Goal: Task Accomplishment & Management: Manage account settings

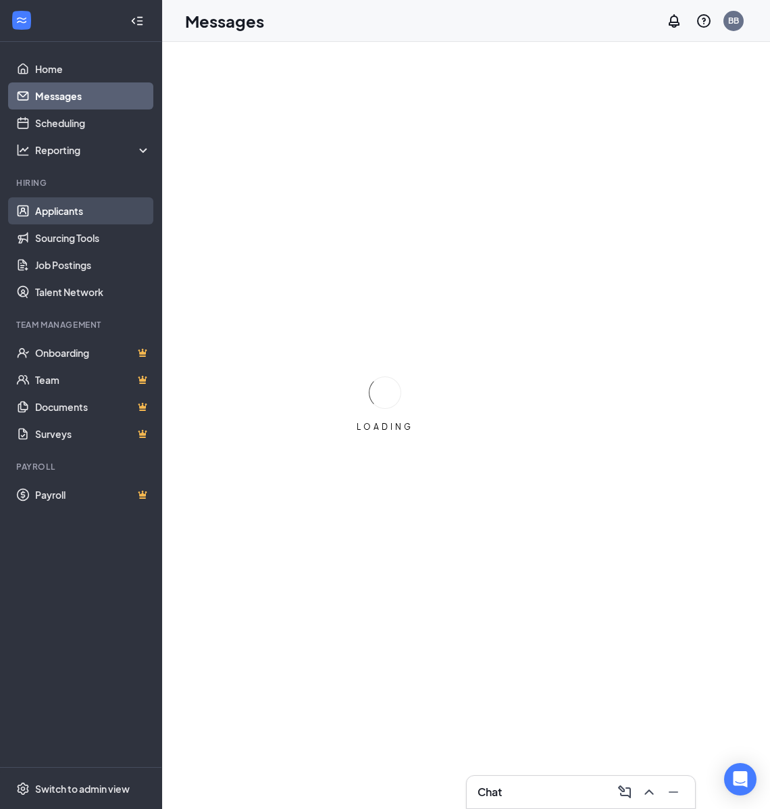
click at [45, 215] on link "Applicants" at bounding box center [93, 210] width 116 height 27
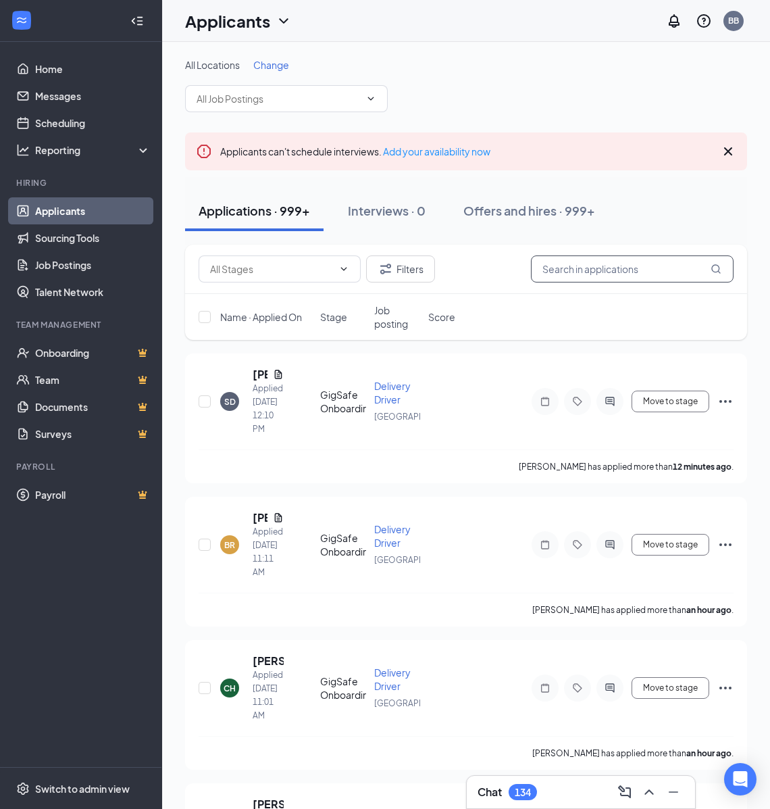
click at [603, 274] on input "text" at bounding box center [632, 268] width 203 height 27
paste input "Nsslt@aol.com"
type input "Nsslt@aol.com"
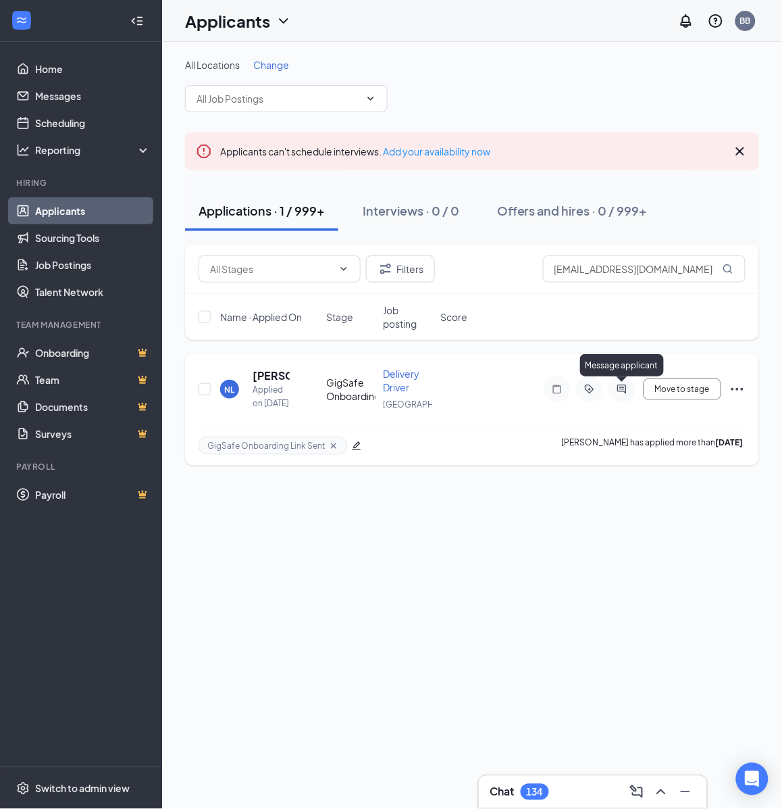
click at [627, 385] on icon "ActiveChat" at bounding box center [622, 389] width 16 height 11
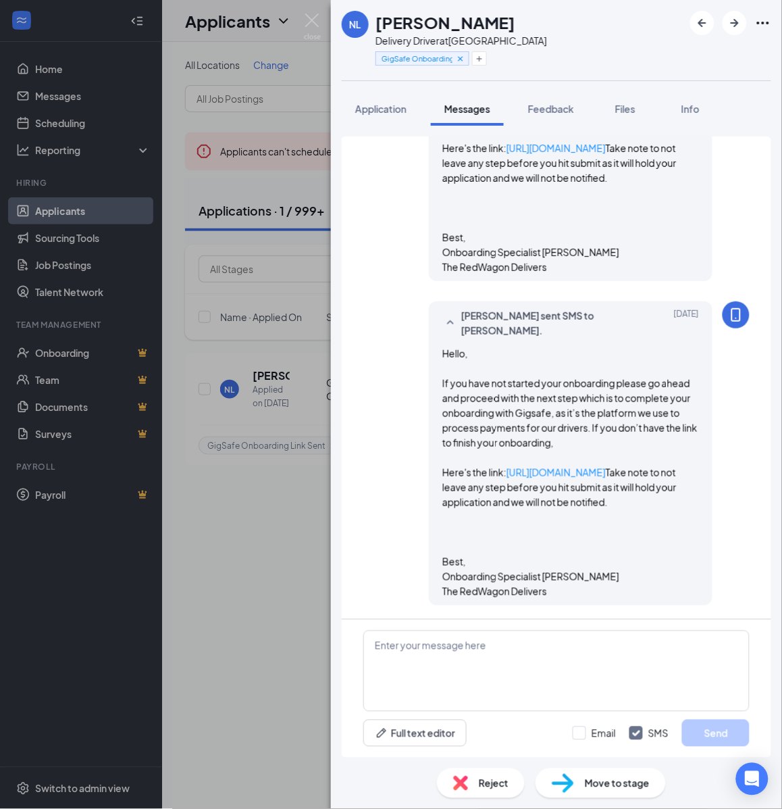
scroll to position [586, 0]
click at [461, 22] on h1 "Nasem Latif" at bounding box center [446, 22] width 140 height 23
copy h1 "Nasem Latif"
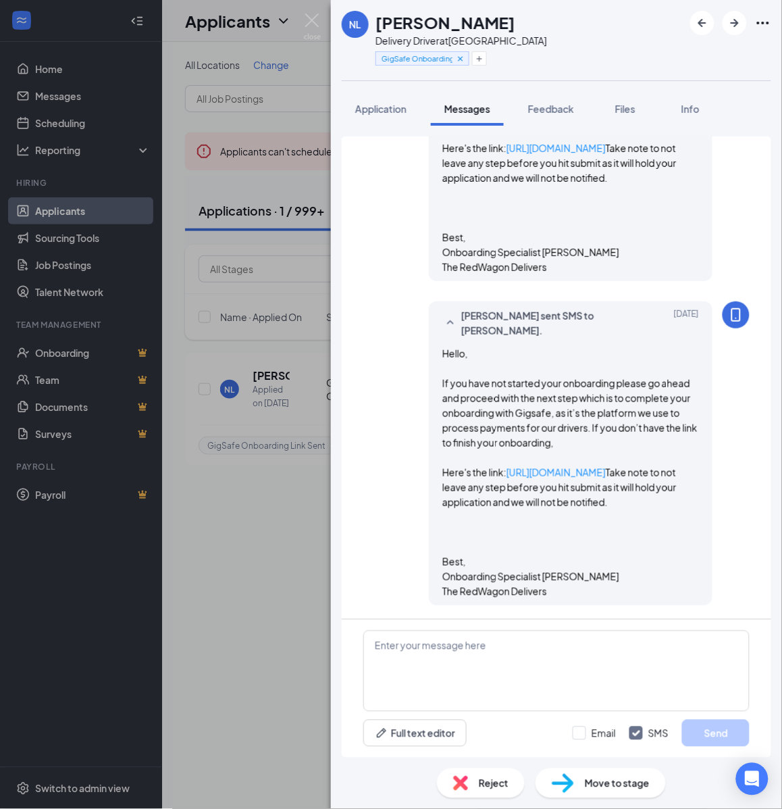
click at [463, 36] on div "Delivery Driver at [GEOGRAPHIC_DATA]" at bounding box center [462, 41] width 172 height 14
click at [482, 58] on icon "Plus" at bounding box center [479, 58] width 5 height 5
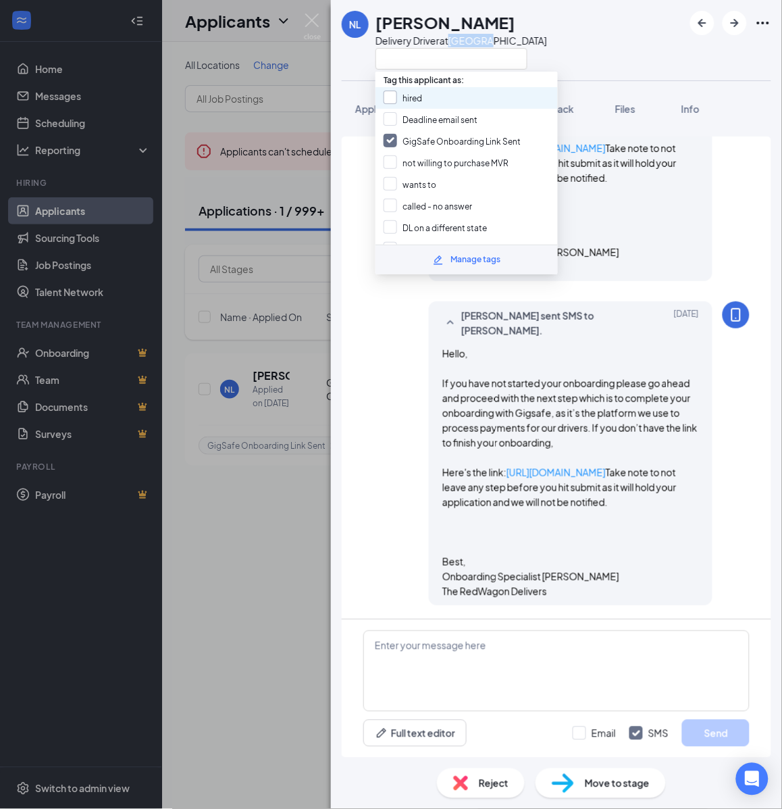
click at [405, 100] on input "hired" at bounding box center [403, 98] width 39 height 15
checkbox input "true"
click at [403, 142] on input "GigSafe Onboarding Link Sent" at bounding box center [452, 141] width 137 height 15
checkbox input "false"
click at [591, 793] on div "Move to stage" at bounding box center [601, 783] width 130 height 30
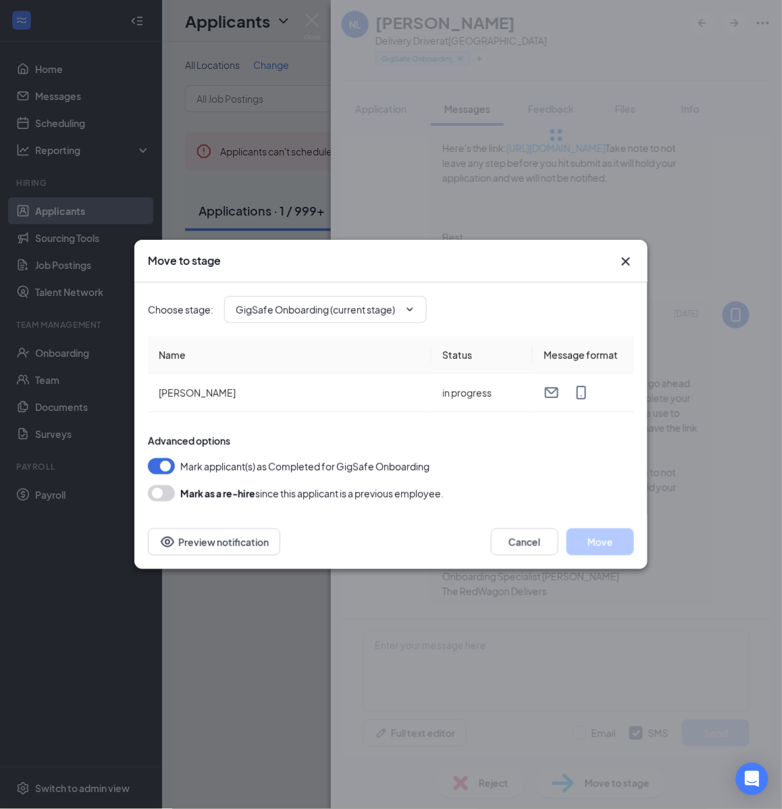
type input "Hiring Complete (final stage)"
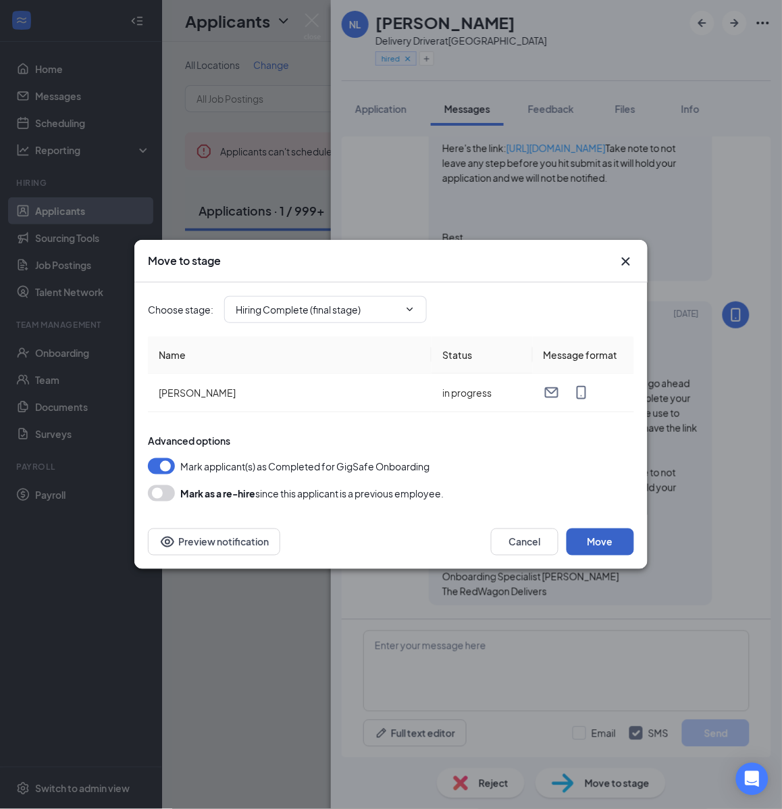
click at [613, 531] on button "Move" at bounding box center [601, 541] width 68 height 27
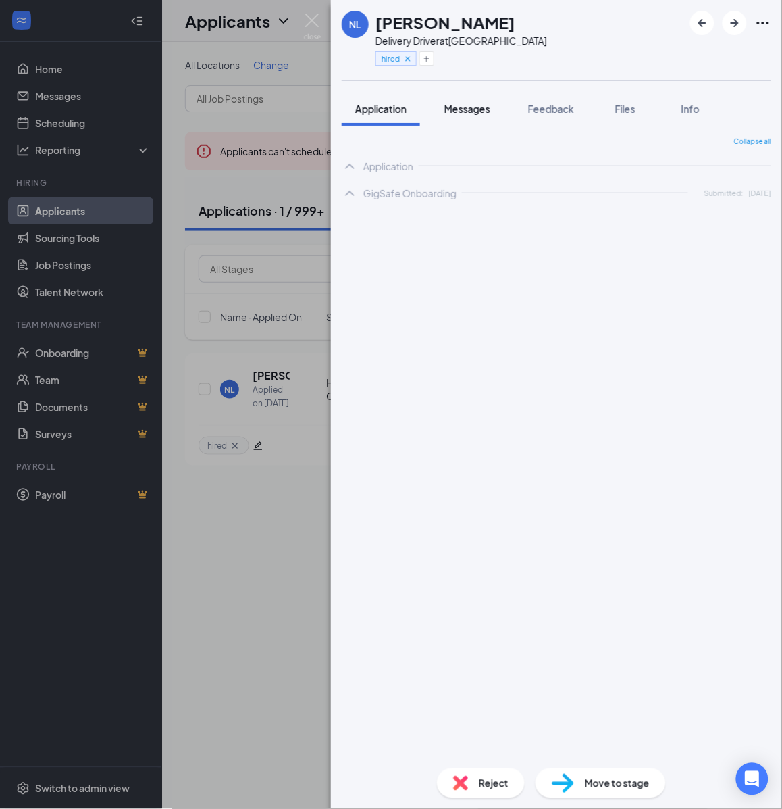
click at [480, 109] on span "Messages" at bounding box center [468, 109] width 46 height 12
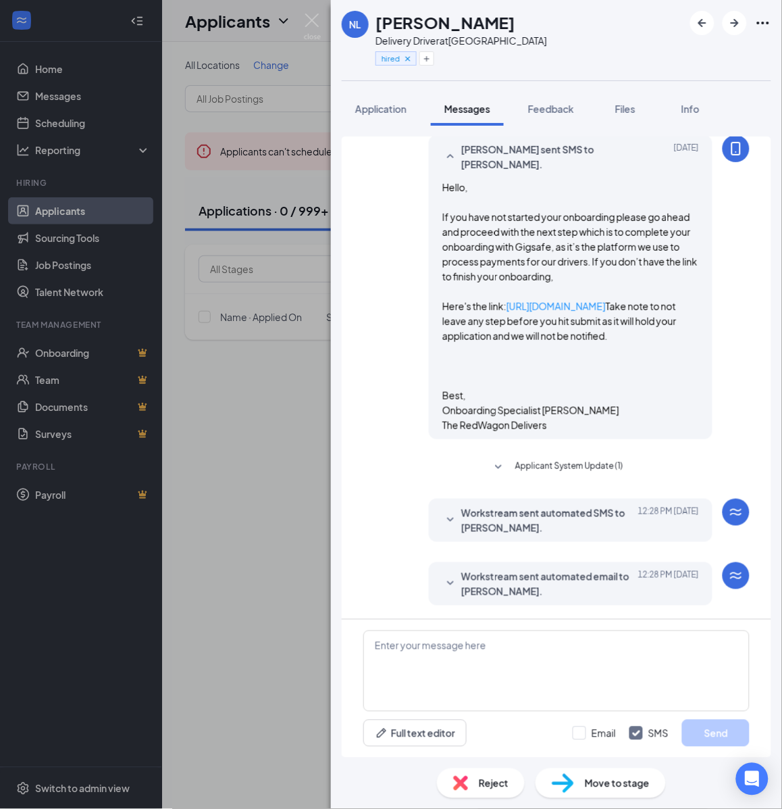
scroll to position [795, 0]
drag, startPoint x: 598, startPoint y: 691, endPoint x: 597, endPoint y: 679, distance: 12.2
click at [598, 691] on textarea at bounding box center [557, 670] width 386 height 81
click at [596, 678] on textarea at bounding box center [557, 670] width 386 height 81
paste textarea "Cartwheel Credentials and Other Important Information Congratulations on comple…"
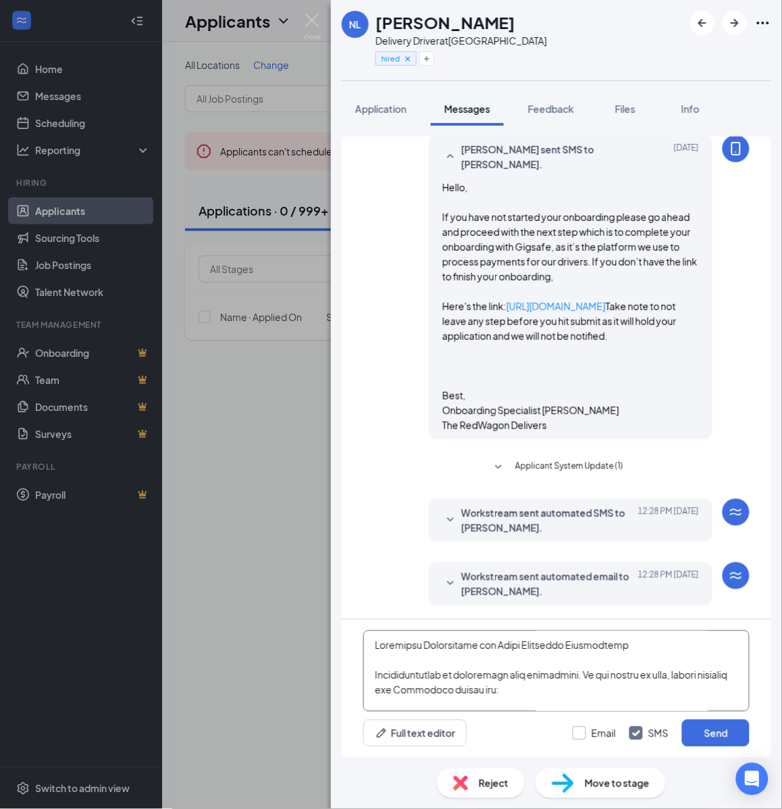
scroll to position [593, 0]
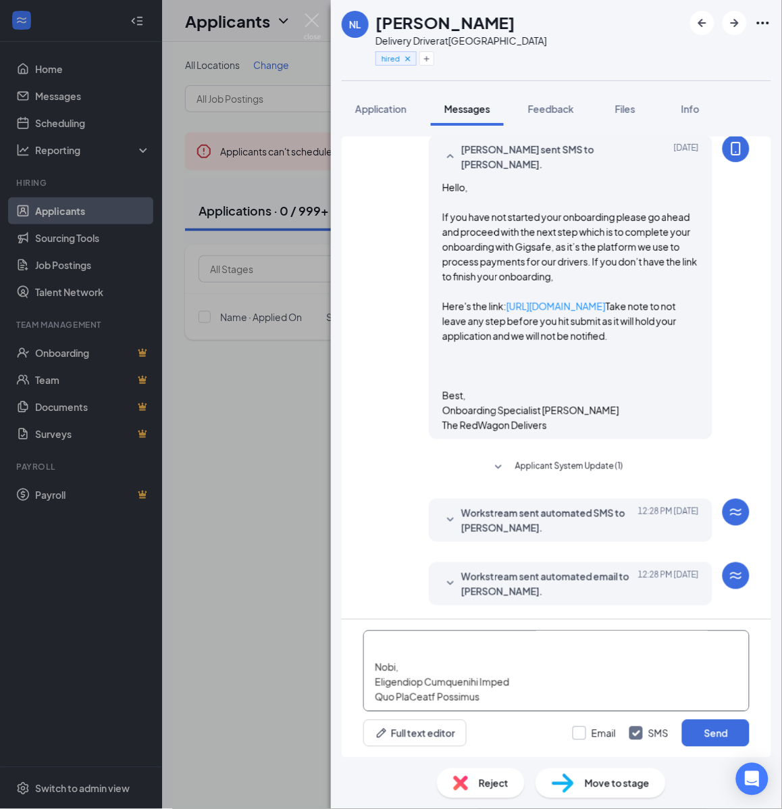
type textarea "Cartwheel Credentials and Other Important Information Congratulations on comple…"
click at [593, 734] on input "Email" at bounding box center [594, 733] width 43 height 14
checkbox input "true"
click at [734, 732] on button "Send" at bounding box center [716, 733] width 68 height 27
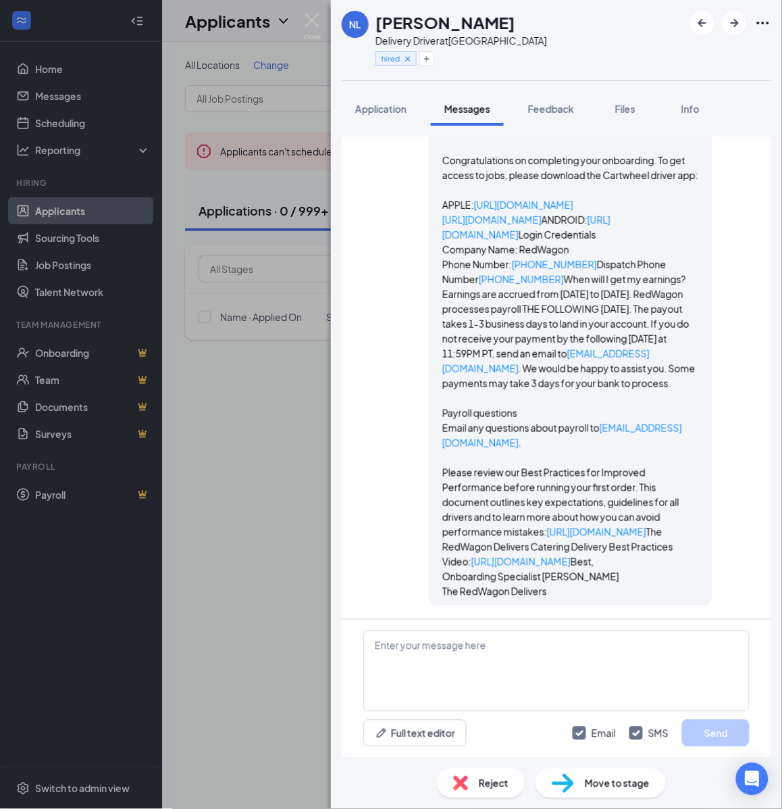
scroll to position [2517, 0]
click at [288, 429] on div "NL Nasem Latif Delivery Driver at Chicago hired Application Messages Feedback F…" at bounding box center [391, 404] width 782 height 809
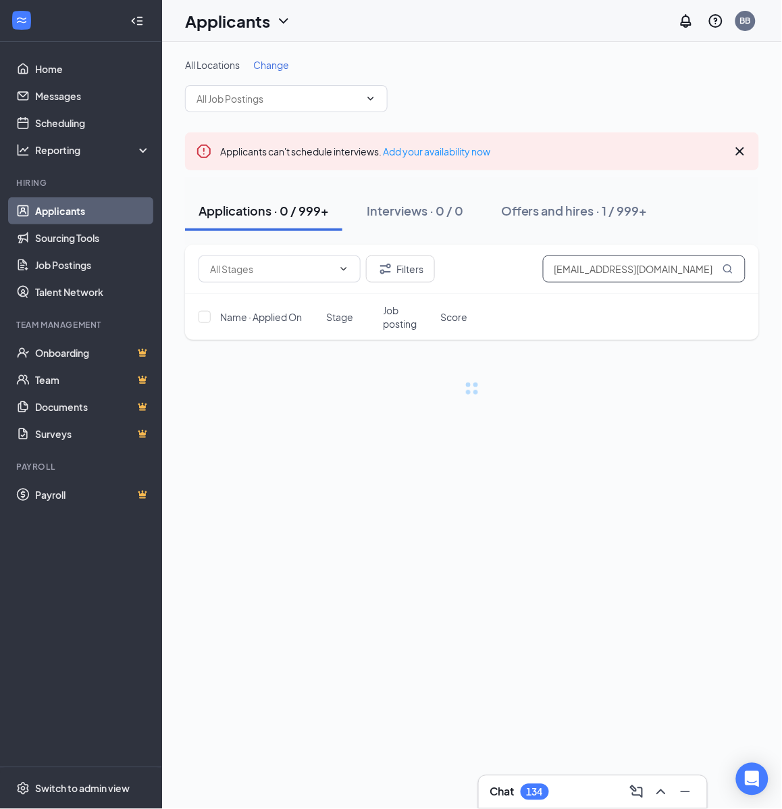
click at [628, 265] on input "Nsslt@aol.com" at bounding box center [644, 268] width 203 height 27
paste input "d.thompsonn@gmai"
type input "d.thompsonn@gmail.com"
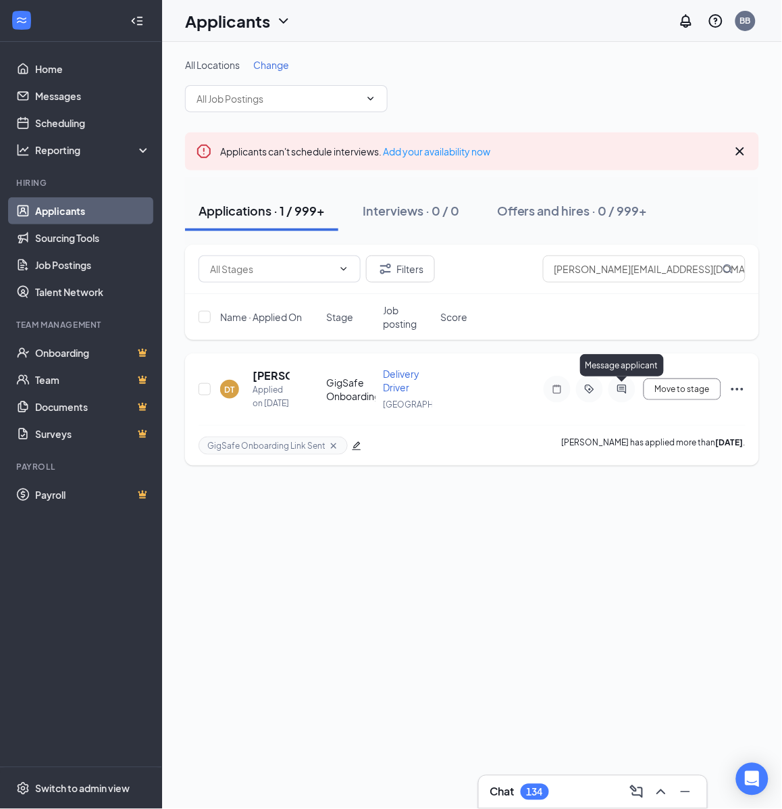
click at [622, 394] on icon "ActiveChat" at bounding box center [622, 389] width 16 height 11
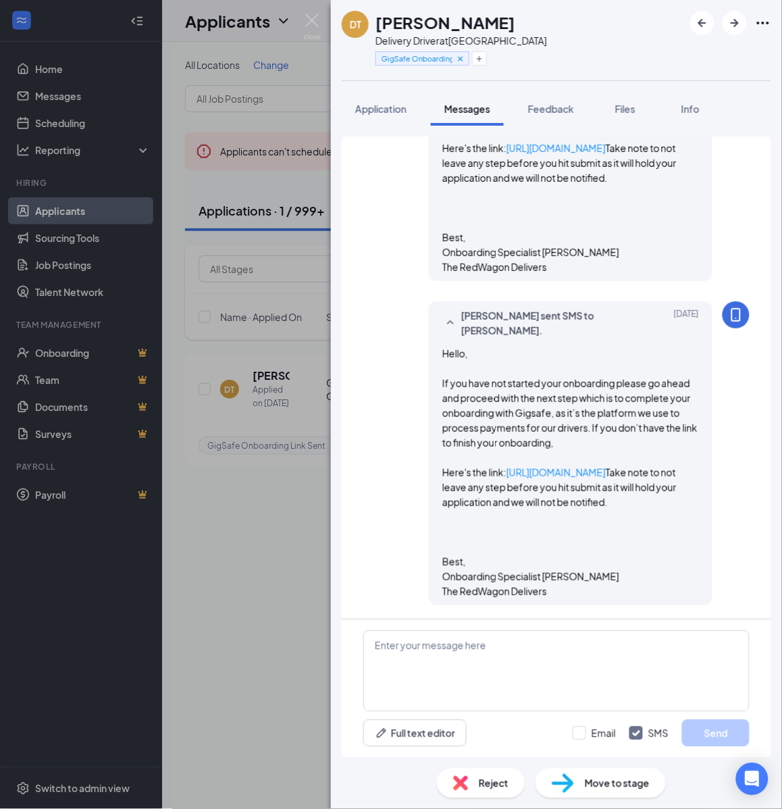
scroll to position [637, 0]
click at [481, 22] on h1 "Denise Thompson" at bounding box center [446, 22] width 140 height 23
copy h1 "Denise Thompson"
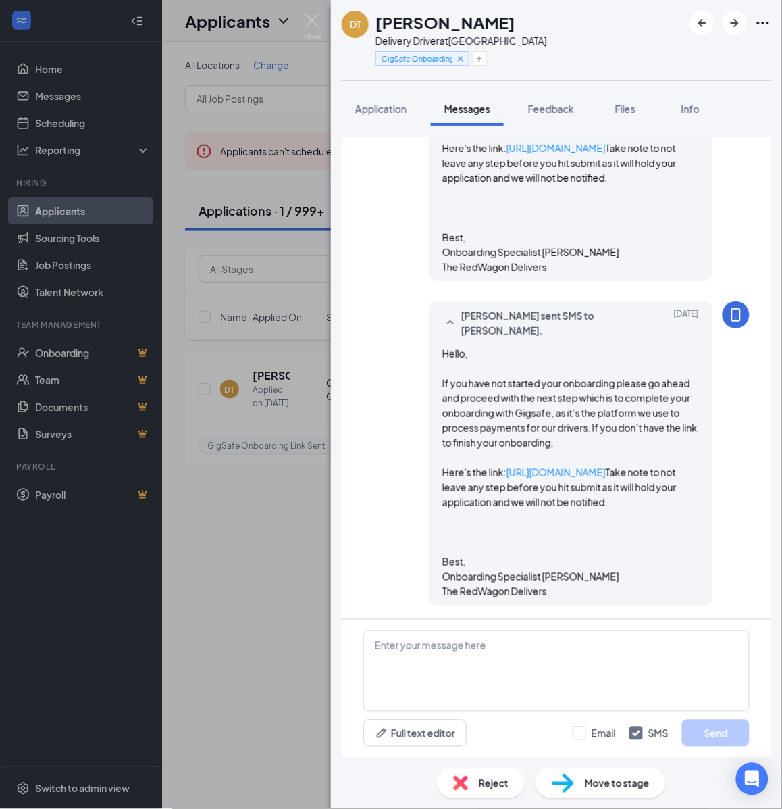
click at [464, 42] on div "Delivery Driver at Miami" at bounding box center [462, 41] width 172 height 14
copy div "[GEOGRAPHIC_DATA]"
click at [480, 61] on icon "Plus" at bounding box center [480, 59] width 8 height 8
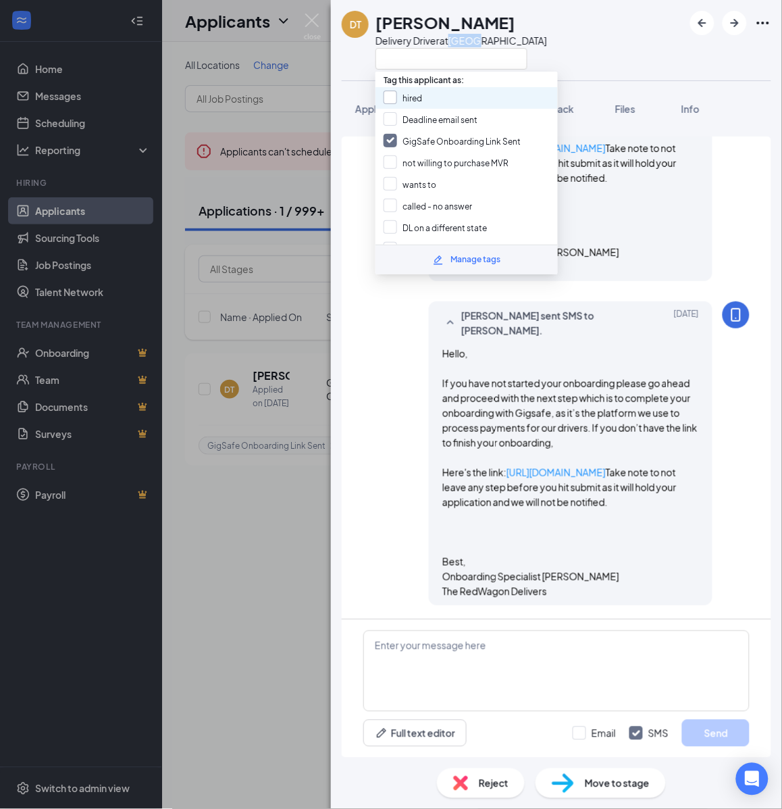
click at [411, 97] on input "hired" at bounding box center [403, 98] width 39 height 15
checkbox input "true"
click at [407, 139] on input "GigSafe Onboarding Link Sent" at bounding box center [452, 141] width 137 height 15
checkbox input "false"
click at [602, 789] on span "Move to stage" at bounding box center [617, 783] width 65 height 15
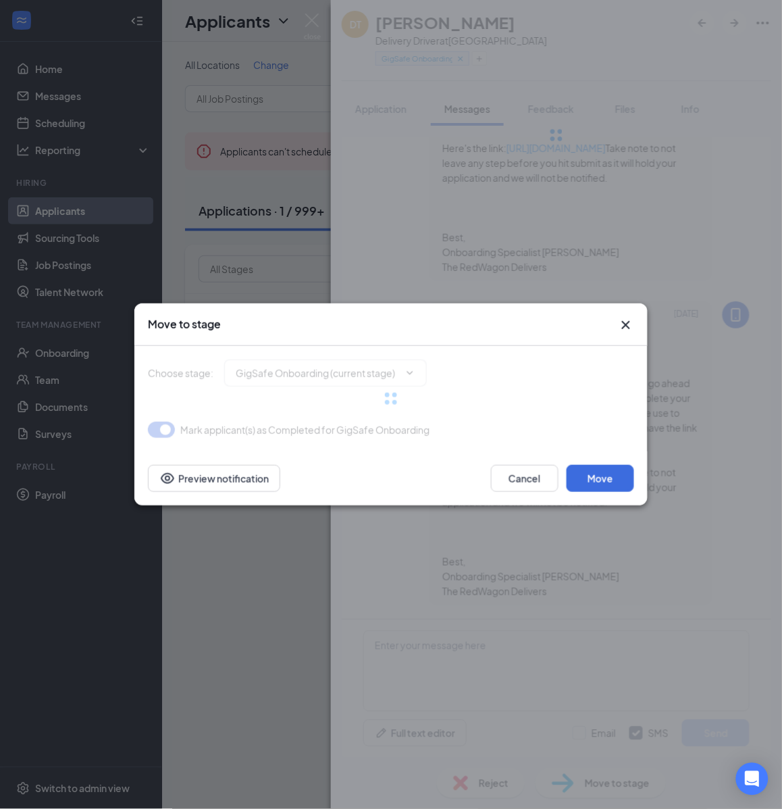
type input "Hiring Complete (final stage)"
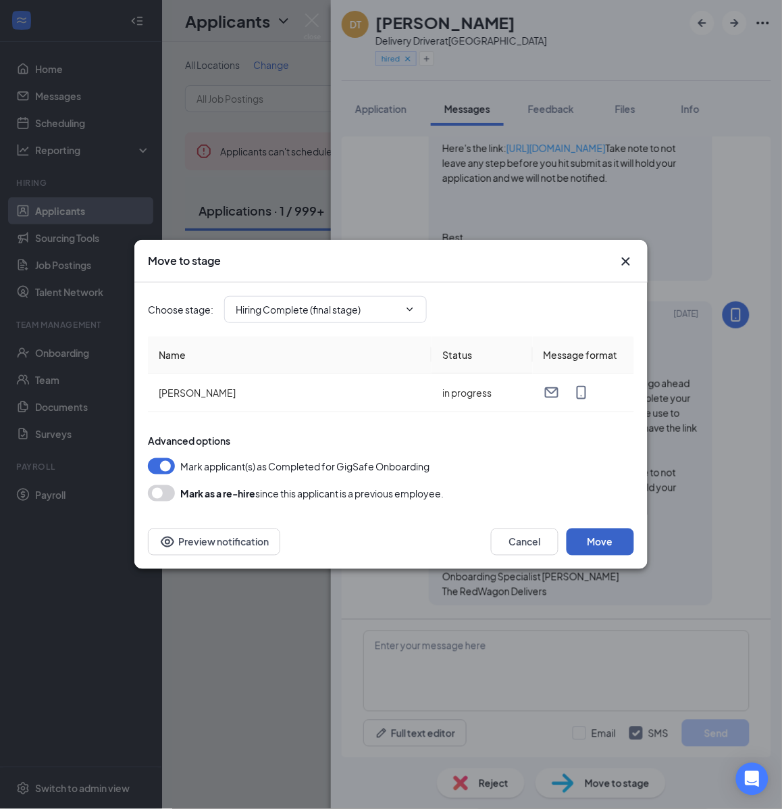
click at [606, 545] on button "Move" at bounding box center [601, 541] width 68 height 27
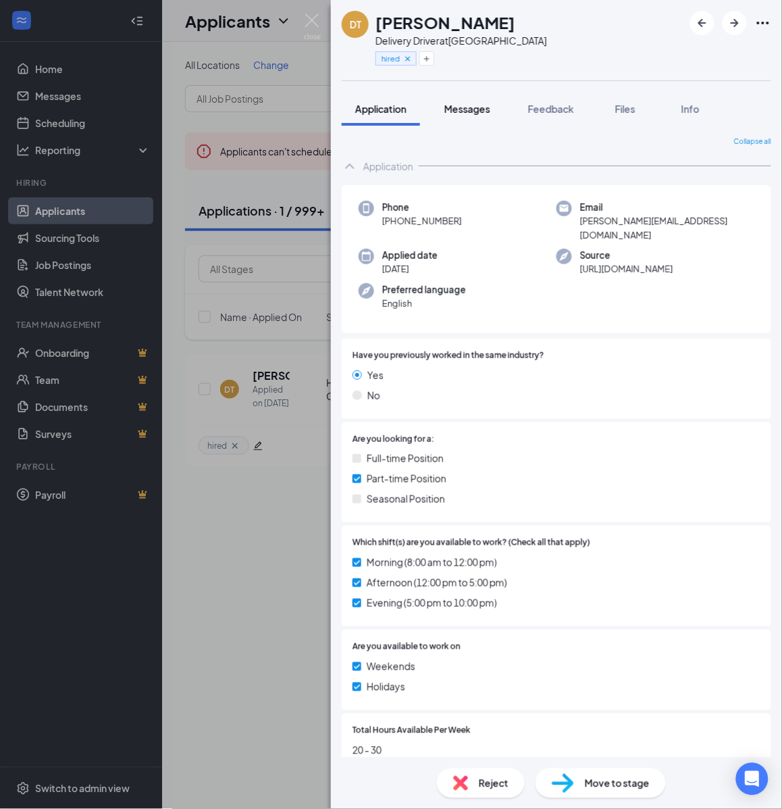
click at [463, 112] on span "Messages" at bounding box center [468, 109] width 46 height 12
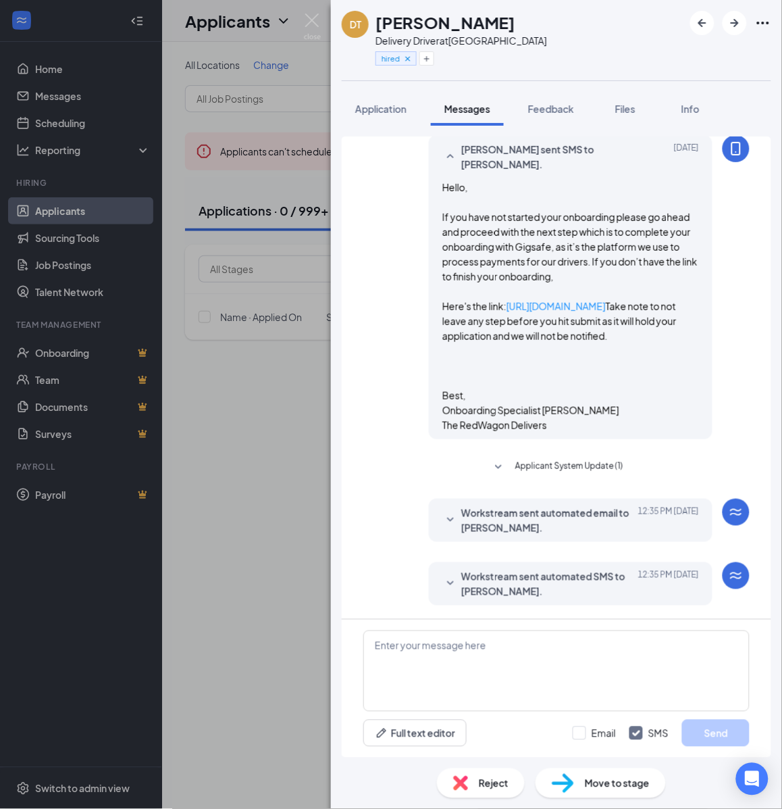
scroll to position [847, 0]
click at [613, 678] on textarea at bounding box center [557, 670] width 386 height 81
click at [612, 677] on textarea at bounding box center [557, 670] width 386 height 81
paste textarea "Cartwheel Credentials and Other Important Information Congratulations on comple…"
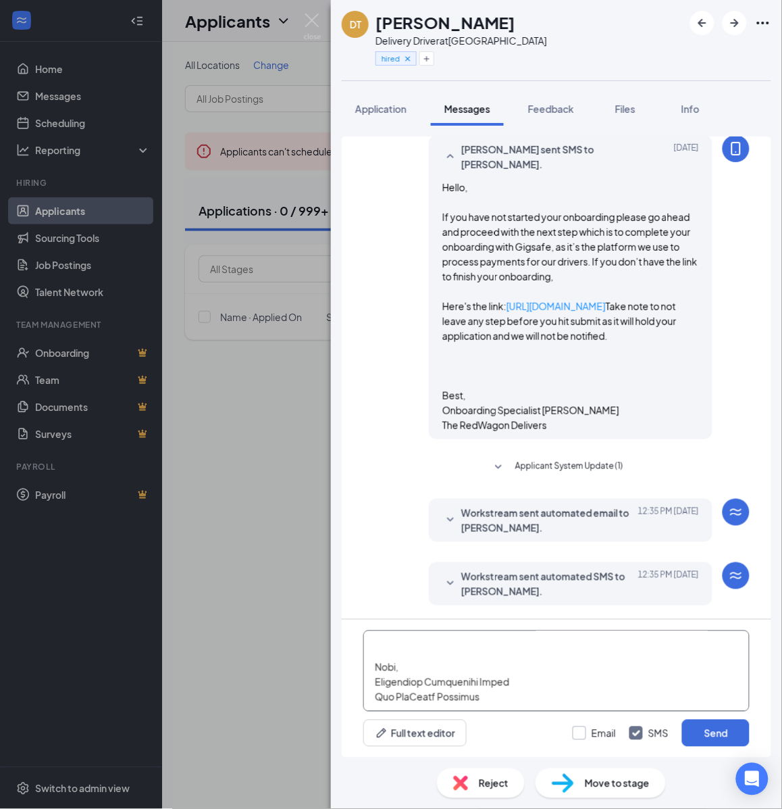
type textarea "Cartwheel Credentials and Other Important Information Congratulations on comple…"
click at [593, 737] on input "Email" at bounding box center [594, 733] width 43 height 14
checkbox input "true"
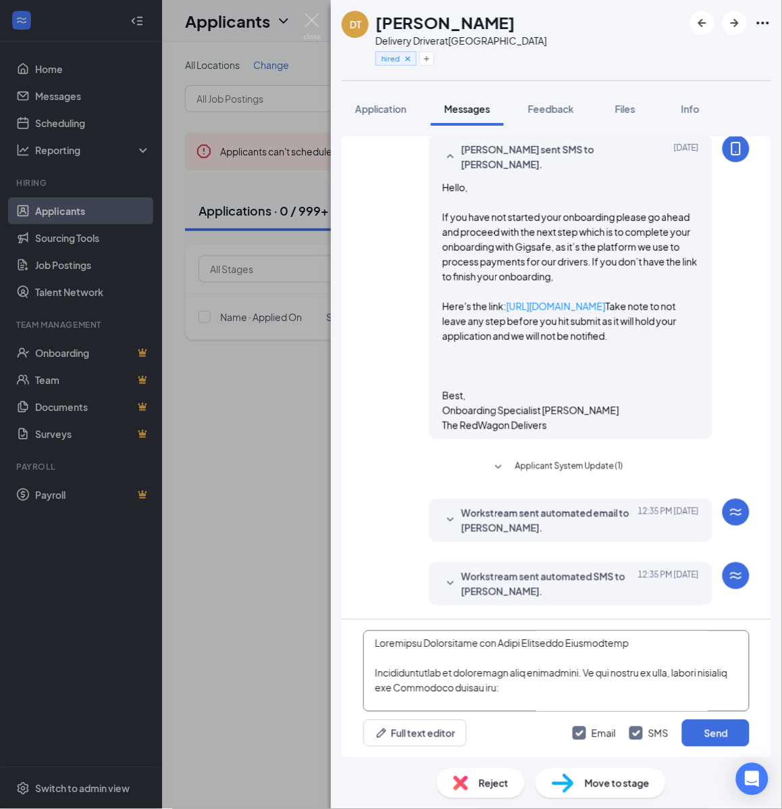
scroll to position [0, 0]
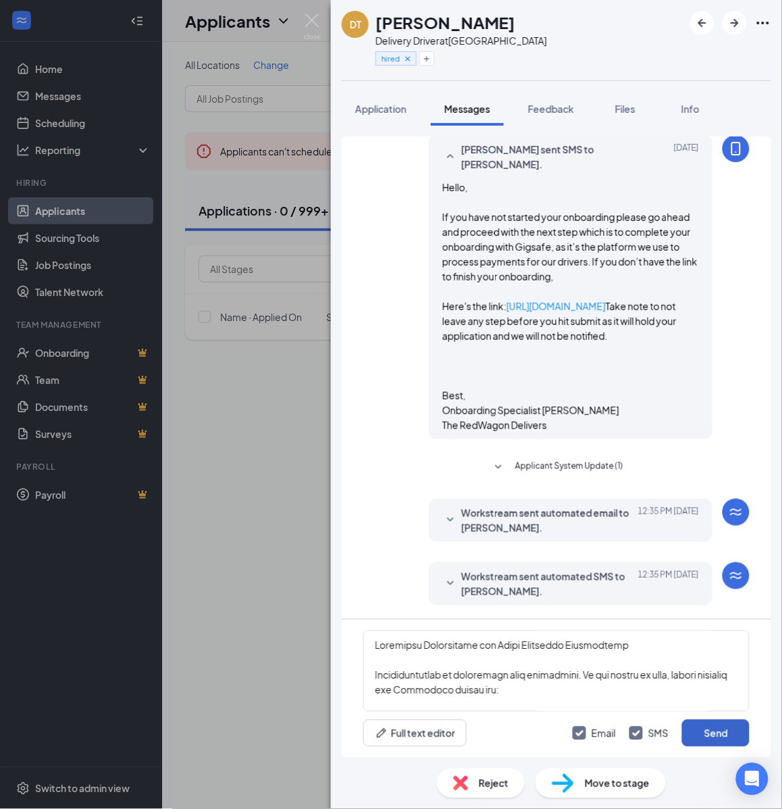
click at [720, 737] on button "Send" at bounding box center [716, 733] width 68 height 27
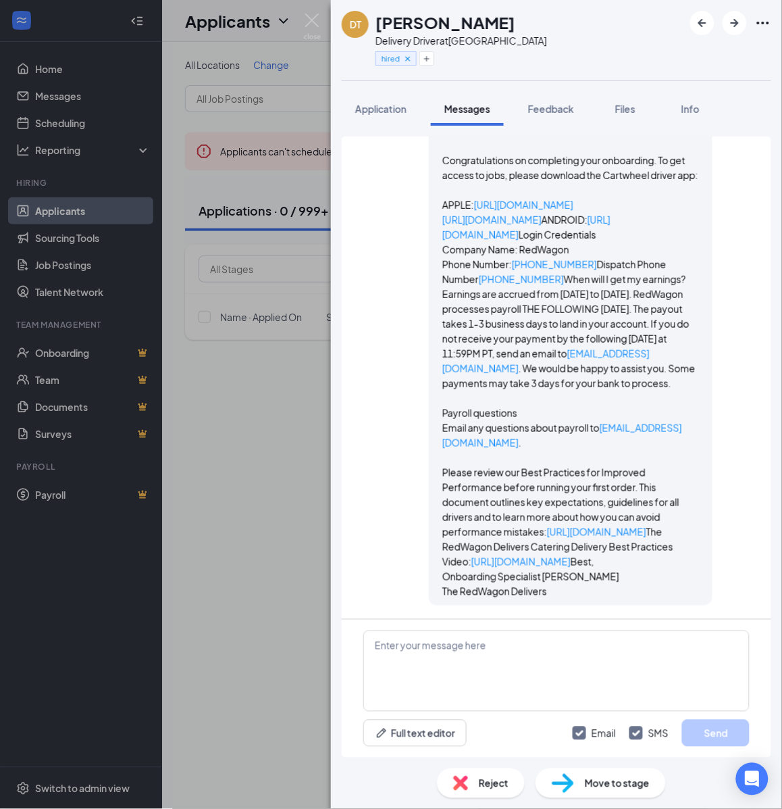
scroll to position [2595, 0]
click at [249, 444] on div "DT Denise Thompson Delivery Driver at Miami hired Application Messages Feedback…" at bounding box center [391, 404] width 782 height 809
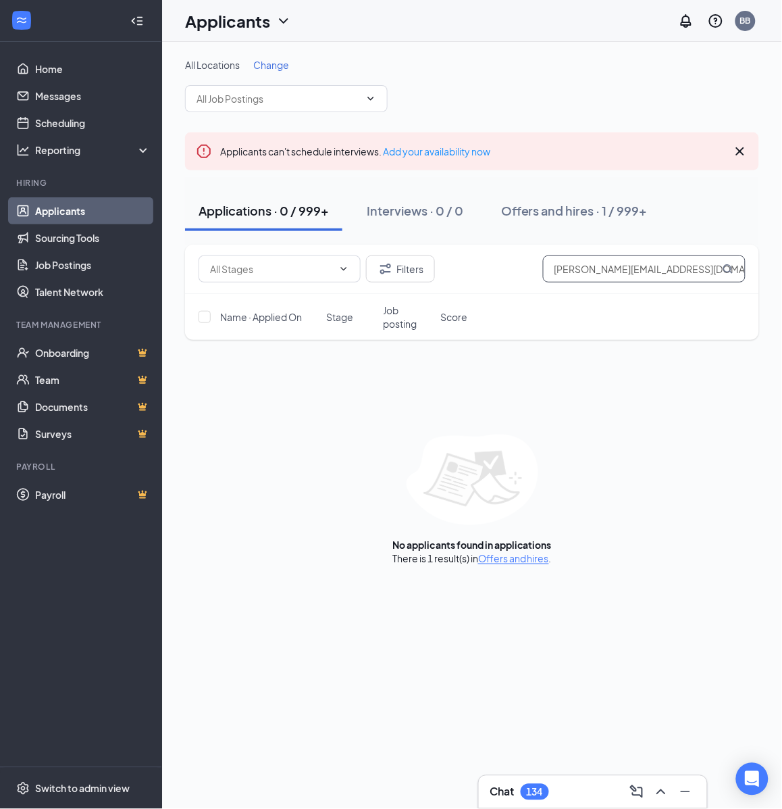
click at [693, 270] on input "d.thompsonn@gmail.com" at bounding box center [644, 268] width 203 height 27
paste input "IsaiahParris24"
type input "IsaiahParris24@gmail.com"
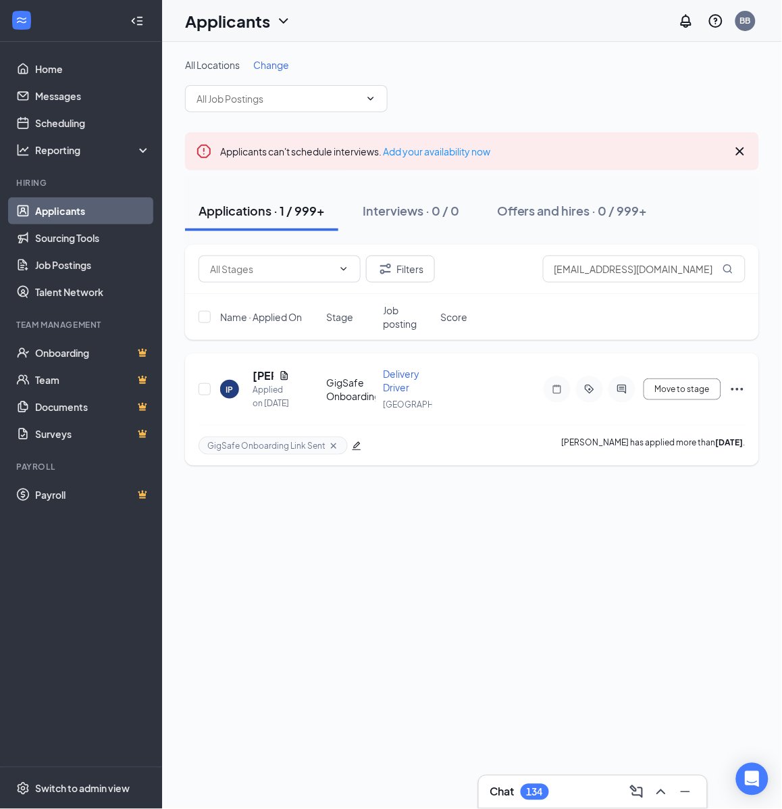
click at [625, 390] on icon "ActiveChat" at bounding box center [622, 389] width 16 height 11
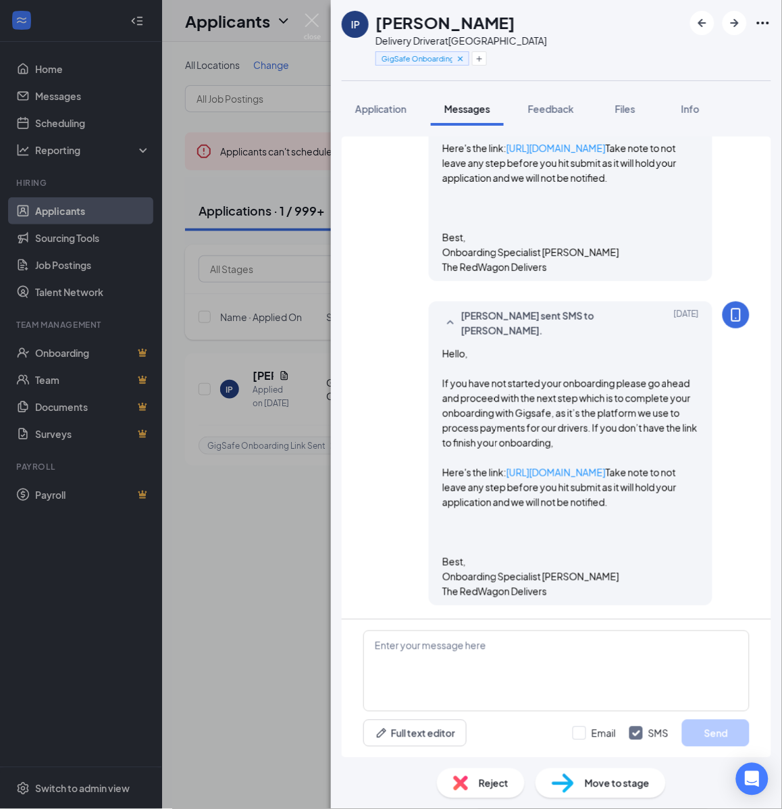
scroll to position [586, 0]
click at [444, 24] on h1 "Isaiah Parris" at bounding box center [446, 22] width 140 height 23
copy h1 "Isaiah Parris"
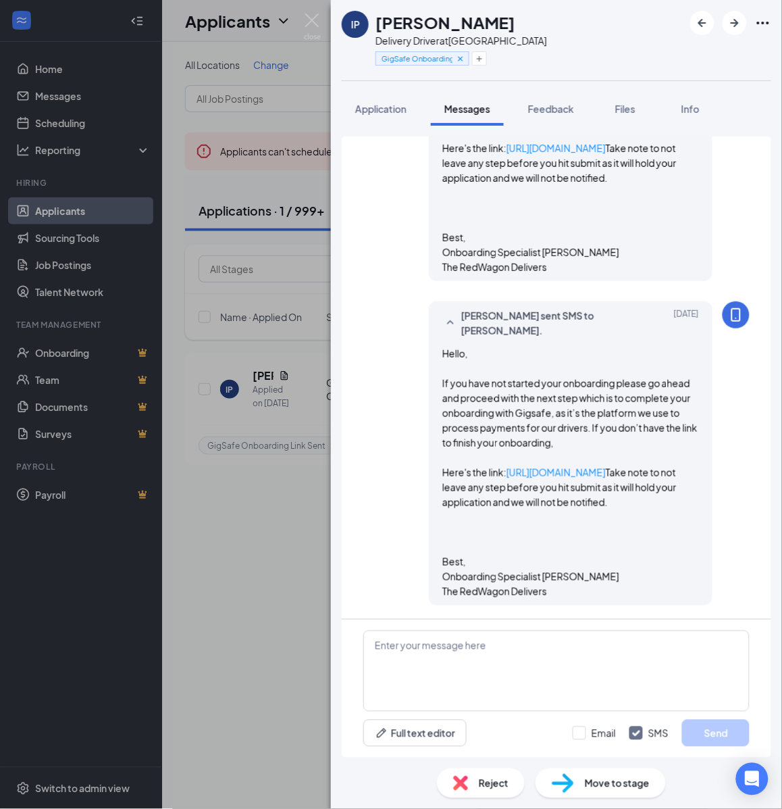
click at [476, 41] on div "Delivery Driver at [GEOGRAPHIC_DATA]" at bounding box center [462, 41] width 172 height 14
click at [484, 55] on icon "Plus" at bounding box center [480, 59] width 8 height 8
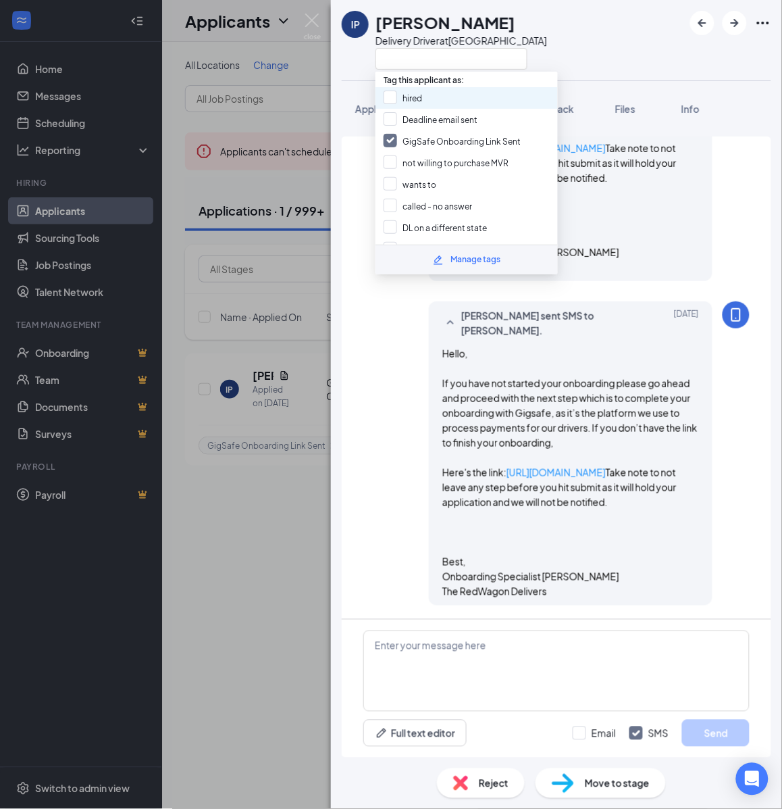
click at [443, 92] on div "hired" at bounding box center [467, 98] width 182 height 22
checkbox input "true"
click at [407, 139] on input "GigSafe Onboarding Link Sent" at bounding box center [452, 141] width 137 height 15
checkbox input "false"
click at [617, 782] on span "Move to stage" at bounding box center [617, 783] width 65 height 15
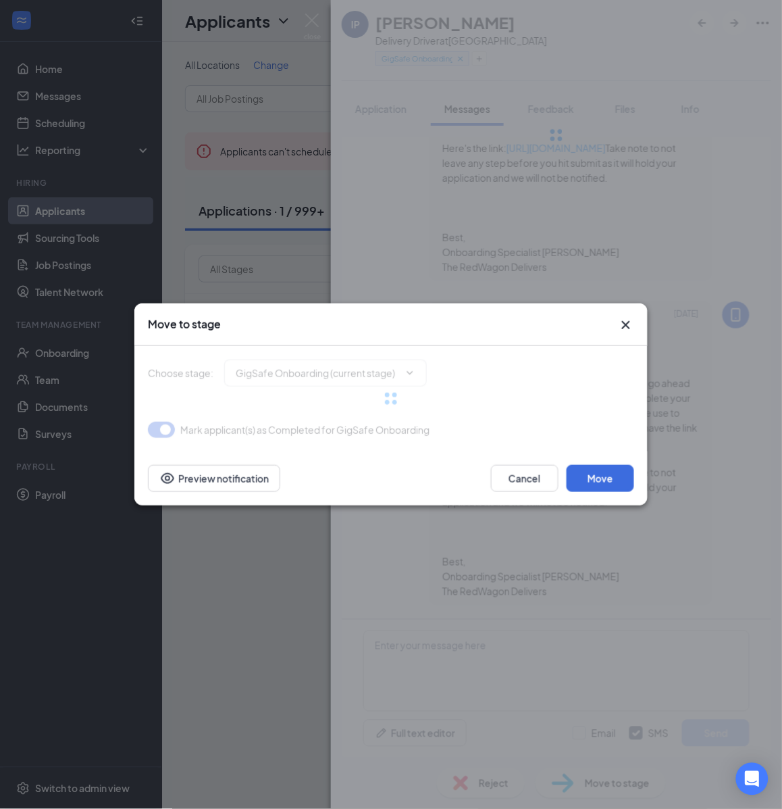
type input "Hiring Complete (final stage)"
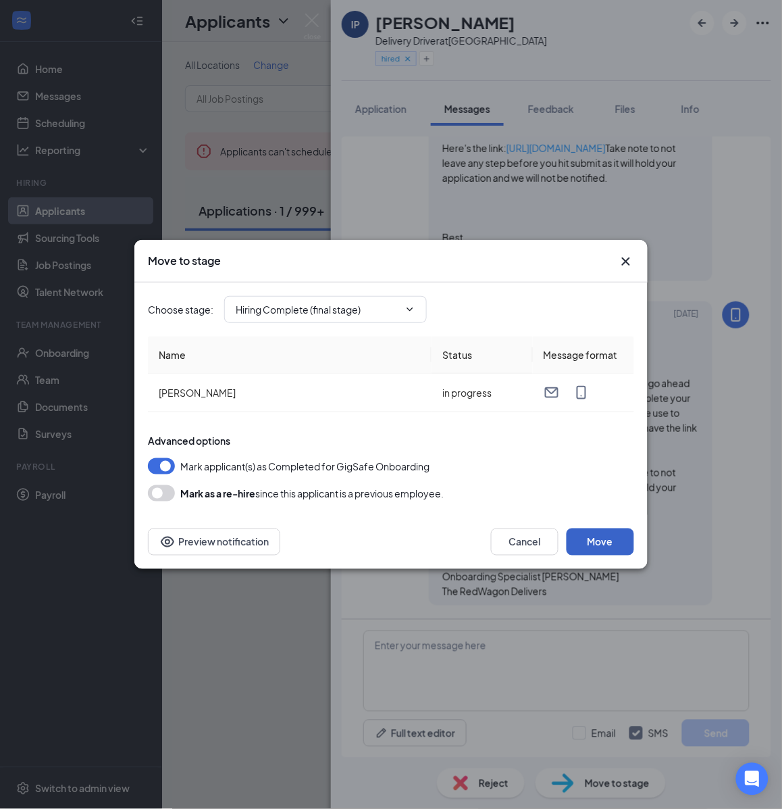
click at [612, 539] on button "Move" at bounding box center [601, 541] width 68 height 27
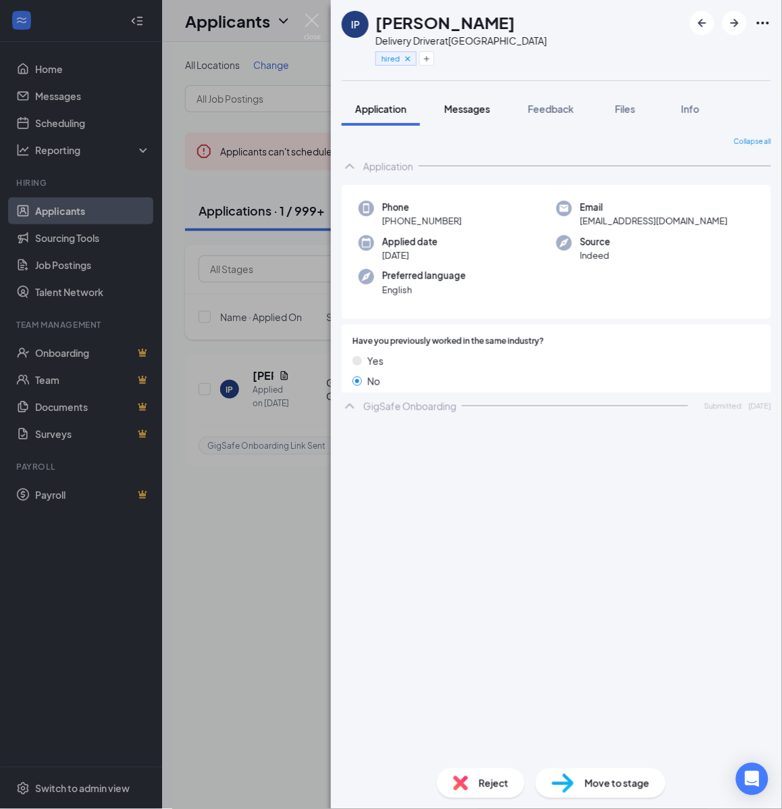
click at [465, 112] on span "Messages" at bounding box center [468, 109] width 46 height 12
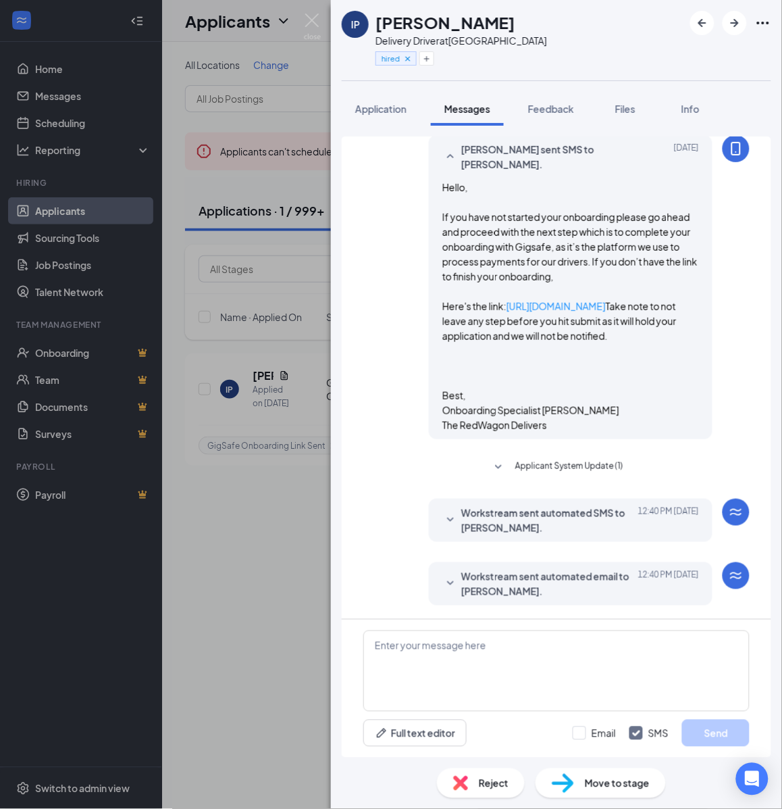
scroll to position [795, 0]
click at [593, 674] on textarea at bounding box center [557, 670] width 386 height 81
paste textarea "Cartwheel Credentials and Other Important Information Congratulations on comple…"
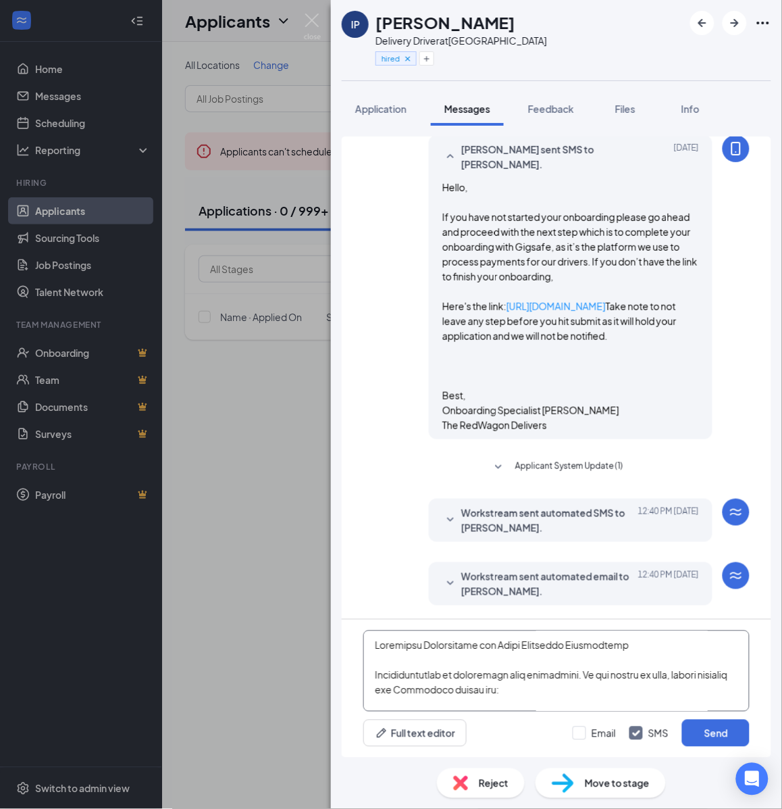
scroll to position [593, 0]
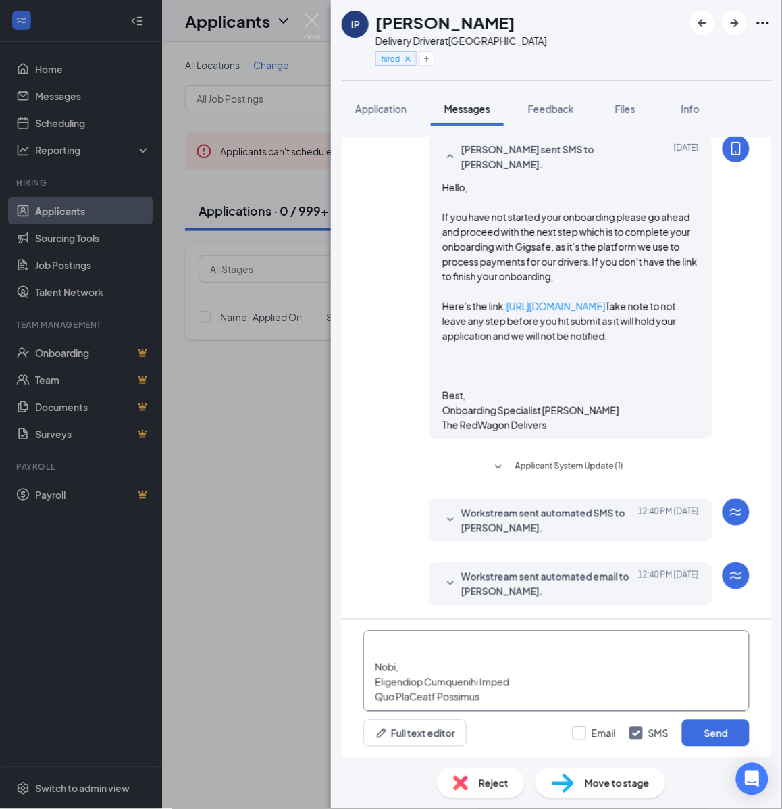
type textarea "Cartwheel Credentials and Other Important Information Congratulations on comple…"
click at [589, 737] on input "Email" at bounding box center [594, 733] width 43 height 14
checkbox input "true"
click at [731, 734] on button "Send" at bounding box center [716, 733] width 68 height 27
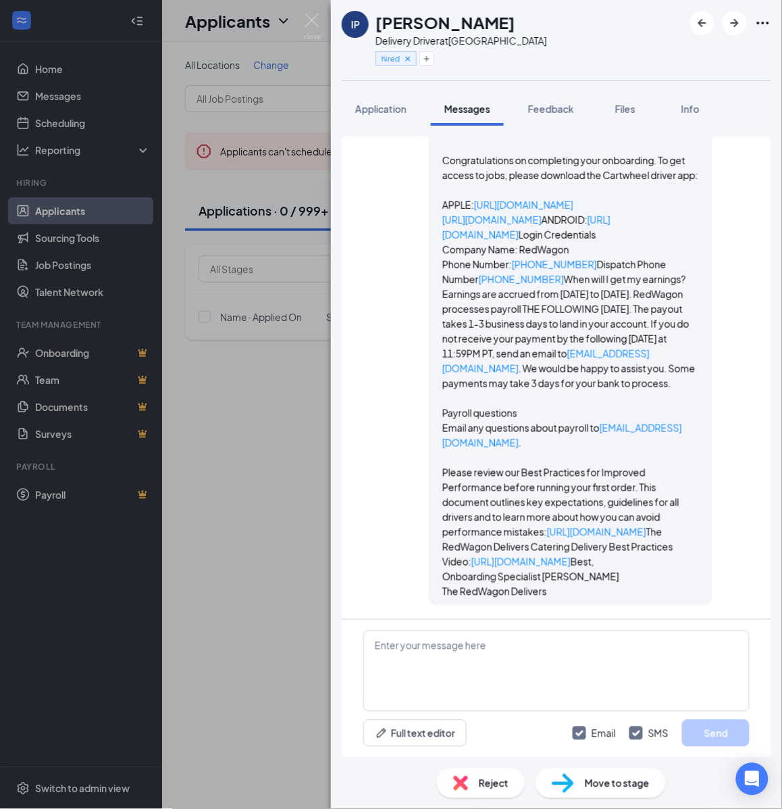
scroll to position [2517, 0]
click at [293, 474] on div "IP Isaiah Parris Delivery Driver at Riverside hired Application Messages Feedba…" at bounding box center [391, 404] width 782 height 809
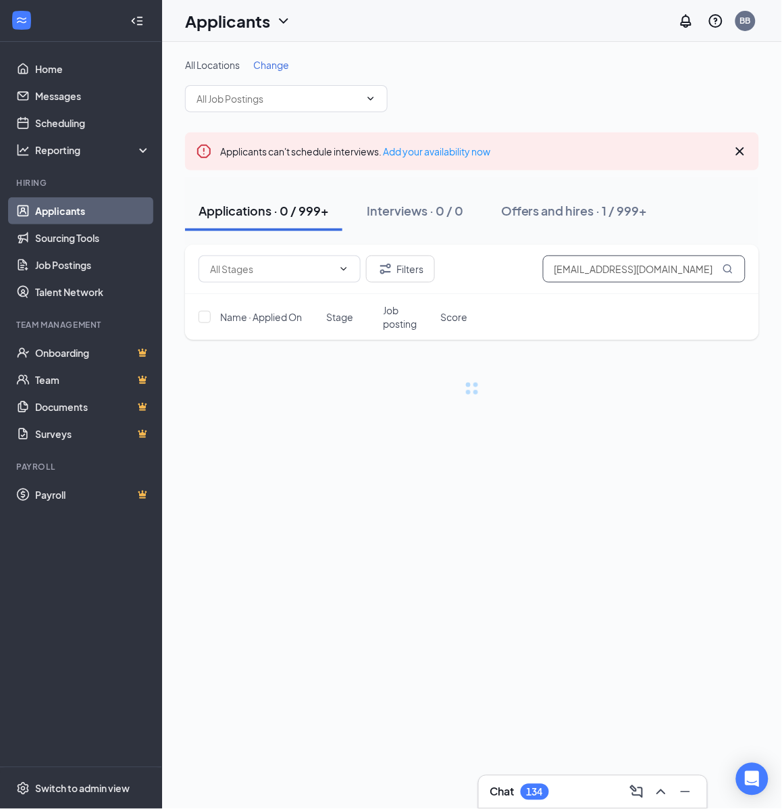
drag, startPoint x: 687, startPoint y: 266, endPoint x: 700, endPoint y: 275, distance: 16.5
click at [687, 266] on input "IsaiahParris24@gmail.com" at bounding box center [644, 268] width 203 height 27
paste input "Darrenlane2286"
type input "Darrenlane2286@gmail.com"
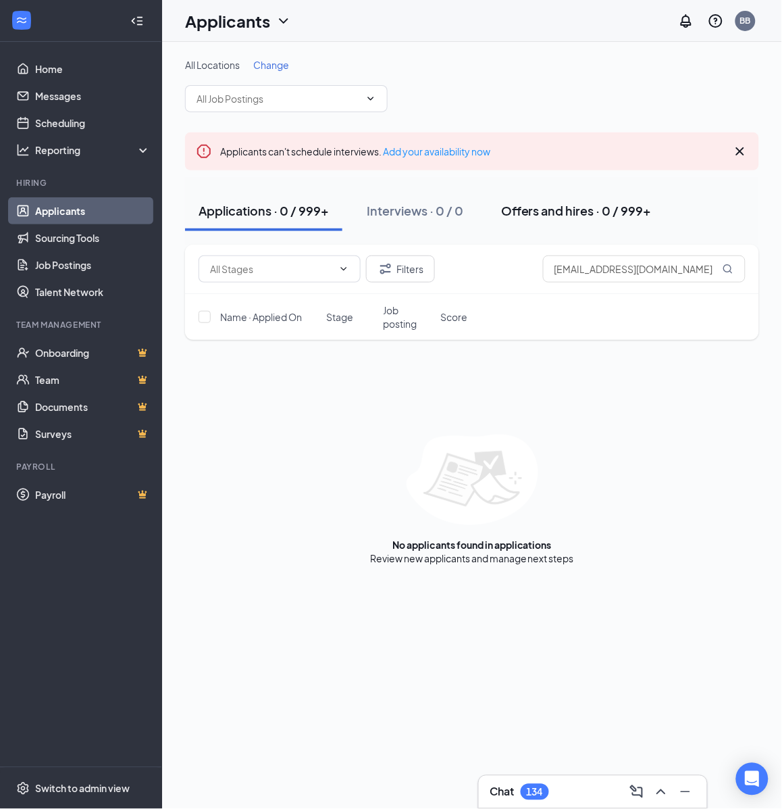
drag, startPoint x: 565, startPoint y: 210, endPoint x: 578, endPoint y: 215, distance: 13.7
click at [565, 210] on div "Offers and hires · 0 / 999+" at bounding box center [576, 210] width 151 height 17
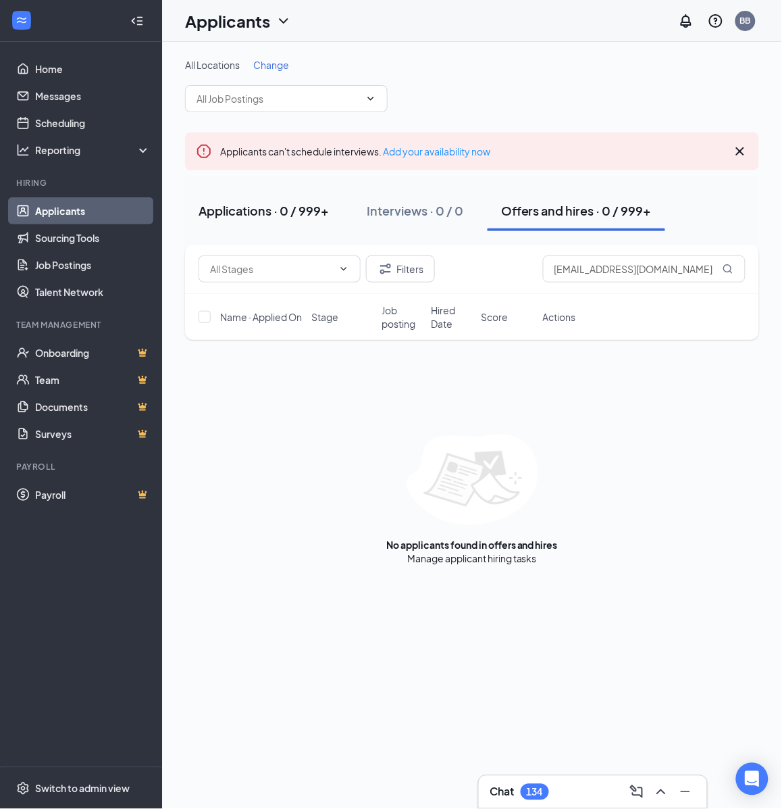
click at [238, 211] on div "Applications · 0 / 999+" at bounding box center [264, 210] width 130 height 17
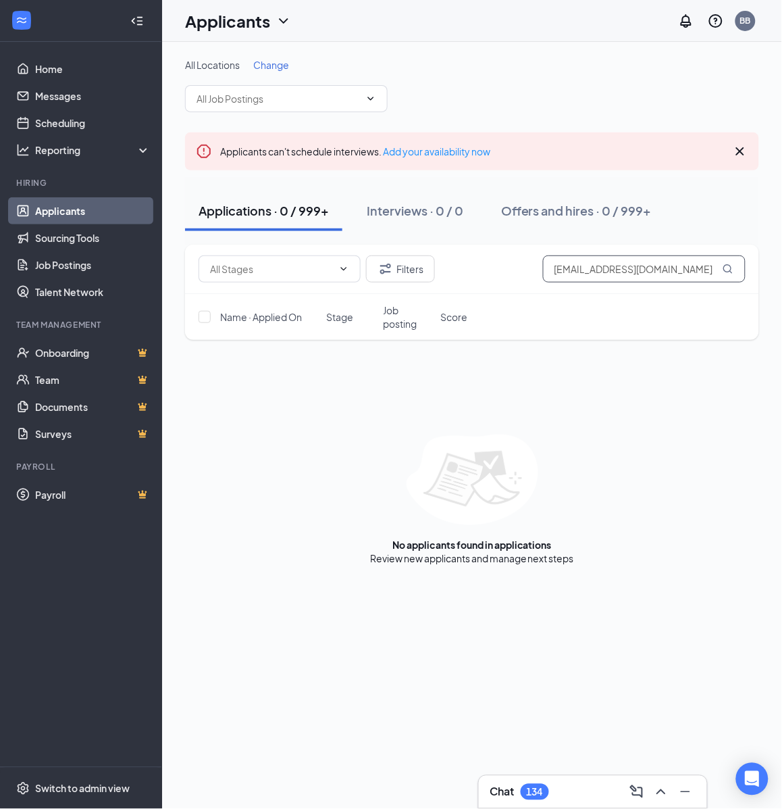
click at [693, 268] on input "Darrenlane2286@gmail.com" at bounding box center [644, 268] width 203 height 27
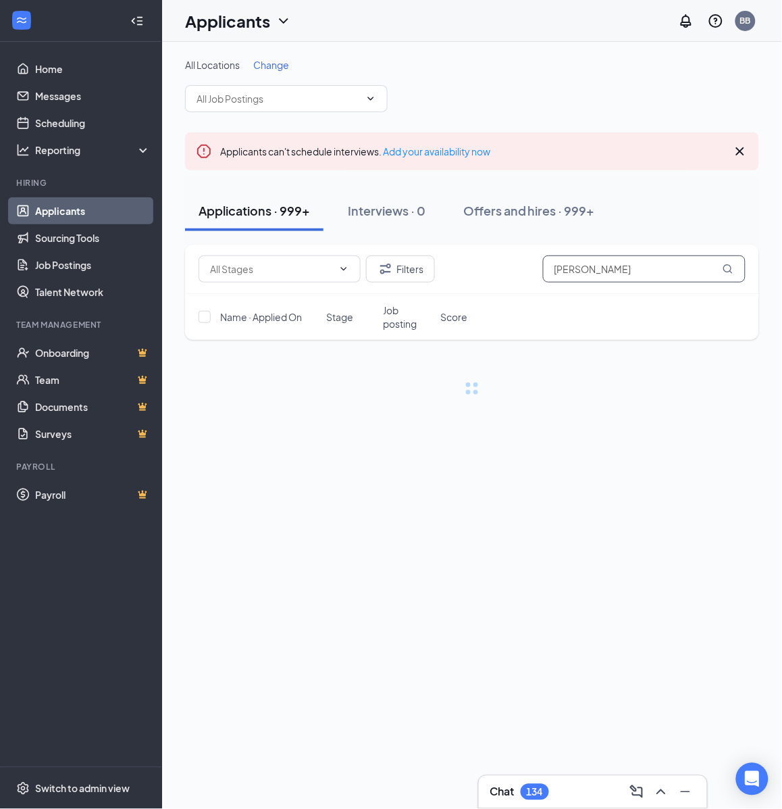
type input "darren dix"
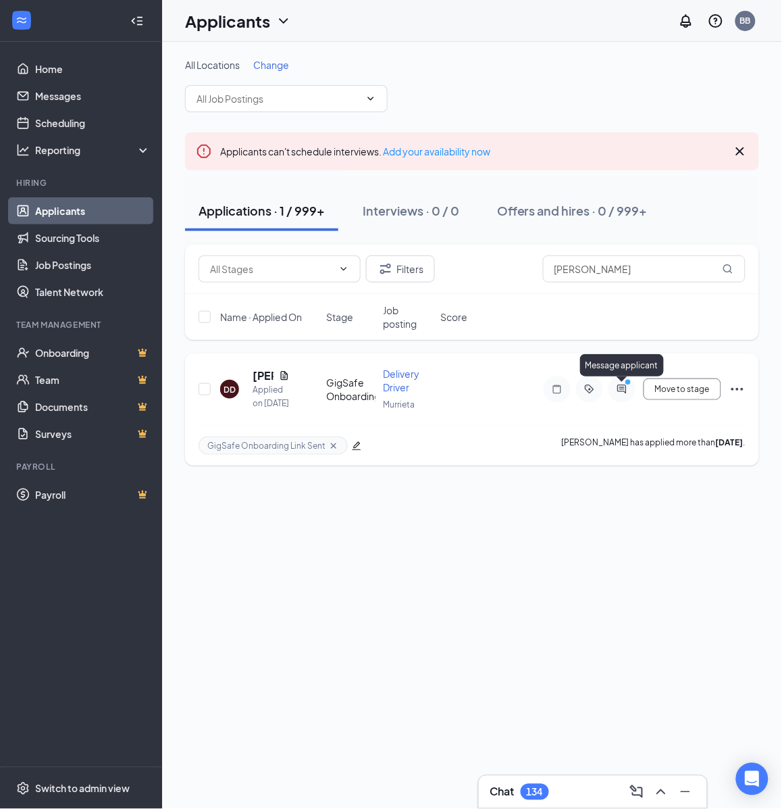
click at [618, 392] on icon "ActiveChat" at bounding box center [622, 389] width 16 height 11
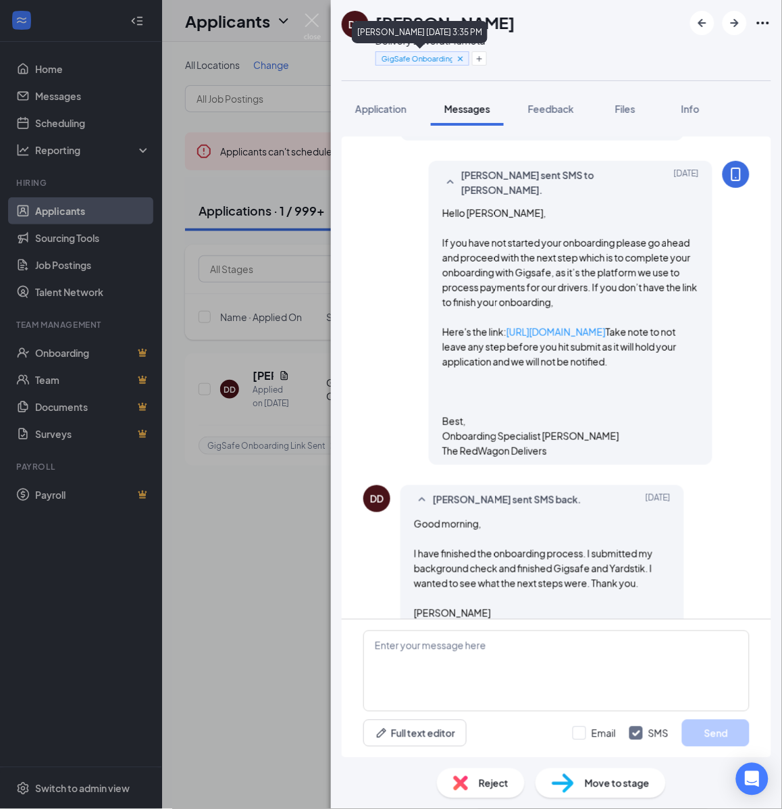
scroll to position [570, 0]
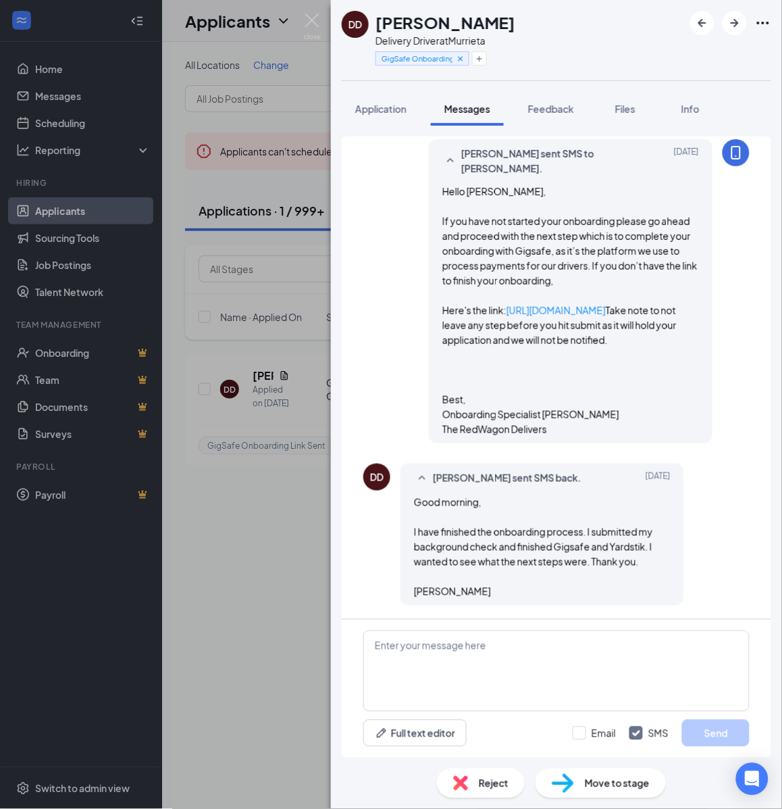
click at [445, 22] on h1 "Darren Dix" at bounding box center [446, 22] width 140 height 23
click at [474, 44] on div "Delivery Driver at Murrieta" at bounding box center [446, 41] width 140 height 14
click at [474, 43] on div "Delivery Driver at Murrieta" at bounding box center [446, 41] width 140 height 14
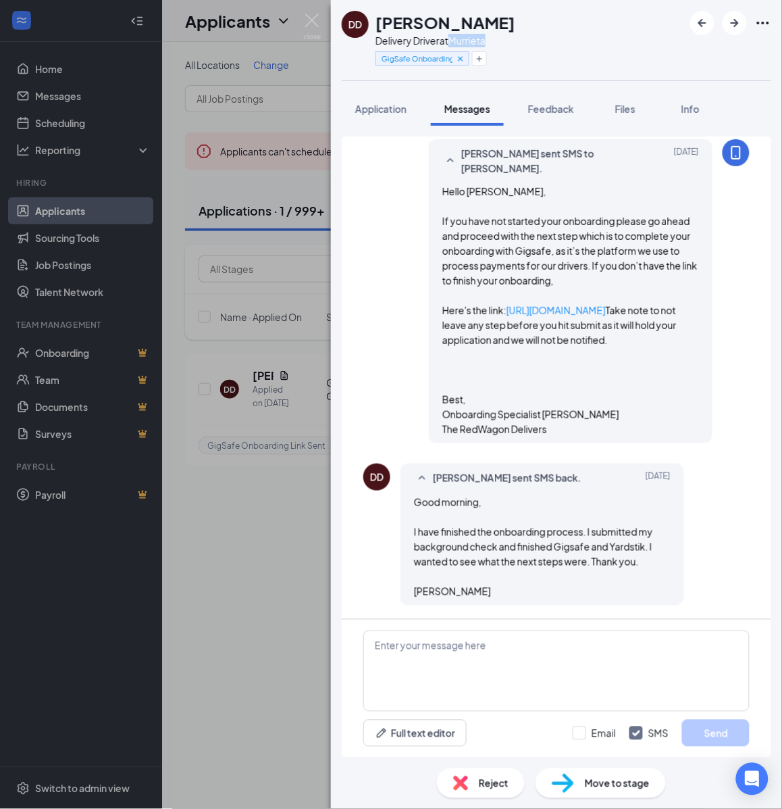
copy div "Murrieta"
click at [482, 59] on icon "Plus" at bounding box center [480, 59] width 8 height 8
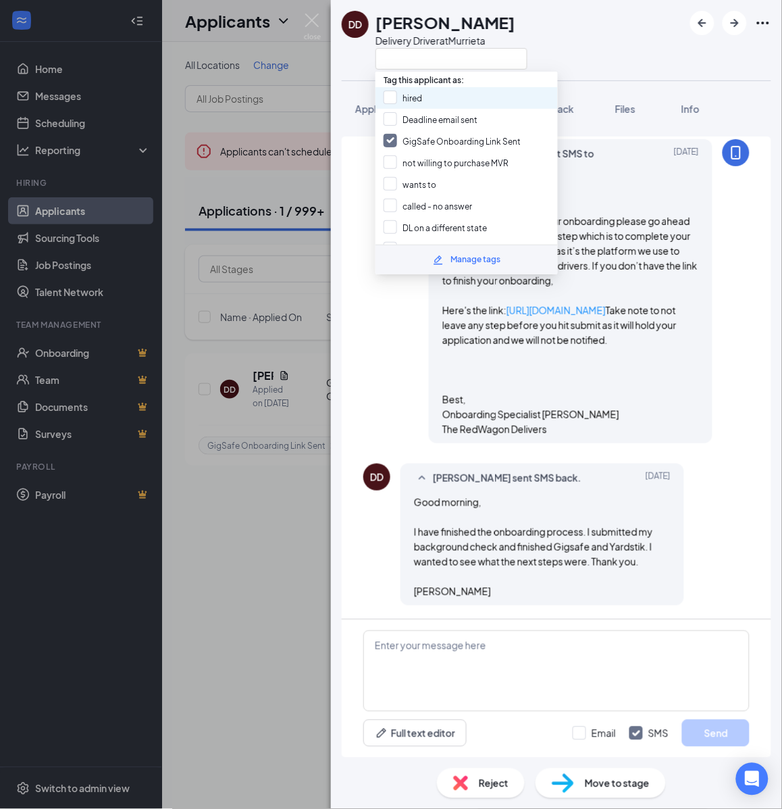
click at [447, 92] on div "hired" at bounding box center [467, 98] width 182 height 22
checkbox input "true"
click at [386, 143] on input "GigSafe Onboarding Link Sent" at bounding box center [452, 141] width 137 height 15
checkbox input "false"
click at [603, 779] on span "Move to stage" at bounding box center [617, 783] width 65 height 15
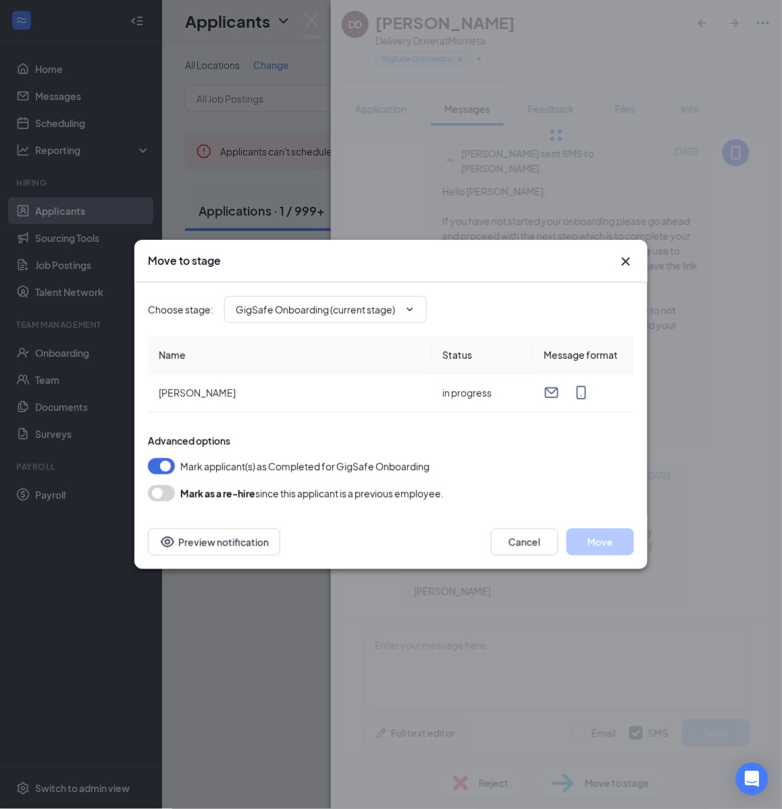
type input "Hiring Complete (final stage)"
click at [598, 539] on button "Move" at bounding box center [601, 541] width 68 height 27
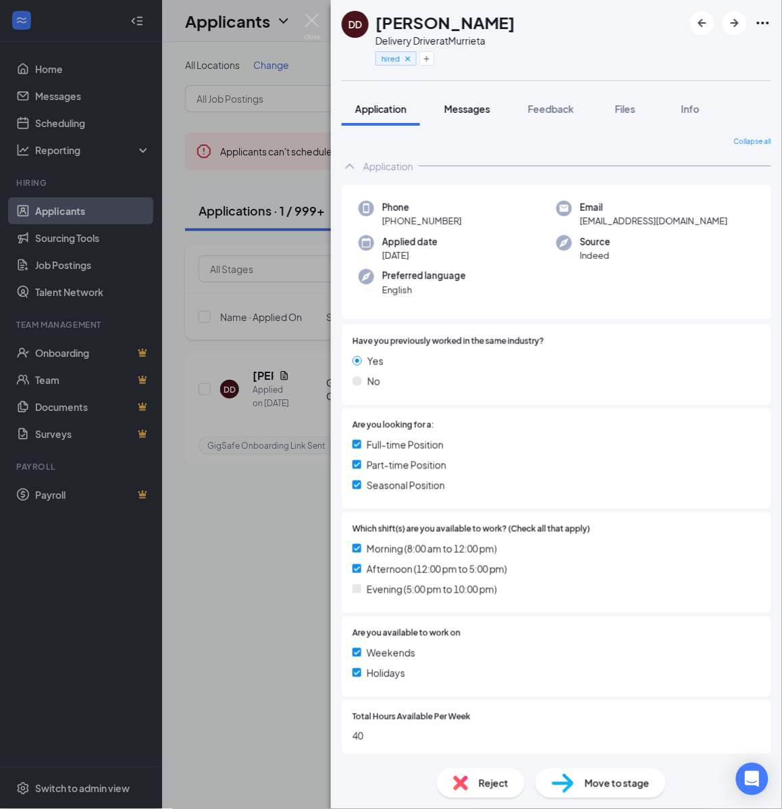
click at [475, 113] on span "Messages" at bounding box center [468, 109] width 46 height 12
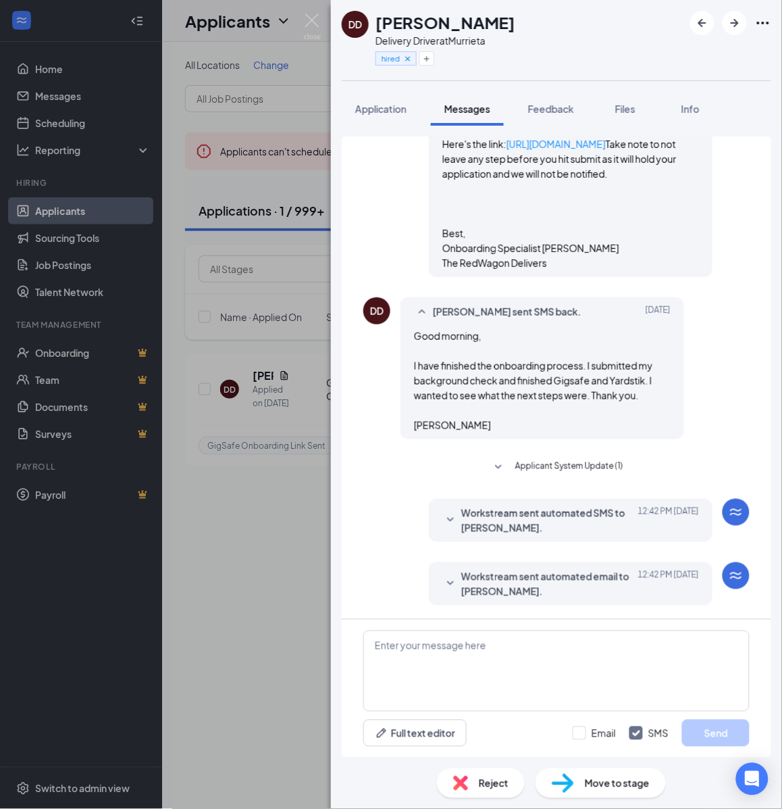
scroll to position [741, 0]
click at [554, 674] on textarea at bounding box center [557, 670] width 386 height 81
paste textarea "Cartwheel Credentials and Other Important Information Congratulations on comple…"
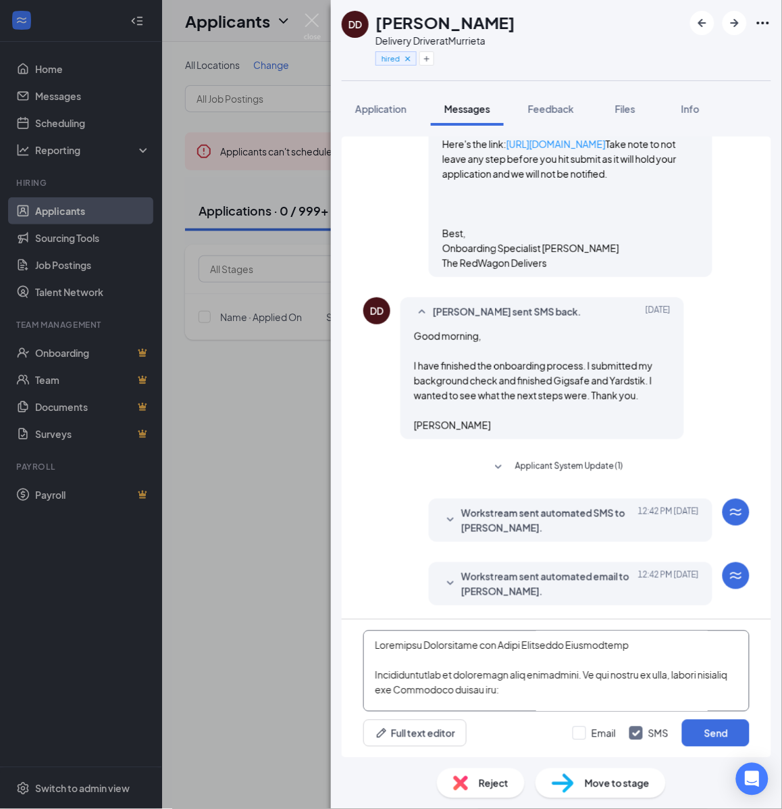
scroll to position [593, 0]
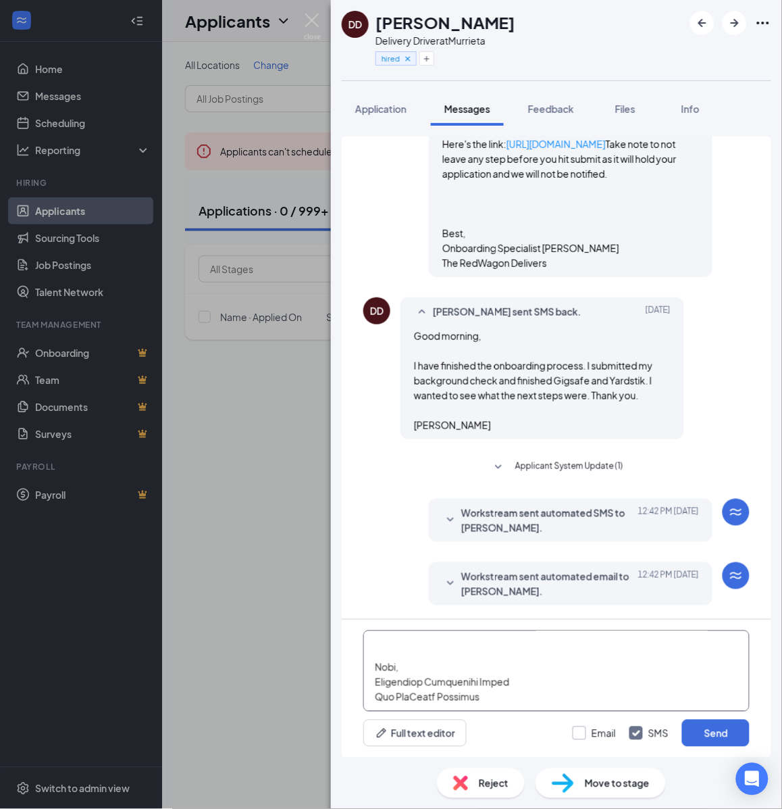
type textarea "Cartwheel Credentials and Other Important Information Congratulations on comple…"
click at [582, 728] on input "Email" at bounding box center [594, 733] width 43 height 14
checkbox input "true"
click at [714, 733] on button "Send" at bounding box center [716, 733] width 68 height 27
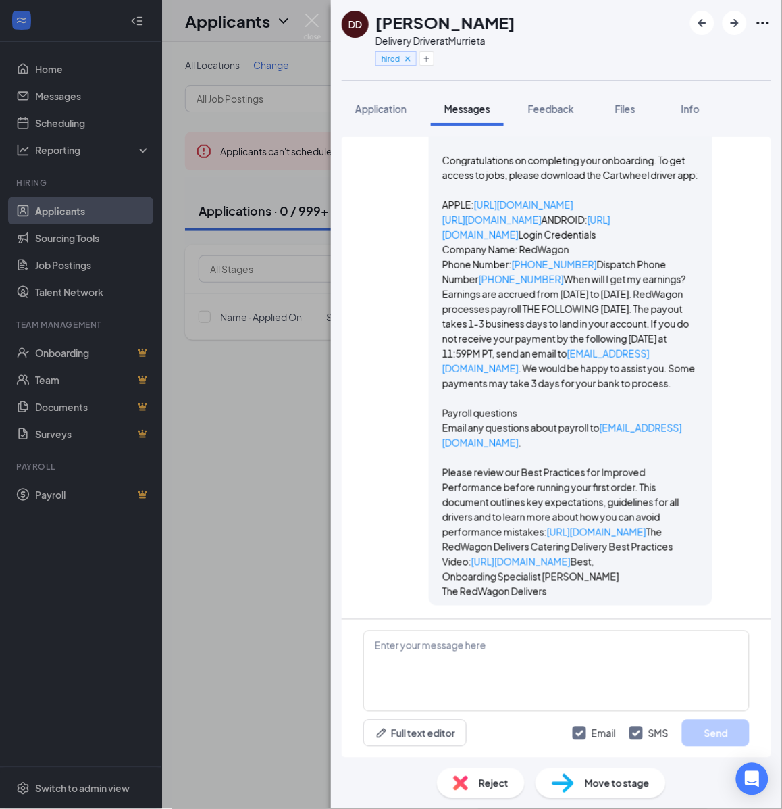
scroll to position [2461, 0]
click at [247, 446] on div "DD Darren Dix Delivery Driver at Murrieta hired Application Messages Feedback F…" at bounding box center [391, 404] width 782 height 809
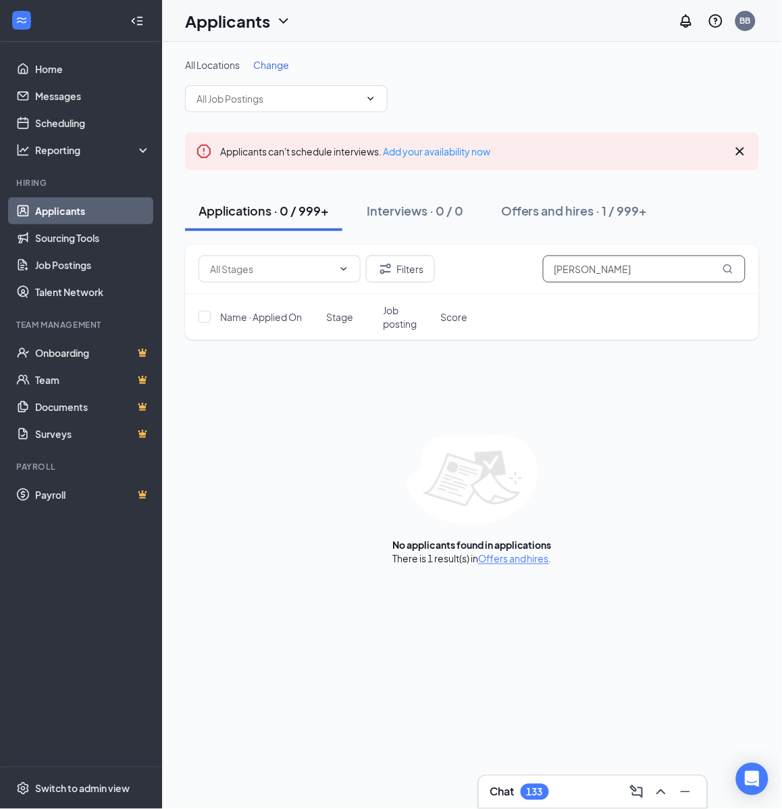
click at [644, 266] on input "darren dix" at bounding box center [644, 268] width 203 height 27
paste input "Ljosephaustin33@gmail.com"
type input "Ljosephaustin33@gmail.com"
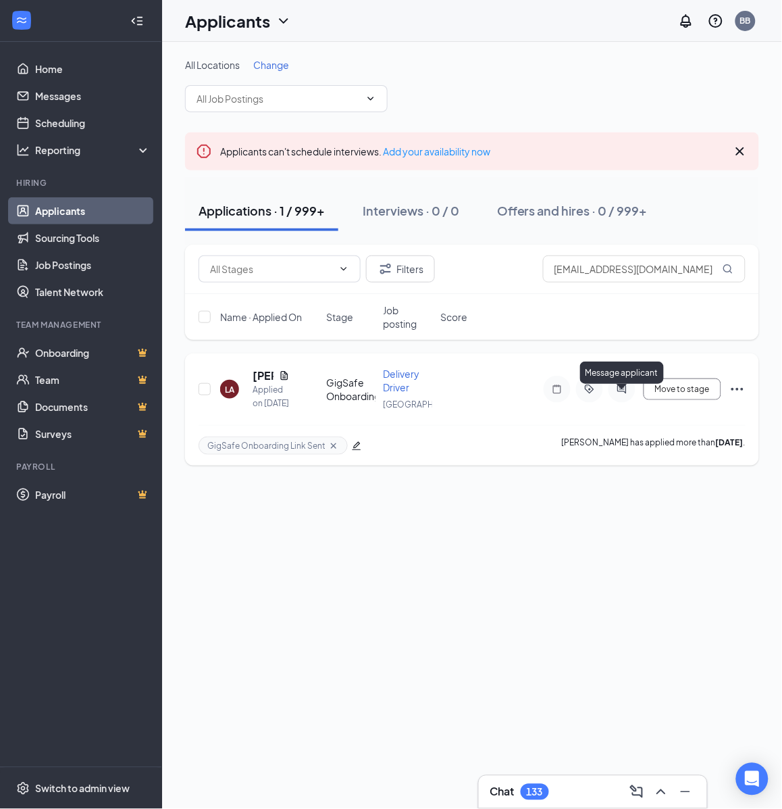
click at [622, 395] on icon "ActiveChat" at bounding box center [622, 389] width 16 height 11
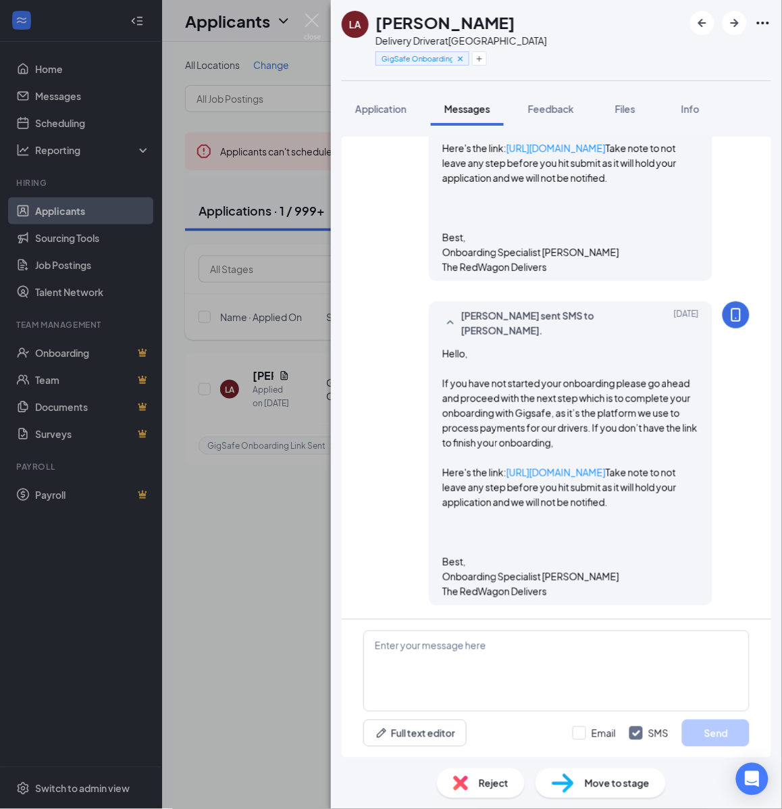
scroll to position [676, 0]
click at [457, 17] on h1 "Landen Austin" at bounding box center [446, 22] width 140 height 23
copy h1 "Landen Austin"
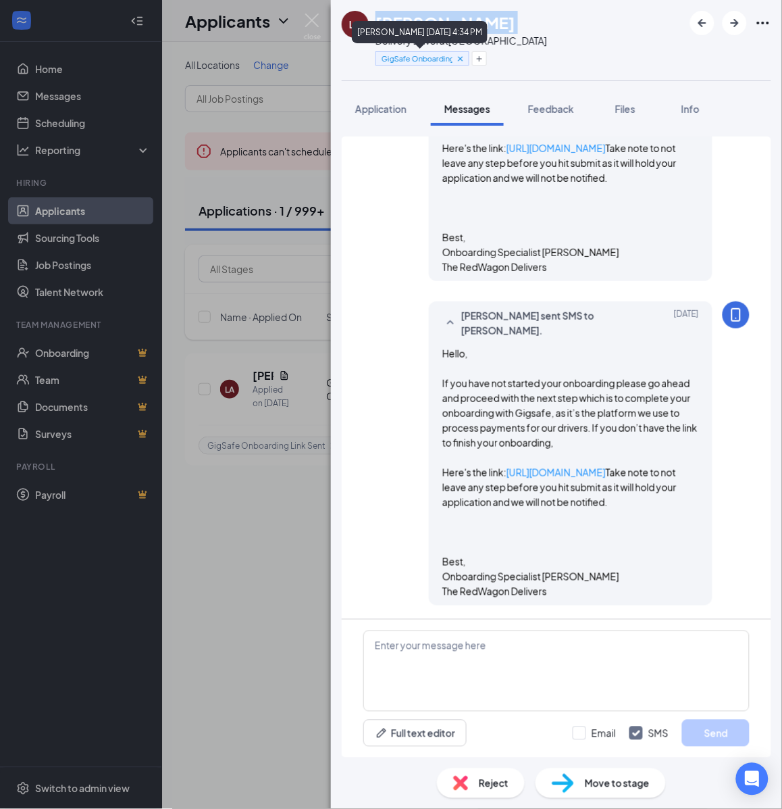
click at [517, 29] on div "LA Landen Austin Delivery Driver at Monterey Bay GigSafe Onboarding Link Sent" at bounding box center [556, 40] width 451 height 80
drag, startPoint x: 456, startPoint y: 35, endPoint x: 546, endPoint y: 36, distance: 89.9
click at [546, 36] on div "LA Landen Austin Delivery Driver at Monterey Bay GigSafe Onboarding Link Sent" at bounding box center [556, 40] width 451 height 80
copy div "[GEOGRAPHIC_DATA]"
click at [480, 55] on icon "Plus" at bounding box center [480, 59] width 8 height 8
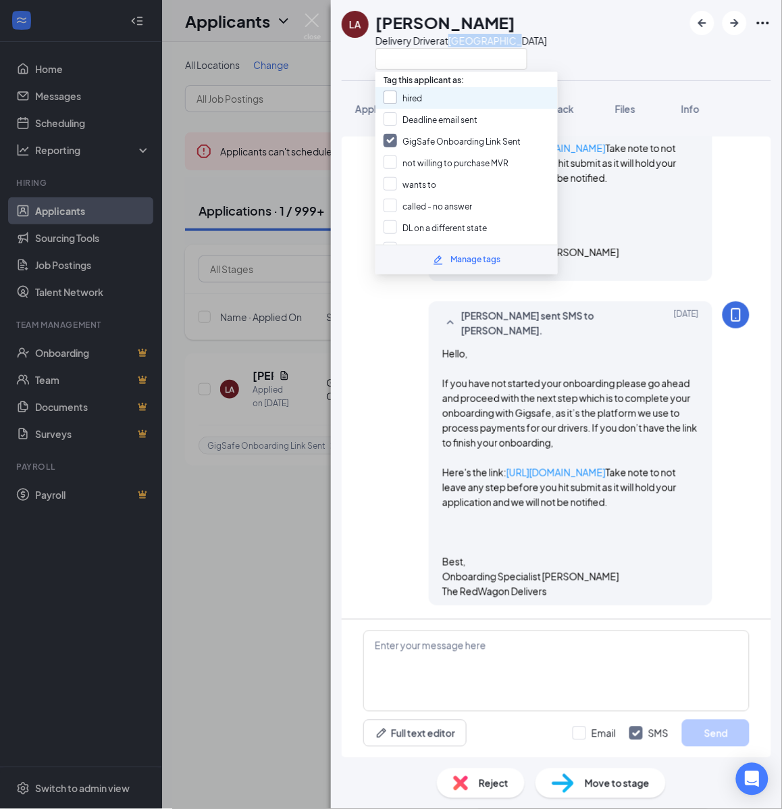
click at [400, 97] on input "hired" at bounding box center [403, 98] width 39 height 15
checkbox input "true"
click at [397, 141] on input "GigSafe Onboarding Link Sent" at bounding box center [452, 141] width 137 height 15
checkbox input "false"
click at [610, 781] on span "Move to stage" at bounding box center [617, 783] width 65 height 15
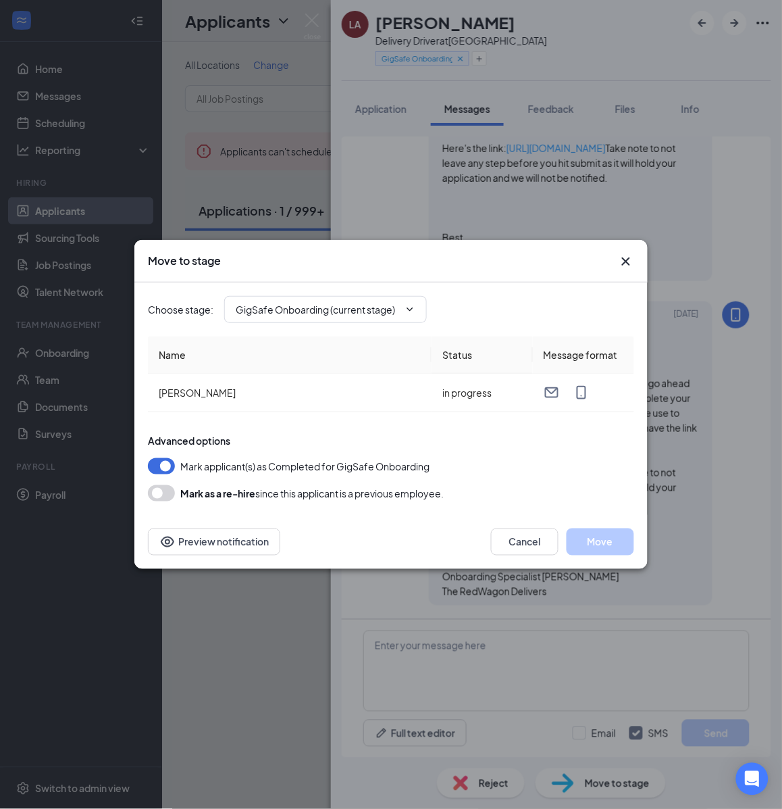
type input "Hiring Complete (final stage)"
click at [609, 541] on button "Move" at bounding box center [601, 541] width 68 height 27
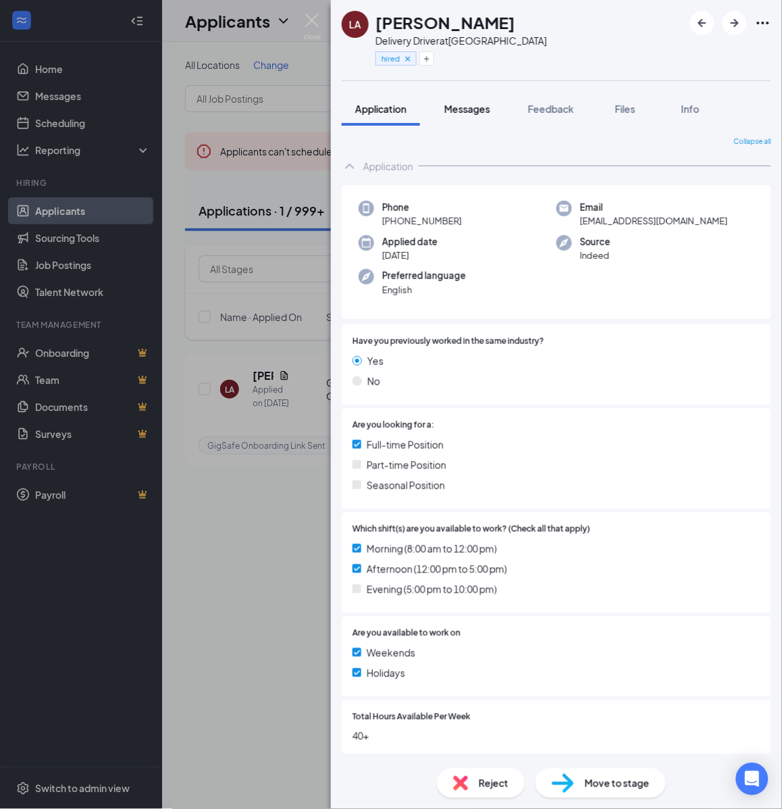
click at [473, 109] on span "Messages" at bounding box center [468, 109] width 46 height 12
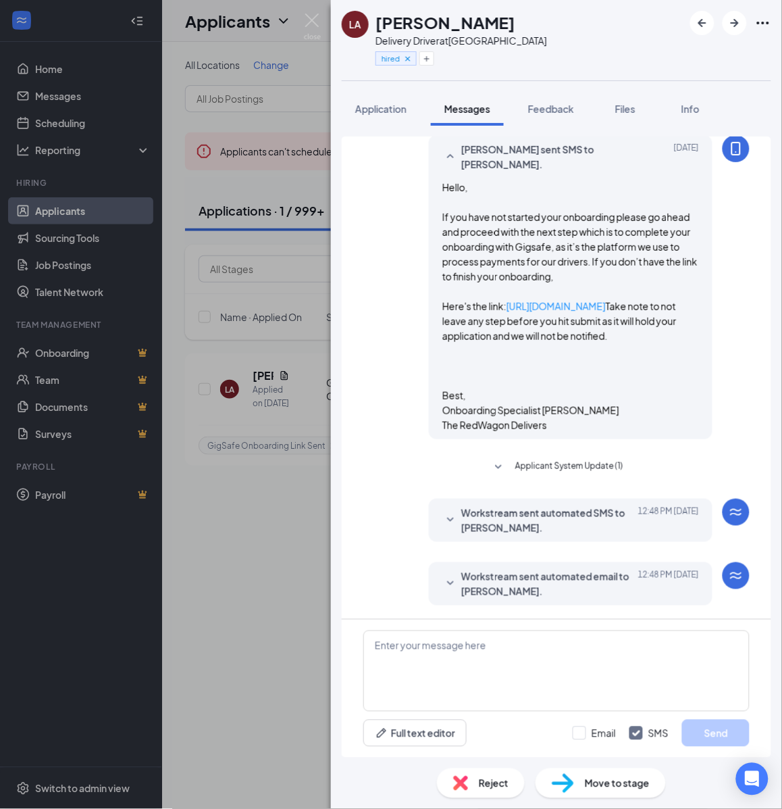
scroll to position [847, 0]
click at [537, 659] on textarea at bounding box center [557, 670] width 386 height 81
paste textarea "Cartwheel Credentials and Other Important Information Congratulations on comple…"
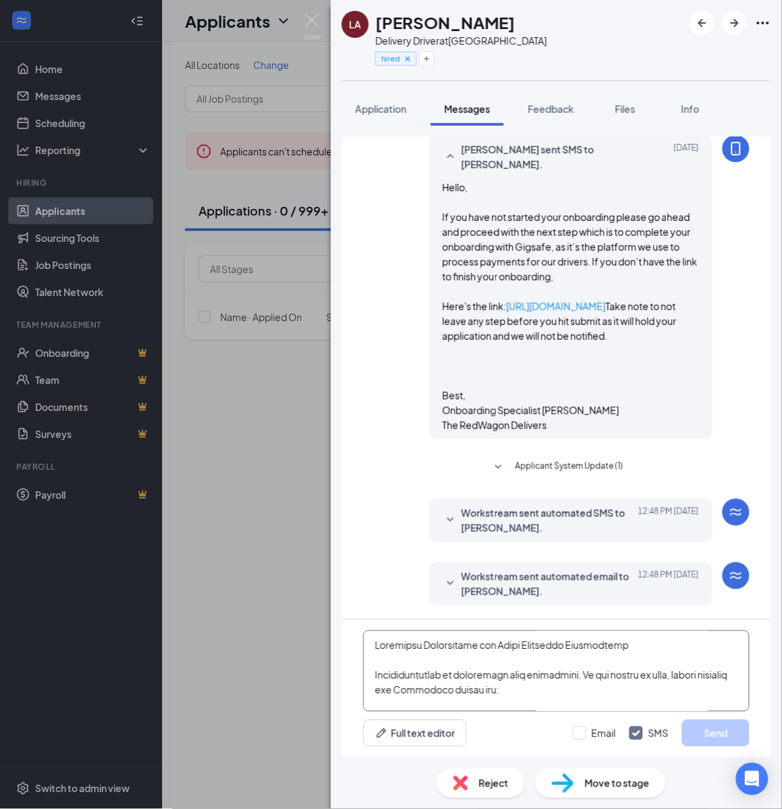
scroll to position [593, 0]
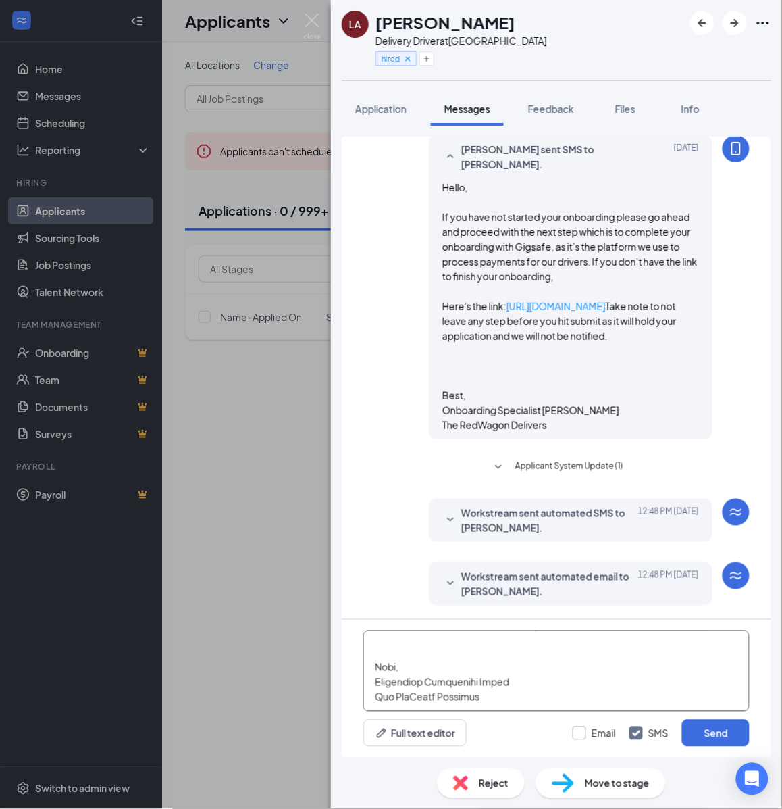
type textarea "Cartwheel Credentials and Other Important Information Congratulations on comple…"
click at [596, 733] on input "Email" at bounding box center [594, 733] width 43 height 14
checkbox input "true"
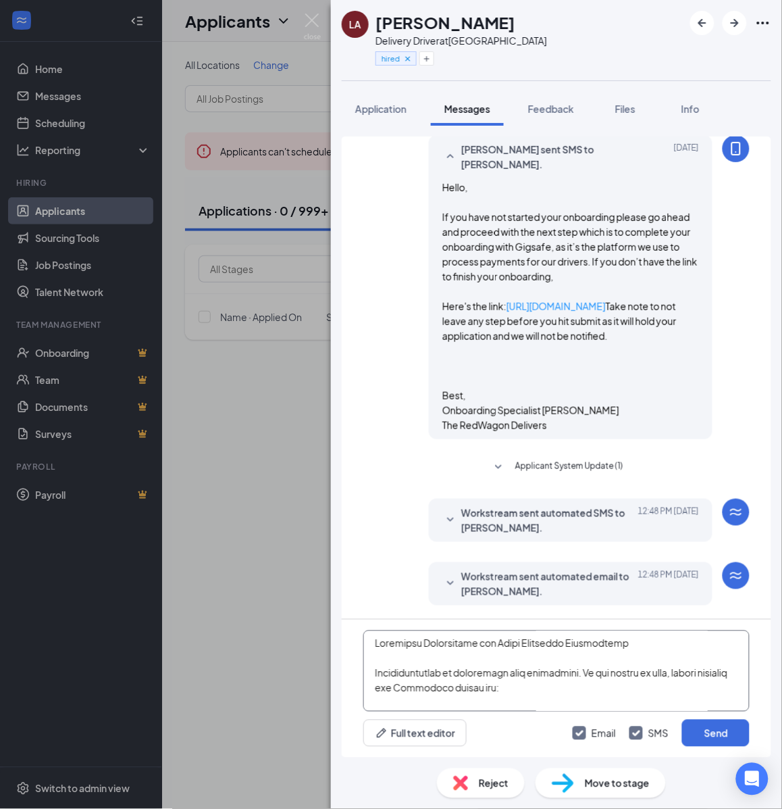
scroll to position [0, 0]
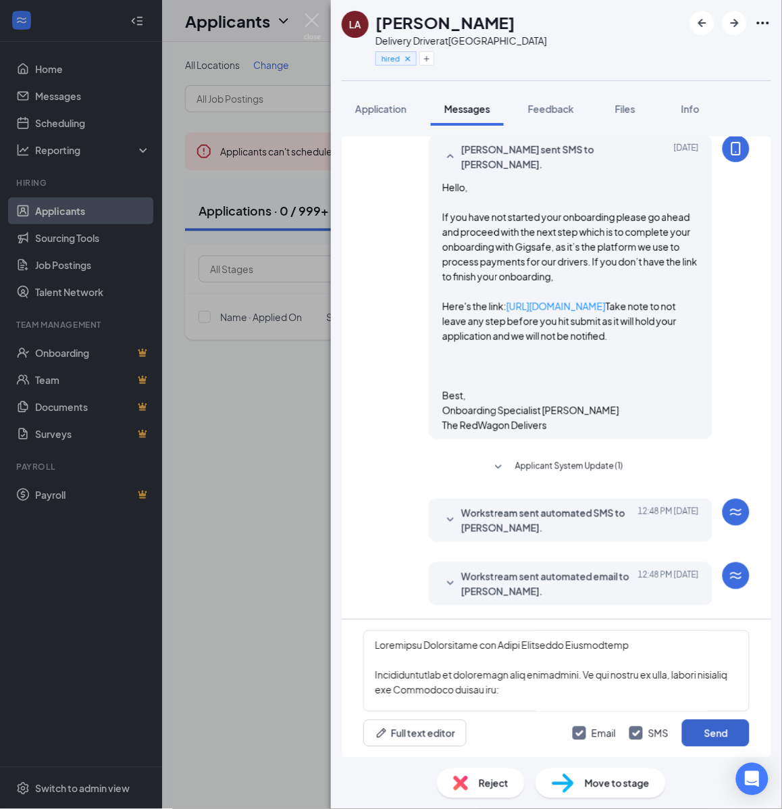
click at [709, 739] on button "Send" at bounding box center [716, 733] width 68 height 27
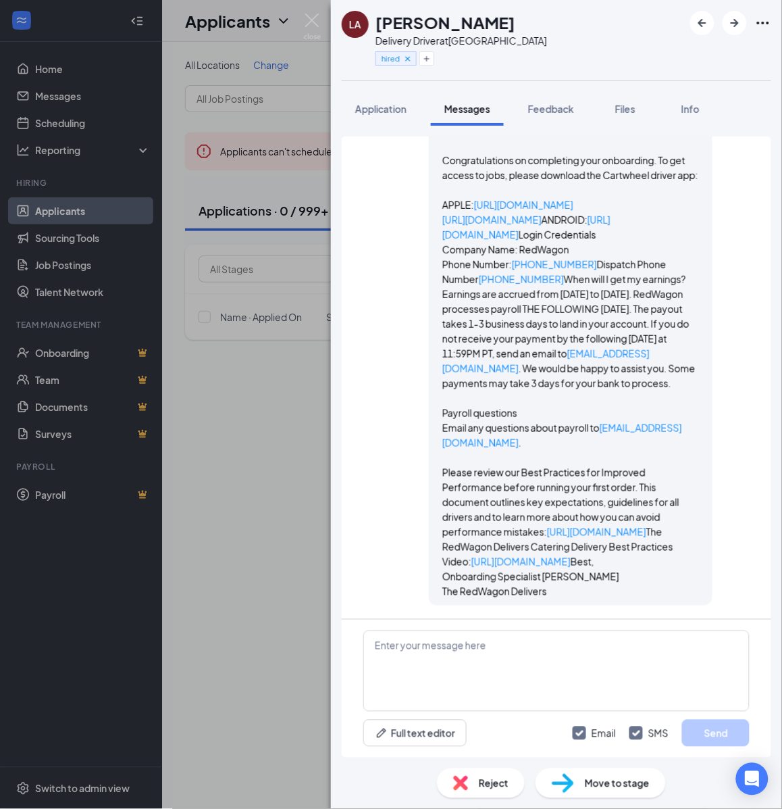
scroll to position [2595, 0]
drag, startPoint x: 297, startPoint y: 593, endPoint x: 301, endPoint y: 581, distance: 12.6
click at [301, 581] on div "LA Landen Austin Delivery Driver at Monterey Bay hired Application Messages Fee…" at bounding box center [391, 404] width 782 height 809
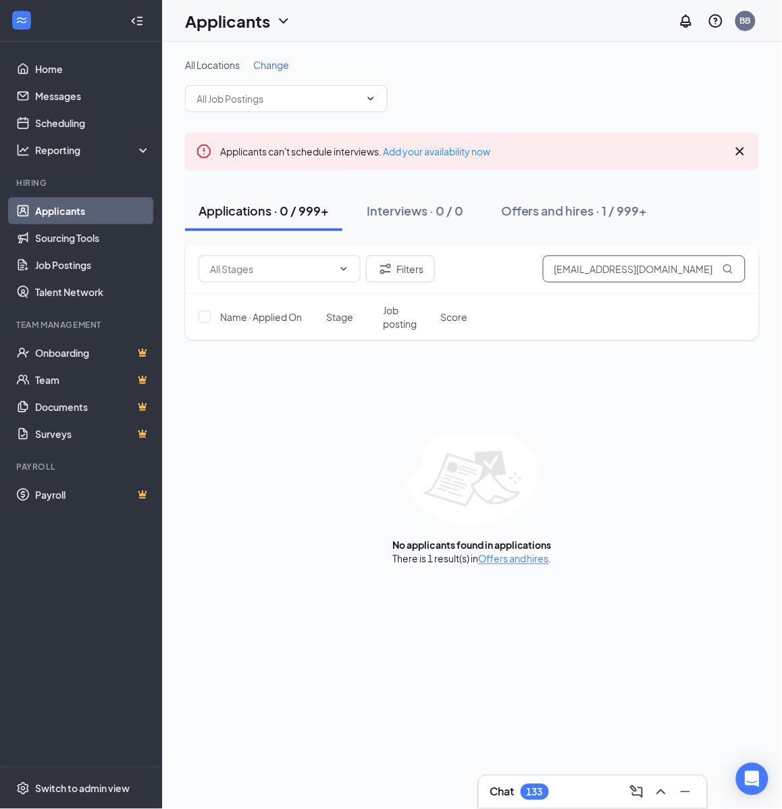
click at [590, 267] on input "Ljosephaustin33@gmail.com" at bounding box center [644, 268] width 203 height 27
click at [597, 264] on input "Ljosephaustin33@gmail.com" at bounding box center [644, 268] width 203 height 27
paste input "ezequielcaicedo@hot"
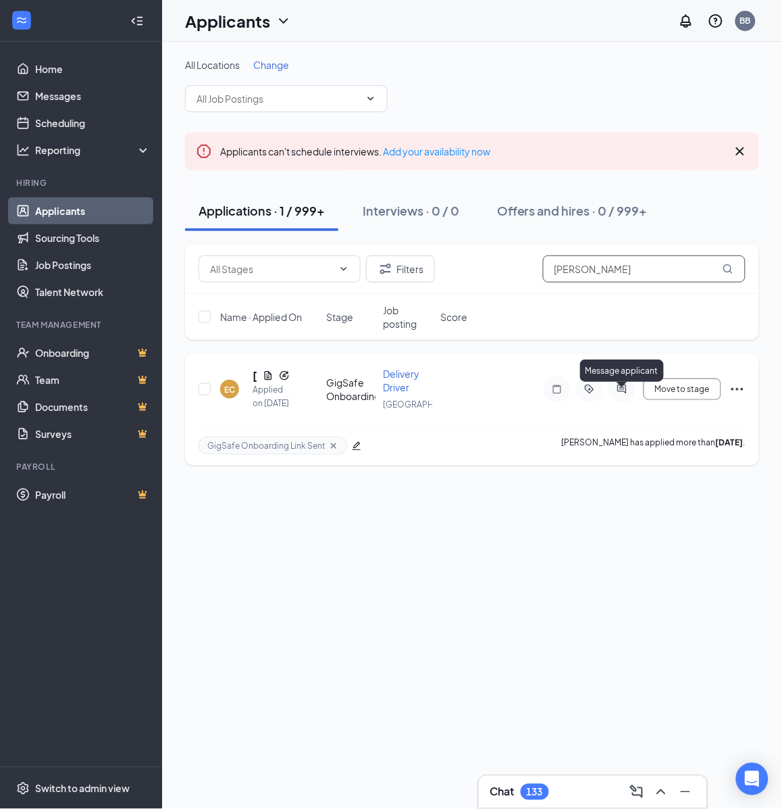
type input "ezequiel"
click at [626, 389] on icon "ActiveChat" at bounding box center [622, 389] width 16 height 11
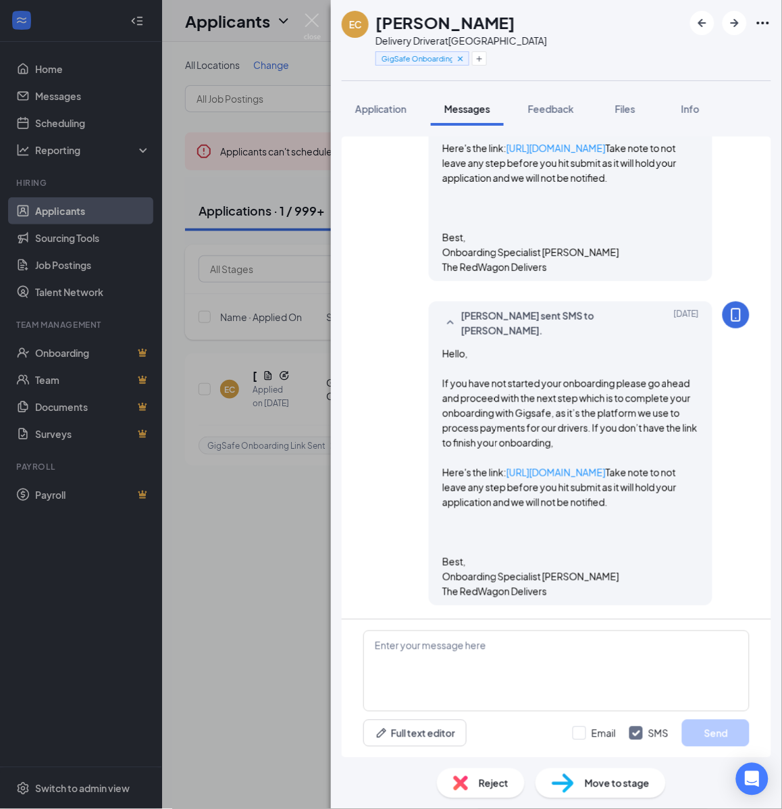
scroll to position [653, 0]
click at [477, 18] on h1 "Ezequiel Caicedo" at bounding box center [446, 22] width 140 height 23
copy h1 "Ezequiel Caicedo"
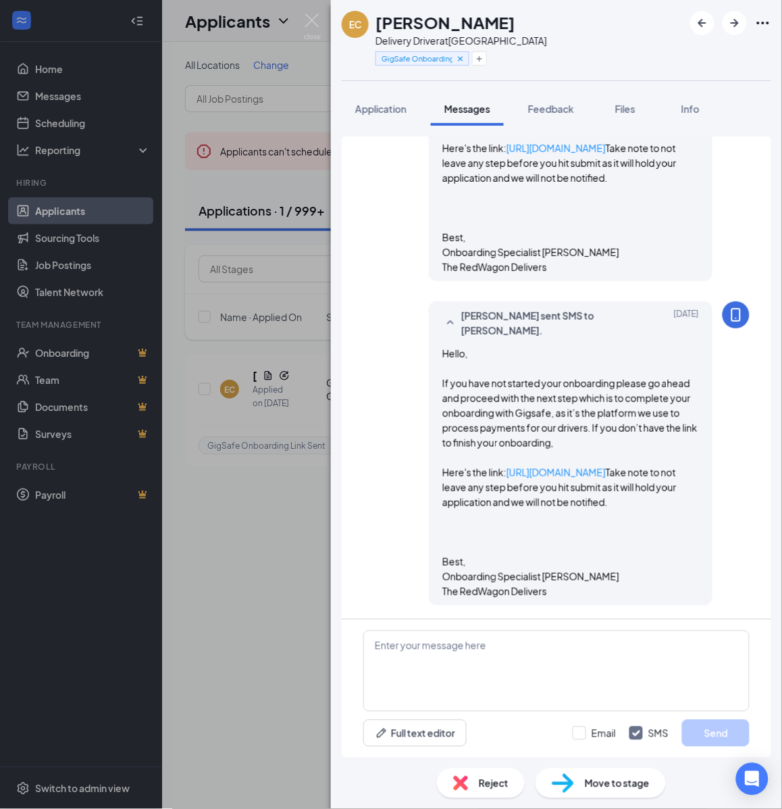
click at [461, 42] on div "Delivery Driver at Miami" at bounding box center [462, 41] width 172 height 14
drag, startPoint x: 461, startPoint y: 42, endPoint x: 464, endPoint y: 51, distance: 9.8
click at [460, 43] on div "Delivery Driver at Miami" at bounding box center [462, 41] width 172 height 14
click at [465, 34] on div "Bryan Bestid Sep 11, 2025 4:33 PM" at bounding box center [420, 32] width 136 height 22
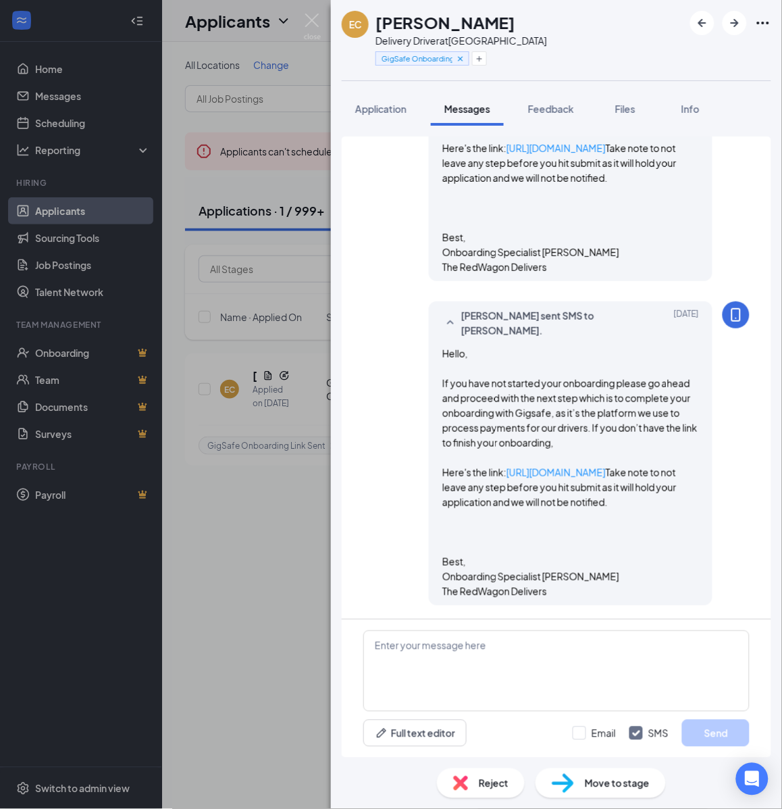
click at [461, 41] on div "Delivery Driver at Miami" at bounding box center [462, 41] width 172 height 14
click at [464, 41] on div "Delivery Driver at Miami" at bounding box center [462, 41] width 172 height 14
copy div "[GEOGRAPHIC_DATA]"
click at [483, 51] on button "button" at bounding box center [479, 58] width 15 height 14
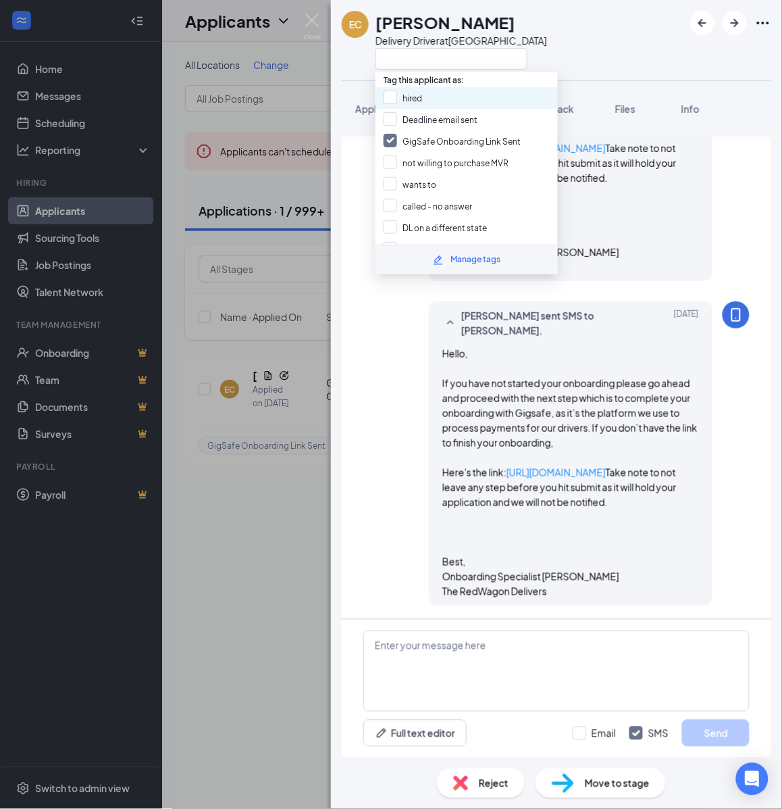
click at [426, 96] on div "hired" at bounding box center [467, 98] width 182 height 22
checkbox input "true"
click at [417, 139] on input "GigSafe Onboarding Link Sent" at bounding box center [452, 141] width 137 height 15
checkbox input "false"
click at [612, 782] on span "Move to stage" at bounding box center [617, 783] width 65 height 15
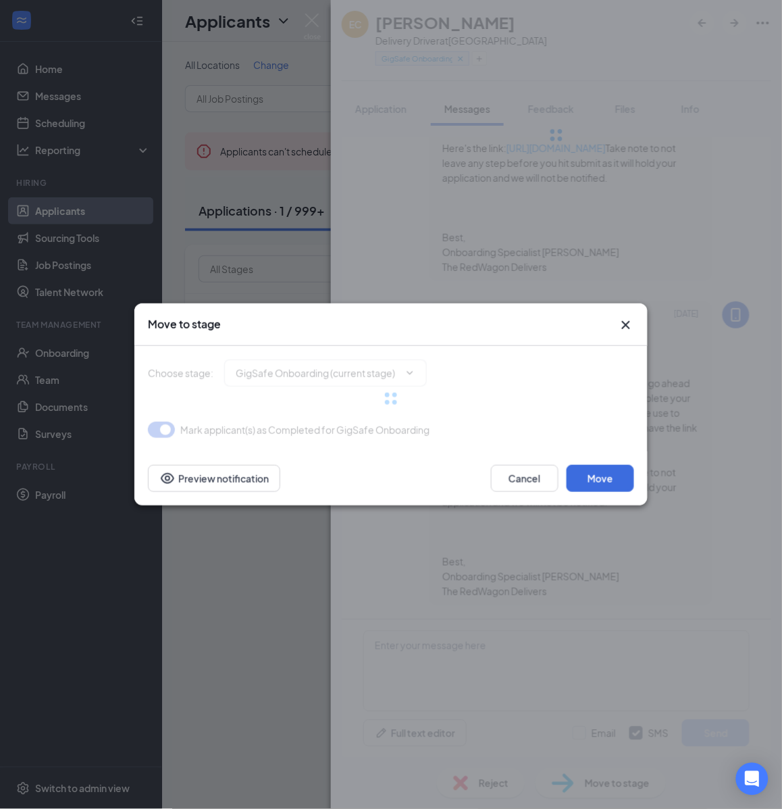
type input "Hiring Complete (final stage)"
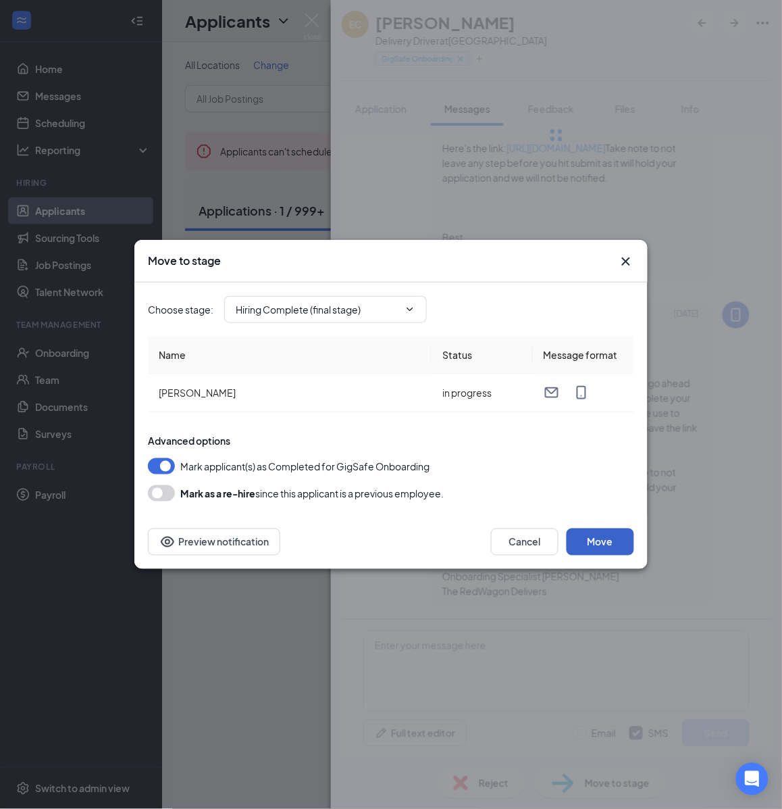
click at [599, 545] on button "Move" at bounding box center [601, 541] width 68 height 27
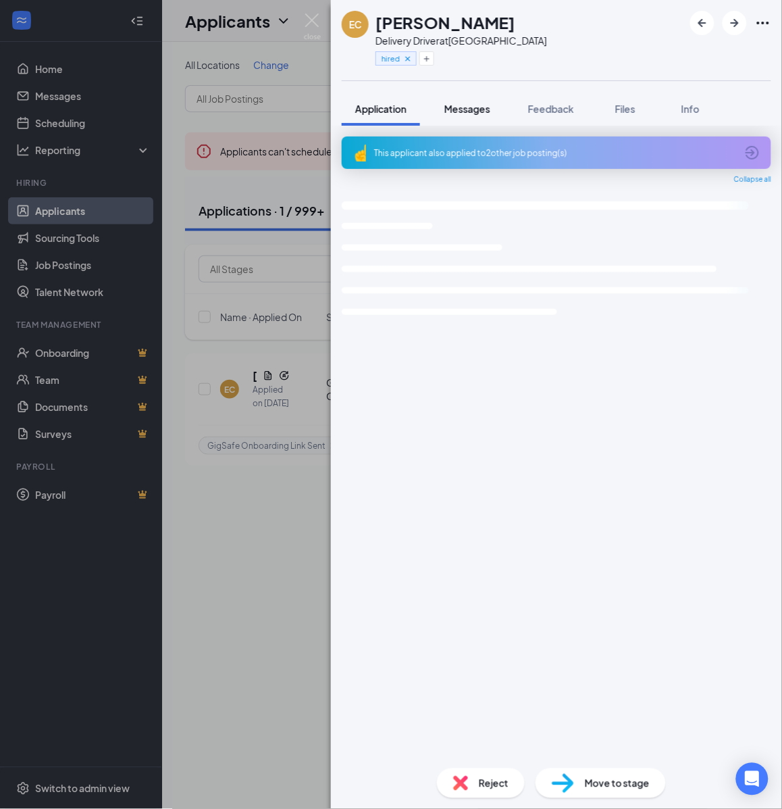
click at [478, 105] on span "Messages" at bounding box center [468, 109] width 46 height 12
click at [467, 114] on span "Messages" at bounding box center [468, 109] width 46 height 12
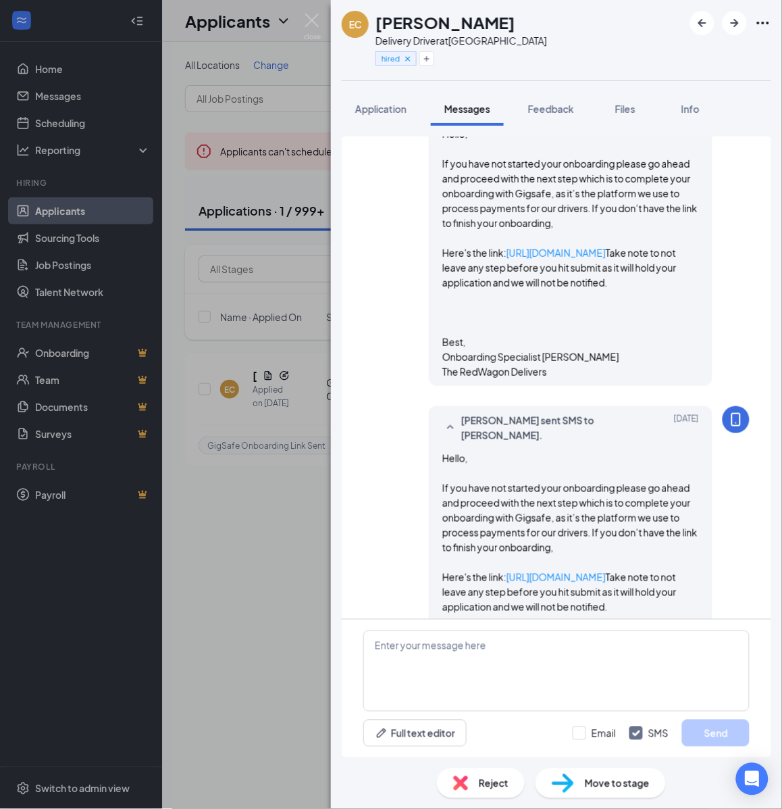
scroll to position [822, 0]
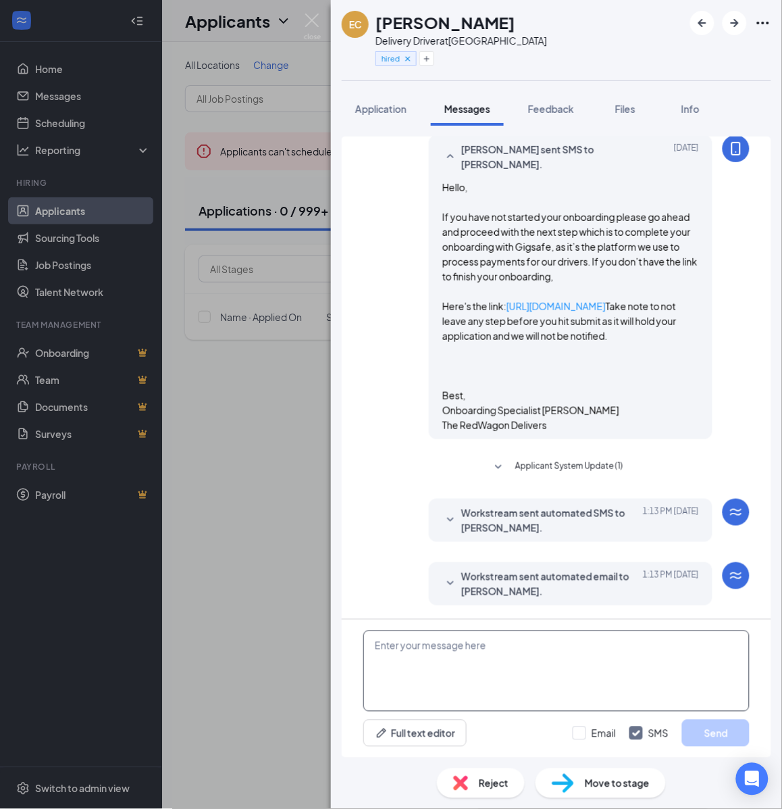
click at [546, 673] on textarea at bounding box center [557, 670] width 386 height 81
paste textarea "Cartwheel Credentials and Other Important Information Congratulations on comple…"
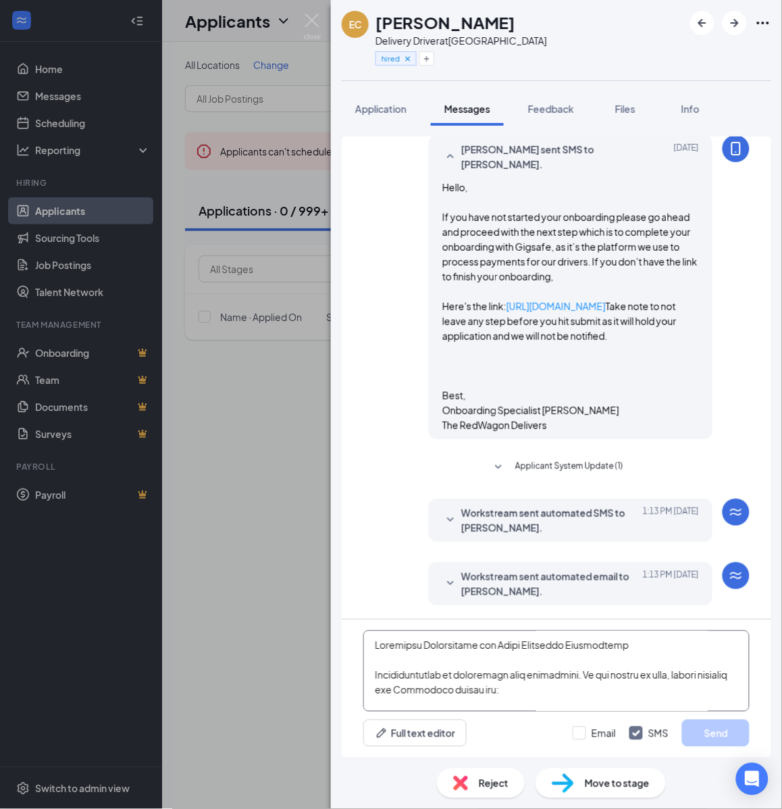
scroll to position [593, 0]
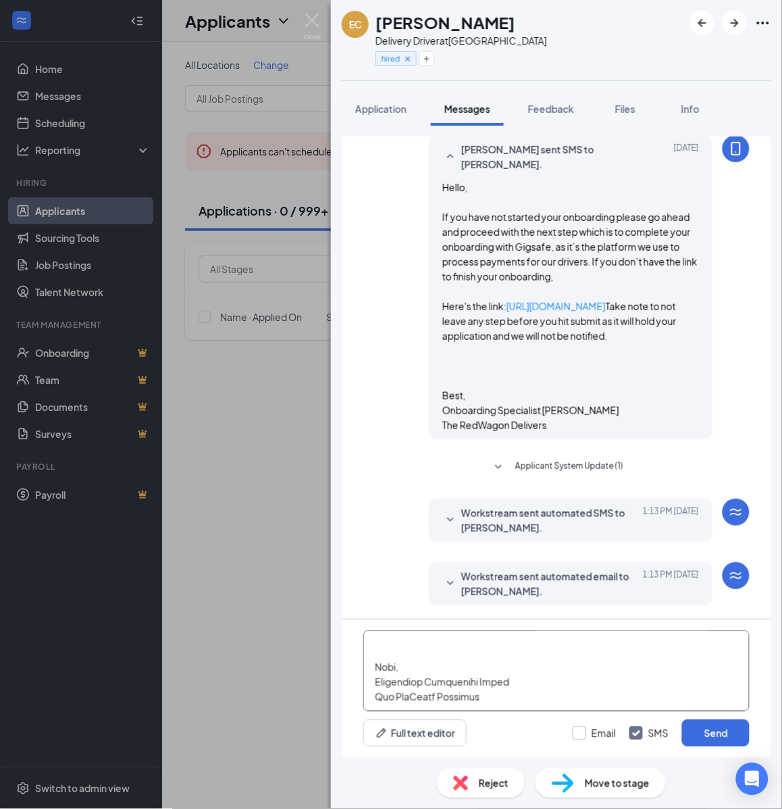
type textarea "Cartwheel Credentials and Other Important Information Congratulations on comple…"
click at [588, 735] on input "Email" at bounding box center [594, 733] width 43 height 14
checkbox input "true"
click at [728, 734] on button "Send" at bounding box center [716, 733] width 68 height 27
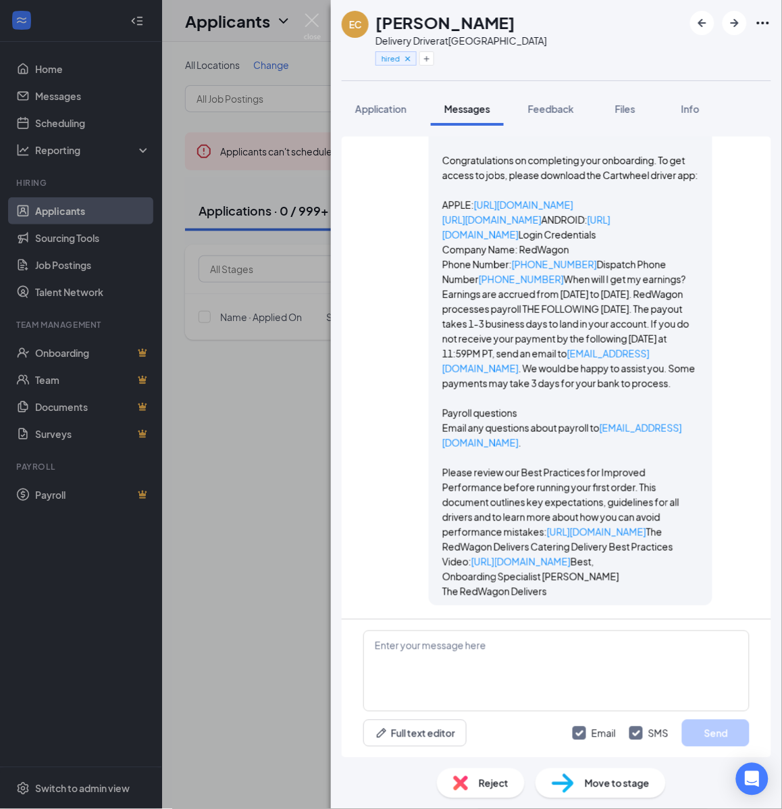
scroll to position [2571, 0]
click at [289, 498] on div "EC Ezequiel Caicedo Delivery Driver at Miami hired Application Messages Feedbac…" at bounding box center [391, 404] width 782 height 809
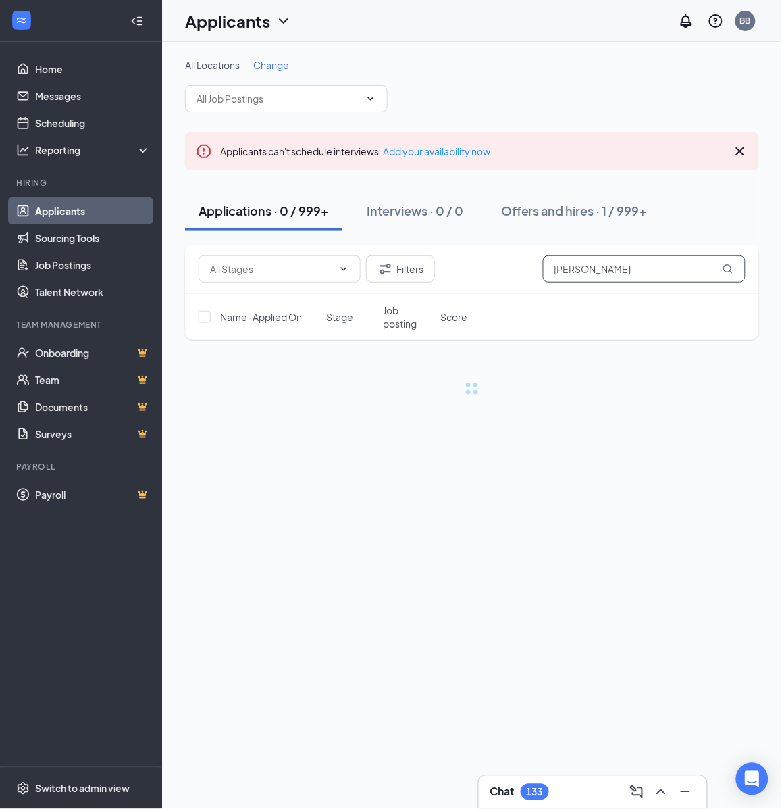
drag, startPoint x: 659, startPoint y: 272, endPoint x: 649, endPoint y: 285, distance: 16.5
click at [659, 272] on input "ezequiel" at bounding box center [644, 268] width 203 height 27
paste input "Johnchilds29@gmail.com"
type input "Johnchilds29@gmail.com"
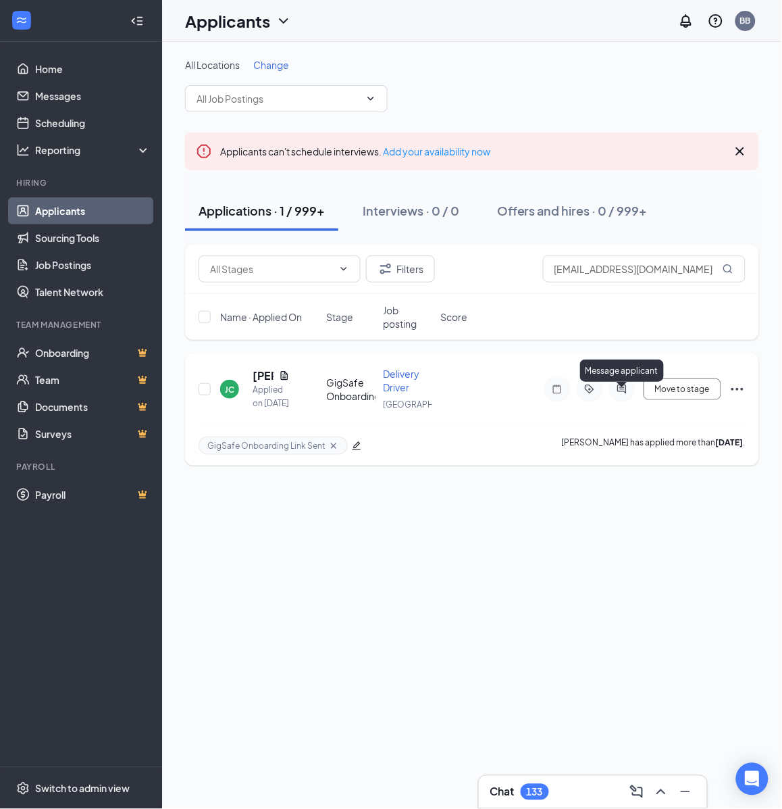
click at [630, 393] on icon "ActiveChat" at bounding box center [622, 389] width 16 height 11
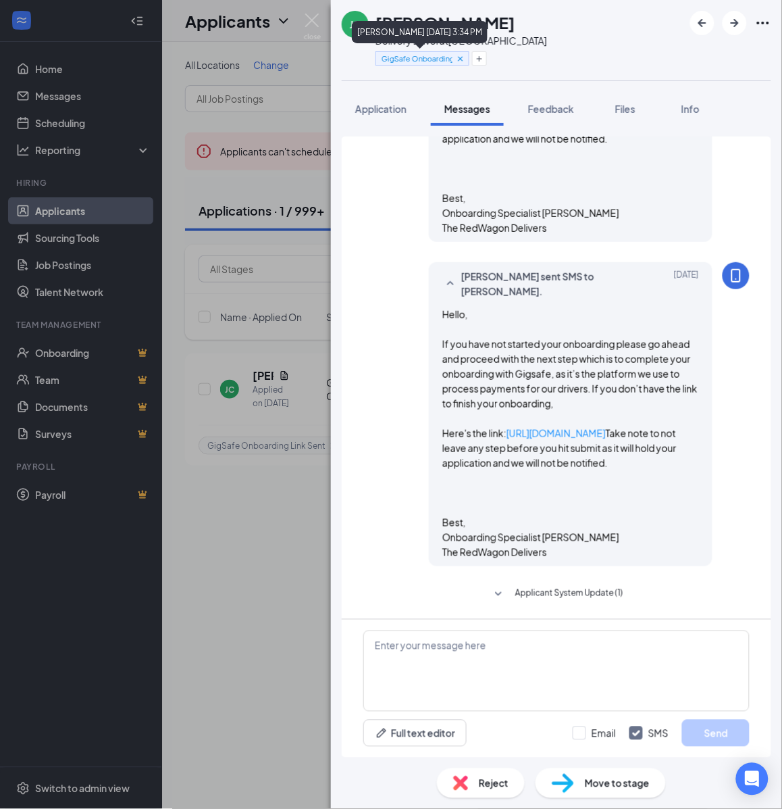
scroll to position [649, 0]
click at [443, 18] on h1 "John Childs" at bounding box center [446, 22] width 140 height 23
copy h1 "John Childs"
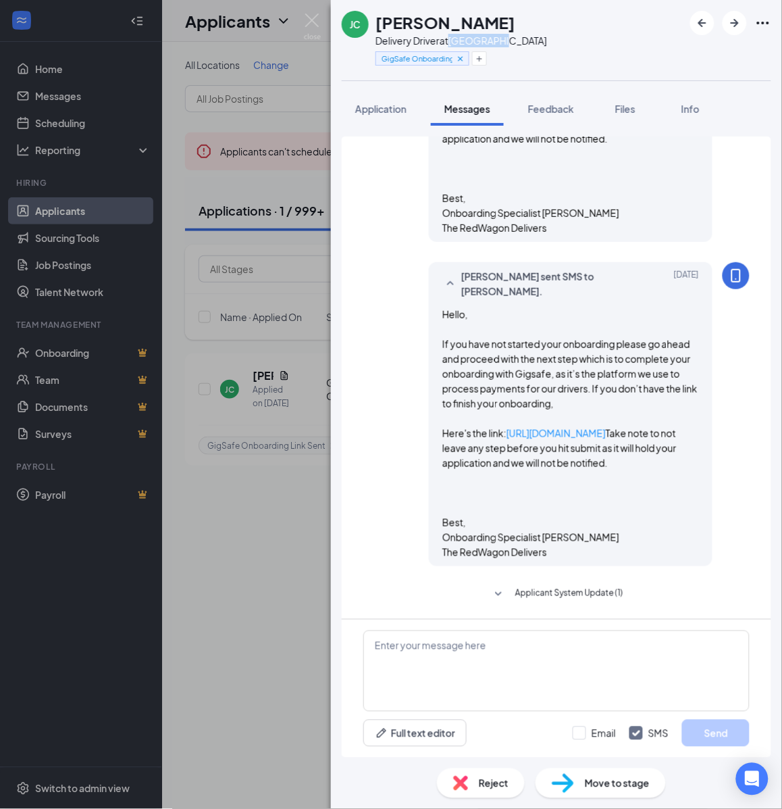
drag, startPoint x: 453, startPoint y: 38, endPoint x: 514, endPoint y: 34, distance: 60.2
click at [514, 34] on div "JC John Childs Delivery Driver at Fort Worth GigSafe Onboarding Link Sent" at bounding box center [556, 40] width 451 height 80
click at [484, 57] on icon "Plus" at bounding box center [480, 59] width 8 height 8
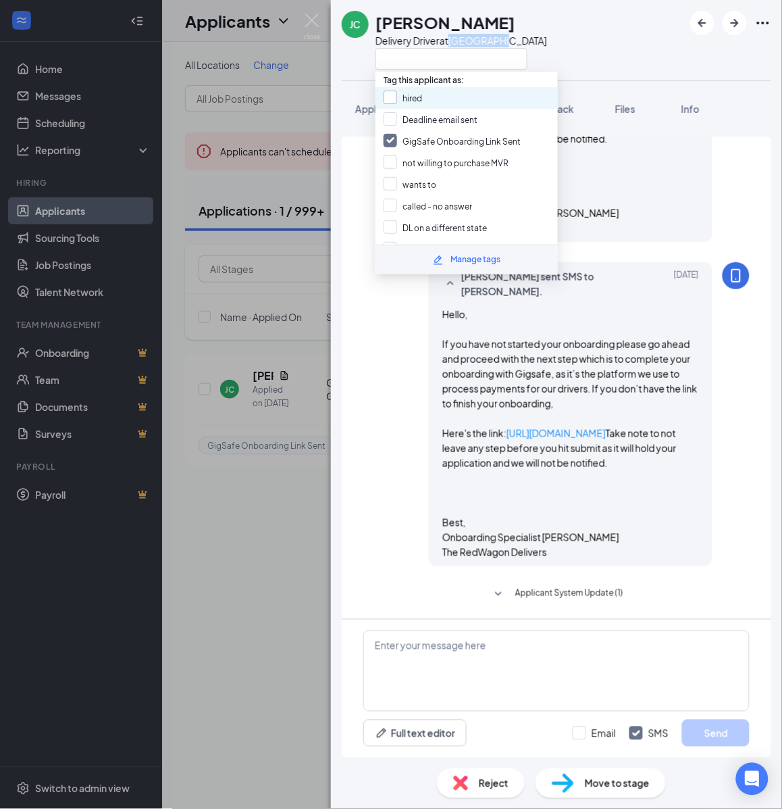
click at [414, 91] on input "hired" at bounding box center [403, 98] width 39 height 15
checkbox input "true"
click at [409, 136] on input "GigSafe Onboarding Link Sent" at bounding box center [452, 141] width 137 height 15
checkbox input "false"
click at [591, 786] on span "Move to stage" at bounding box center [617, 783] width 65 height 15
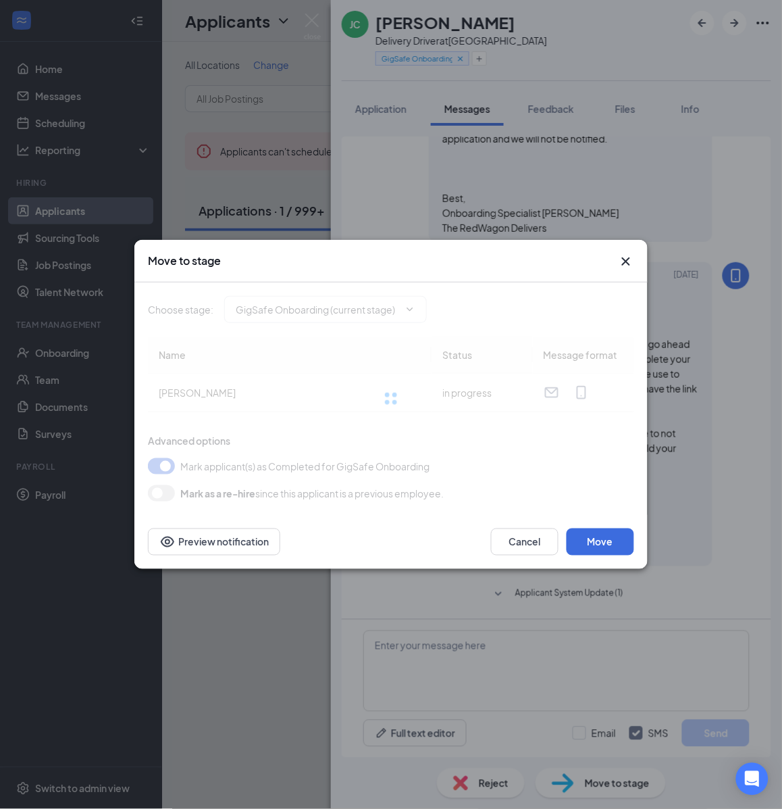
type input "Hiring Complete (final stage)"
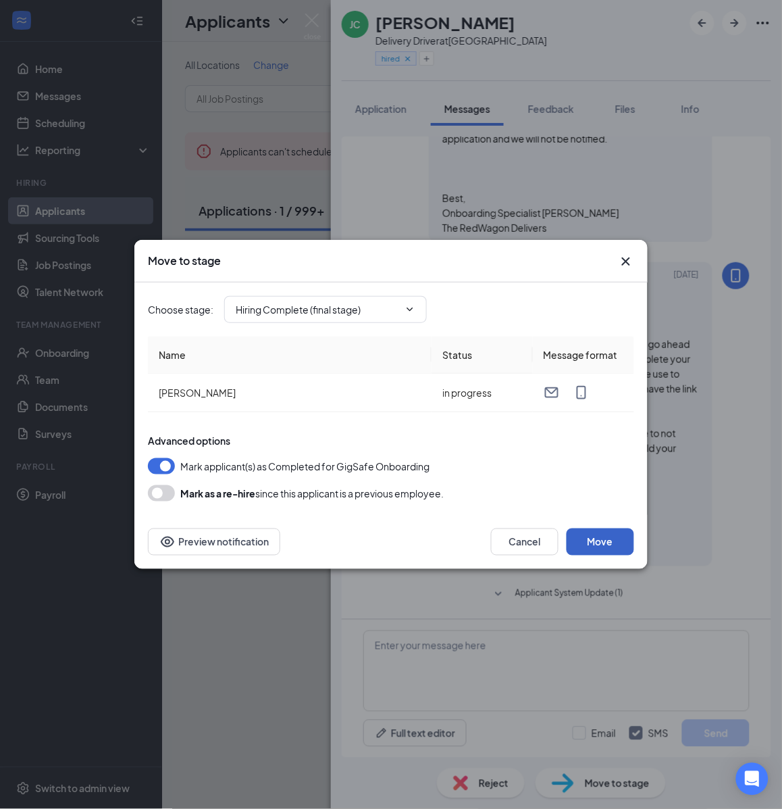
click at [596, 541] on button "Move" at bounding box center [601, 541] width 68 height 27
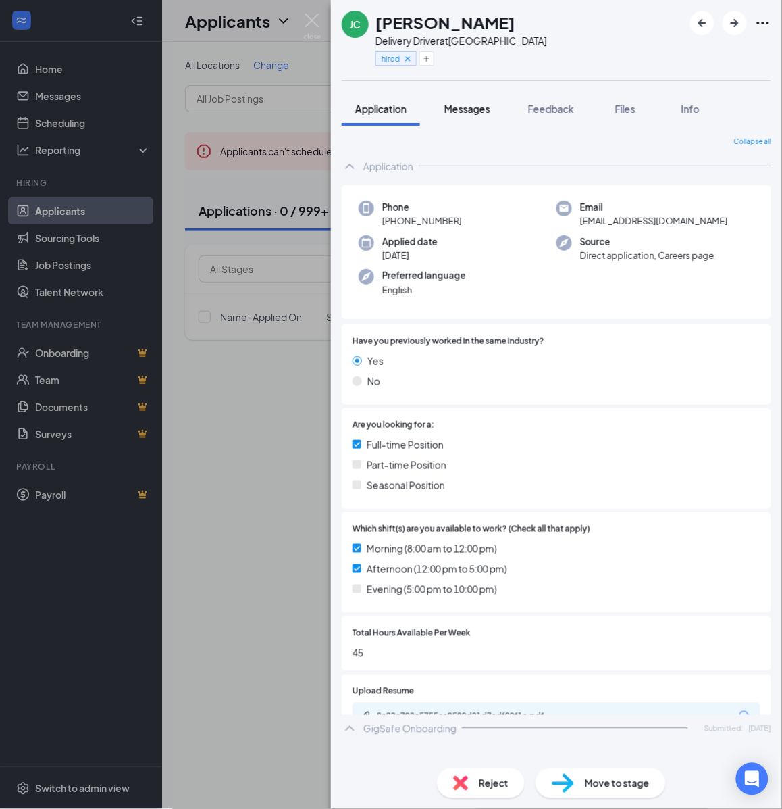
click at [464, 107] on span "Messages" at bounding box center [468, 109] width 46 height 12
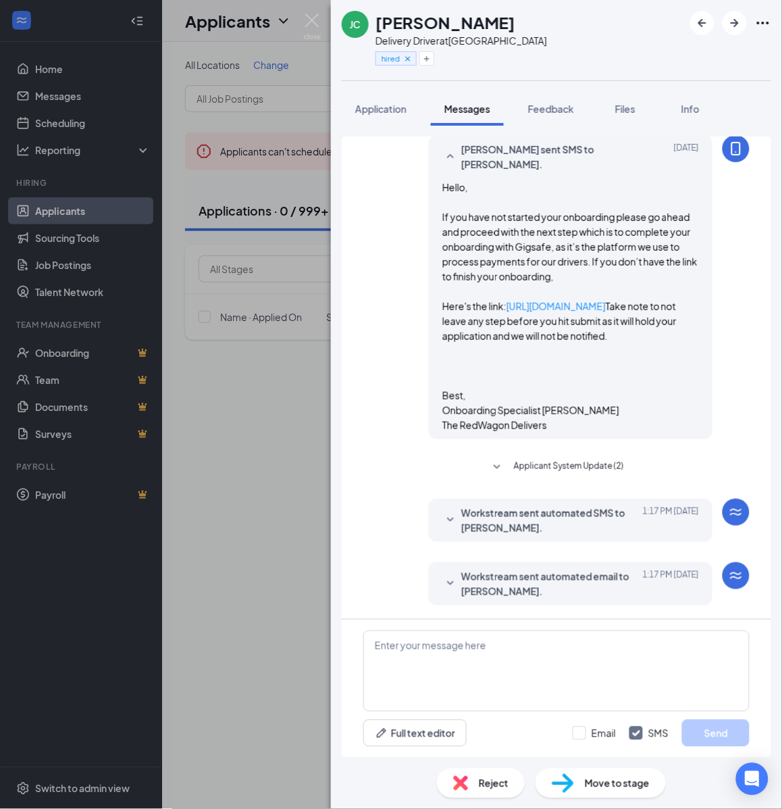
scroll to position [781, 0]
drag, startPoint x: 305, startPoint y: 467, endPoint x: 301, endPoint y: 458, distance: 9.7
click at [305, 466] on div "JC John Childs Delivery Driver at Fort Worth hired Application Messages Feedbac…" at bounding box center [391, 404] width 782 height 809
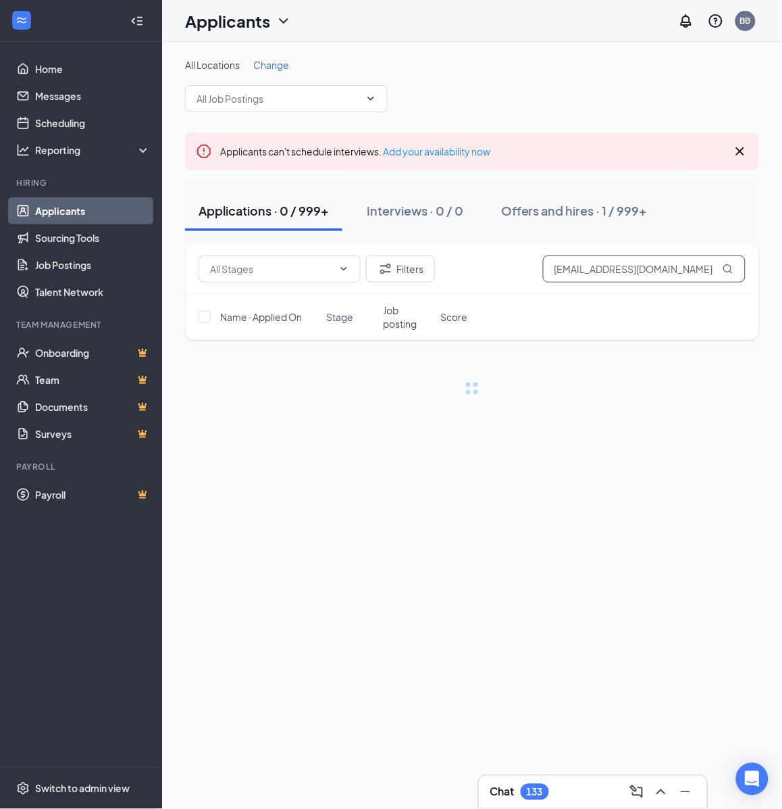
click at [639, 266] on input "Johnchilds29@gmail.com" at bounding box center [644, 268] width 203 height 27
paste input "reyannaglen"
type input "reyannaglen@gmail.com"
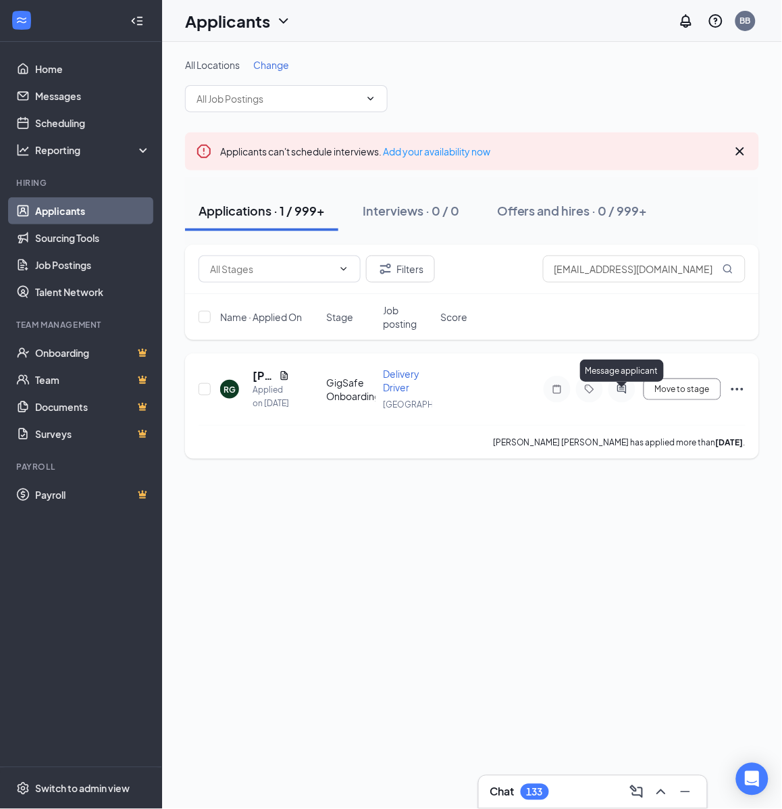
click at [622, 395] on icon "ActiveChat" at bounding box center [622, 389] width 16 height 11
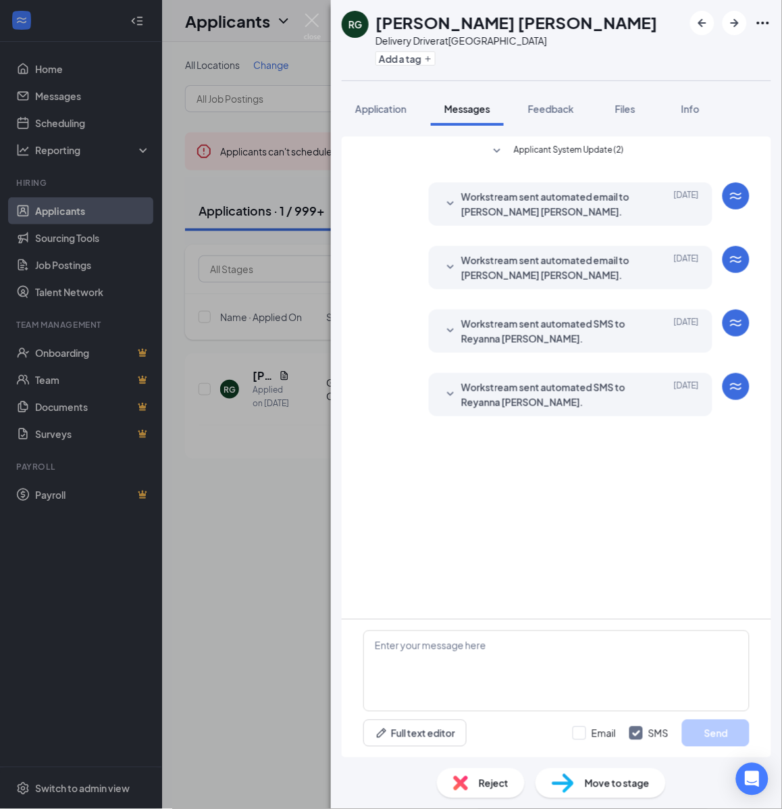
click at [472, 22] on h1 "Reyanna Glen" at bounding box center [517, 22] width 282 height 23
click at [471, 39] on div "Delivery Driver at [GEOGRAPHIC_DATA]" at bounding box center [517, 41] width 282 height 14
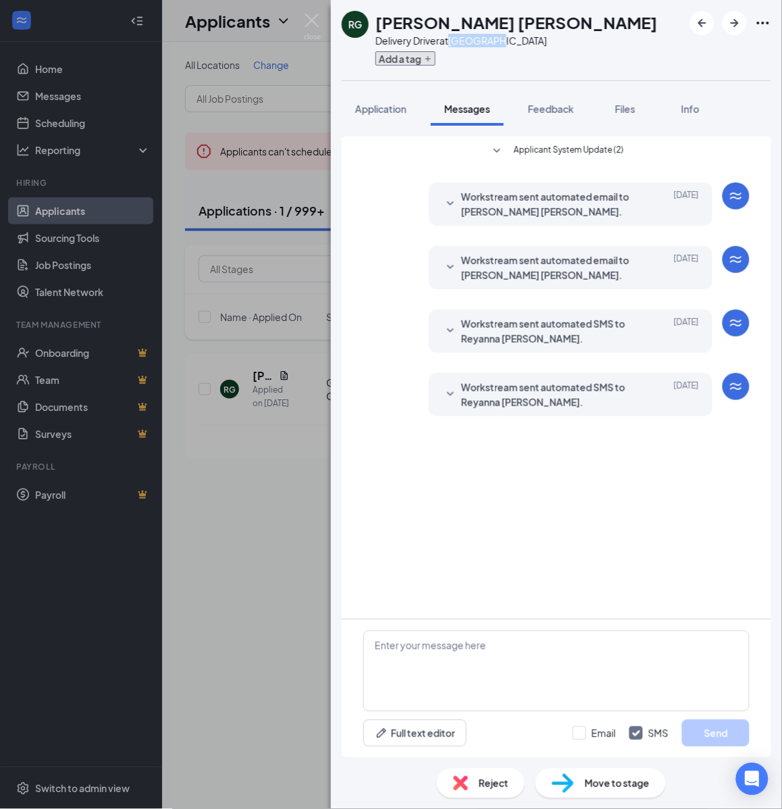
click at [427, 55] on icon "Plus" at bounding box center [428, 59] width 8 height 8
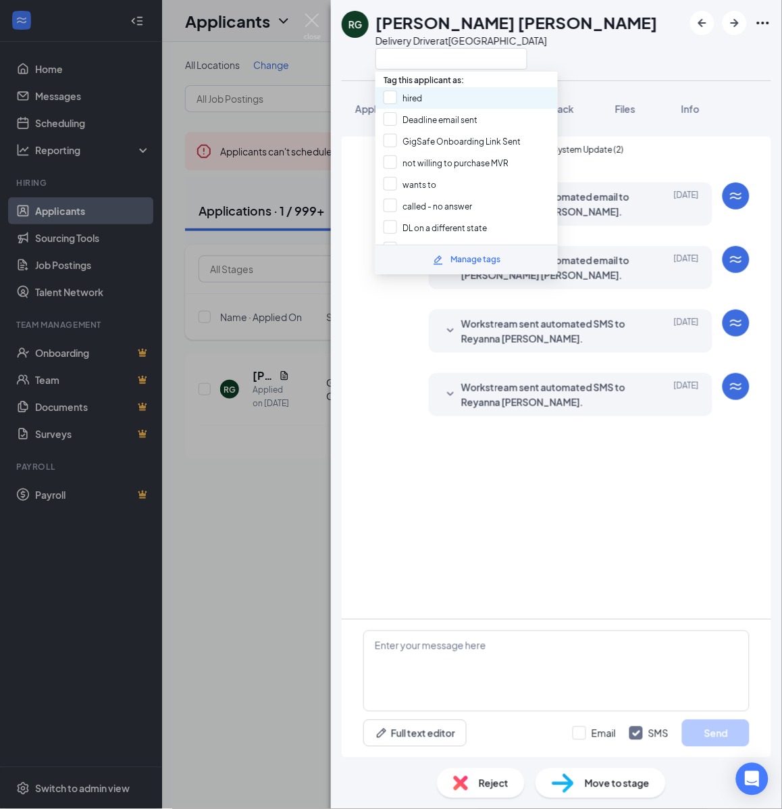
click at [424, 99] on div "hired" at bounding box center [467, 98] width 182 height 22
checkbox input "true"
click at [618, 782] on span "Move to stage" at bounding box center [617, 783] width 65 height 15
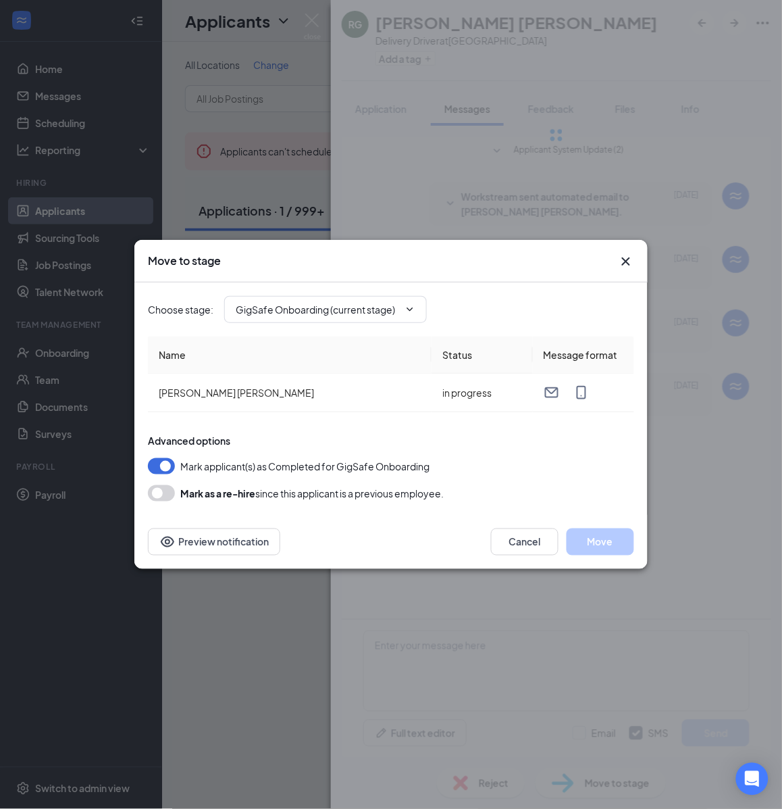
type input "Hiring Complete (final stage)"
click at [612, 532] on button "Move" at bounding box center [601, 541] width 68 height 27
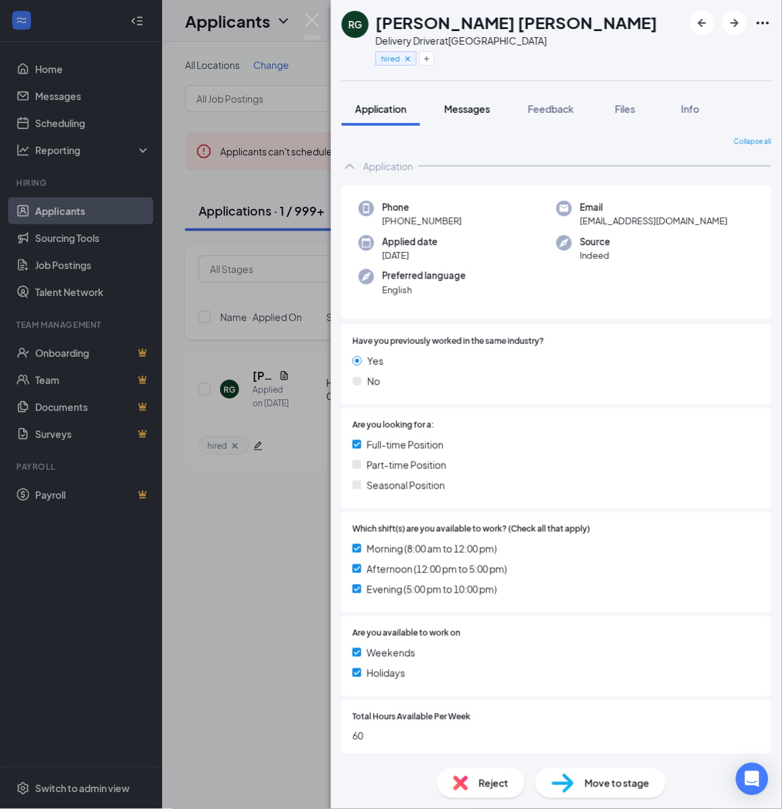
click at [474, 113] on span "Messages" at bounding box center [468, 109] width 46 height 12
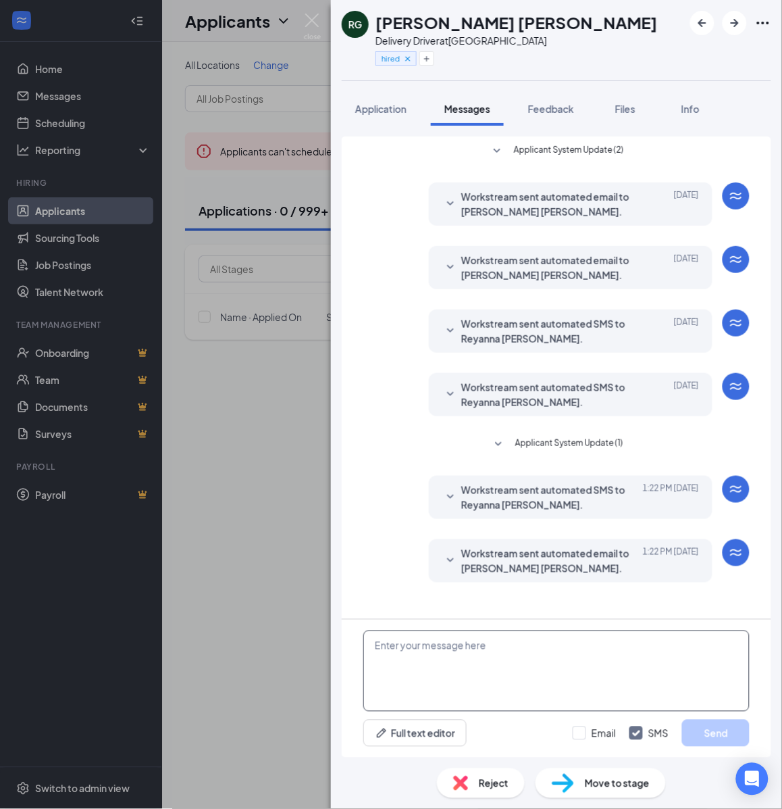
click at [647, 676] on textarea at bounding box center [557, 670] width 386 height 81
click at [593, 671] on textarea at bounding box center [557, 670] width 386 height 81
paste textarea "Cartwheel Credentials and Other Important Information Congratulations on comple…"
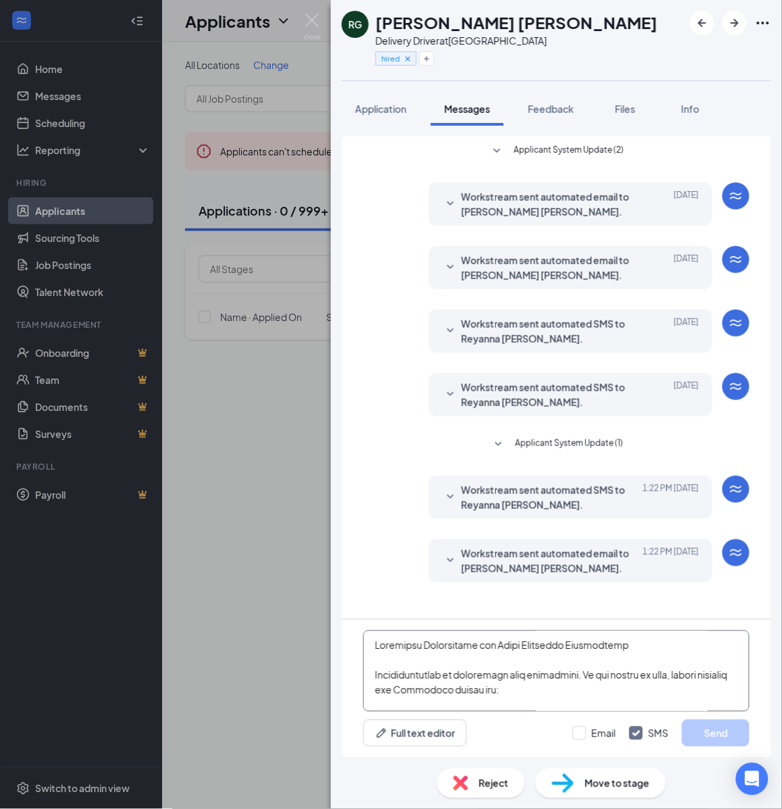
scroll to position [593, 0]
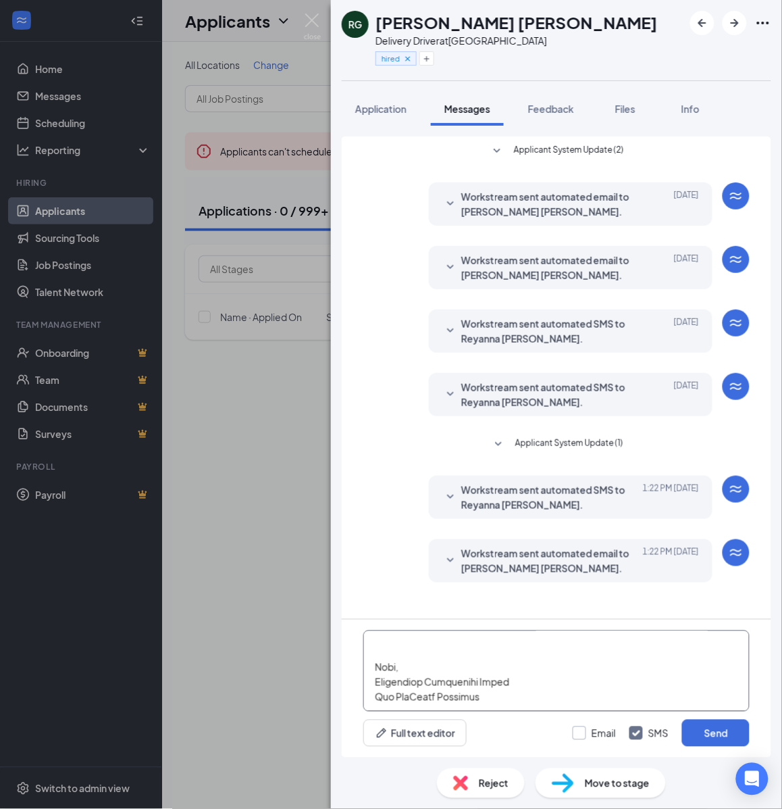
type textarea "Cartwheel Credentials and Other Important Information Congratulations on comple…"
click at [599, 732] on input "Email" at bounding box center [594, 733] width 43 height 14
checkbox input "true"
click at [720, 728] on button "Send" at bounding box center [716, 733] width 68 height 27
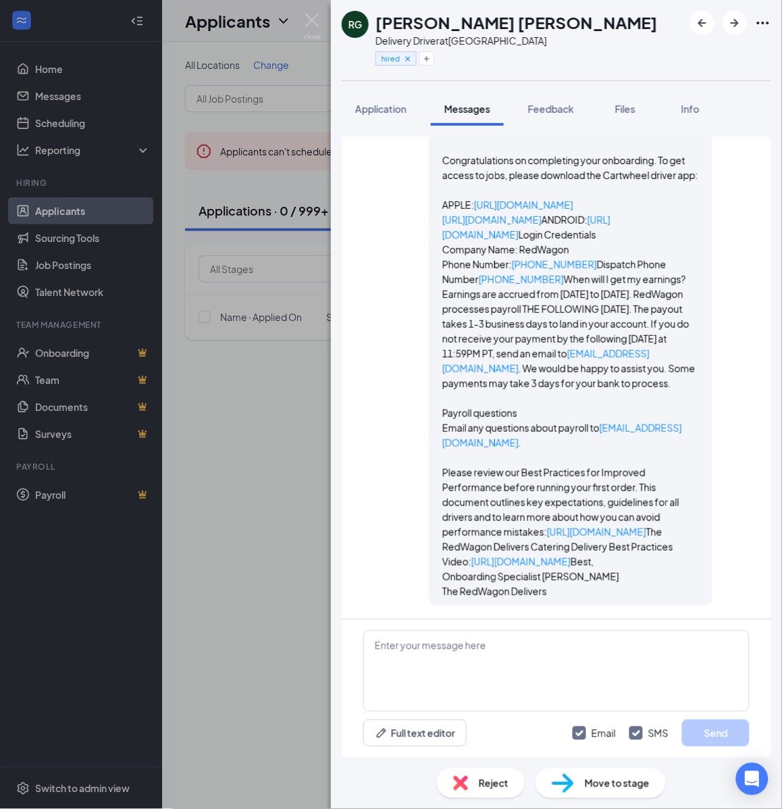
scroll to position [1724, 0]
click at [226, 605] on div "RG Reyanna Glen Delivery Driver at Riverside hired Application Messages Feedbac…" at bounding box center [391, 404] width 782 height 809
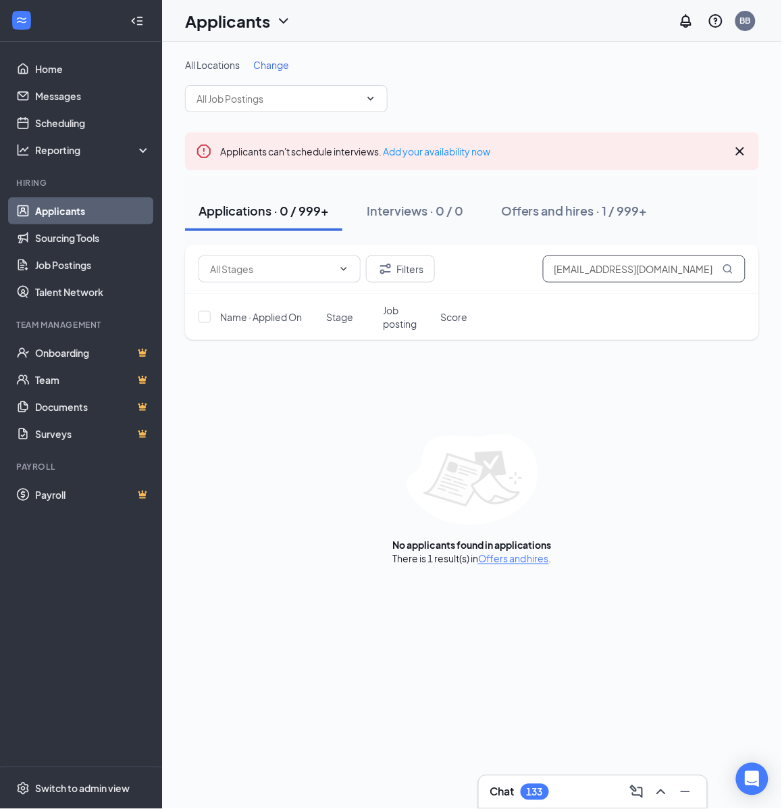
click at [690, 268] on input "reyannaglen@gmail.com" at bounding box center [644, 268] width 203 height 27
paste input "Bmcjoey"
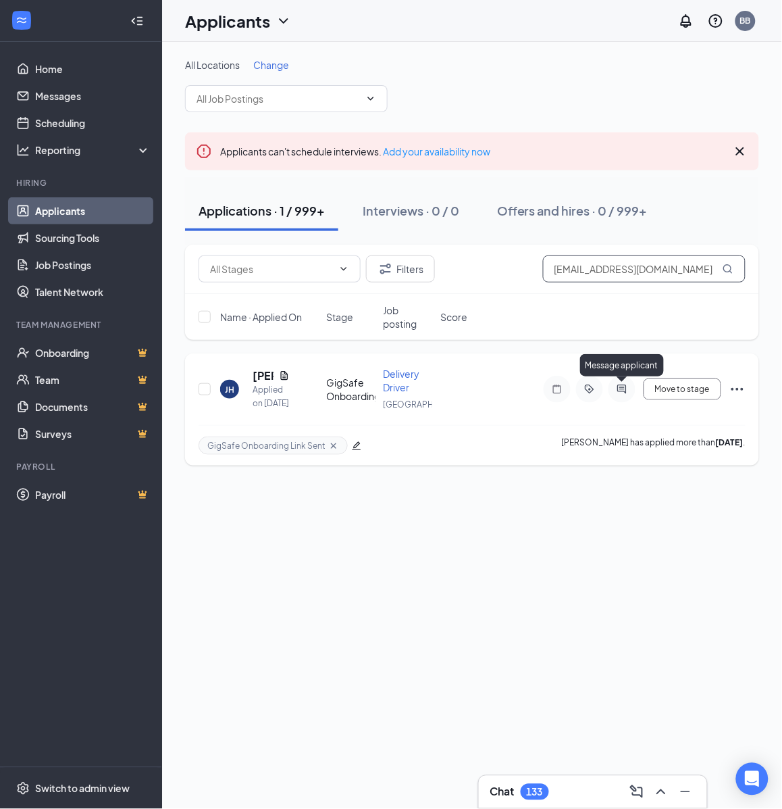
type input "Bmcjoey@gmail.com"
click at [629, 389] on icon "ActiveChat" at bounding box center [622, 389] width 16 height 11
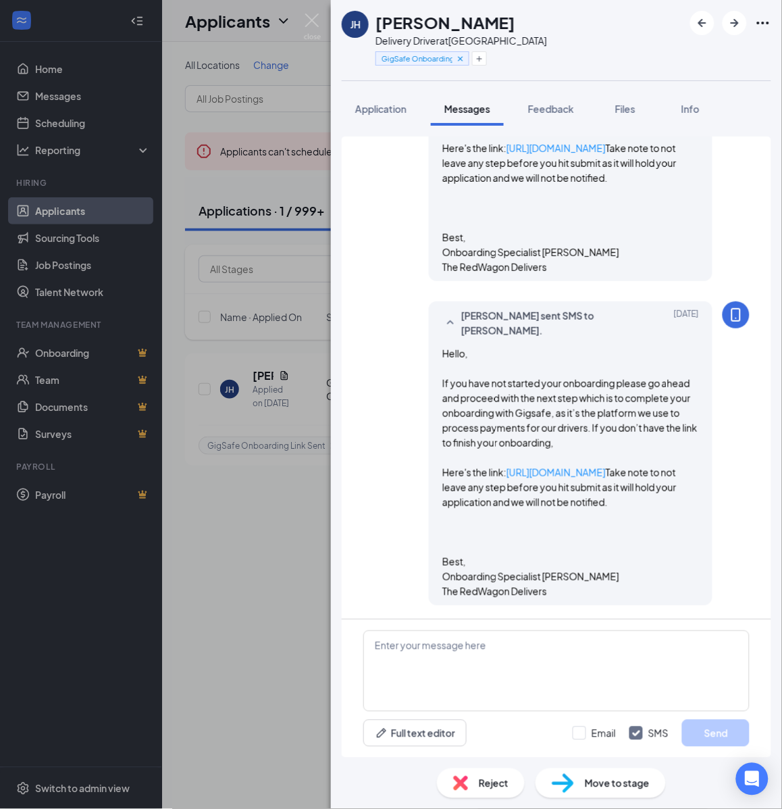
scroll to position [824, 0]
click at [478, 43] on div "Delivery Driver at [GEOGRAPHIC_DATA]" at bounding box center [462, 41] width 172 height 14
drag, startPoint x: 480, startPoint y: 58, endPoint x: 459, endPoint y: 86, distance: 34.9
click at [480, 58] on icon "Plus" at bounding box center [479, 58] width 5 height 5
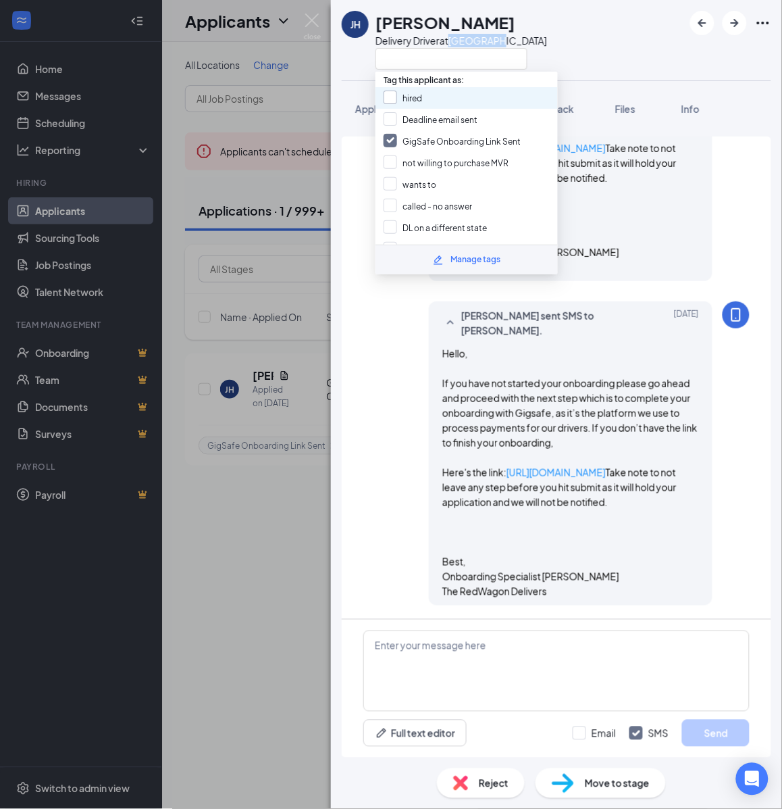
click at [407, 95] on input "hired" at bounding box center [403, 98] width 39 height 15
checkbox input "true"
click at [407, 136] on input "GigSafe Onboarding Link Sent" at bounding box center [452, 141] width 137 height 15
checkbox input "false"
click at [623, 787] on span "Move to stage" at bounding box center [617, 783] width 65 height 15
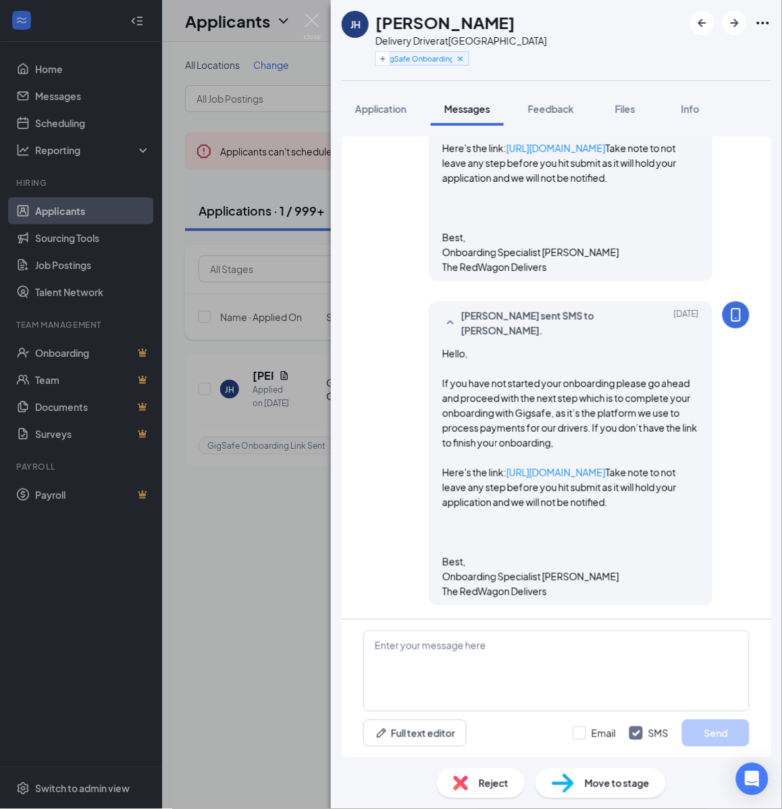
type input "Hiring Complete (final stage)"
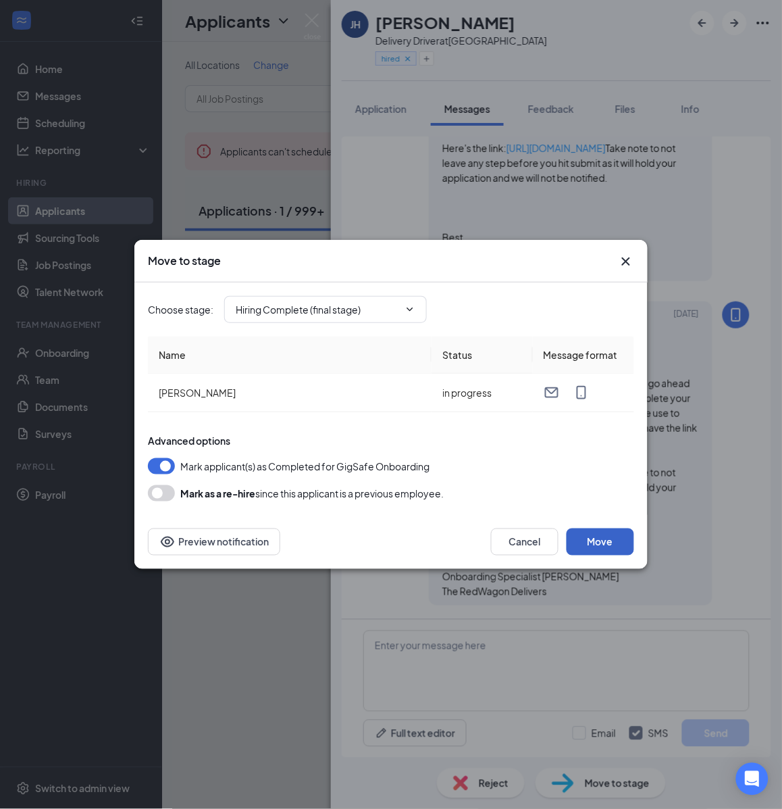
click at [599, 541] on button "Move" at bounding box center [601, 541] width 68 height 27
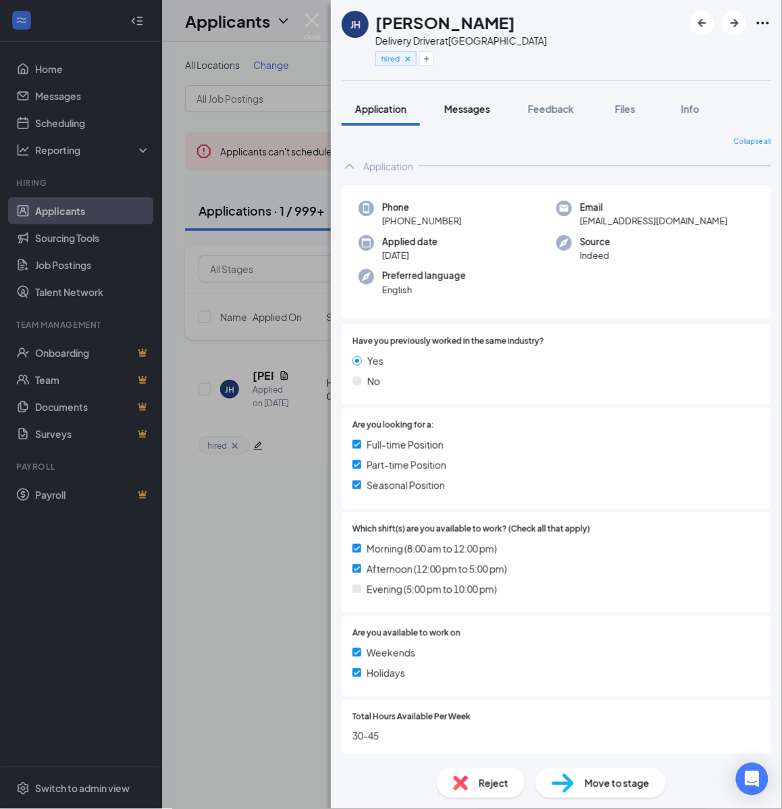
click at [472, 103] on span "Messages" at bounding box center [468, 109] width 46 height 12
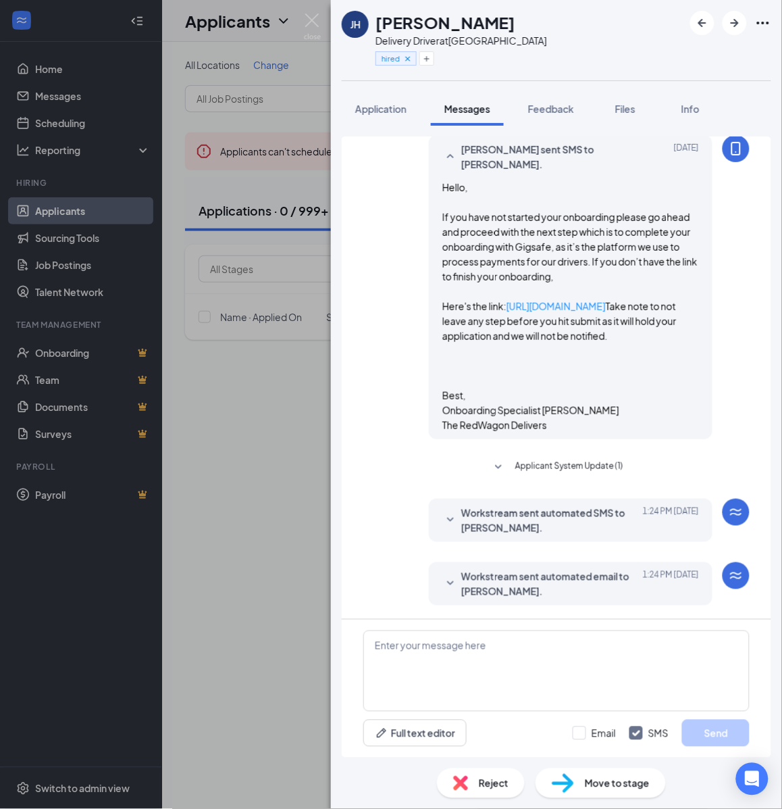
scroll to position [930, 0]
click at [297, 407] on div "JH JOEY HUNTLEY Delivery Driver at Riverside hired Application Messages Feedbac…" at bounding box center [391, 404] width 782 height 809
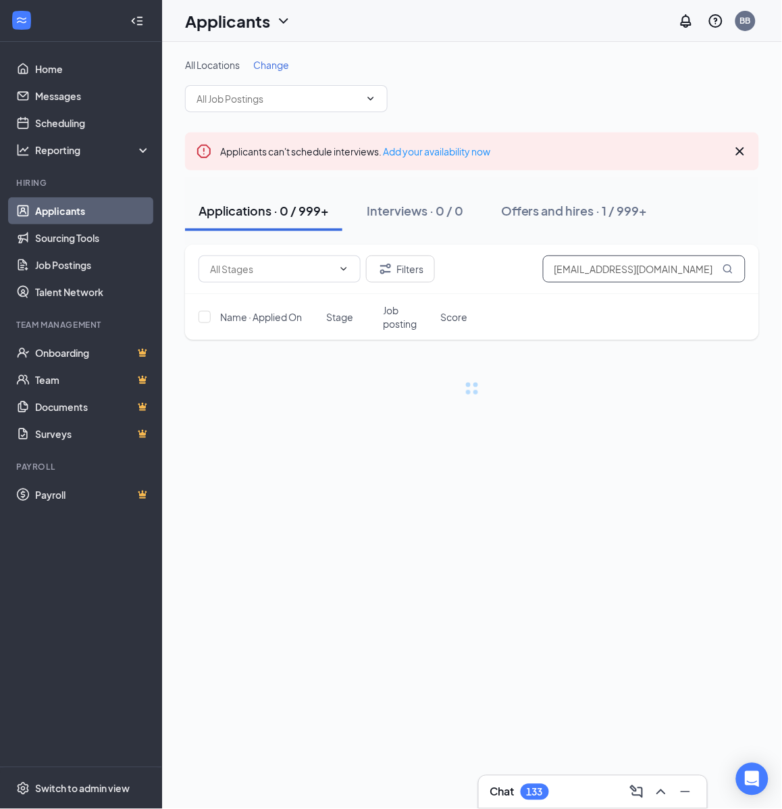
click at [619, 257] on input "Bmcjoey@gmail.com" at bounding box center [644, 268] width 203 height 27
paste input "Info@createamatrix"
type input "Info@createamatrix.com"
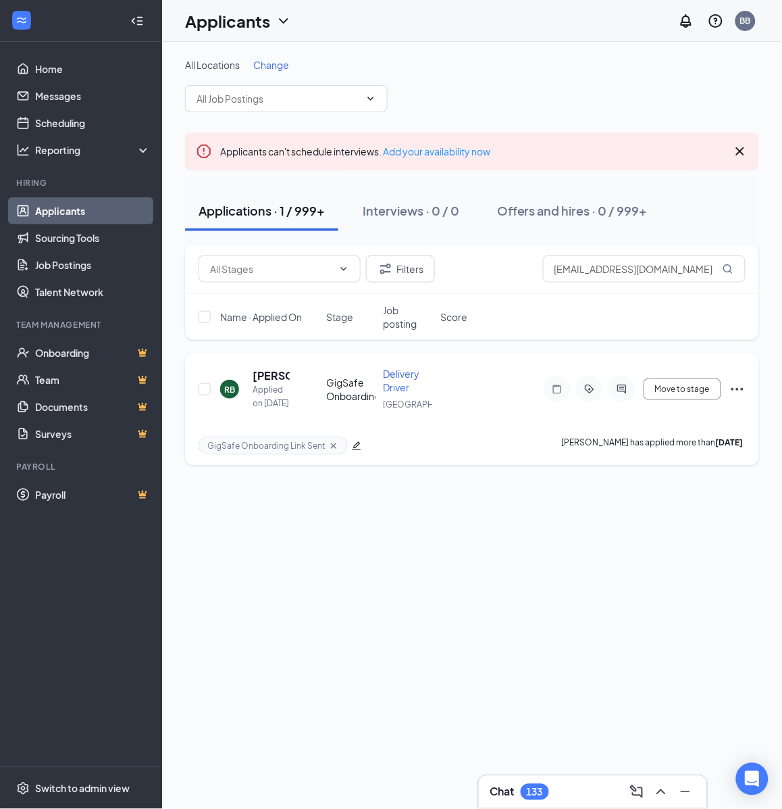
click at [623, 391] on icon "ActiveChat" at bounding box center [622, 389] width 16 height 11
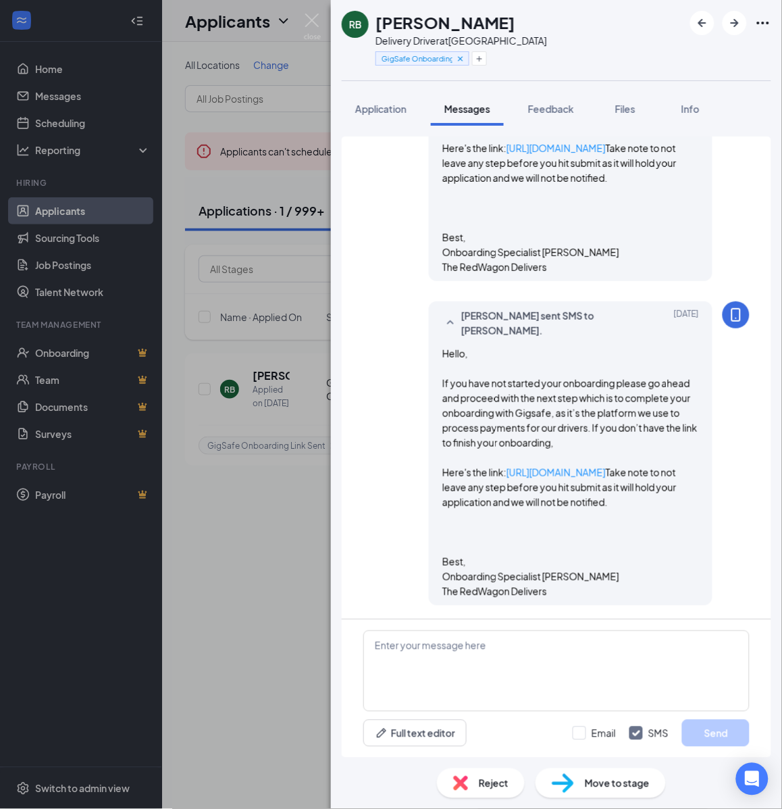
scroll to position [637, 0]
click at [482, 17] on h1 "Renardus Brown" at bounding box center [446, 22] width 140 height 23
click at [467, 37] on div "Delivery Driver at Miami" at bounding box center [462, 41] width 172 height 14
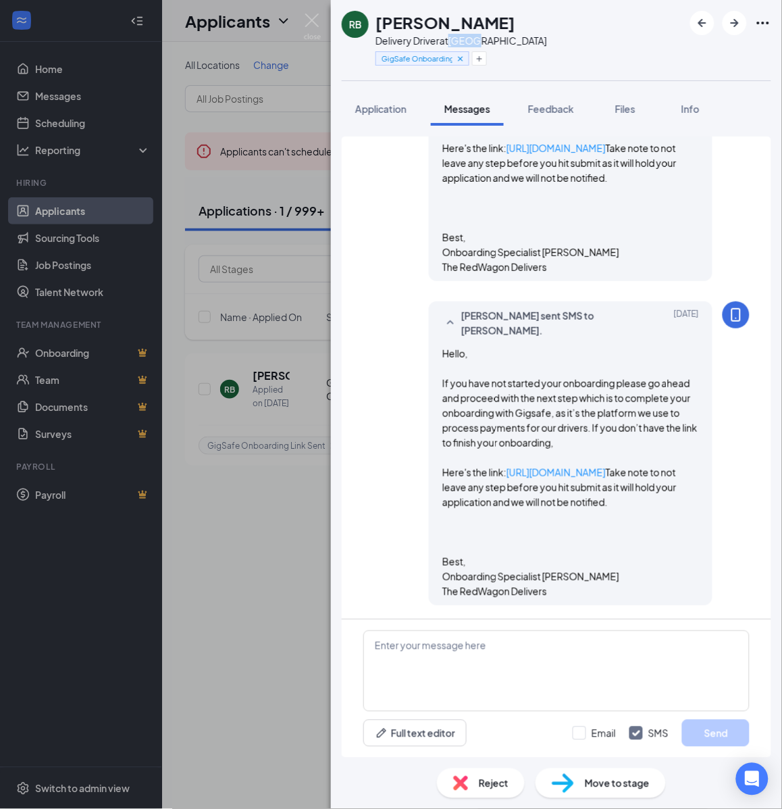
click at [467, 37] on div "Delivery Driver at Miami" at bounding box center [462, 41] width 172 height 14
click at [485, 57] on button "button" at bounding box center [479, 58] width 15 height 14
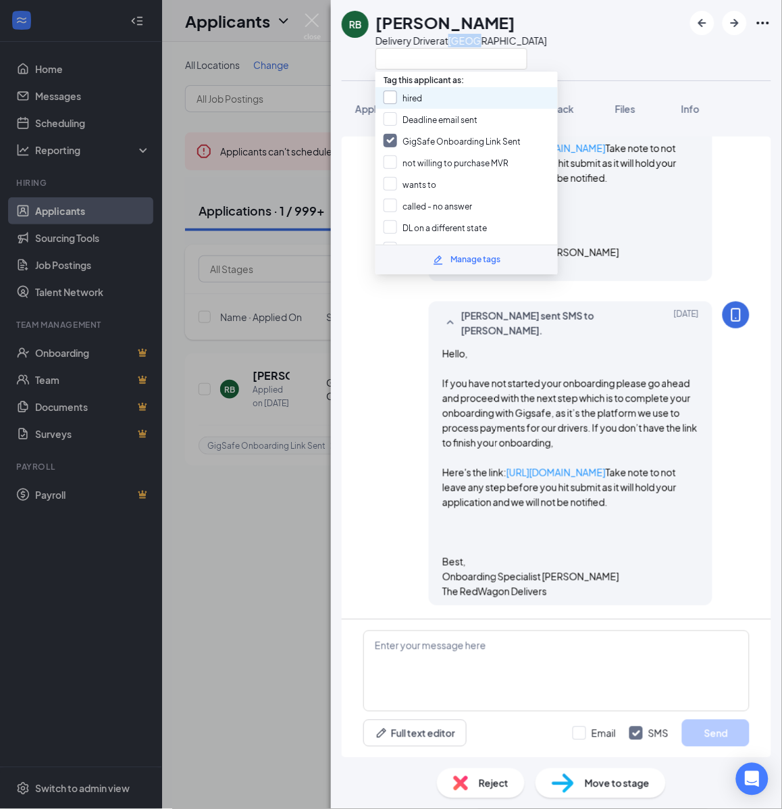
click at [420, 96] on input "hired" at bounding box center [403, 98] width 39 height 15
checkbox input "true"
click at [417, 144] on input "GigSafe Onboarding Link Sent" at bounding box center [452, 141] width 137 height 15
checkbox input "false"
click at [616, 782] on span "Move to stage" at bounding box center [617, 783] width 65 height 15
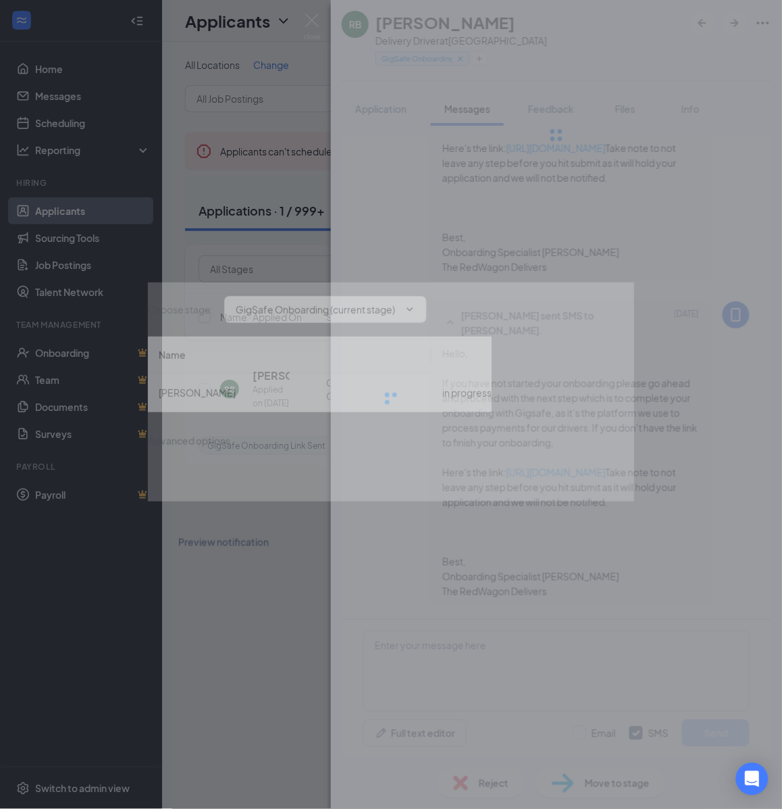
type input "Hiring Complete (final stage)"
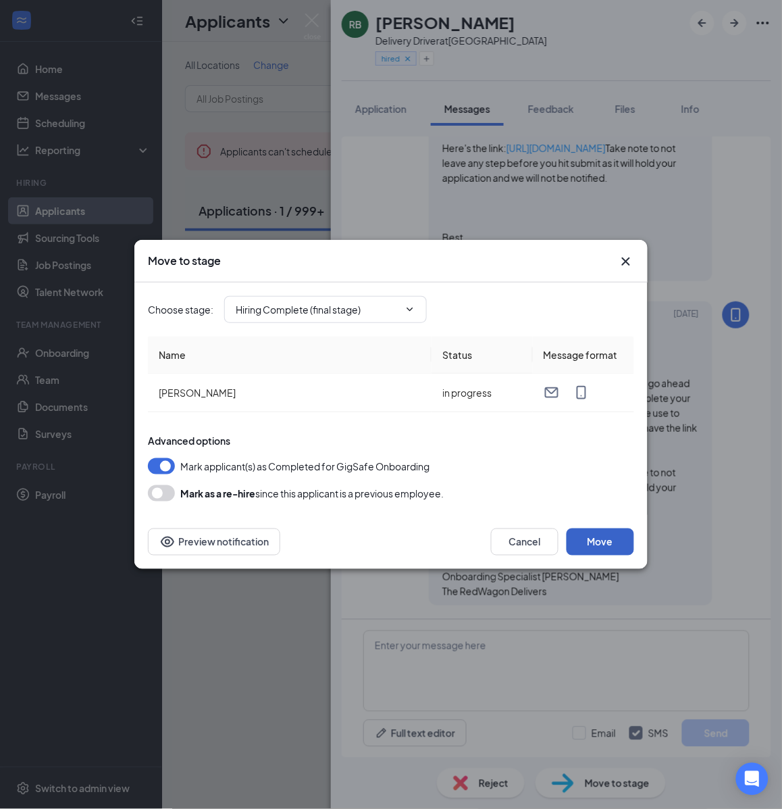
click at [603, 543] on button "Move" at bounding box center [601, 541] width 68 height 27
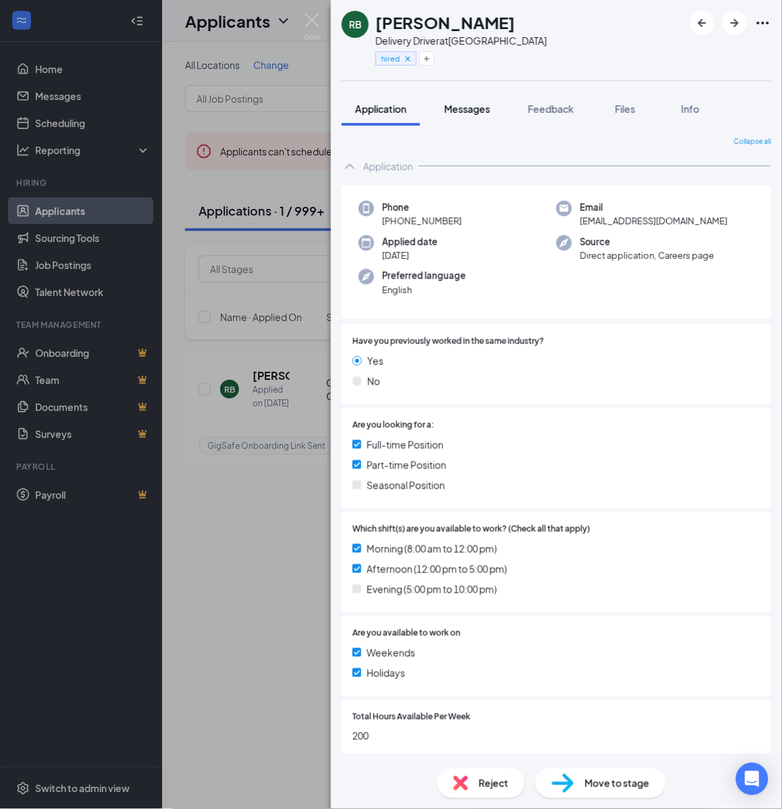
click at [464, 99] on button "Messages" at bounding box center [467, 109] width 73 height 34
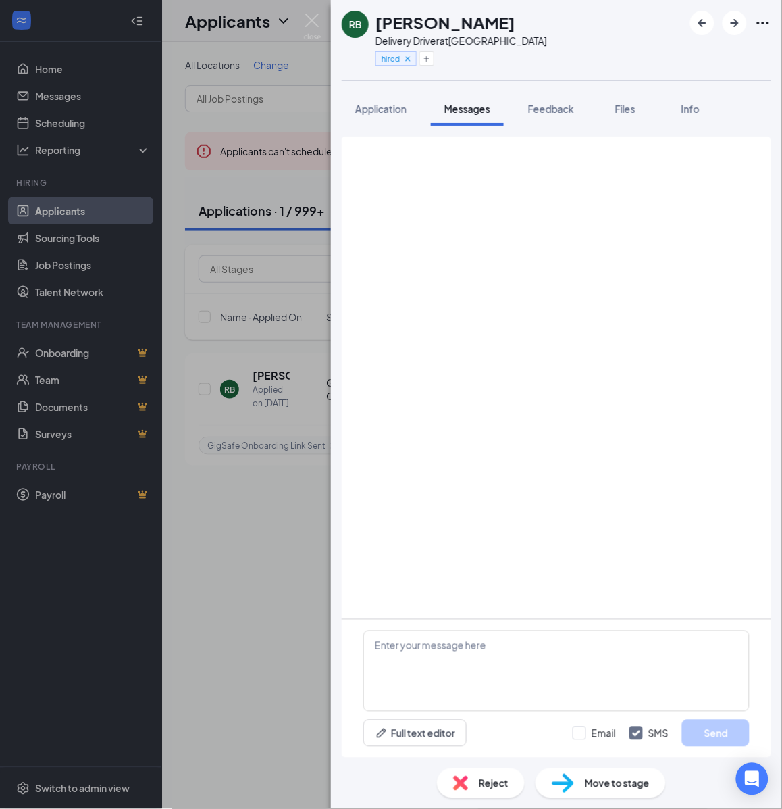
click at [468, 109] on span "Messages" at bounding box center [468, 109] width 46 height 12
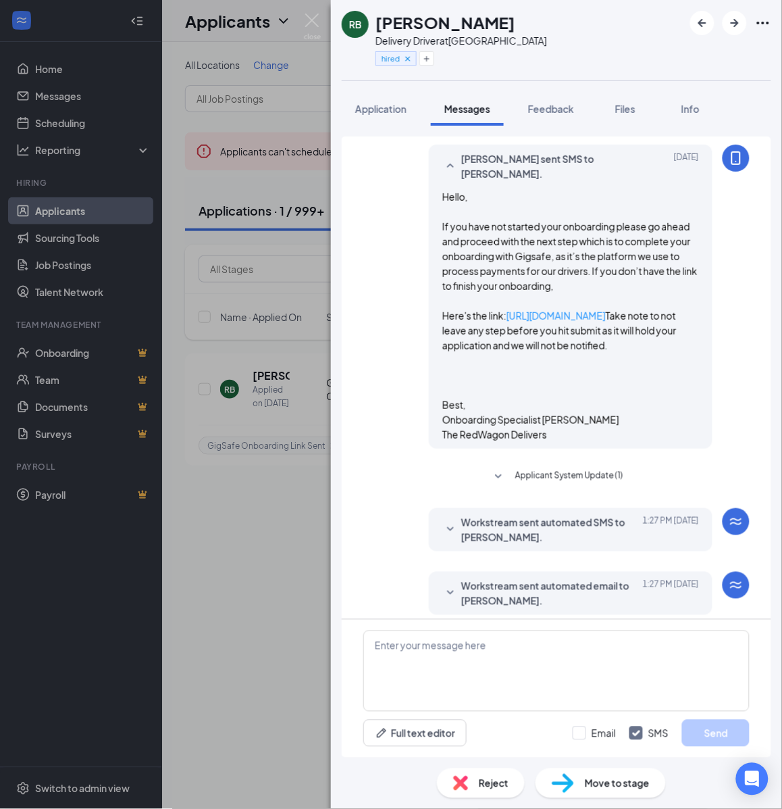
scroll to position [847, 0]
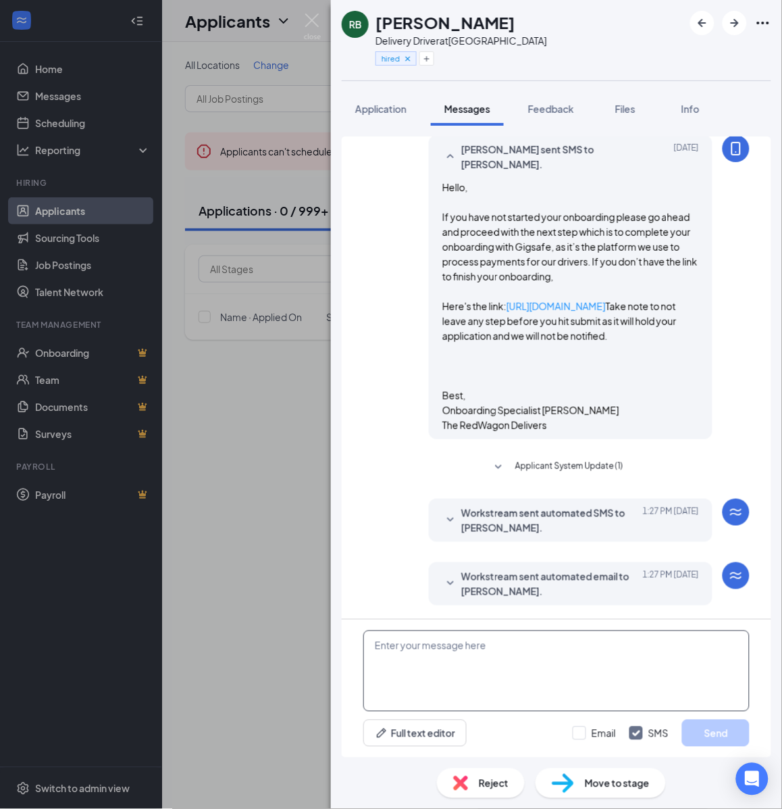
click at [541, 659] on textarea at bounding box center [557, 670] width 386 height 81
paste textarea "Cartwheel Credentials and Other Important Information Congratulations on comple…"
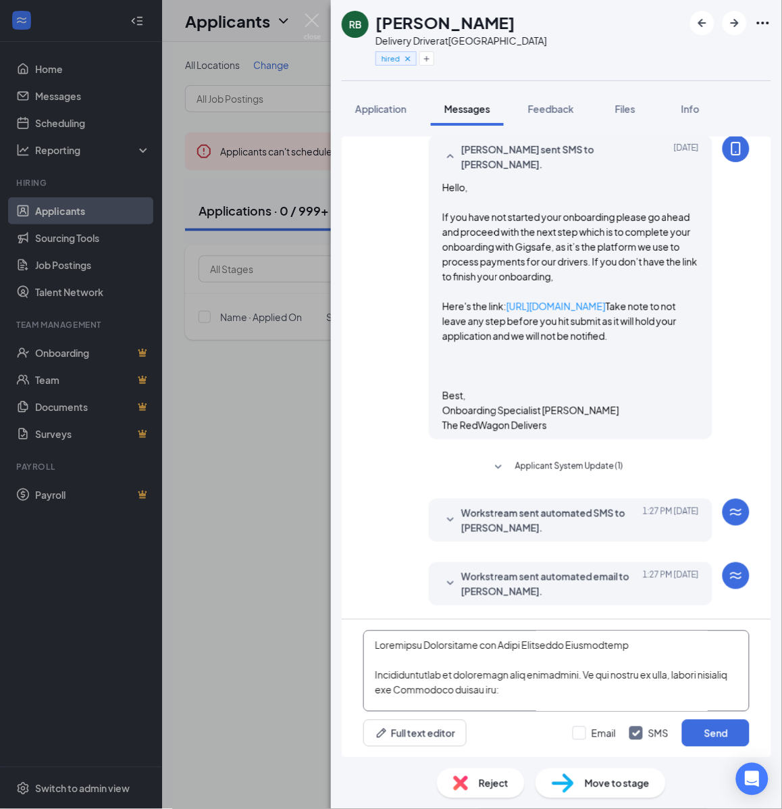
scroll to position [593, 0]
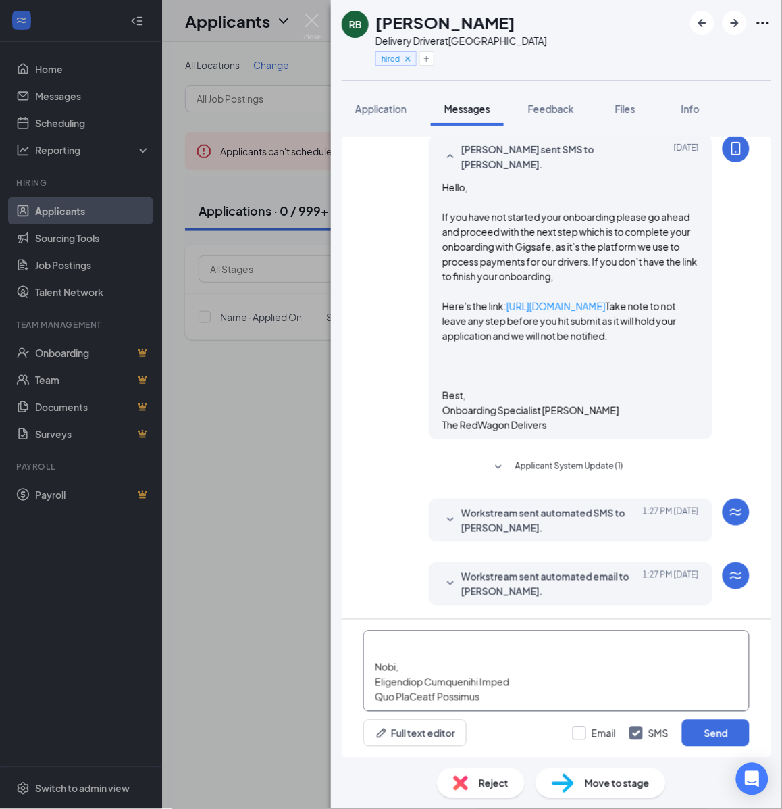
type textarea "Cartwheel Credentials and Other Important Information Congratulations on comple…"
click at [591, 734] on input "Email" at bounding box center [594, 733] width 43 height 14
checkbox input "true"
click at [724, 738] on button "Send" at bounding box center [716, 733] width 68 height 27
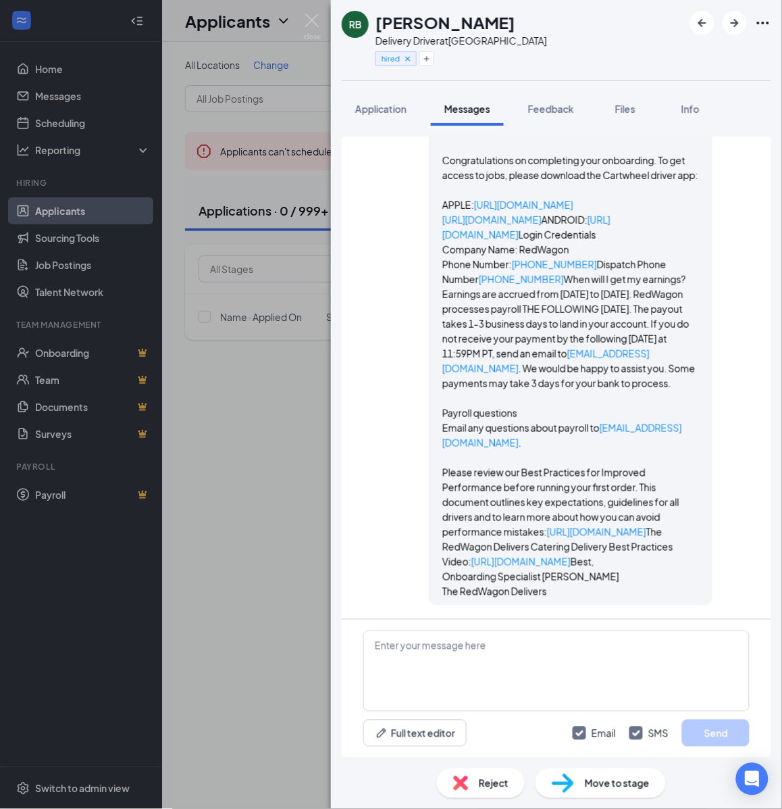
scroll to position [2595, 0]
click at [268, 501] on div "RB Renardus Brown Delivery Driver at Miami hired Application Messages Feedback …" at bounding box center [391, 404] width 782 height 809
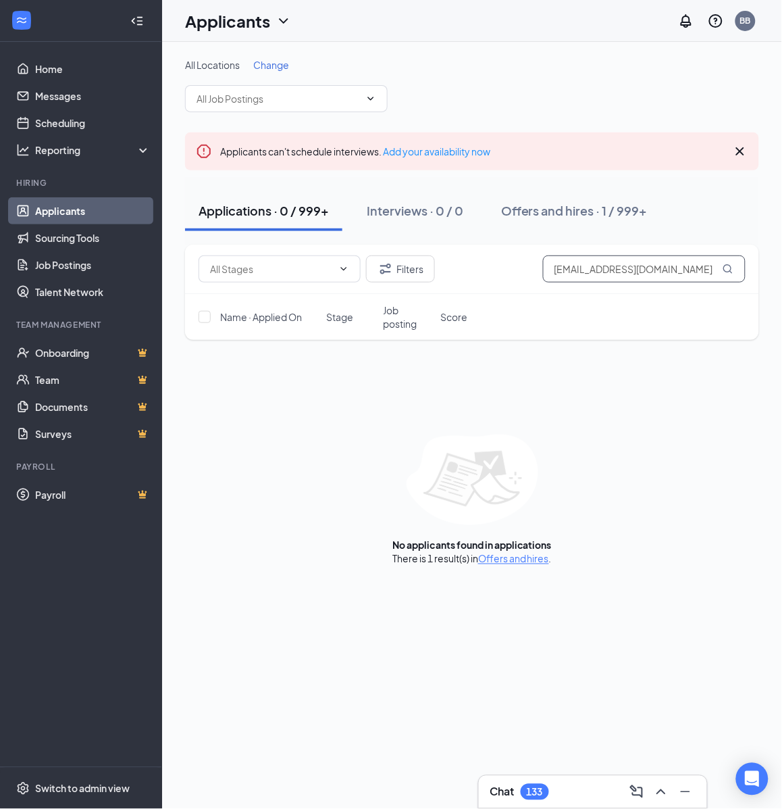
click at [622, 274] on input "Info@createamatrix.com" at bounding box center [644, 268] width 203 height 27
paste input "marlasharrison@ymail"
type input "[EMAIL_ADDRESS][DOMAIN_NAME]"
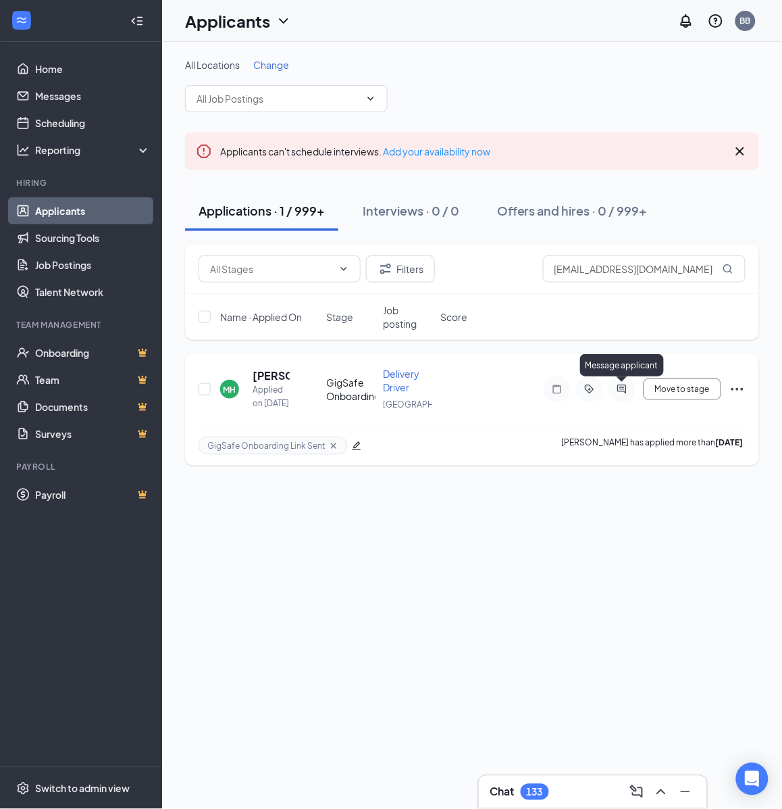
click at [626, 386] on icon "ActiveChat" at bounding box center [622, 389] width 16 height 11
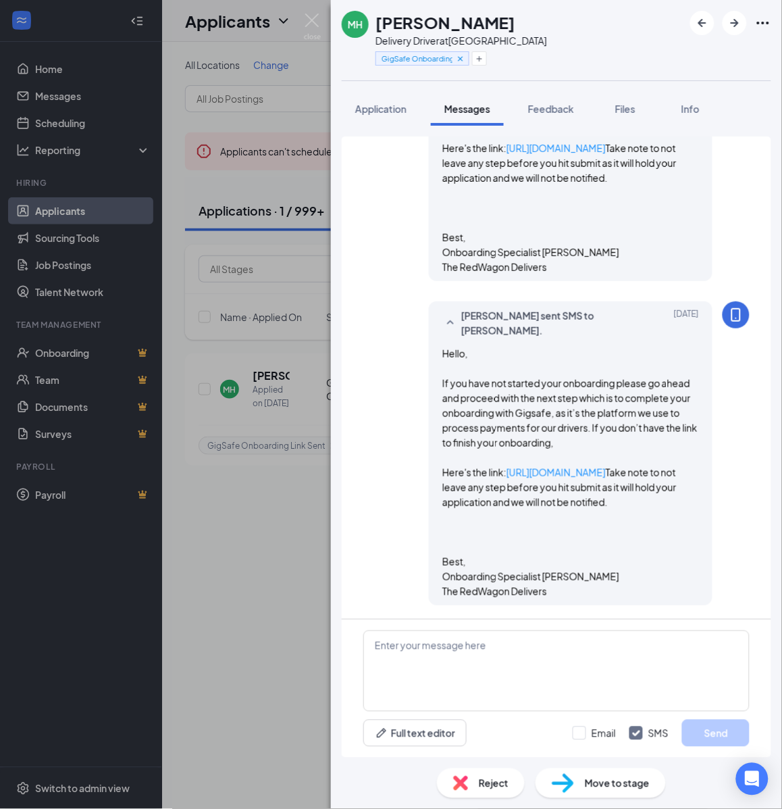
scroll to position [676, 0]
click at [478, 24] on h1 "[PERSON_NAME]" at bounding box center [446, 22] width 140 height 23
click at [483, 38] on div "Delivery Driver at [GEOGRAPHIC_DATA]" at bounding box center [462, 41] width 172 height 14
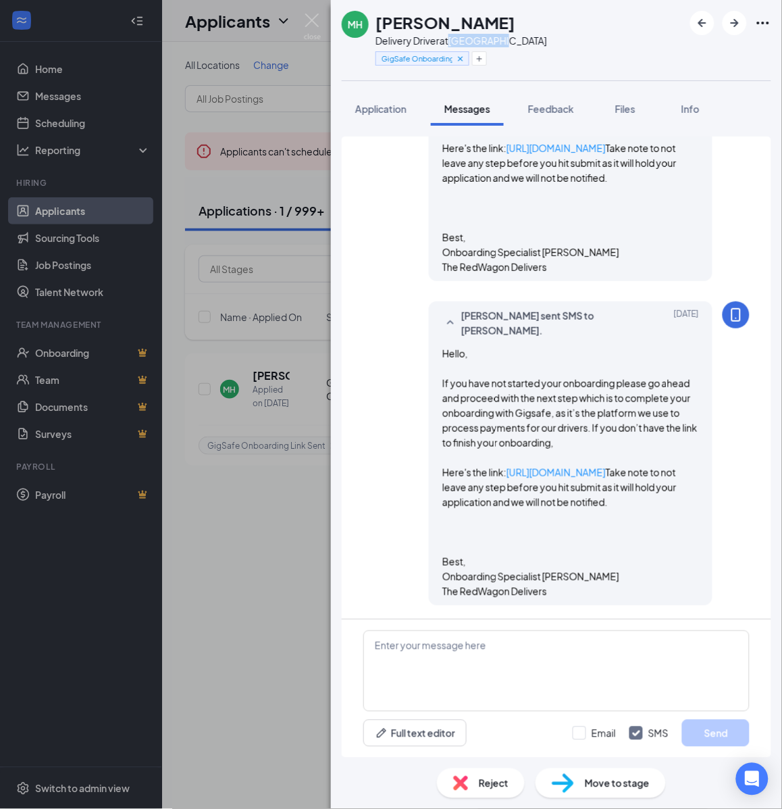
click at [483, 38] on div "Delivery Driver at [GEOGRAPHIC_DATA]" at bounding box center [462, 41] width 172 height 14
drag, startPoint x: 486, startPoint y: 55, endPoint x: 470, endPoint y: 88, distance: 36.6
click at [486, 55] on button "button" at bounding box center [479, 58] width 15 height 14
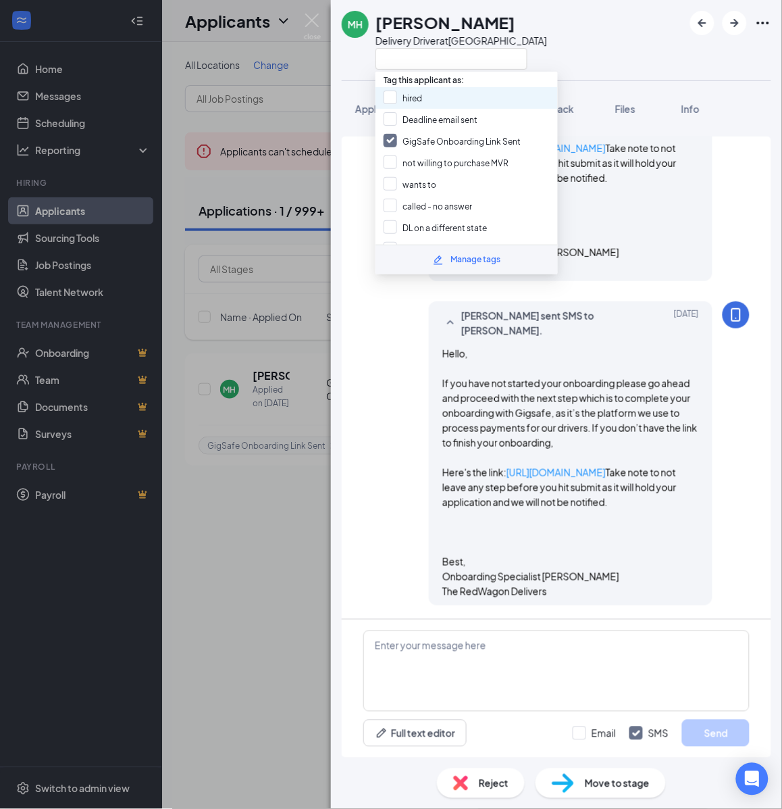
drag, startPoint x: 451, startPoint y: 93, endPoint x: 446, endPoint y: 100, distance: 8.8
click at [451, 93] on div "hired" at bounding box center [467, 98] width 182 height 22
checkbox input "true"
click at [416, 130] on div "GigSafe Onboarding Link Sent" at bounding box center [467, 141] width 182 height 22
checkbox input "false"
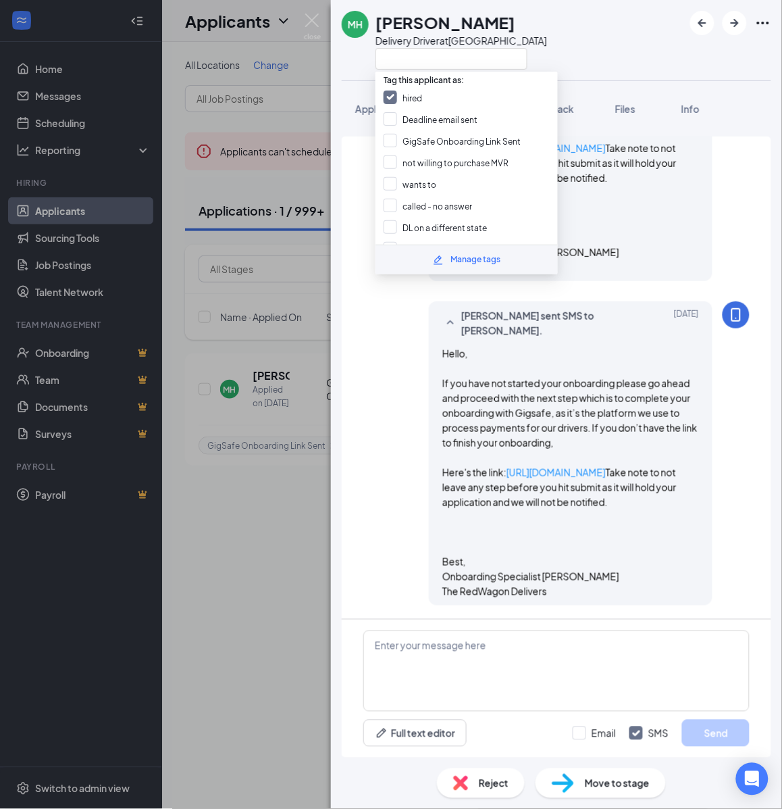
click at [598, 774] on div "Move to stage" at bounding box center [601, 783] width 130 height 30
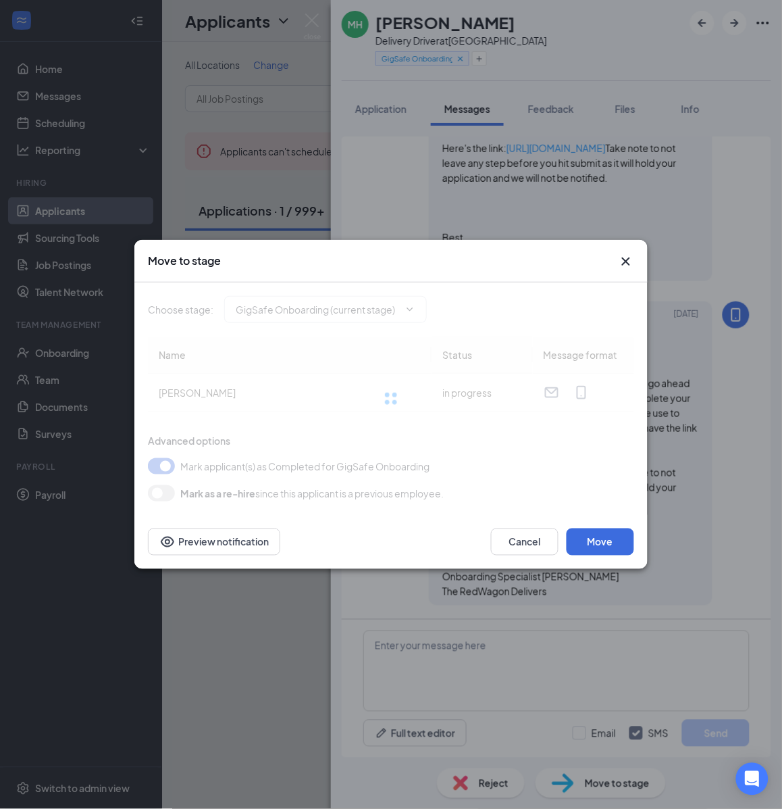
type input "Hiring Complete (final stage)"
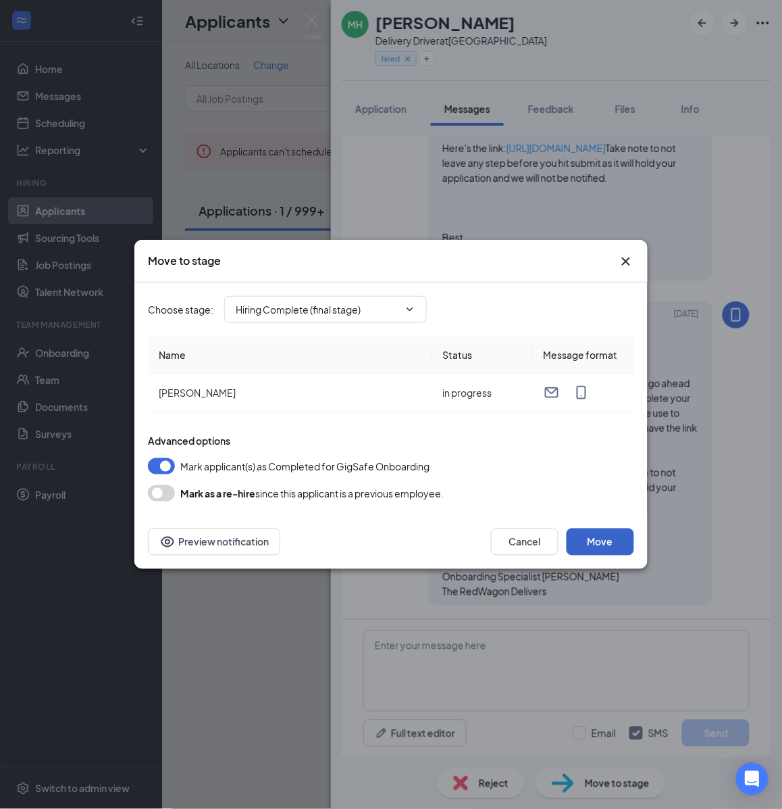
click at [605, 541] on button "Move" at bounding box center [601, 541] width 68 height 27
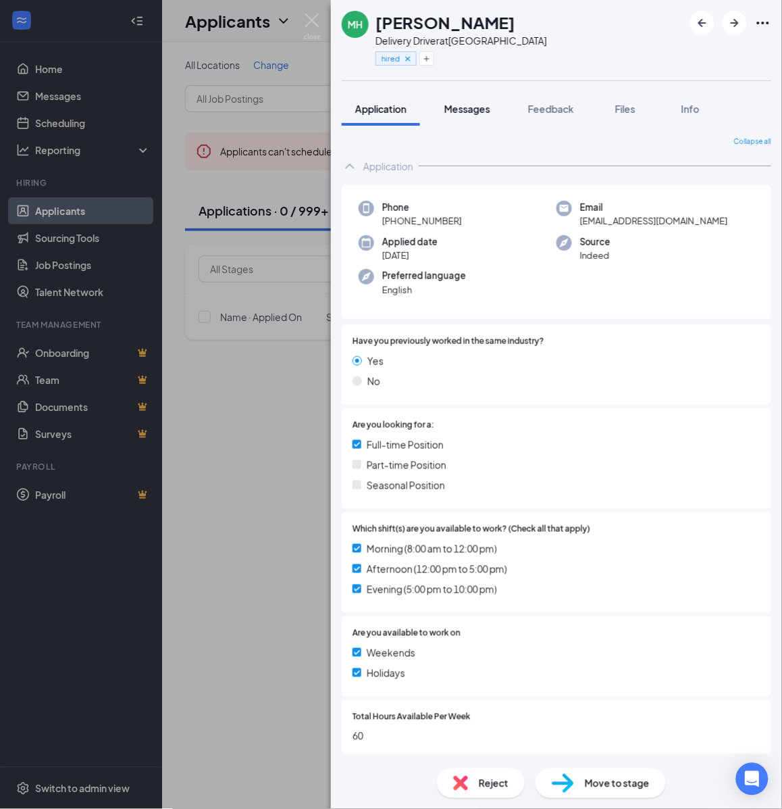
click at [466, 112] on span "Messages" at bounding box center [468, 109] width 46 height 12
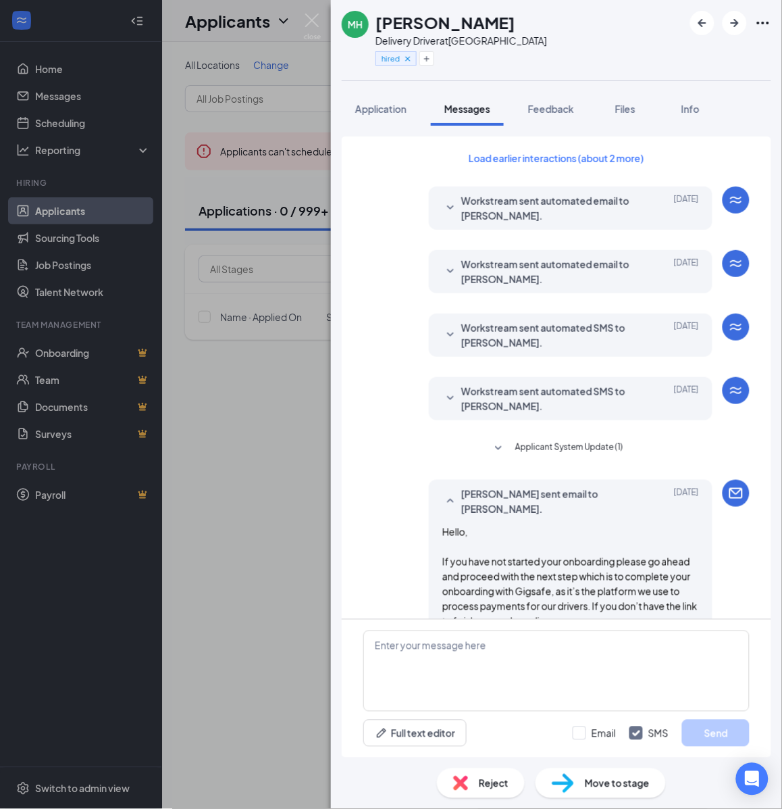
scroll to position [145, 0]
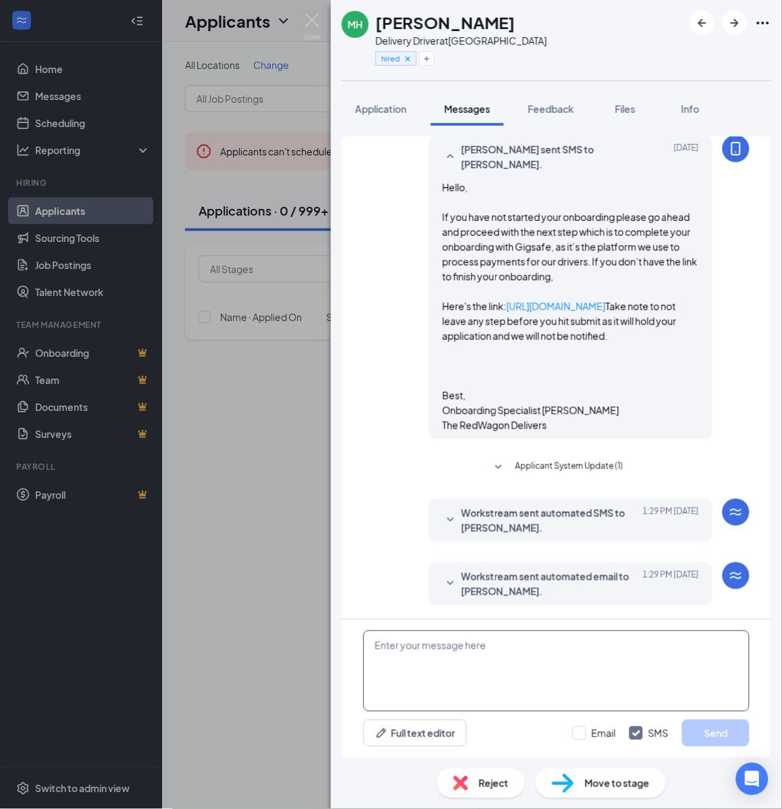
click at [568, 677] on textarea at bounding box center [557, 670] width 386 height 81
paste textarea "Cartwheel Credentials and Other Important Information Congratulations on comple…"
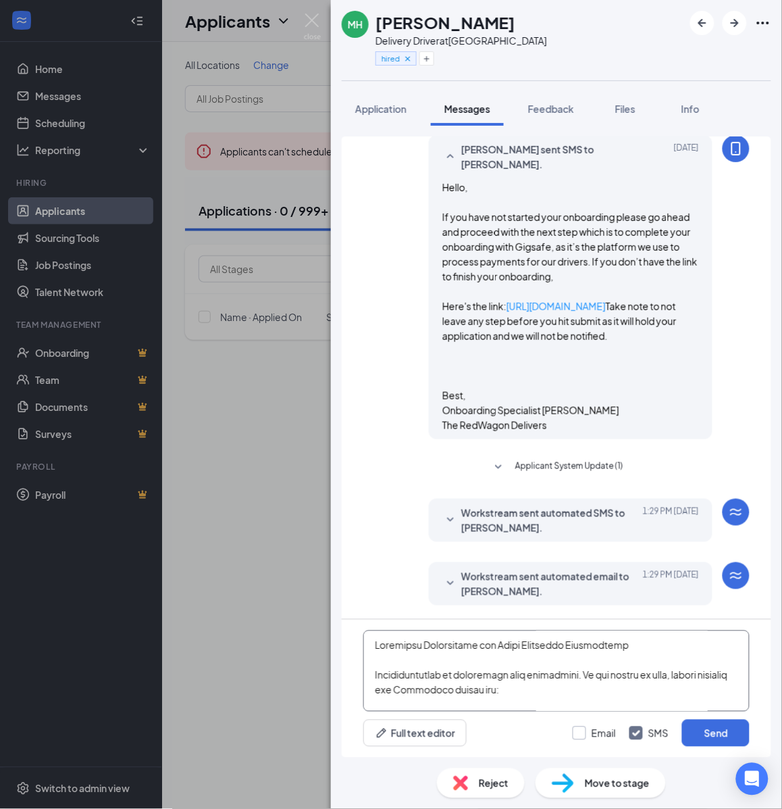
scroll to position [593, 0]
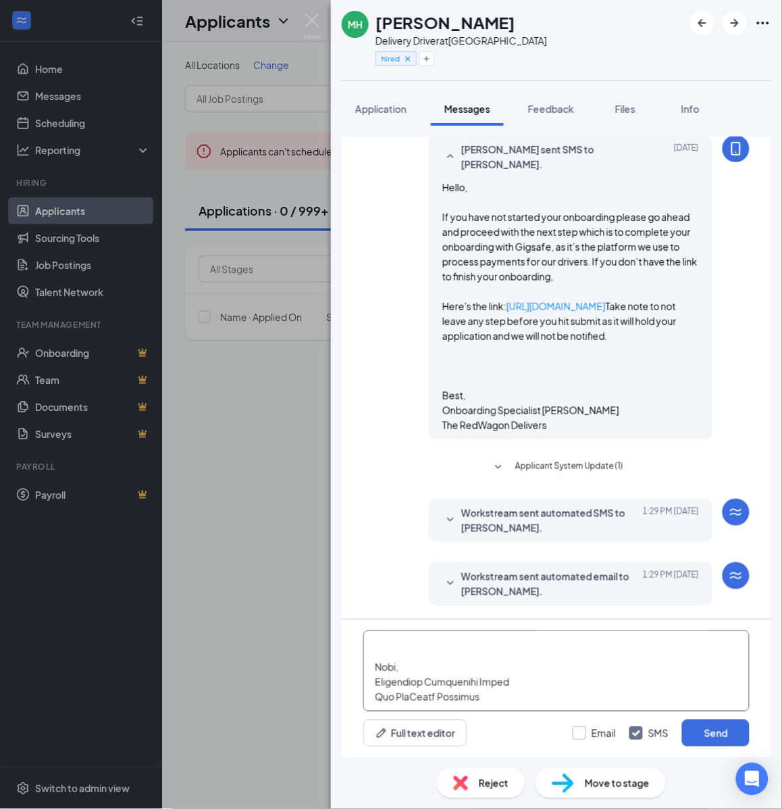
type textarea "Cartwheel Credentials and Other Important Information Congratulations on comple…"
click at [598, 730] on input "Email" at bounding box center [594, 733] width 43 height 14
checkbox input "true"
click at [717, 730] on button "Send" at bounding box center [716, 733] width 68 height 27
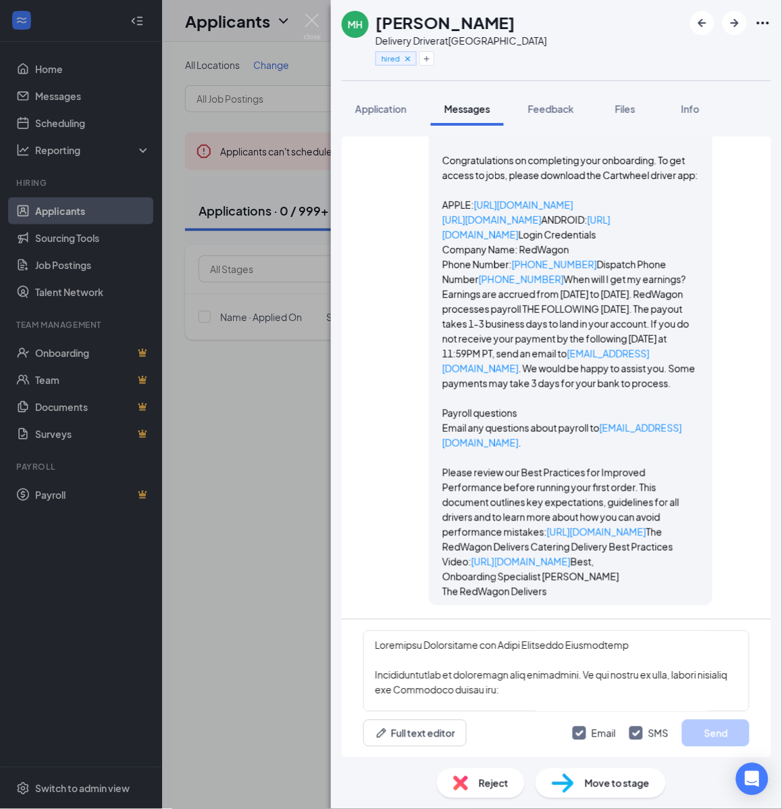
scroll to position [2595, 0]
click at [299, 431] on div "[PERSON_NAME] Delivery Driver at [GEOGRAPHIC_DATA] hired Application Messages F…" at bounding box center [391, 404] width 782 height 809
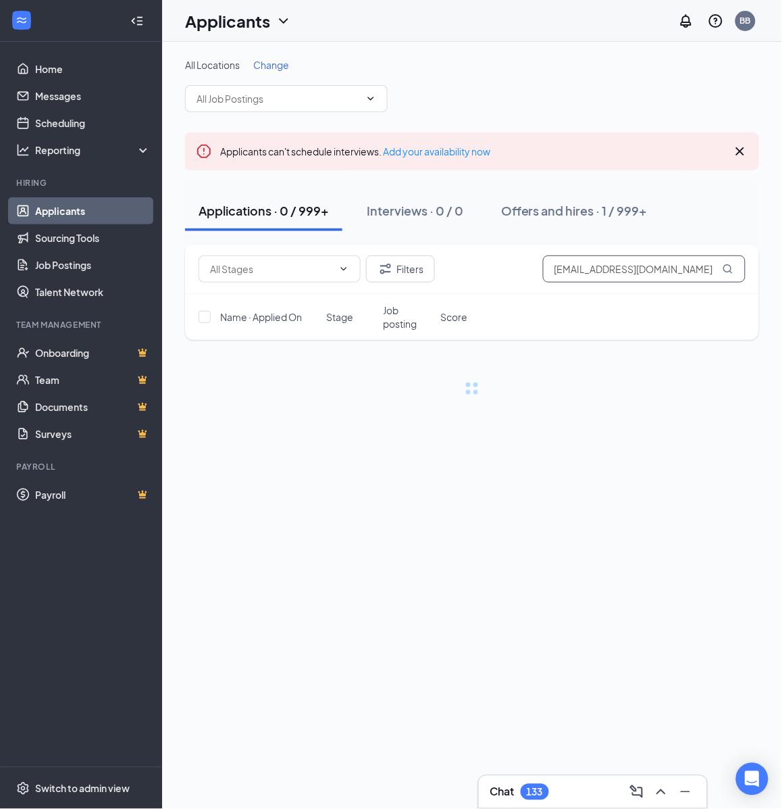
click at [654, 260] on input "[EMAIL_ADDRESS][DOMAIN_NAME]" at bounding box center [644, 268] width 203 height 27
paste input "msum2@hot"
type input "[EMAIL_ADDRESS][DOMAIN_NAME]"
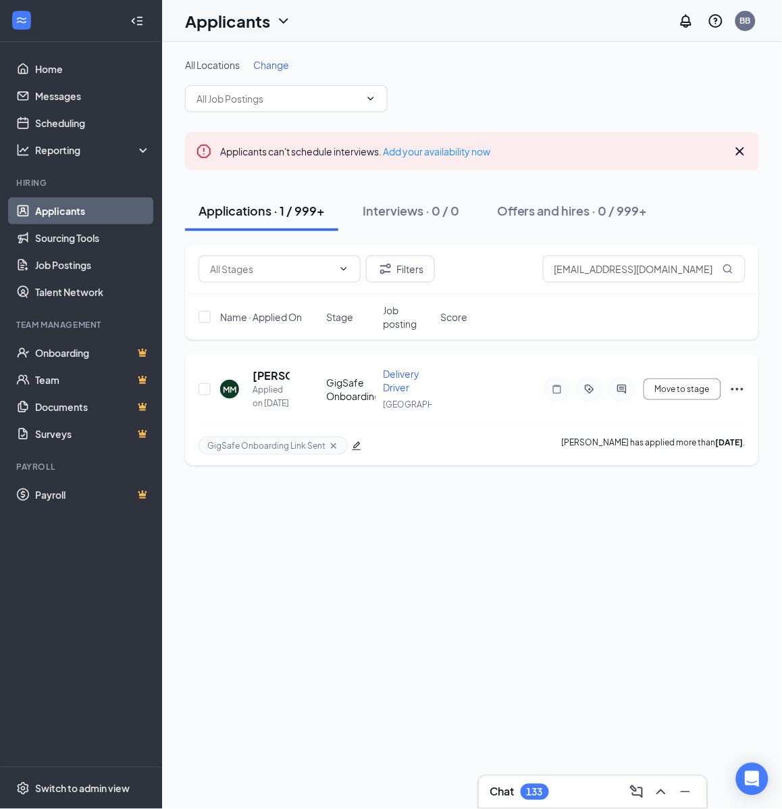
click at [624, 395] on div at bounding box center [622, 389] width 27 height 27
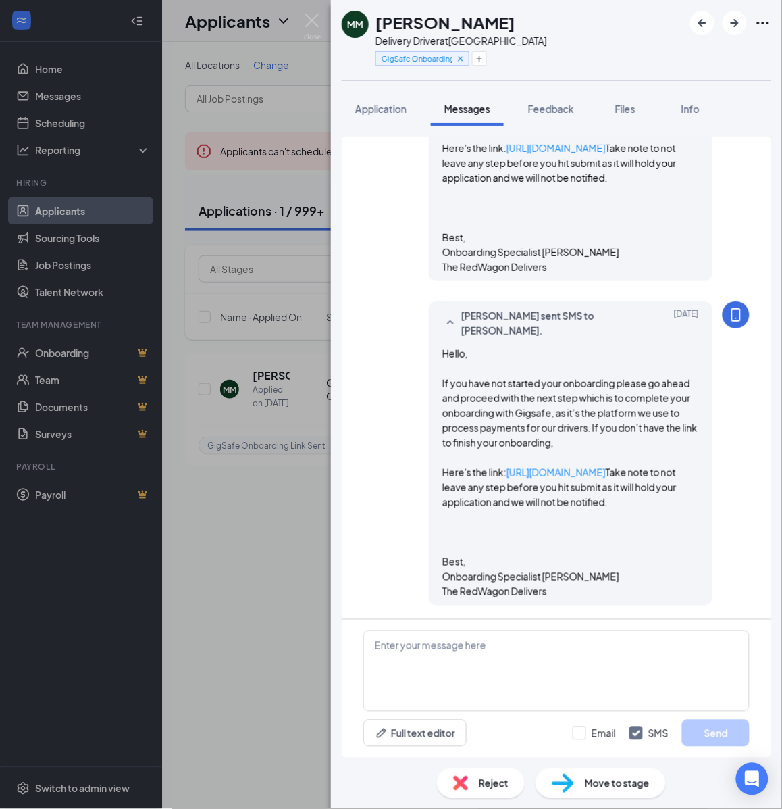
scroll to position [1059, 0]
click at [493, 16] on h1 "[PERSON_NAME]" at bounding box center [446, 22] width 140 height 23
click at [487, 42] on div "Delivery Driver at [GEOGRAPHIC_DATA]" at bounding box center [462, 41] width 172 height 14
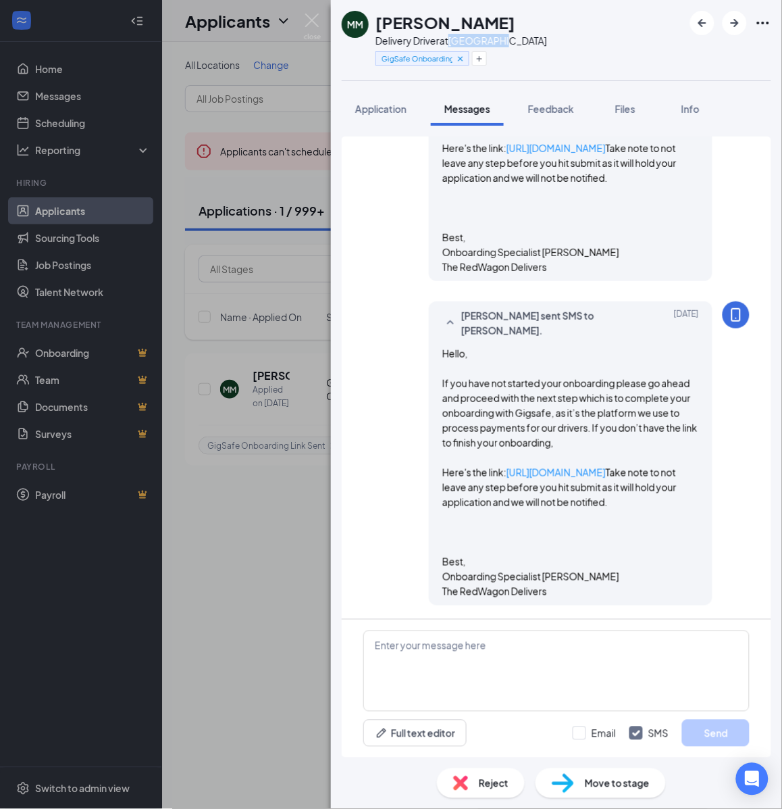
click at [487, 42] on div "Delivery Driver at [GEOGRAPHIC_DATA]" at bounding box center [462, 41] width 172 height 14
copy div "[GEOGRAPHIC_DATA]"
click at [484, 59] on icon "Plus" at bounding box center [480, 59] width 8 height 8
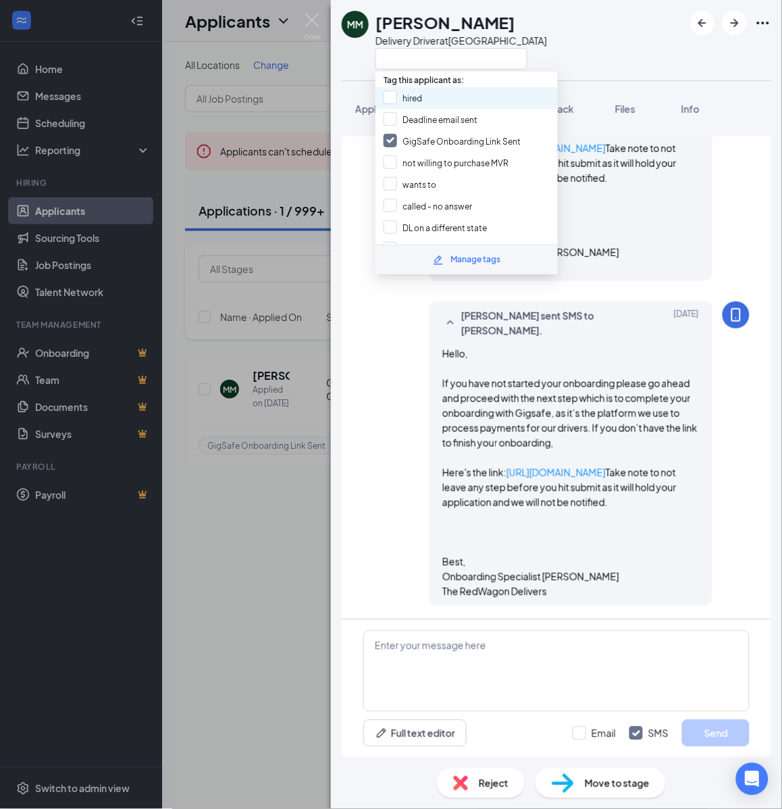
click at [445, 98] on div "hired" at bounding box center [467, 98] width 182 height 22
checkbox input "true"
click at [443, 139] on input "GigSafe Onboarding Link Sent" at bounding box center [452, 141] width 137 height 15
checkbox input "false"
click at [623, 795] on div "Move to stage" at bounding box center [601, 783] width 130 height 30
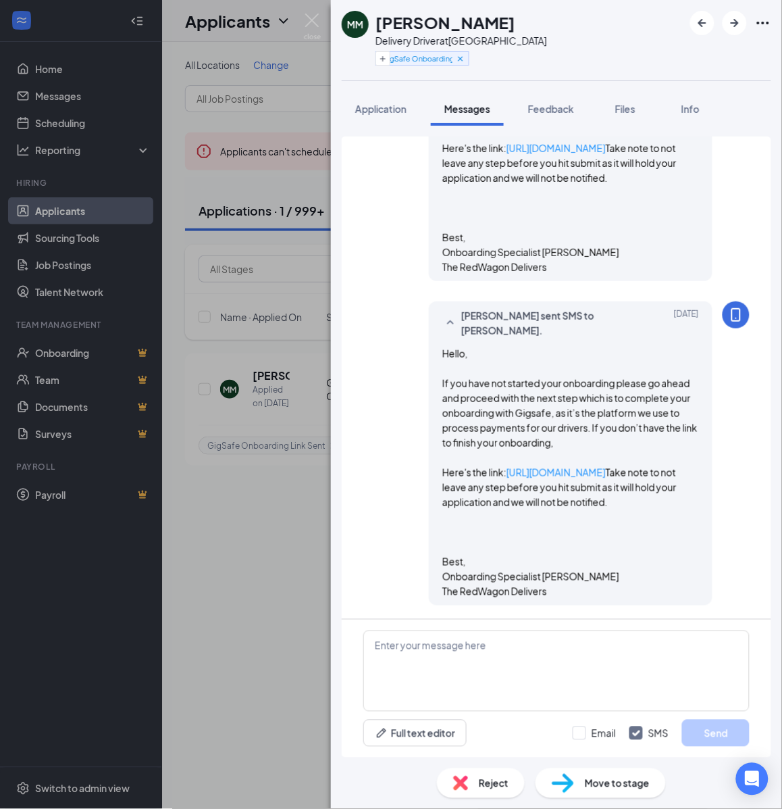
type input "Hiring Complete (final stage)"
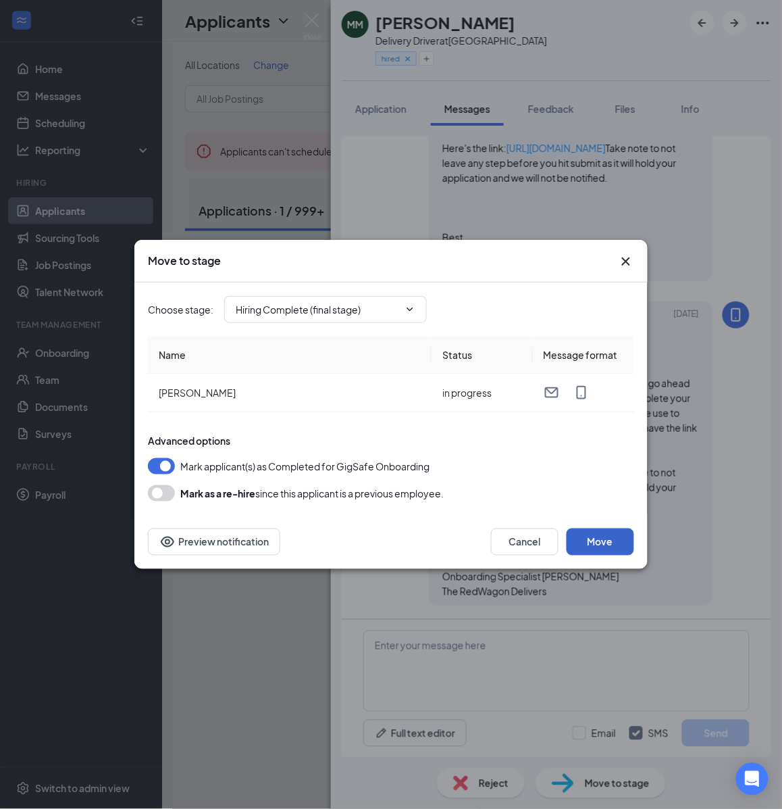
click at [590, 548] on button "Move" at bounding box center [601, 541] width 68 height 27
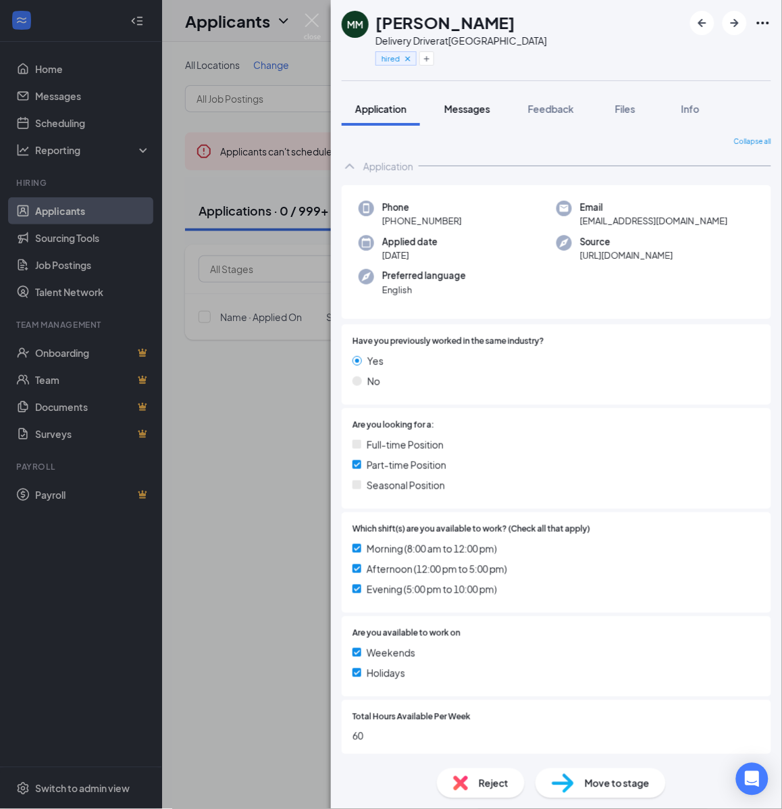
click at [482, 114] on span "Messages" at bounding box center [468, 109] width 46 height 12
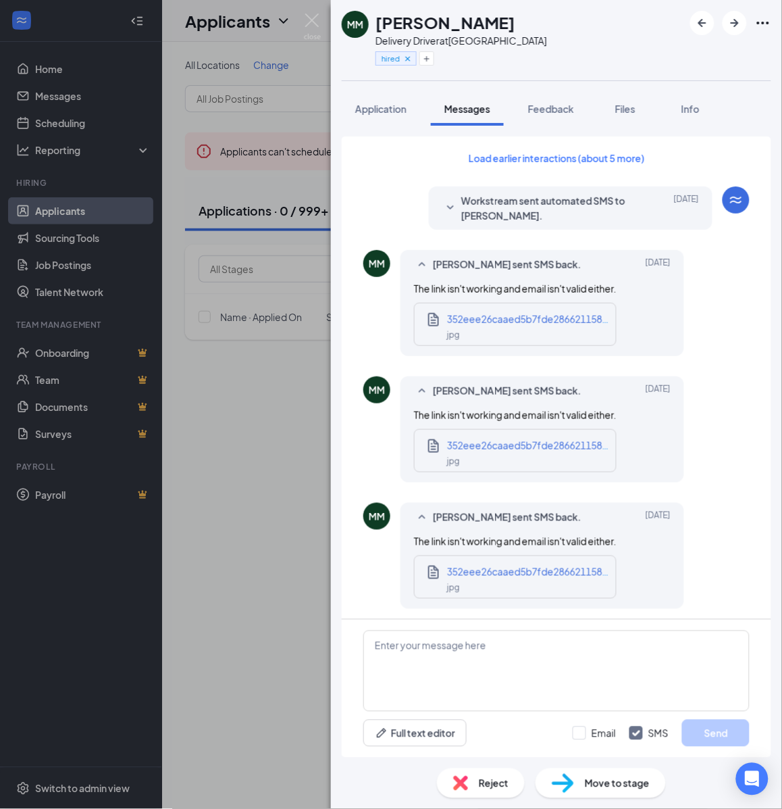
scroll to position [1035, 0]
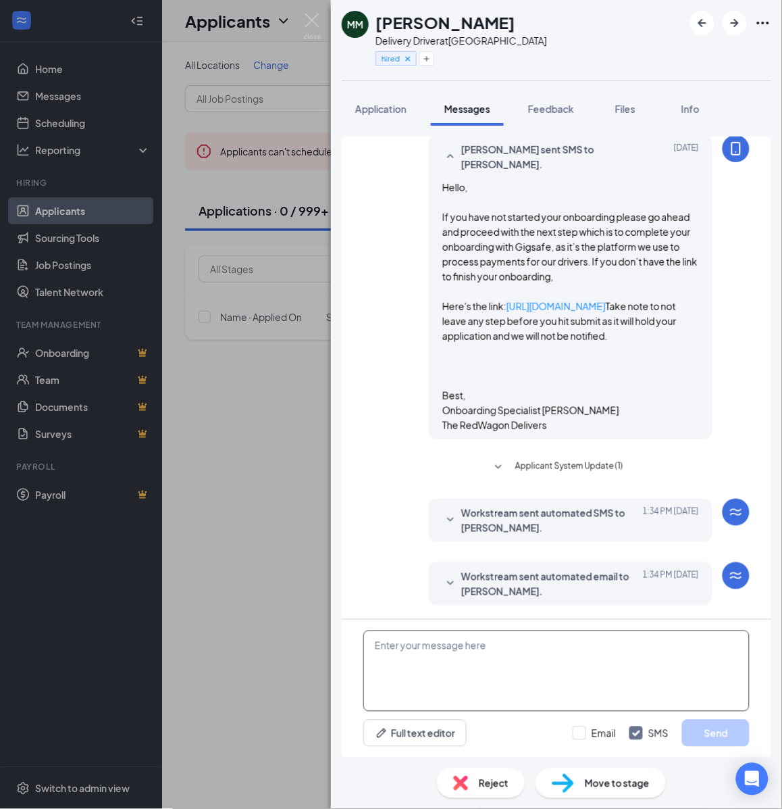
click at [591, 674] on textarea at bounding box center [557, 670] width 386 height 81
click at [588, 676] on textarea at bounding box center [557, 670] width 386 height 81
paste textarea "Cartwheel Credentials and Other Important Information Congratulations on comple…"
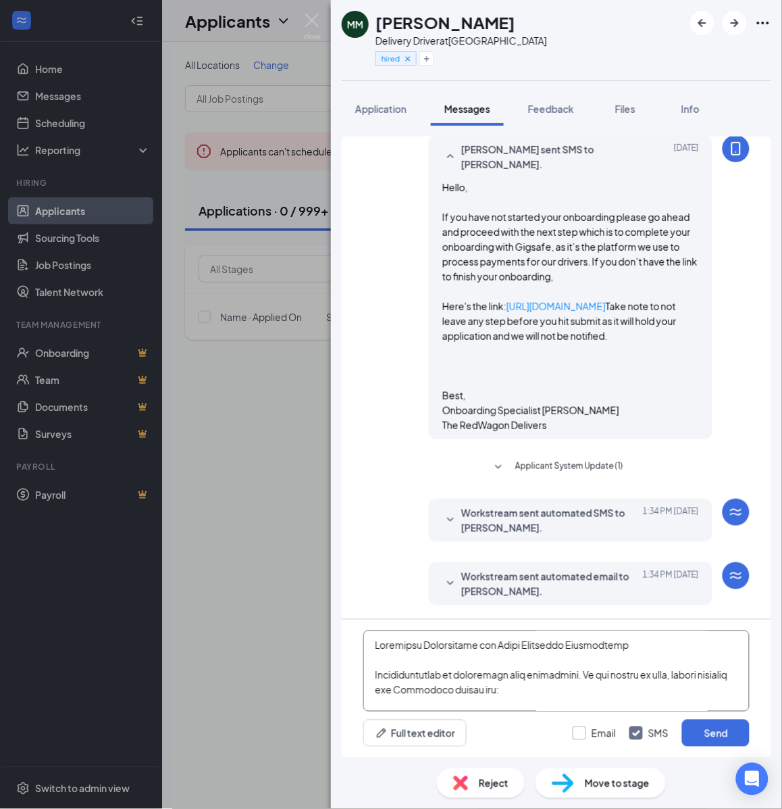
scroll to position [593, 0]
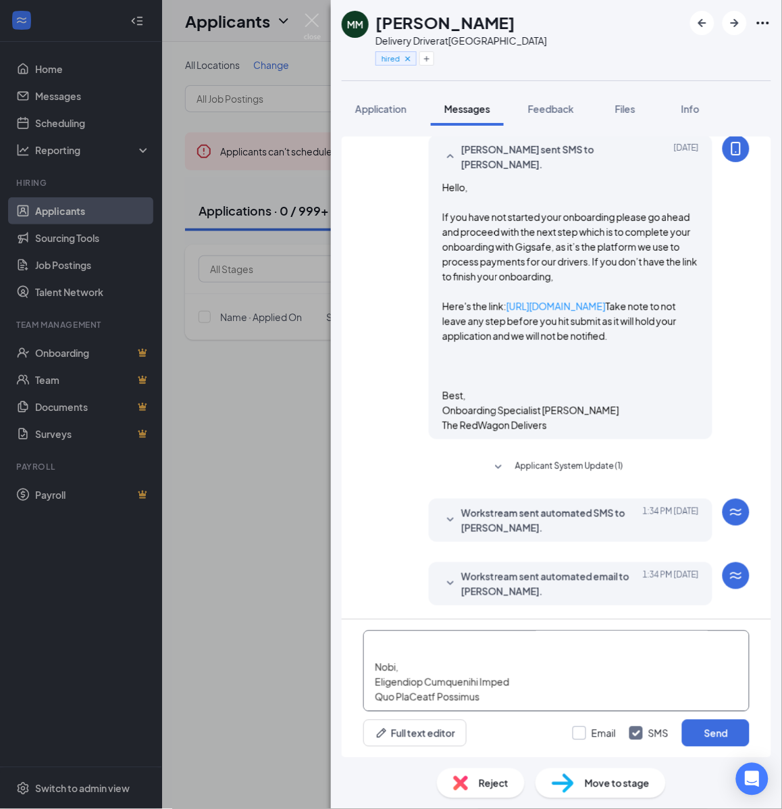
type textarea "Cartwheel Credentials and Other Important Information Congratulations on comple…"
click at [592, 737] on input "Email" at bounding box center [594, 733] width 43 height 14
checkbox input "true"
click at [712, 732] on button "Send" at bounding box center [716, 733] width 68 height 27
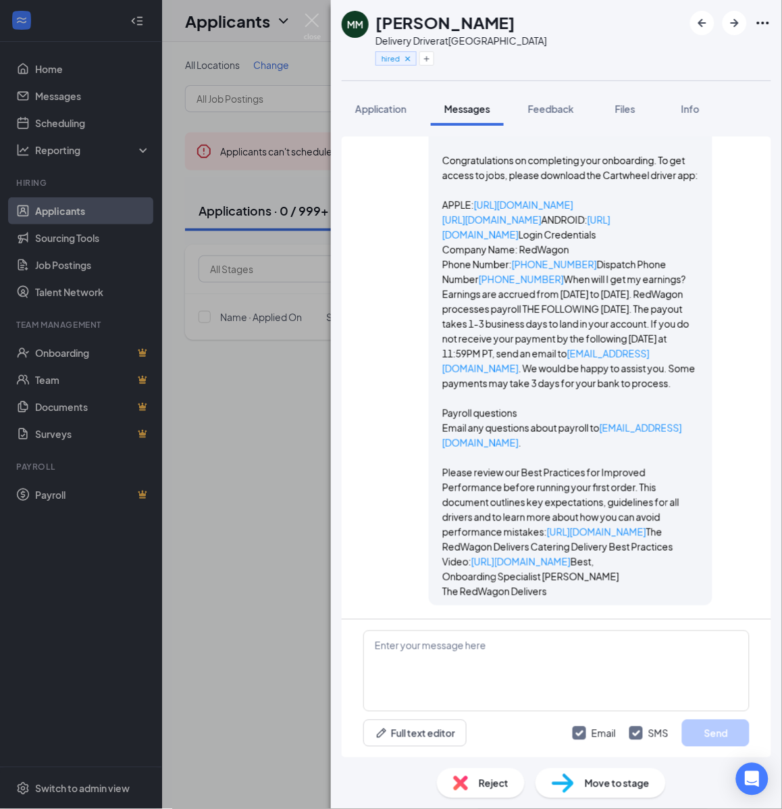
scroll to position [2784, 0]
click at [267, 441] on div "MM [PERSON_NAME] Delivery Driver at [GEOGRAPHIC_DATA] hired Application Message…" at bounding box center [391, 404] width 782 height 809
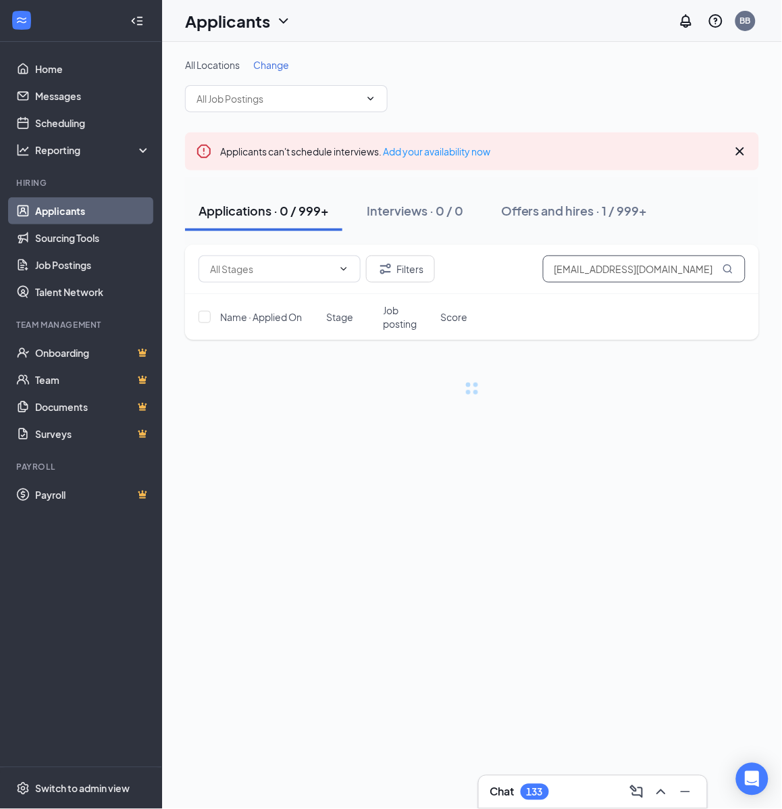
click at [651, 264] on input "[EMAIL_ADDRESS][DOMAIN_NAME]" at bounding box center [644, 268] width 203 height 27
paste input "Lindadixon45@g"
type input "[EMAIL_ADDRESS][DOMAIN_NAME]"
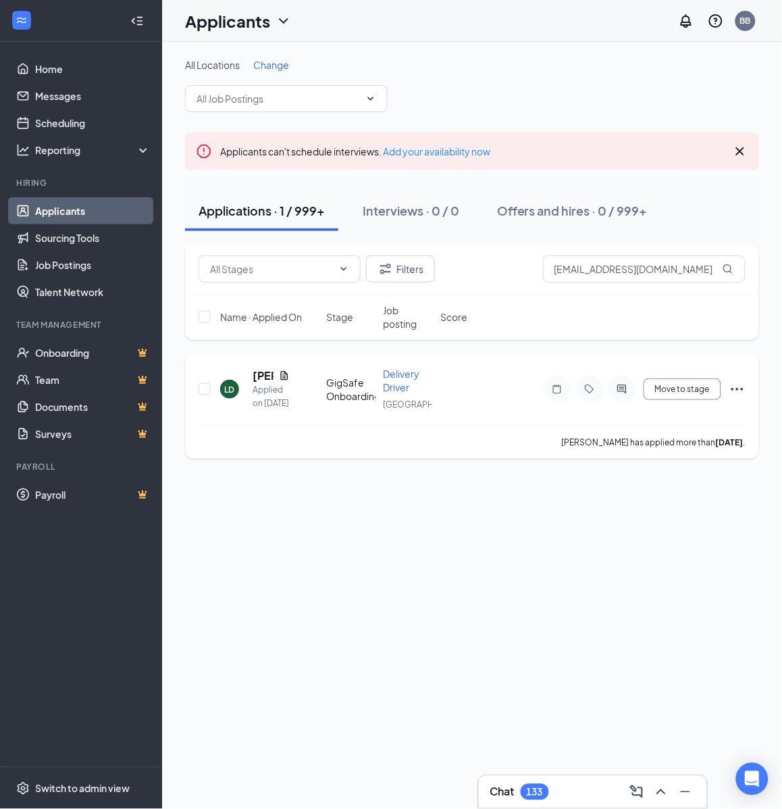
click at [628, 392] on icon "ActiveChat" at bounding box center [622, 389] width 16 height 11
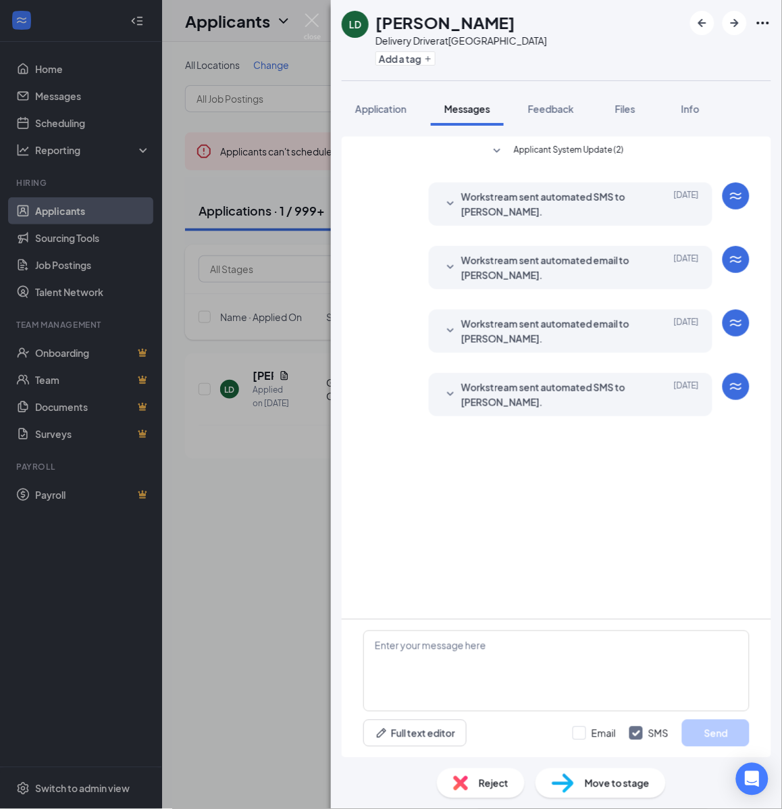
click at [445, 18] on h1 "[PERSON_NAME]" at bounding box center [446, 22] width 140 height 23
copy h1 "[PERSON_NAME]"
click at [476, 39] on div "Delivery Driver at [GEOGRAPHIC_DATA]" at bounding box center [462, 41] width 172 height 14
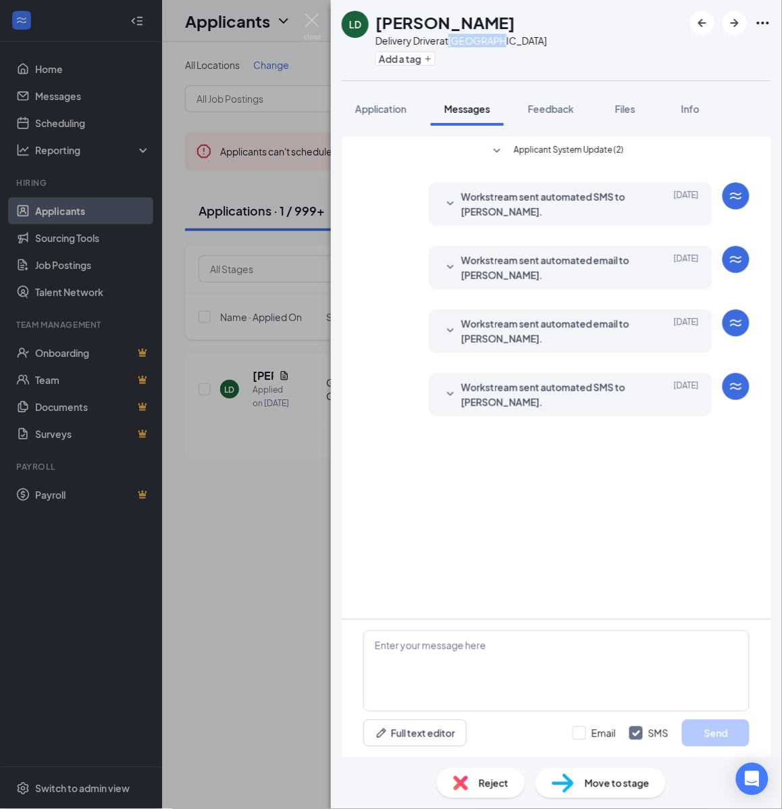
click at [476, 39] on div "Delivery Driver at [GEOGRAPHIC_DATA]" at bounding box center [462, 41] width 172 height 14
click at [502, 655] on textarea at bounding box center [557, 670] width 386 height 81
click at [403, 59] on button "Add a tag" at bounding box center [406, 58] width 60 height 14
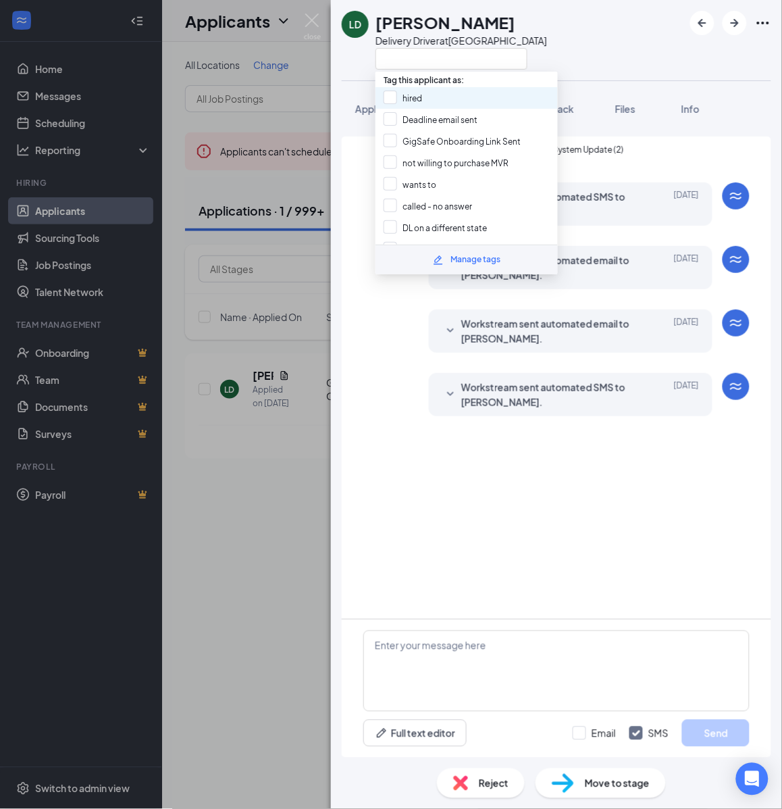
click at [451, 100] on div "hired" at bounding box center [467, 98] width 182 height 22
checkbox input "true"
click at [616, 791] on span "Move to stage" at bounding box center [617, 783] width 65 height 15
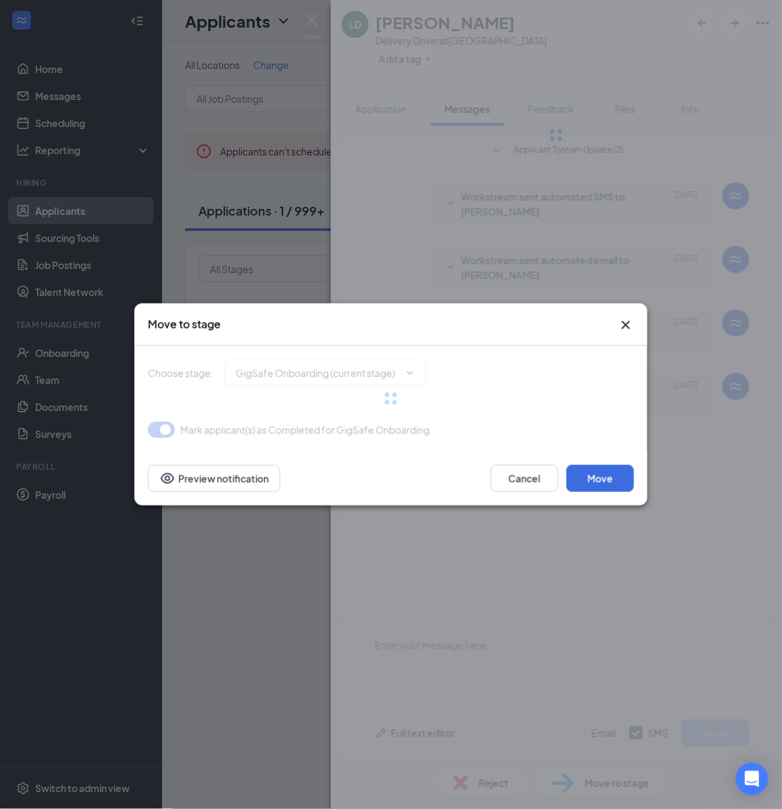
type input "Hiring Complete (final stage)"
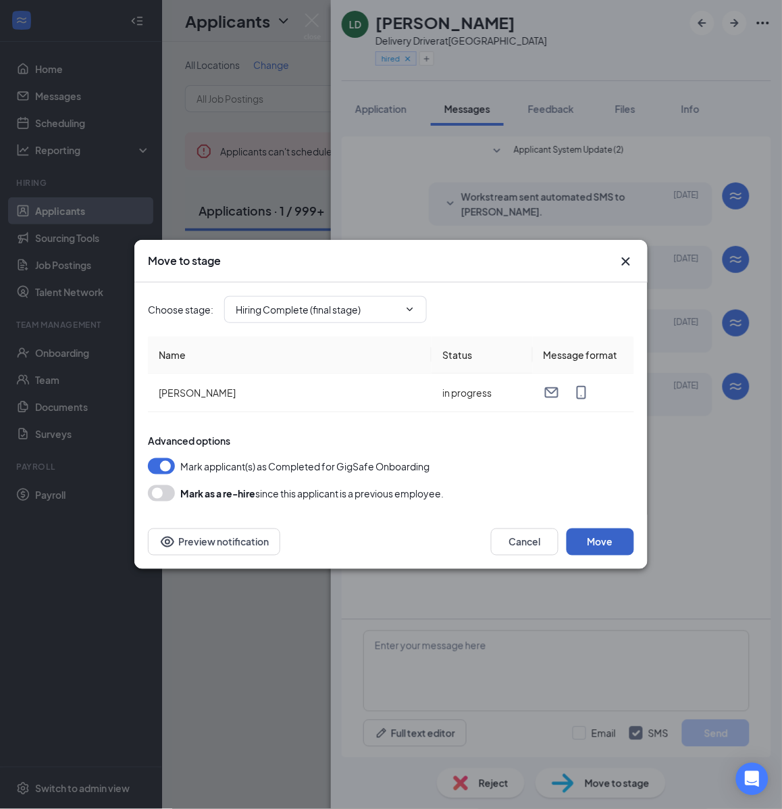
click at [593, 549] on button "Move" at bounding box center [601, 541] width 68 height 27
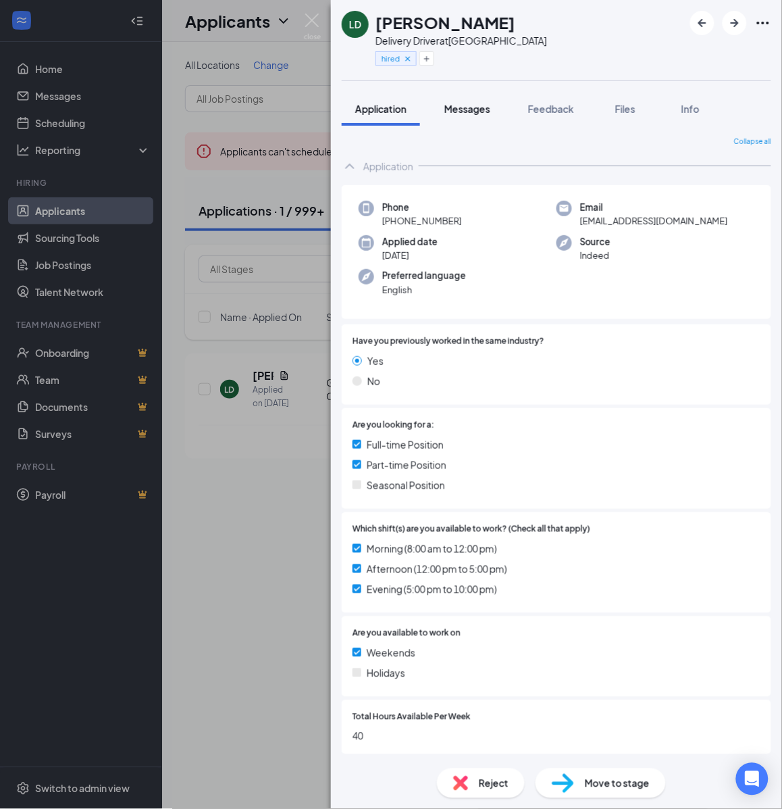
click at [461, 112] on span "Messages" at bounding box center [468, 109] width 46 height 12
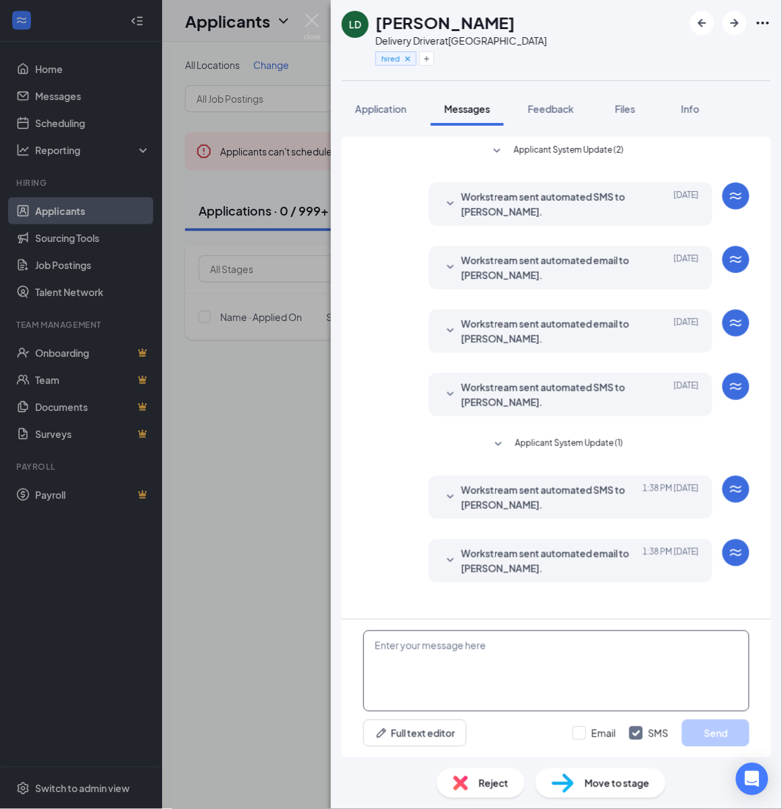
click at [547, 681] on textarea at bounding box center [557, 670] width 386 height 81
click at [545, 674] on textarea at bounding box center [557, 670] width 386 height 81
paste textarea "Cartwheel Credentials and Other Important Information Congratulations on comple…"
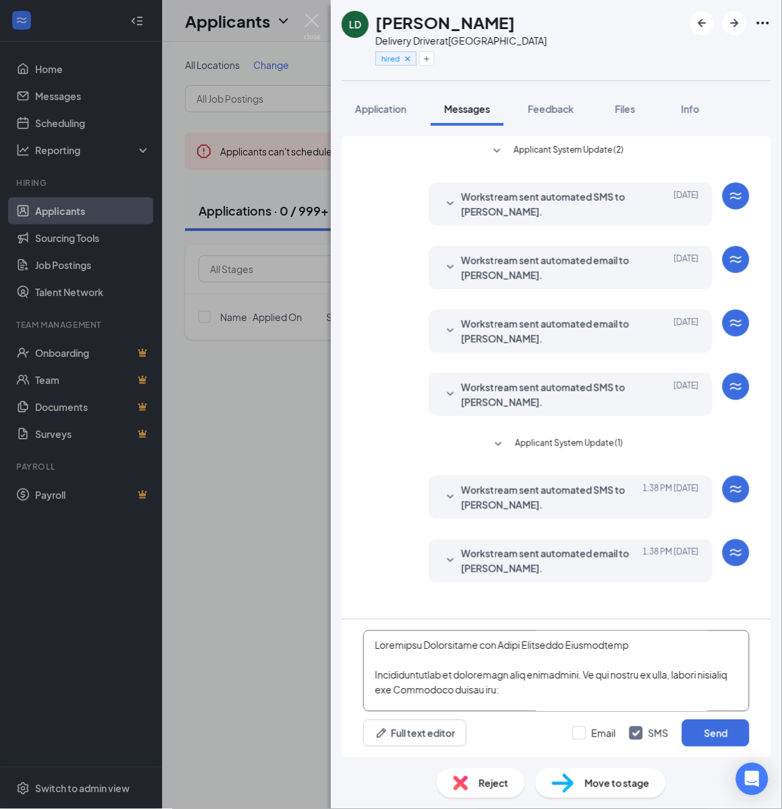
scroll to position [593, 0]
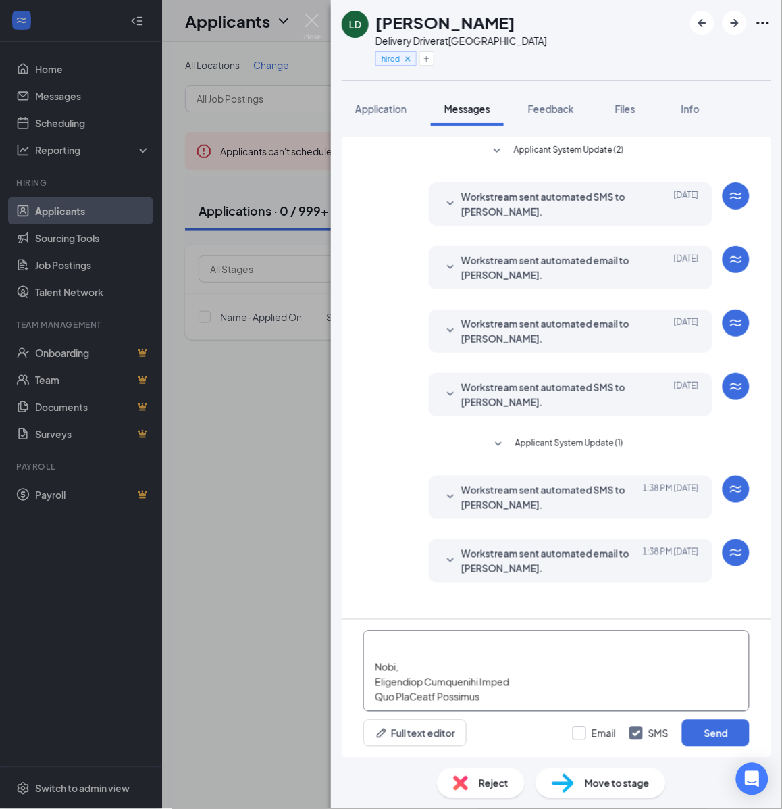
type textarea "Cartwheel Credentials and Other Important Information Congratulations on comple…"
click at [587, 739] on input "Email" at bounding box center [594, 733] width 43 height 14
checkbox input "true"
click at [712, 730] on button "Send" at bounding box center [716, 733] width 68 height 27
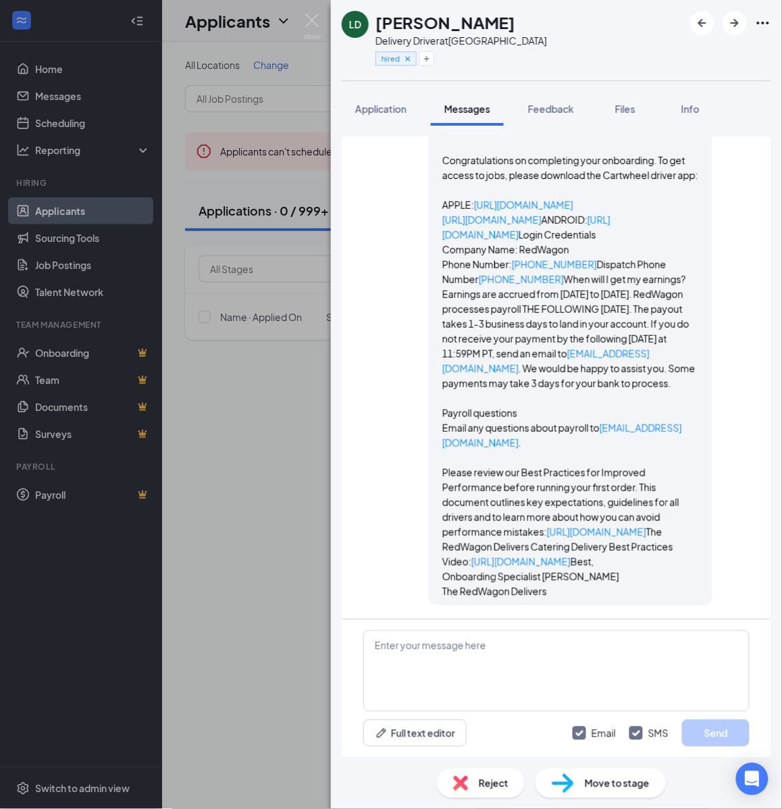
scroll to position [1698, 0]
click at [319, 19] on img at bounding box center [312, 27] width 17 height 26
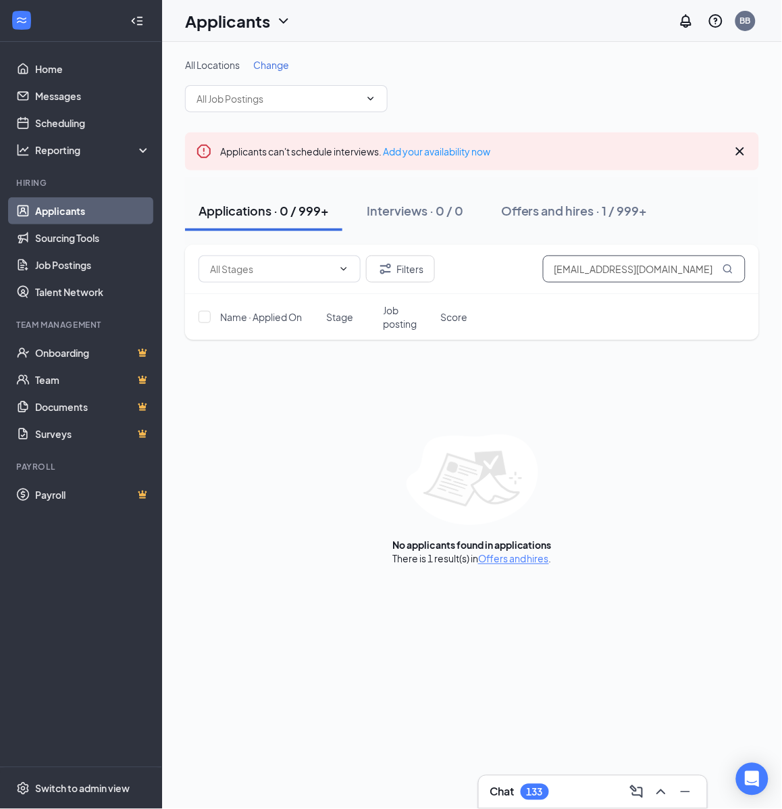
click at [619, 271] on input "[EMAIL_ADDRESS][DOMAIN_NAME]" at bounding box center [644, 268] width 203 height 27
drag, startPoint x: 630, startPoint y: 267, endPoint x: 142, endPoint y: 247, distance: 488.3
click at [143, 247] on div "Home Messages Scheduling Reporting Hiring Applicants Sourcing Tools Job Posting…" at bounding box center [391, 404] width 782 height 809
click at [690, 269] on input "[EMAIL_ADDRESS][DOMAIN_NAME]" at bounding box center [644, 268] width 203 height 27
paste input "mercedr23"
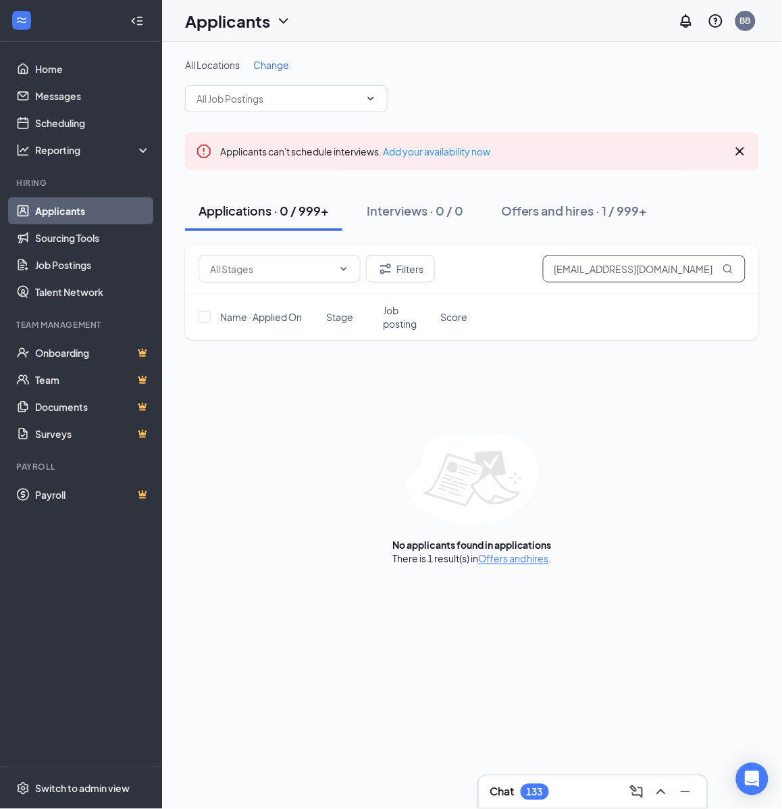
type input "[EMAIL_ADDRESS][DOMAIN_NAME]"
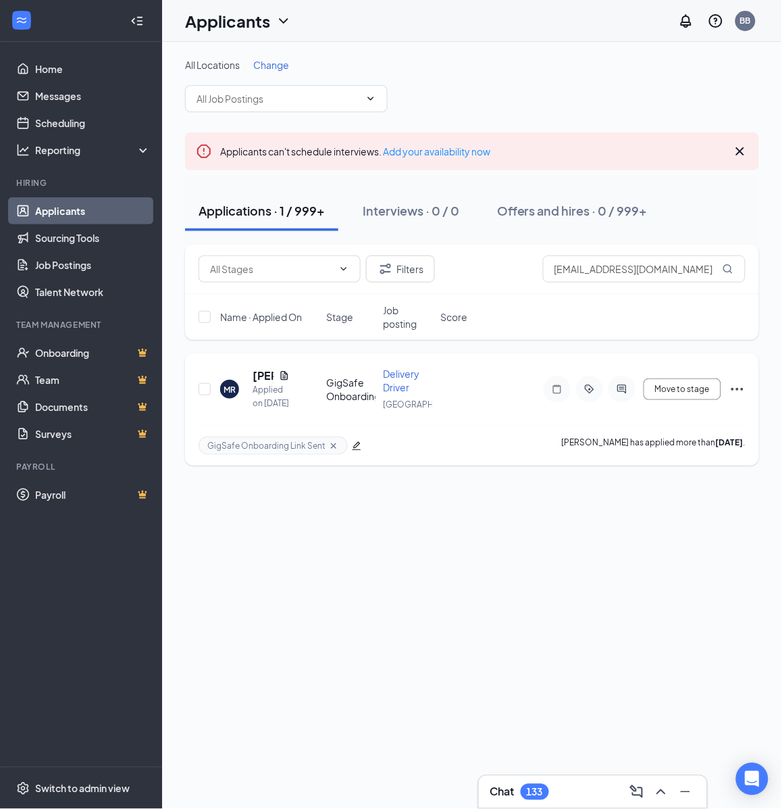
click at [624, 401] on div at bounding box center [622, 389] width 27 height 27
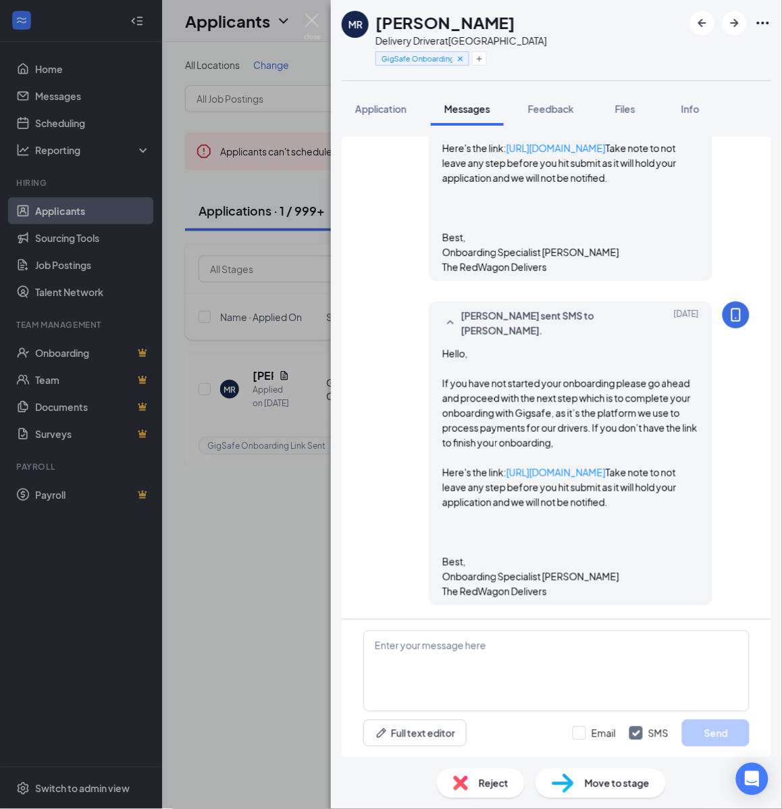
click at [489, 32] on h1 "[PERSON_NAME]" at bounding box center [446, 22] width 140 height 23
click at [488, 21] on h1 "[PERSON_NAME]" at bounding box center [446, 22] width 140 height 23
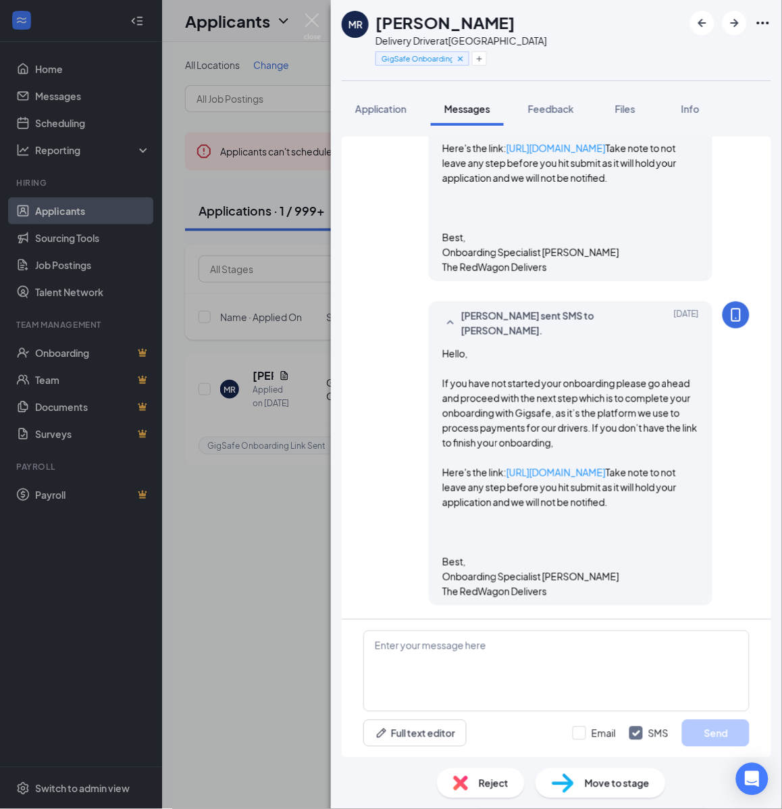
click at [488, 20] on h1 "[PERSON_NAME]" at bounding box center [446, 22] width 140 height 23
click at [464, 39] on div "Delivery Driver at [GEOGRAPHIC_DATA]" at bounding box center [462, 41] width 172 height 14
click at [464, 41] on div "Delivery Driver at [GEOGRAPHIC_DATA]" at bounding box center [462, 41] width 172 height 14
click at [629, 647] on textarea at bounding box center [557, 670] width 386 height 81
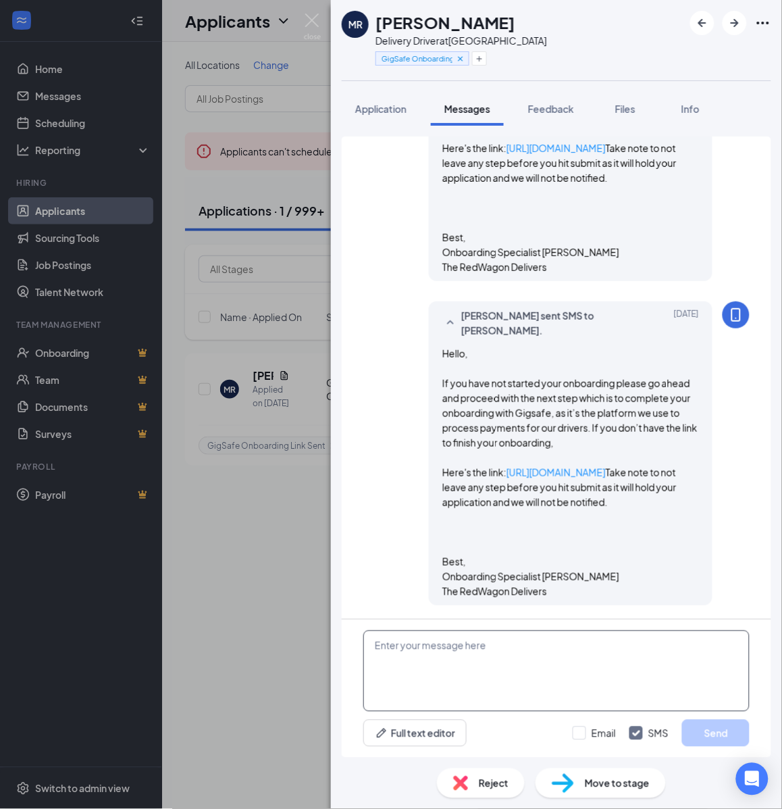
click at [628, 647] on textarea at bounding box center [557, 670] width 386 height 81
click at [478, 55] on icon "Plus" at bounding box center [480, 59] width 8 height 8
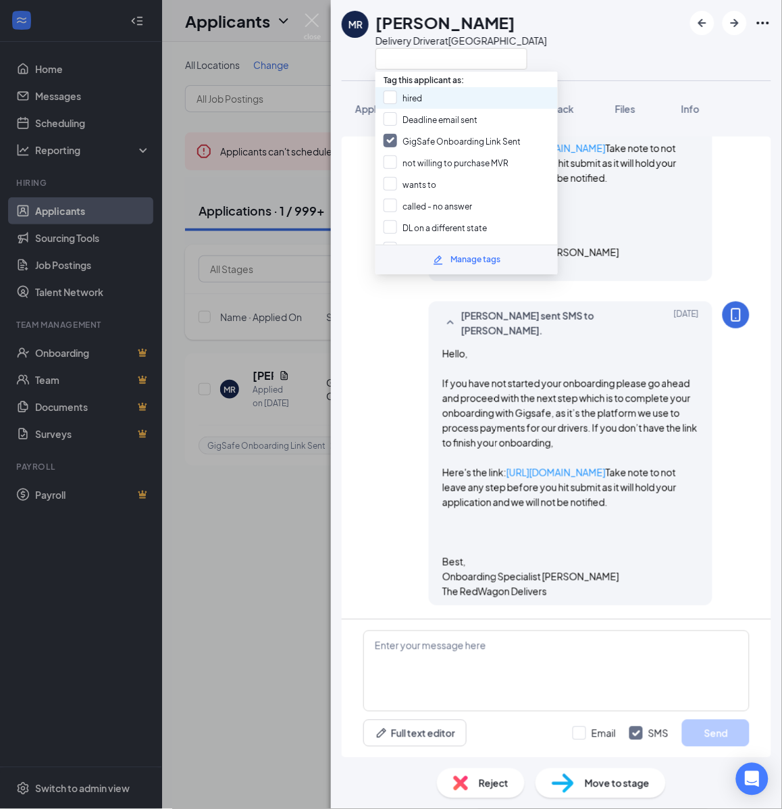
click at [430, 95] on div "hired" at bounding box center [467, 98] width 182 height 22
checkbox input "true"
click at [424, 135] on input "GigSafe Onboarding Link Sent" at bounding box center [452, 141] width 137 height 15
checkbox input "false"
click at [573, 794] on div "Move to stage" at bounding box center [601, 783] width 130 height 30
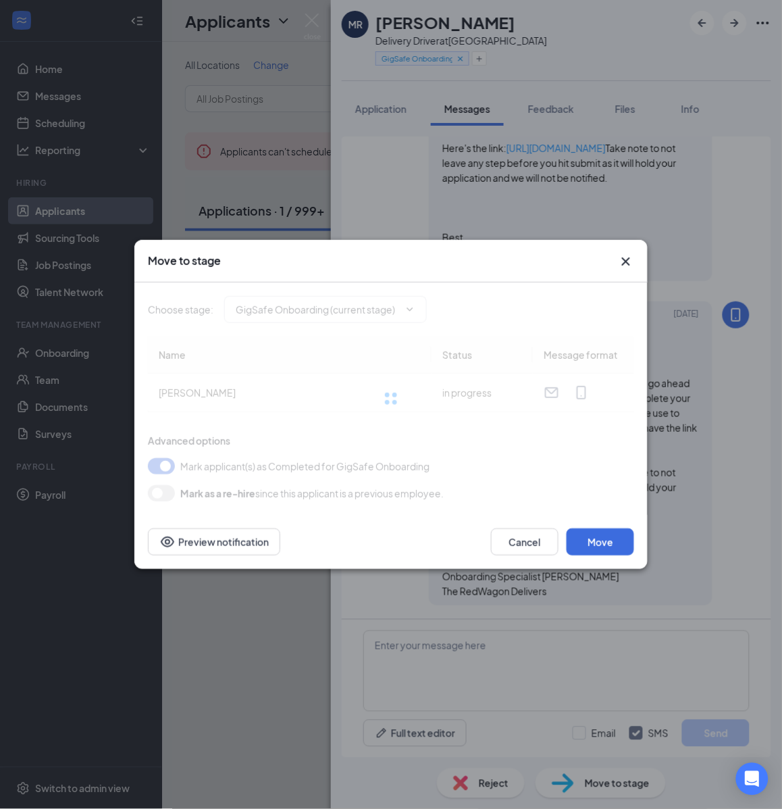
type input "Hiring Complete (final stage)"
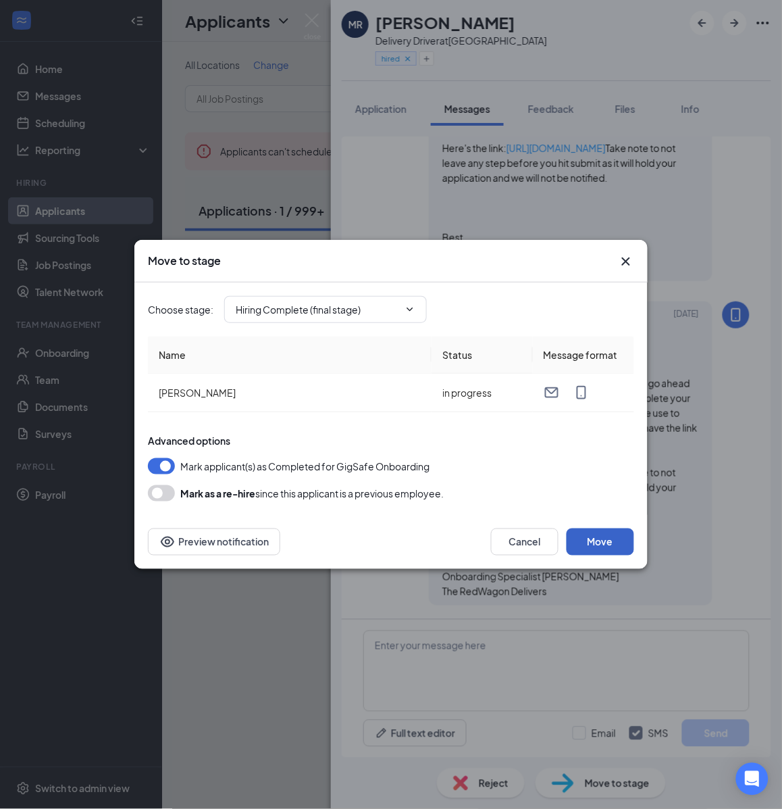
click at [602, 531] on button "Move" at bounding box center [601, 541] width 68 height 27
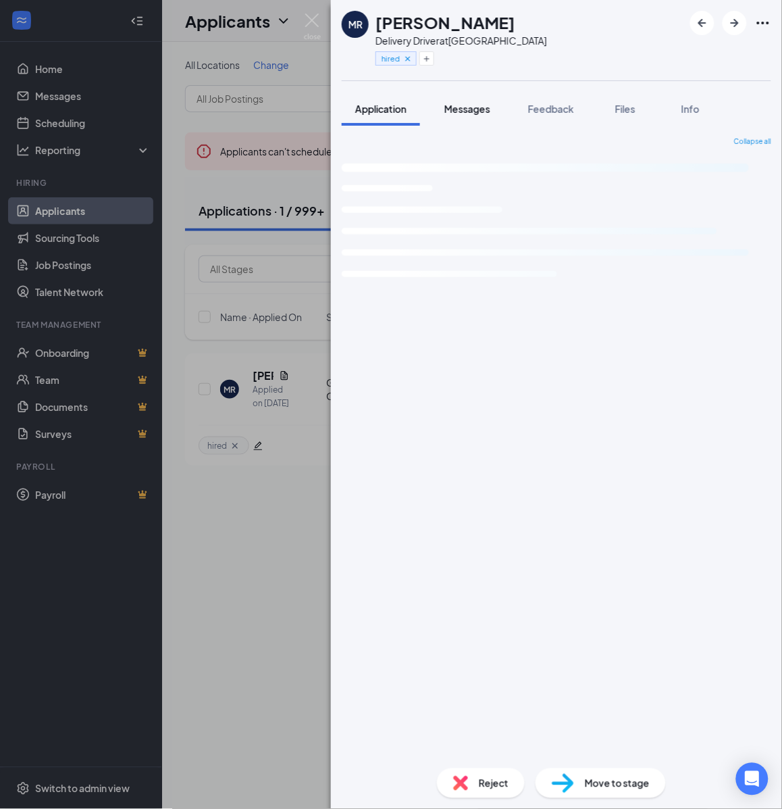
click at [484, 111] on span "Messages" at bounding box center [468, 109] width 46 height 12
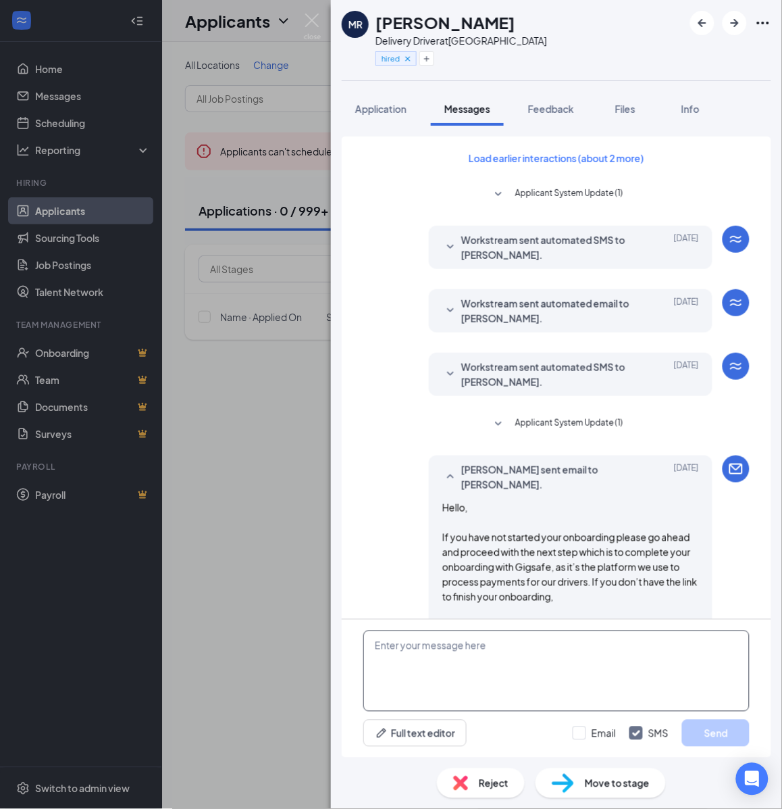
click at [549, 668] on textarea at bounding box center [557, 670] width 386 height 81
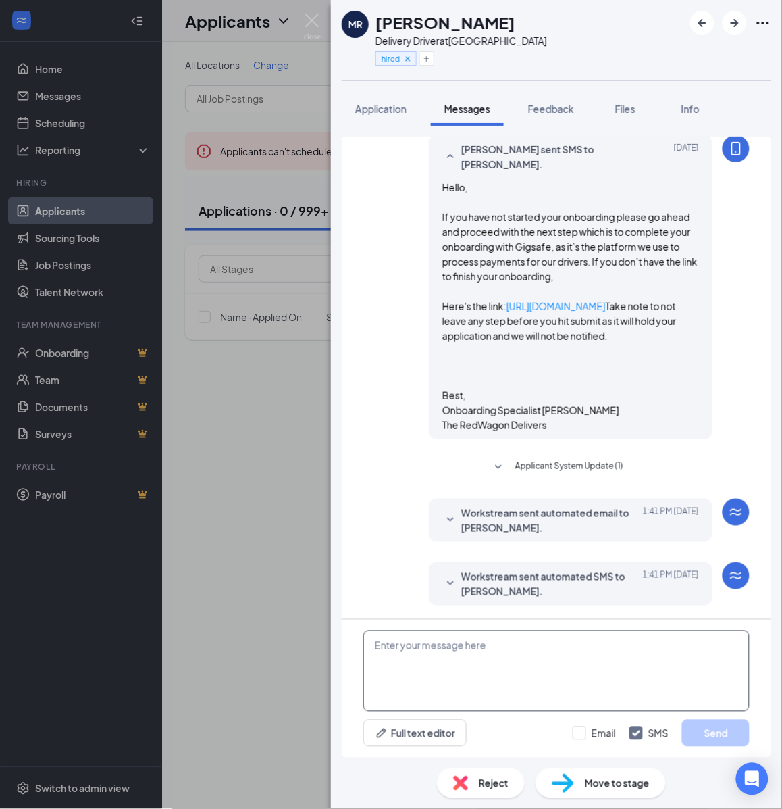
click at [549, 668] on textarea at bounding box center [557, 670] width 386 height 81
paste textarea "Cartwheel Credentials and Other Important Information Congratulations on comple…"
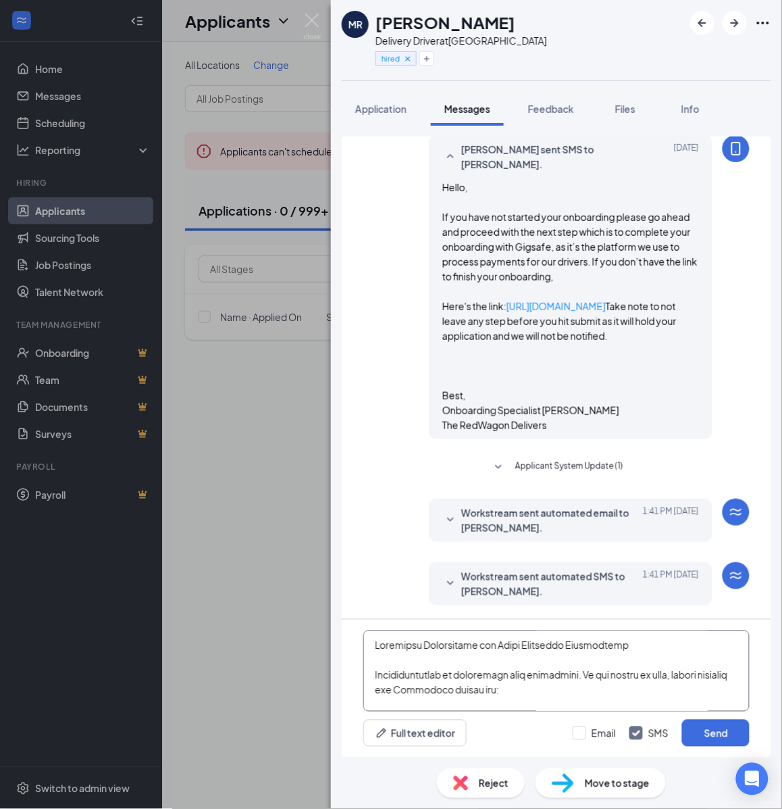
scroll to position [593, 0]
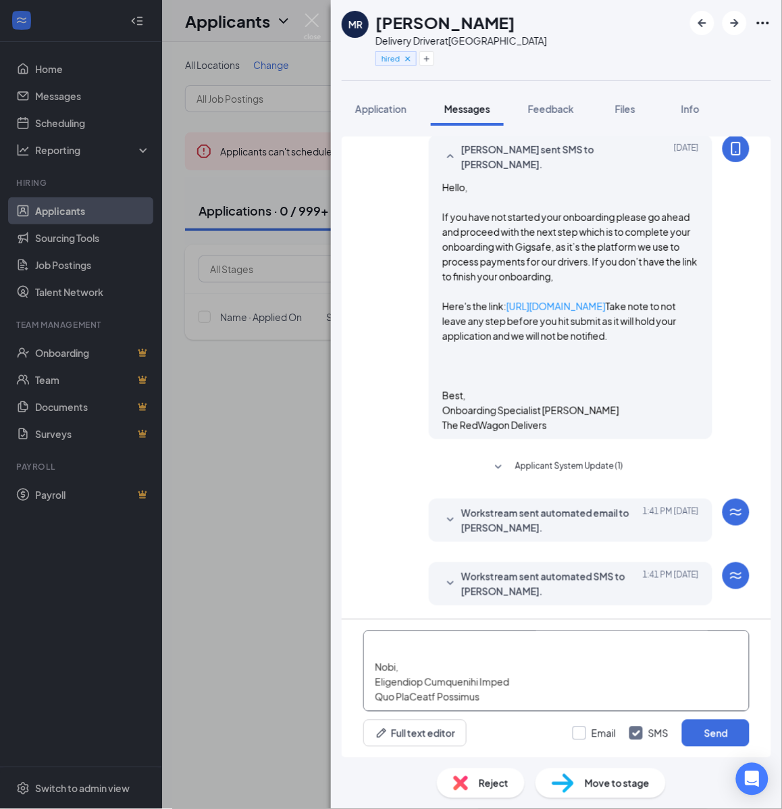
type textarea "Cartwheel Credentials and Other Important Information Congratulations on comple…"
click at [583, 726] on input "Email" at bounding box center [594, 733] width 43 height 14
checkbox input "true"
click at [713, 734] on button "Send" at bounding box center [716, 733] width 68 height 27
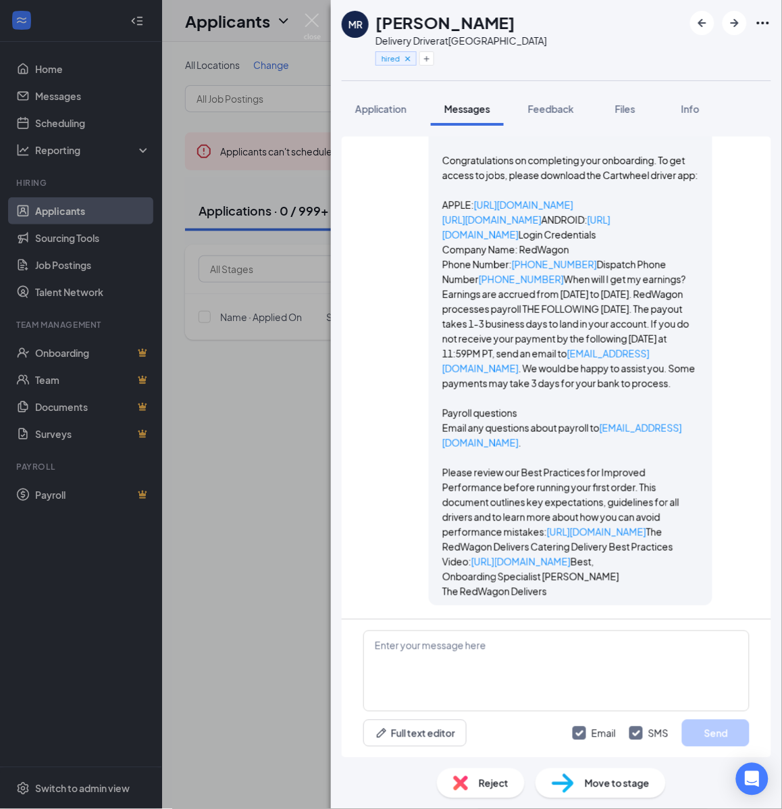
scroll to position [2571, 0]
drag, startPoint x: 215, startPoint y: 464, endPoint x: 180, endPoint y: 2, distance: 463.5
click at [215, 464] on div "[PERSON_NAME] Delivery Driver at [GEOGRAPHIC_DATA] hired Application Messages F…" at bounding box center [391, 404] width 782 height 809
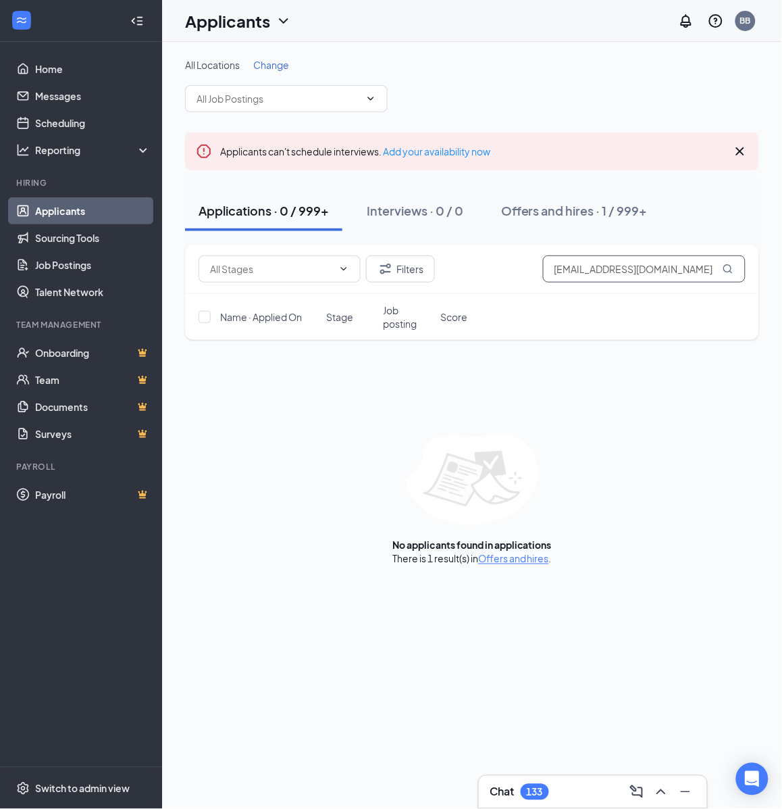
click at [674, 272] on input "[EMAIL_ADDRESS][DOMAIN_NAME]" at bounding box center [644, 268] width 203 height 27
paste input "roxannesimmonds919"
click at [589, 268] on input "[EMAIL_ADDRESS][DOMAIN_NAME]" at bounding box center [644, 268] width 203 height 27
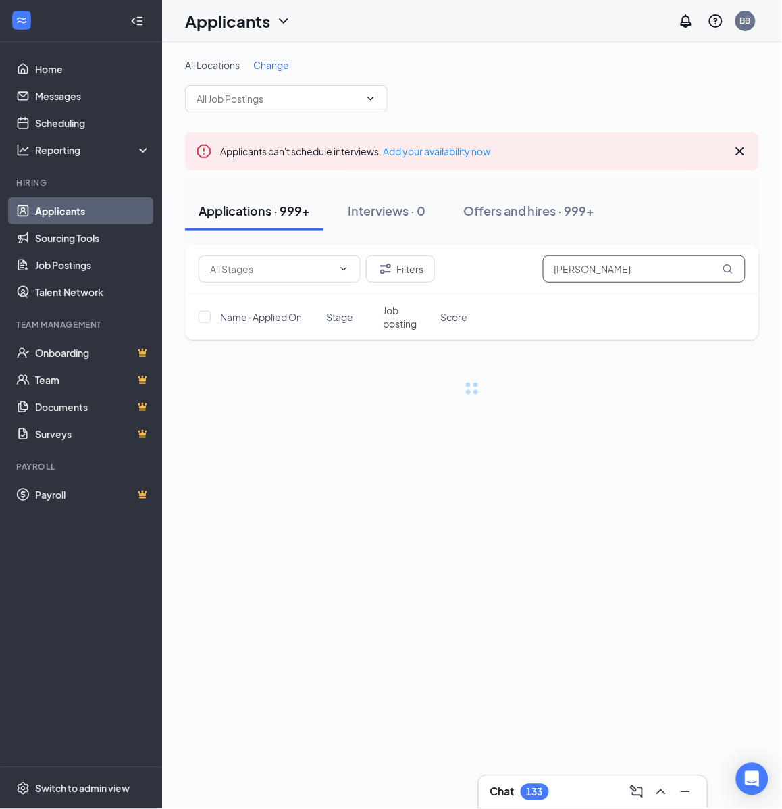
type input "[PERSON_NAME]"
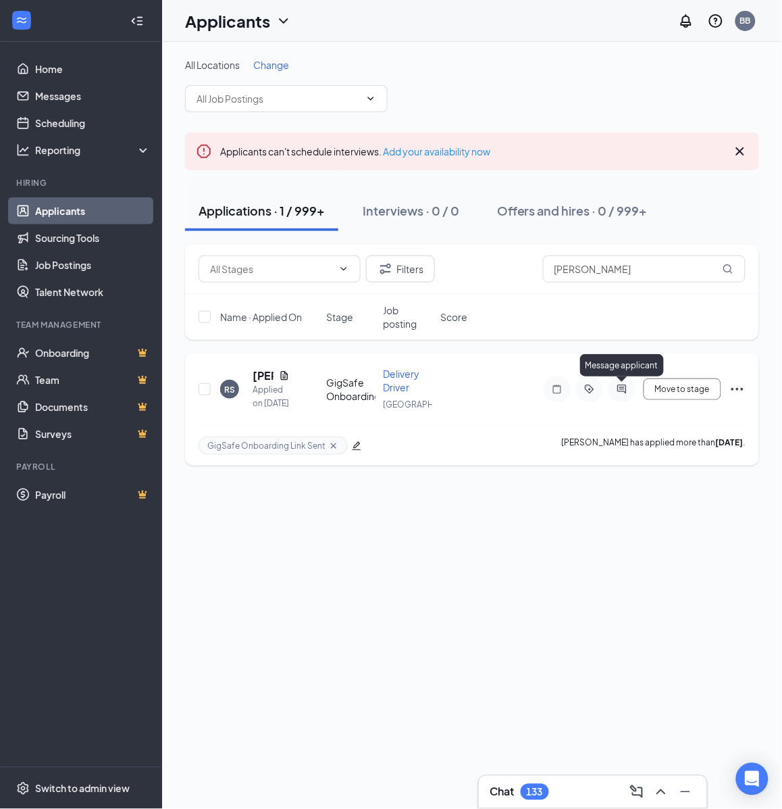
click at [620, 389] on icon "ActiveChat" at bounding box center [622, 389] width 16 height 11
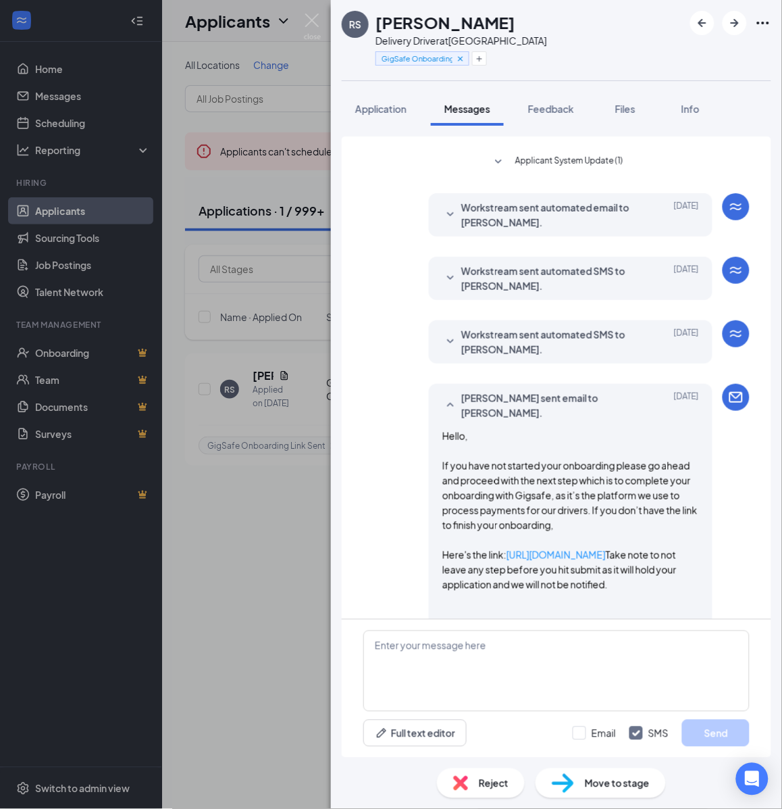
click at [491, 22] on h1 "[PERSON_NAME]" at bounding box center [446, 22] width 140 height 23
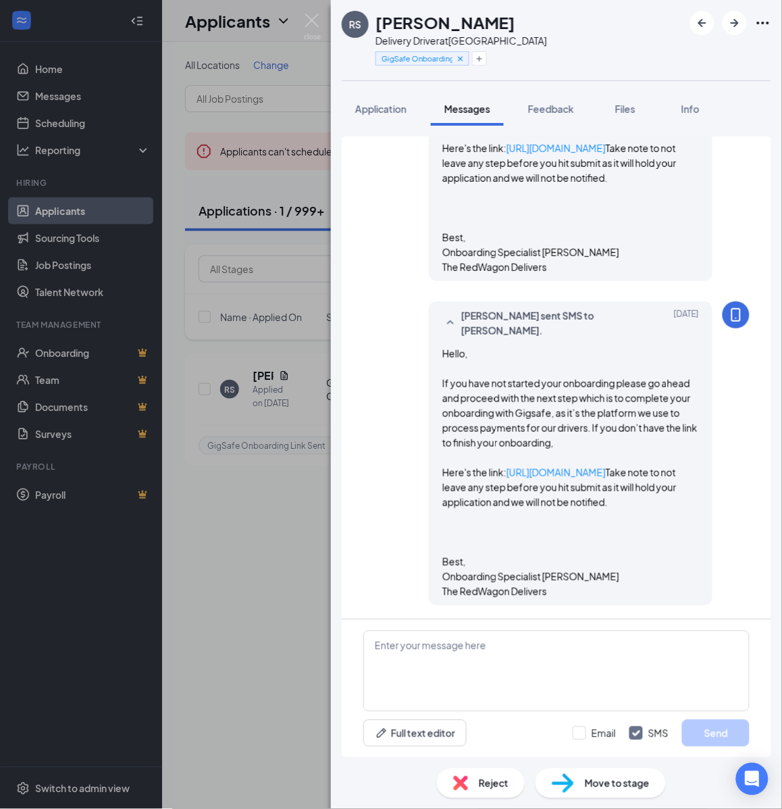
scroll to position [676, 0]
click at [491, 22] on h1 "[PERSON_NAME]" at bounding box center [446, 22] width 140 height 23
copy h1 "[PERSON_NAME]"
click at [473, 41] on div "Delivery Driver at [GEOGRAPHIC_DATA]" at bounding box center [462, 41] width 172 height 14
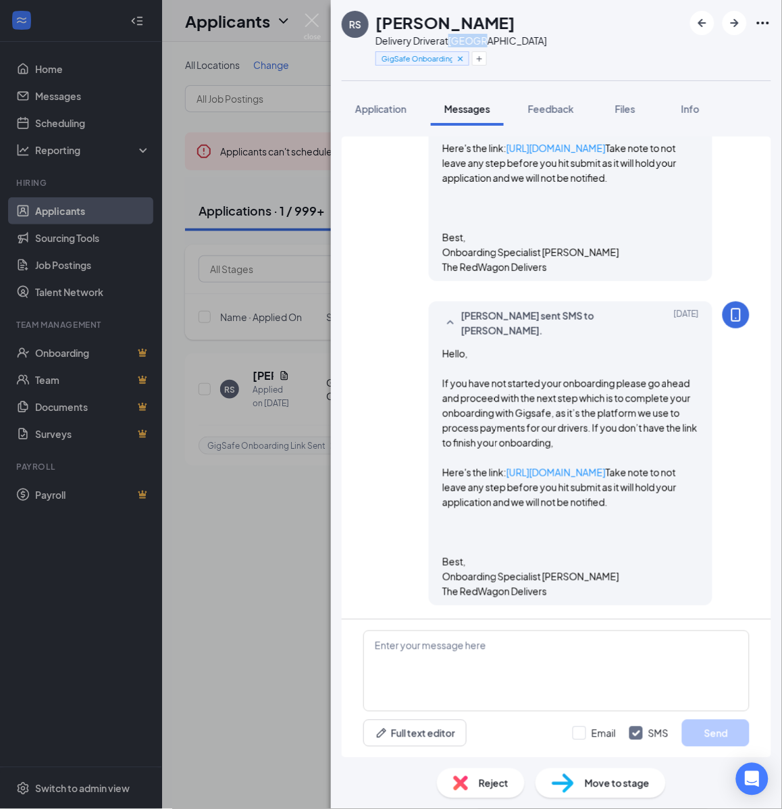
click at [473, 41] on div "Delivery Driver at [GEOGRAPHIC_DATA]" at bounding box center [462, 41] width 172 height 14
click at [483, 59] on icon "Plus" at bounding box center [480, 59] width 8 height 8
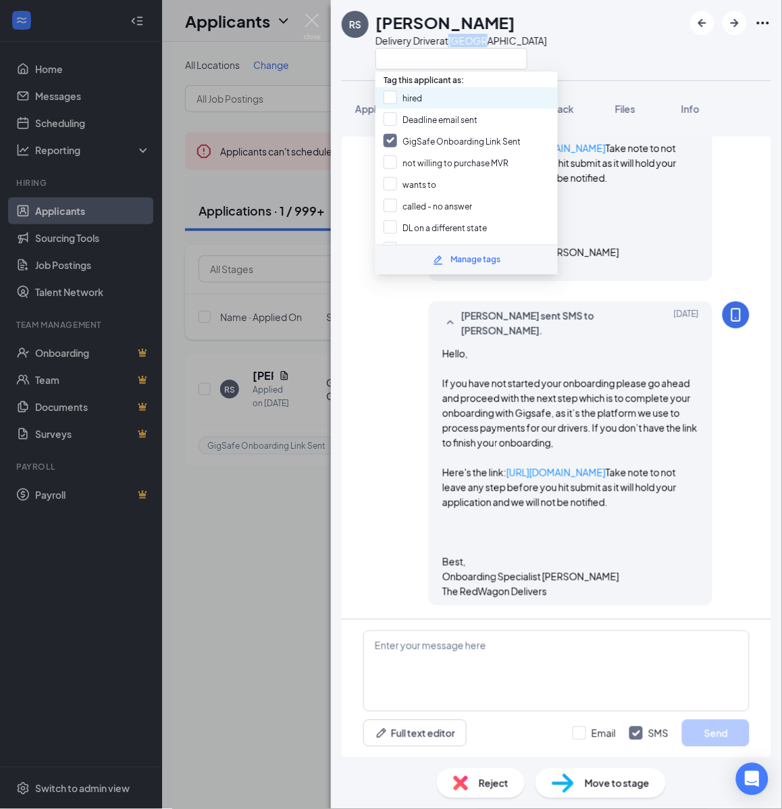
click at [456, 91] on div "hired" at bounding box center [467, 98] width 182 height 22
checkbox input "true"
click at [432, 130] on div "GigSafe Onboarding Link Sent" at bounding box center [467, 141] width 182 height 22
checkbox input "false"
click at [607, 774] on div "Move to stage" at bounding box center [601, 783] width 130 height 30
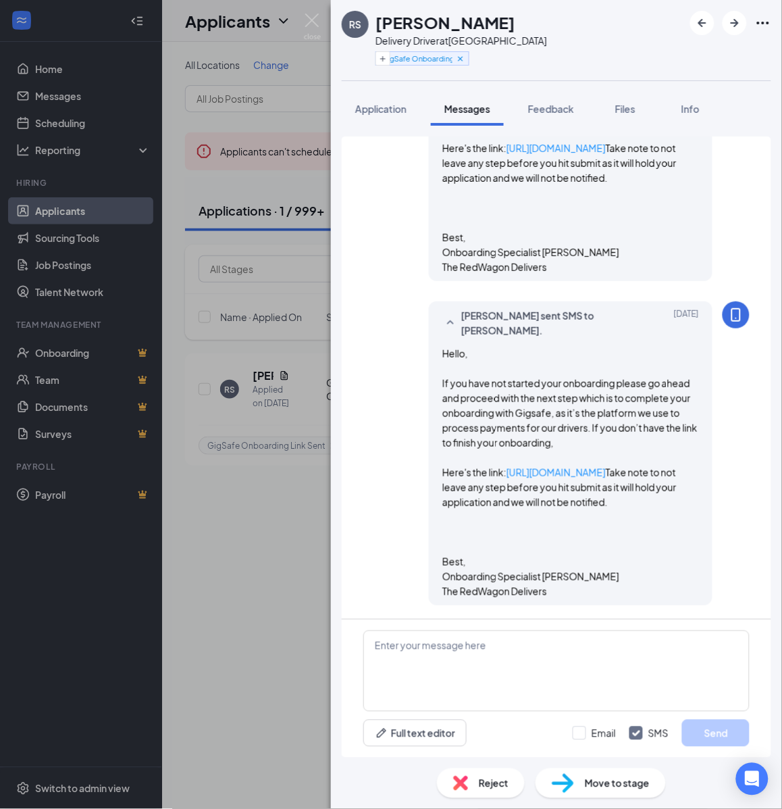
type input "Hiring Complete (final stage)"
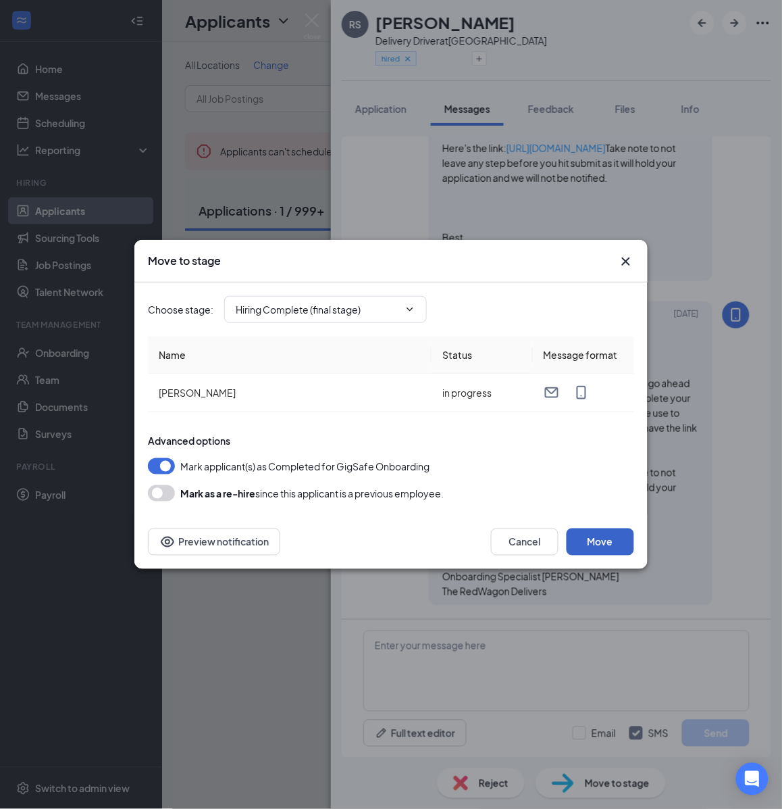
click at [583, 537] on button "Move" at bounding box center [601, 541] width 68 height 27
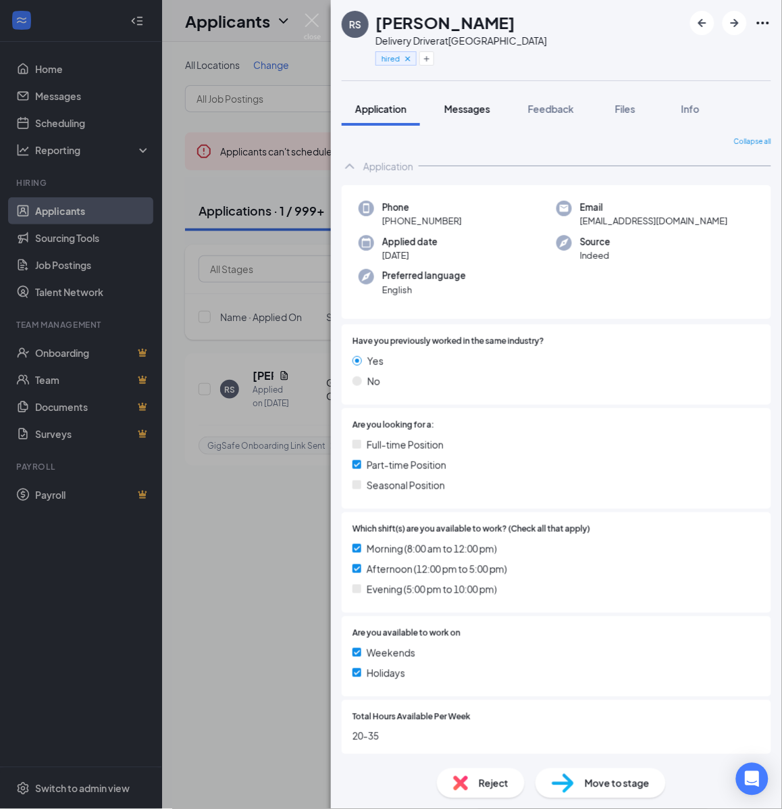
click at [456, 106] on span "Messages" at bounding box center [468, 109] width 46 height 12
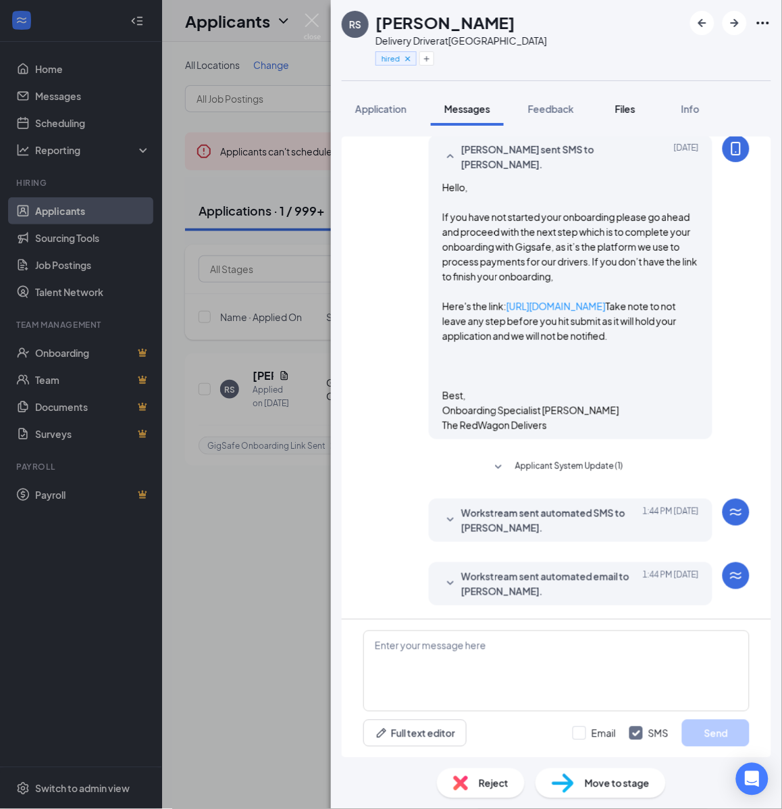
scroll to position [847, 0]
click at [539, 687] on textarea at bounding box center [557, 670] width 386 height 81
paste textarea "Cartwheel Credentials and Other Important Information Congratulations on comple…"
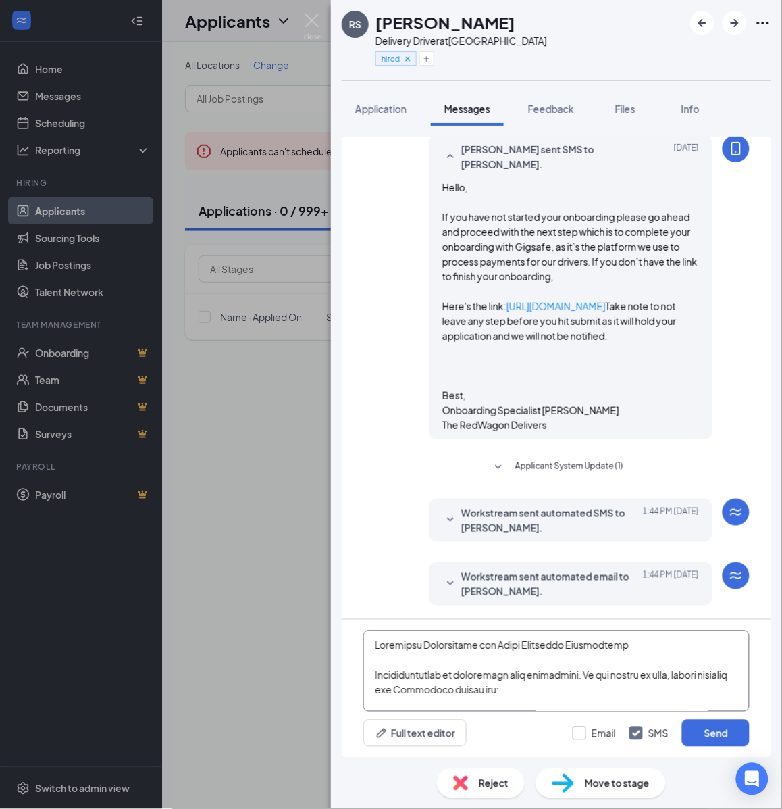
scroll to position [593, 0]
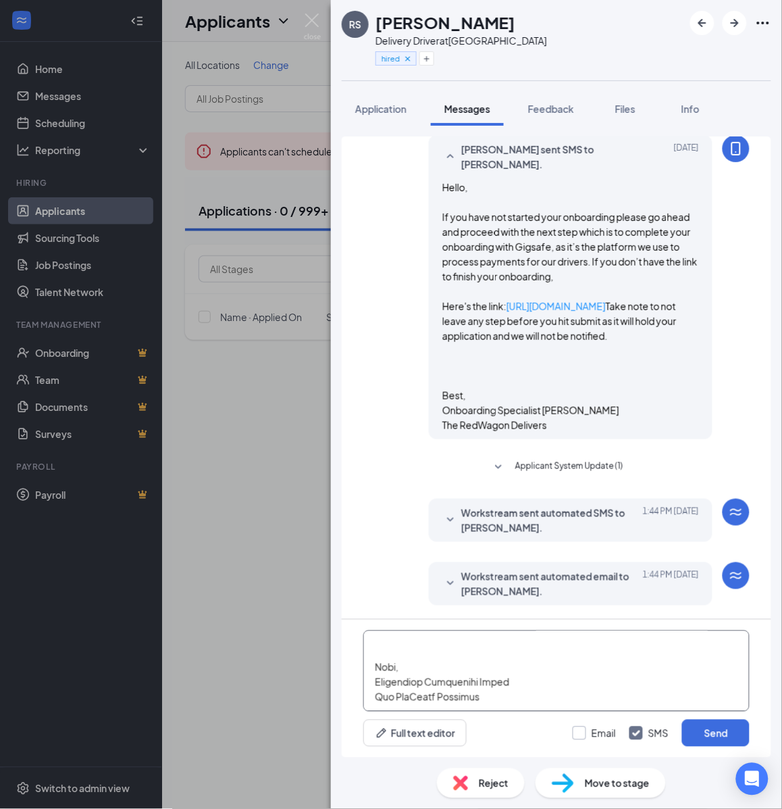
type textarea "Cartwheel Credentials and Other Important Information Congratulations on comple…"
click at [580, 735] on input "Email" at bounding box center [594, 733] width 43 height 14
checkbox input "true"
click at [710, 734] on button "Send" at bounding box center [716, 733] width 68 height 27
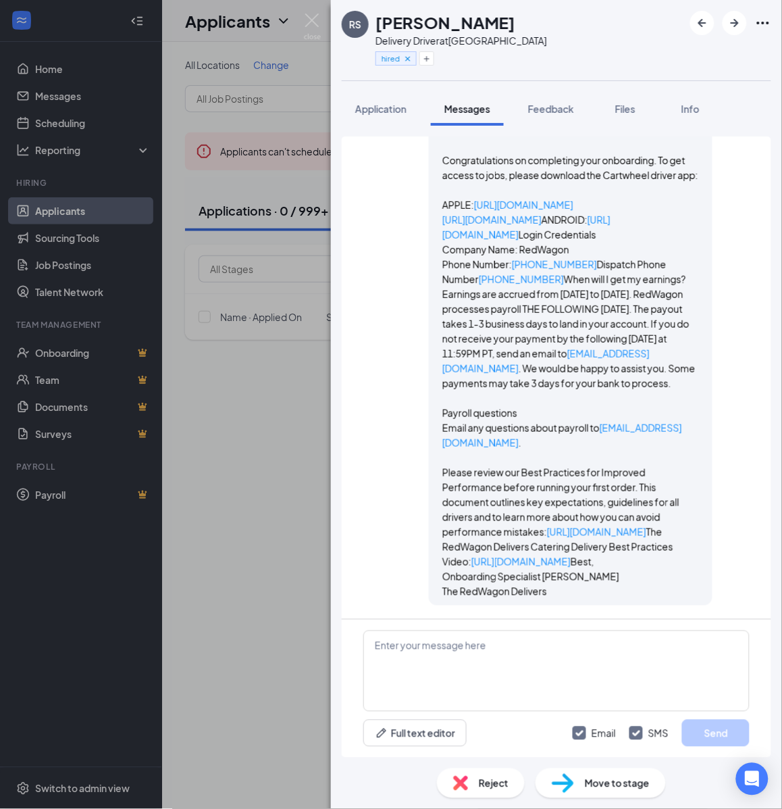
scroll to position [2595, 0]
click at [250, 441] on div "RS [PERSON_NAME] Delivery Driver at [GEOGRAPHIC_DATA] hired Application Message…" at bounding box center [391, 404] width 782 height 809
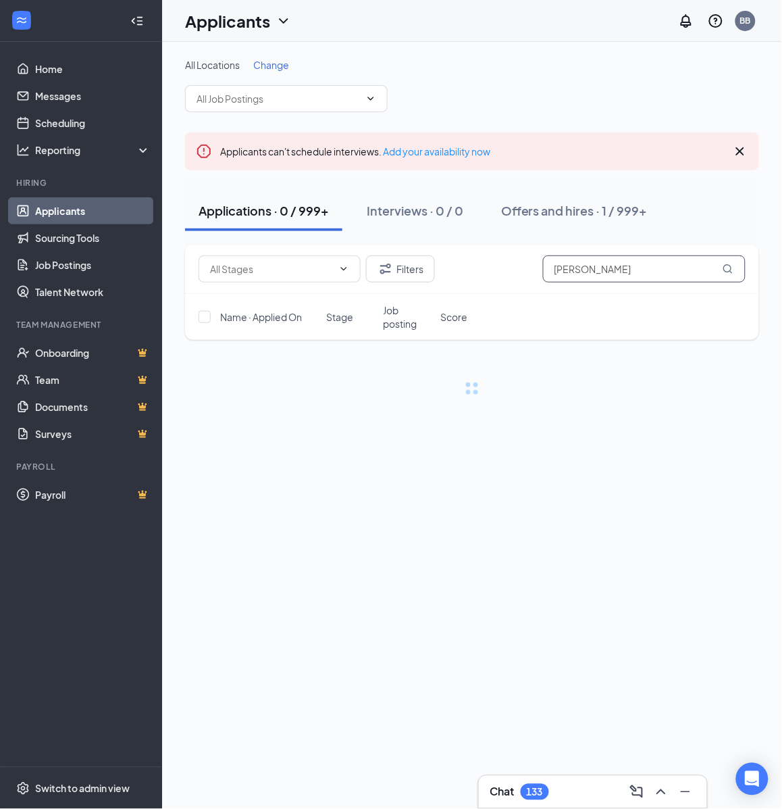
click at [662, 268] on input "[PERSON_NAME]" at bounding box center [644, 268] width 203 height 27
click at [643, 266] on input "[PERSON_NAME]" at bounding box center [644, 268] width 203 height 27
paste input "[PERSON_NAME][EMAIL_ADDRESS][DOMAIN_NAME]"
type input "[PERSON_NAME][EMAIL_ADDRESS][DOMAIN_NAME]"
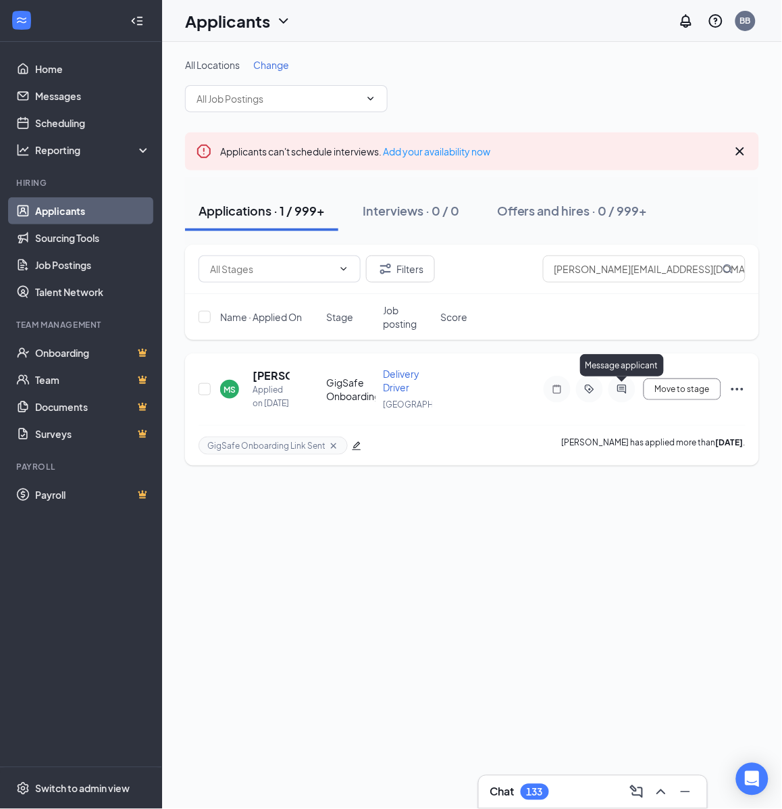
click at [620, 391] on icon "ActiveChat" at bounding box center [622, 389] width 16 height 11
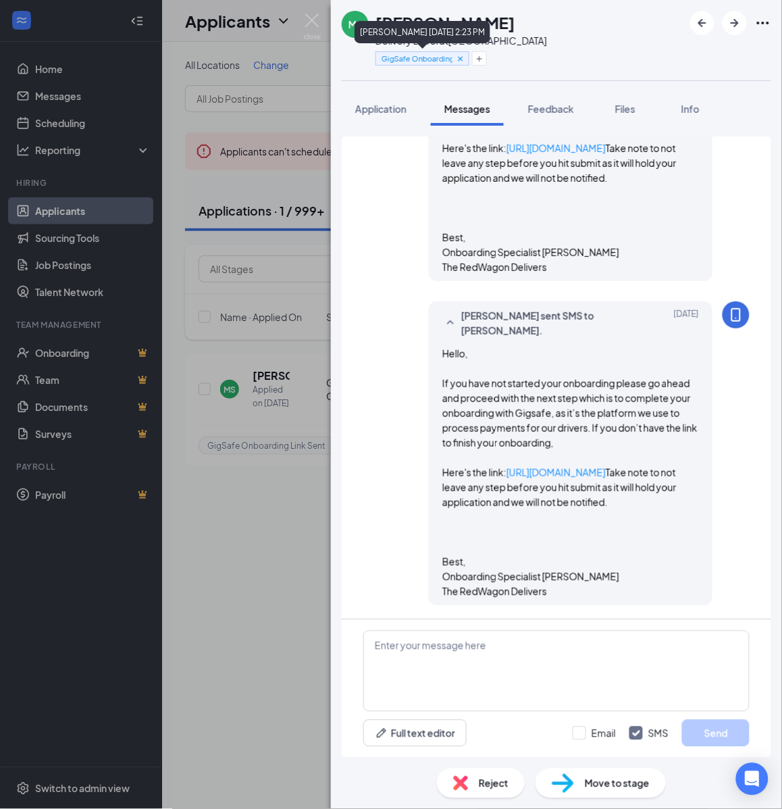
scroll to position [676, 0]
click at [466, 21] on h1 "[PERSON_NAME]" at bounding box center [446, 22] width 140 height 23
copy h1 "[PERSON_NAME]"
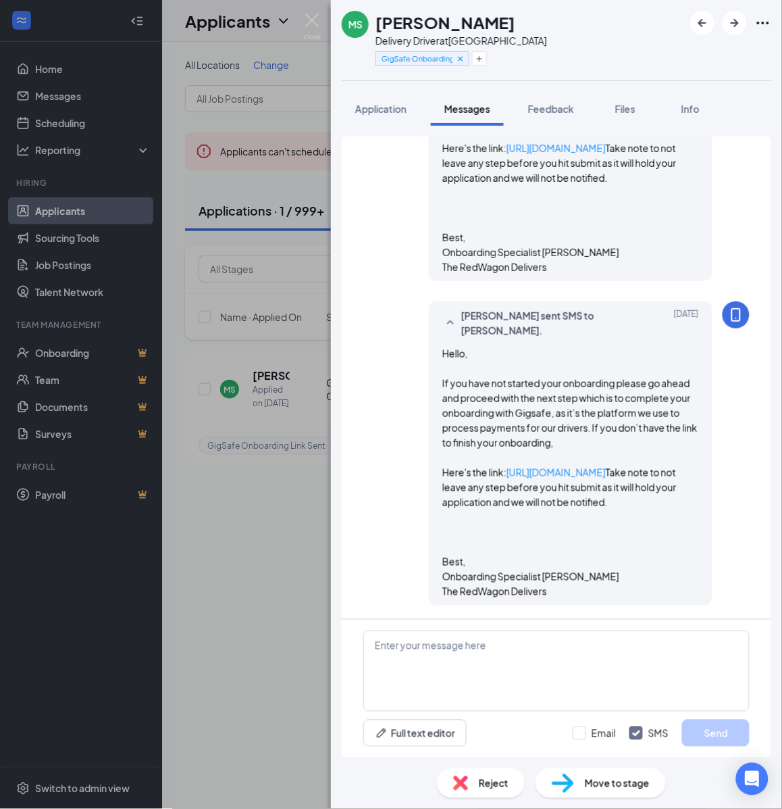
click at [468, 39] on div "Delivery Driver at [GEOGRAPHIC_DATA]" at bounding box center [462, 41] width 172 height 14
click at [481, 56] on icon "Plus" at bounding box center [480, 59] width 8 height 8
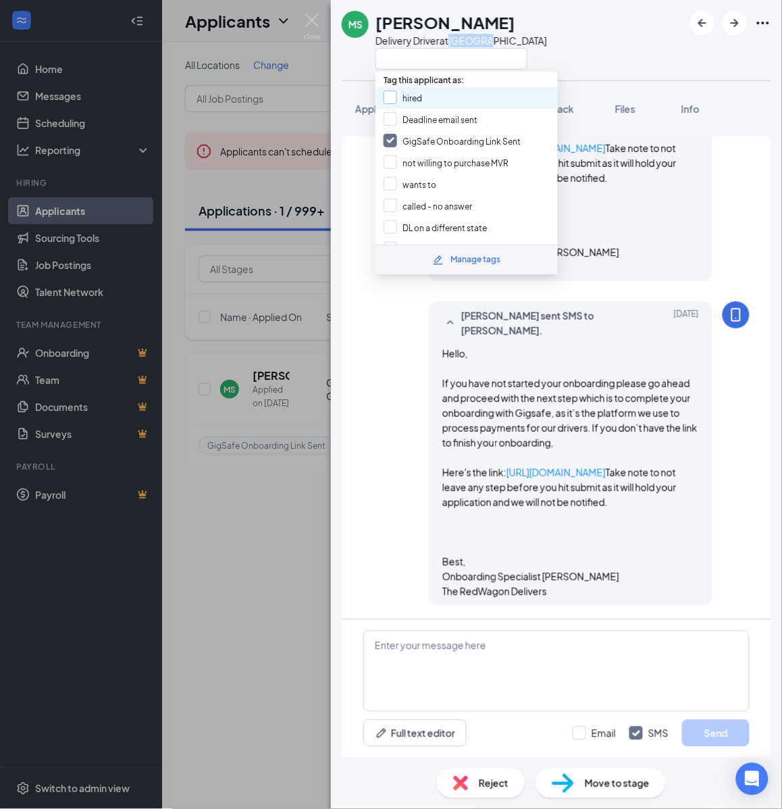
click at [420, 95] on input "hired" at bounding box center [403, 98] width 39 height 15
checkbox input "true"
click at [405, 139] on input "GigSafe Onboarding Link Sent" at bounding box center [452, 141] width 137 height 15
checkbox input "false"
click at [613, 784] on span "Move to stage" at bounding box center [617, 783] width 65 height 15
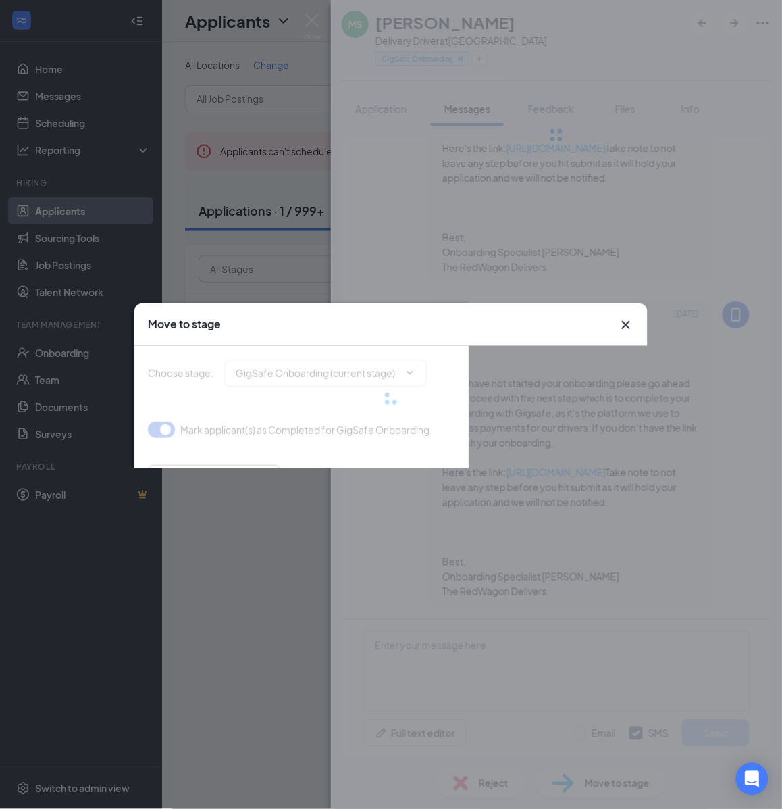
type input "Hiring Complete (final stage)"
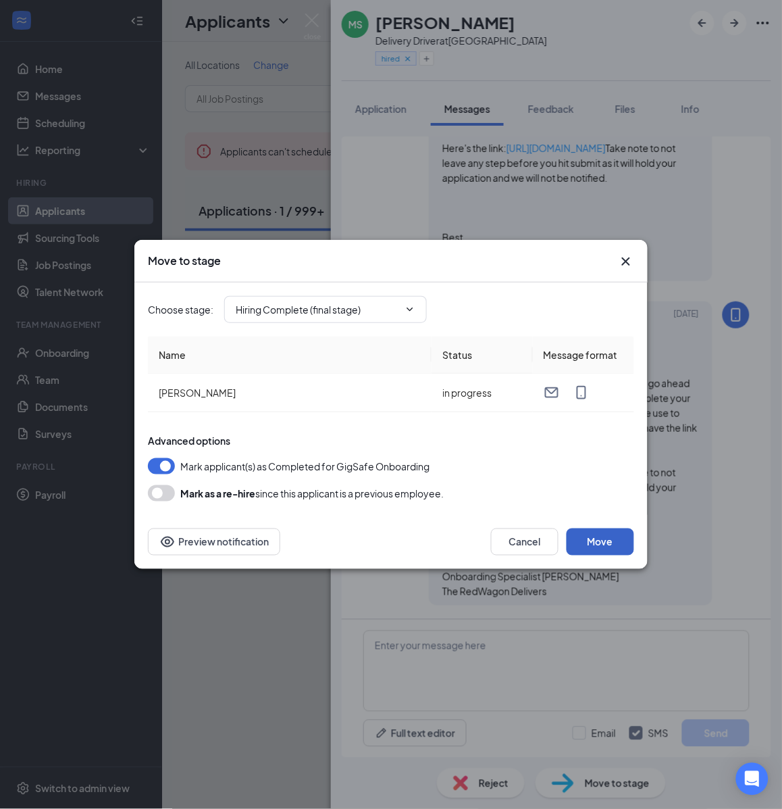
click at [602, 552] on button "Move" at bounding box center [601, 541] width 68 height 27
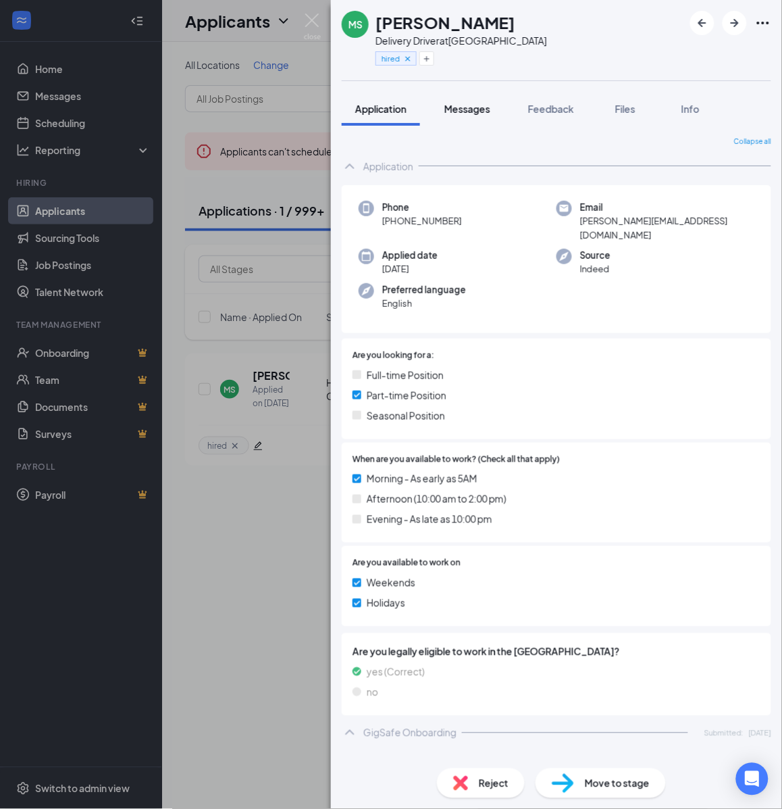
click at [461, 96] on button "Messages" at bounding box center [467, 109] width 73 height 34
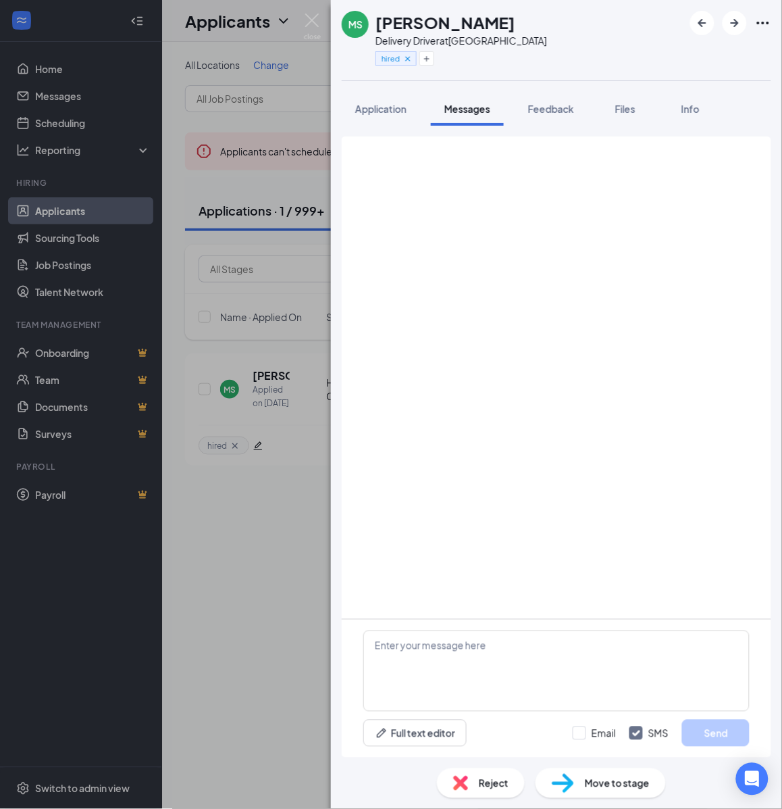
click at [464, 103] on span "Messages" at bounding box center [468, 109] width 46 height 12
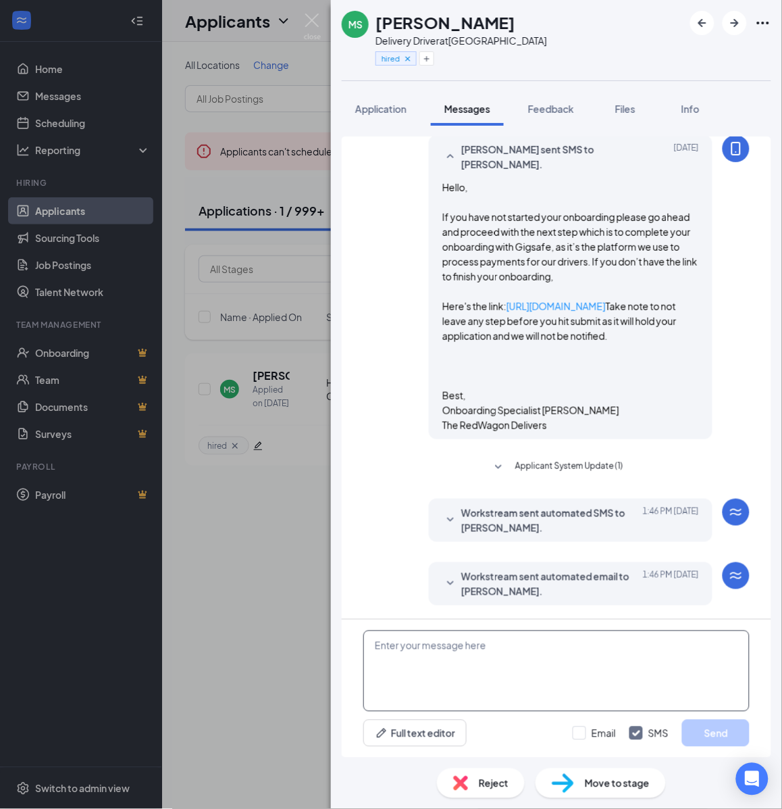
click at [526, 676] on textarea at bounding box center [557, 670] width 386 height 81
paste textarea "Cartwheel Credentials and Other Important Information Congratulations on comple…"
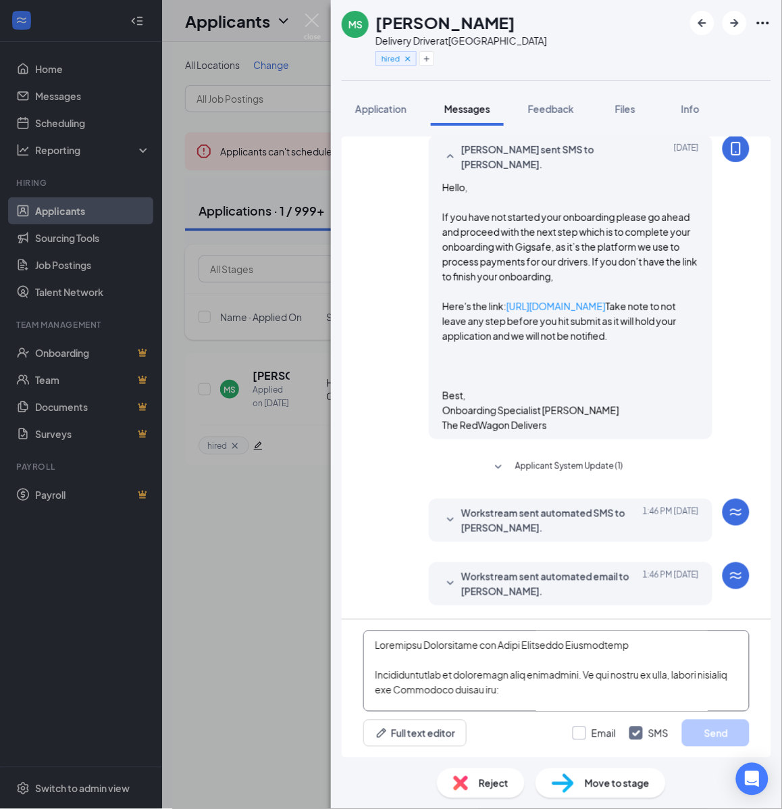
scroll to position [593, 0]
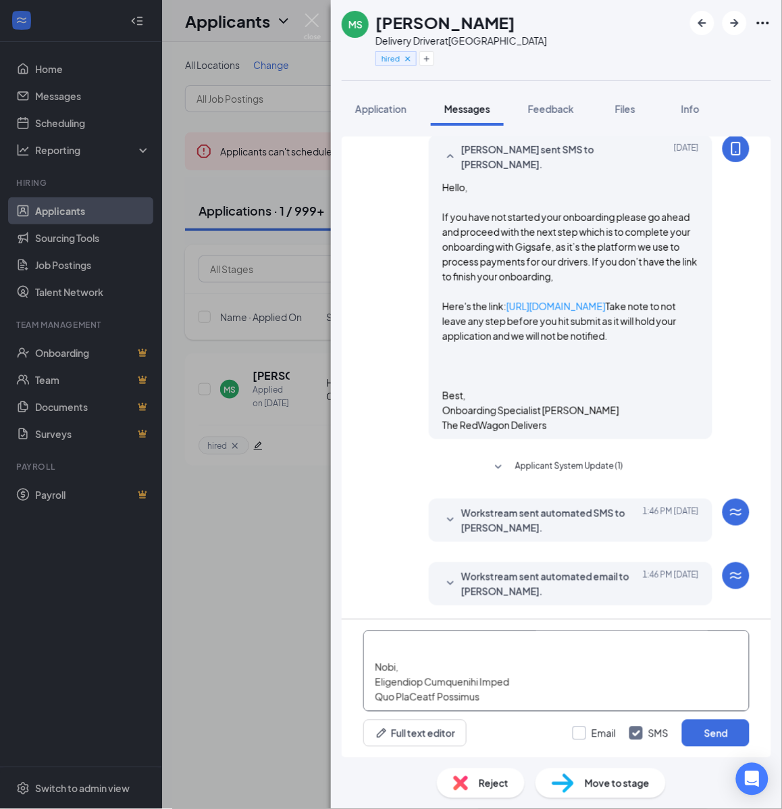
type textarea "Cartwheel Credentials and Other Important Information Congratulations on comple…"
click at [579, 737] on input "Email" at bounding box center [594, 733] width 43 height 14
checkbox input "true"
click at [697, 734] on button "Send" at bounding box center [716, 733] width 68 height 27
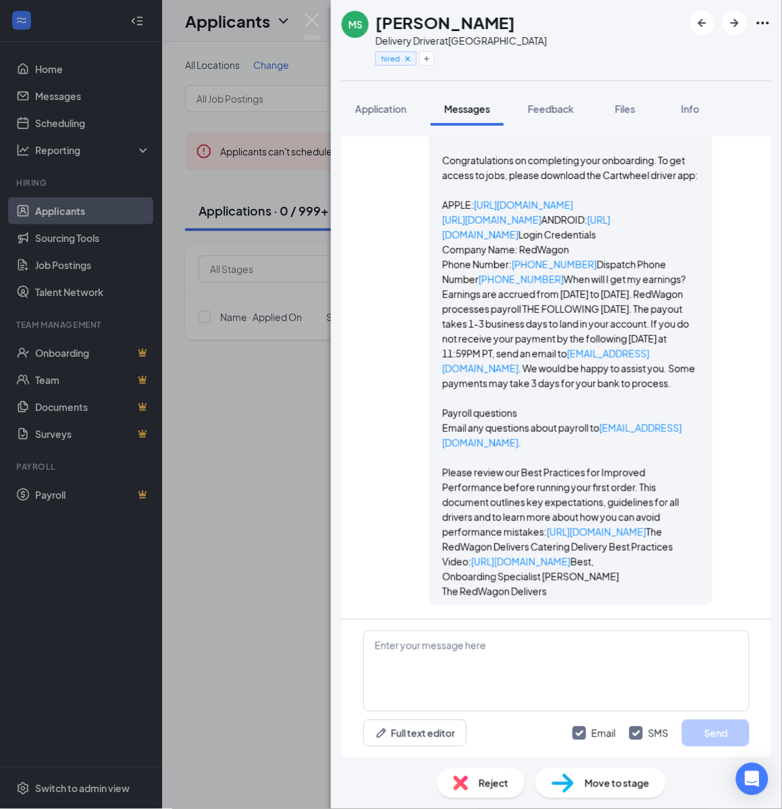
scroll to position [2595, 0]
click at [247, 407] on div "[PERSON_NAME] Delivery Driver at [GEOGRAPHIC_DATA] hired Application Messages F…" at bounding box center [391, 404] width 782 height 809
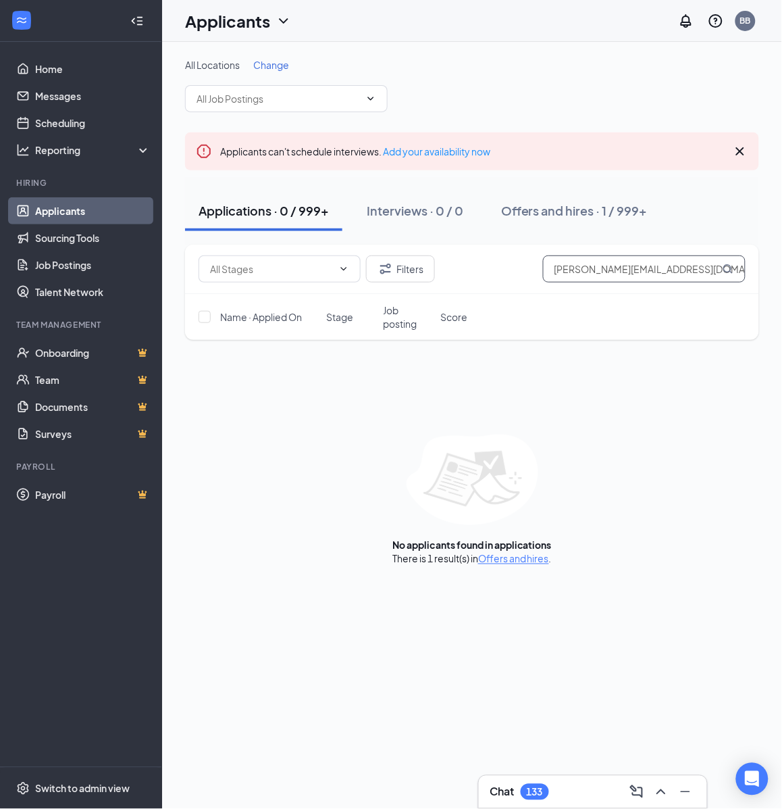
click at [645, 277] on input "[PERSON_NAME][EMAIL_ADDRESS][DOMAIN_NAME]" at bounding box center [644, 268] width 203 height 27
paste input "[EMAIL_ADDRESS][DOMAIN_NAME]"
click at [666, 269] on input "[EMAIL_ADDRESS][DOMAIN_NAME]" at bounding box center [644, 268] width 203 height 27
type input "a"
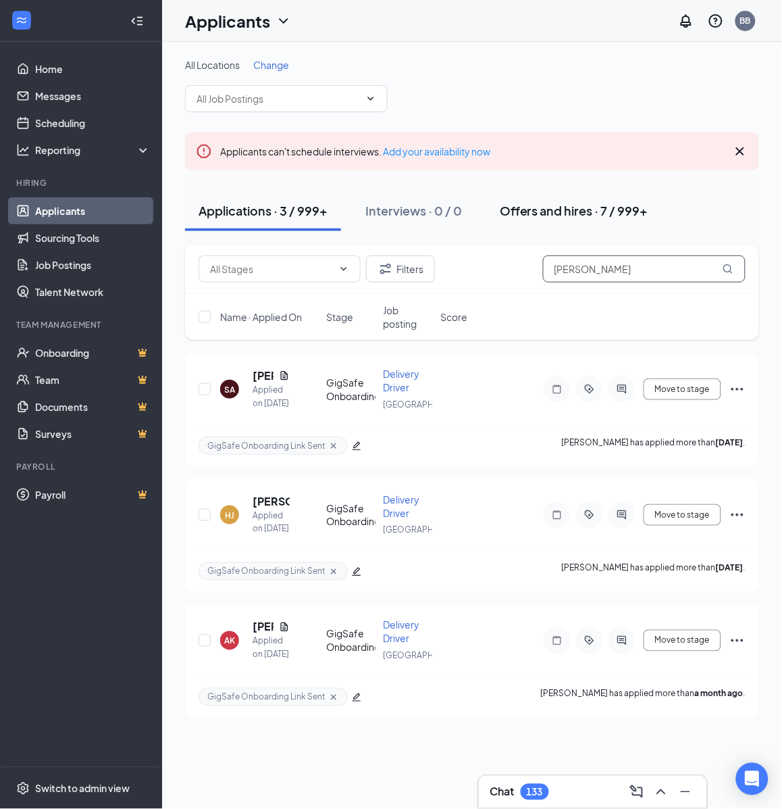
type input "[PERSON_NAME]"
click at [575, 200] on button "Offers and hires · 7 / 999+" at bounding box center [574, 211] width 176 height 41
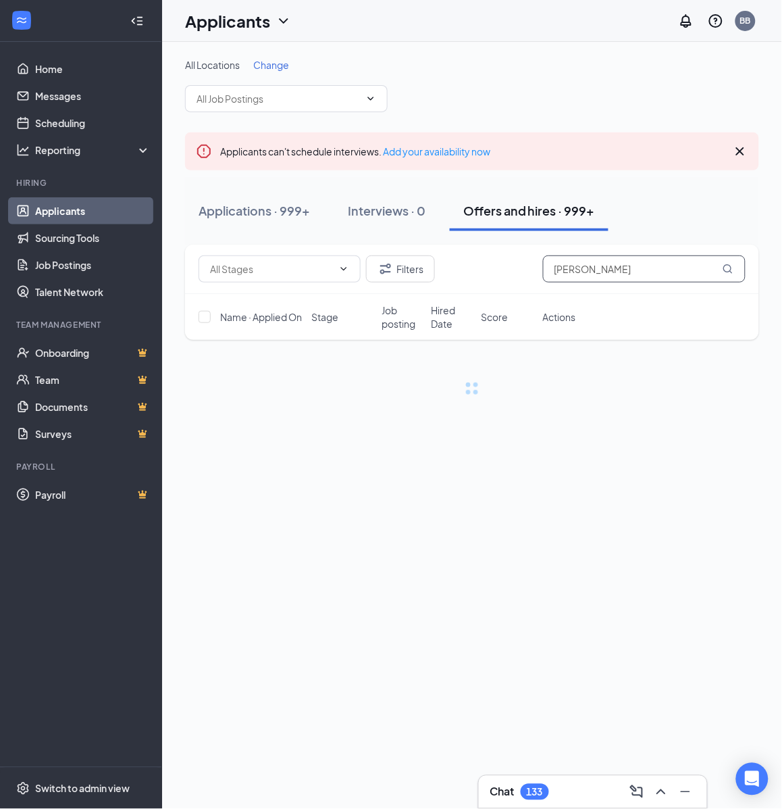
click at [629, 272] on input "[PERSON_NAME]" at bounding box center [644, 268] width 203 height 27
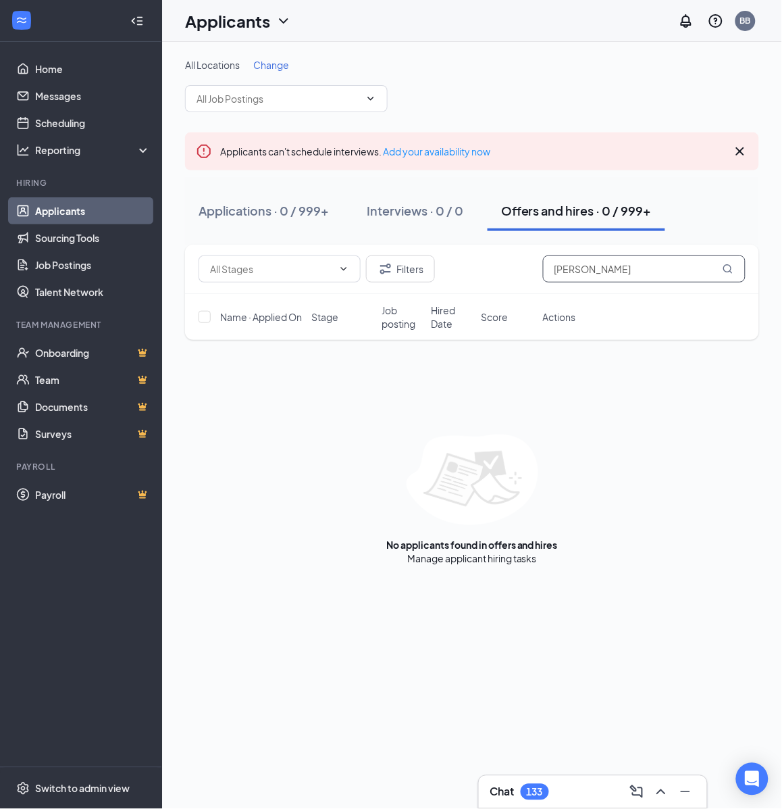
paste input "[EMAIL_ADDRESS][DOMAIN_NAME]"
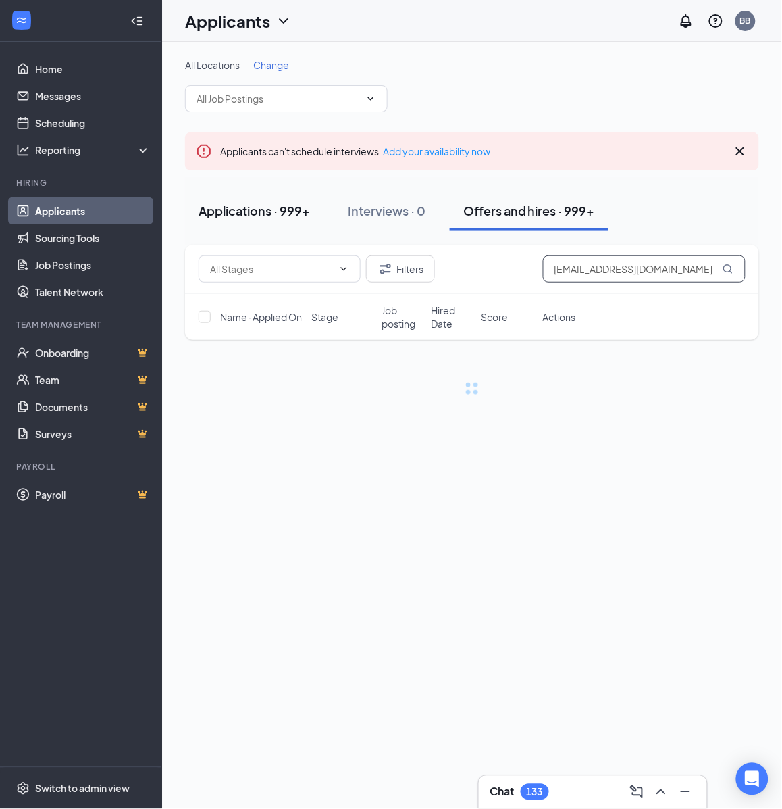
type input "[EMAIL_ADDRESS][DOMAIN_NAME]"
click at [239, 221] on button "Applications · 999+" at bounding box center [254, 211] width 139 height 41
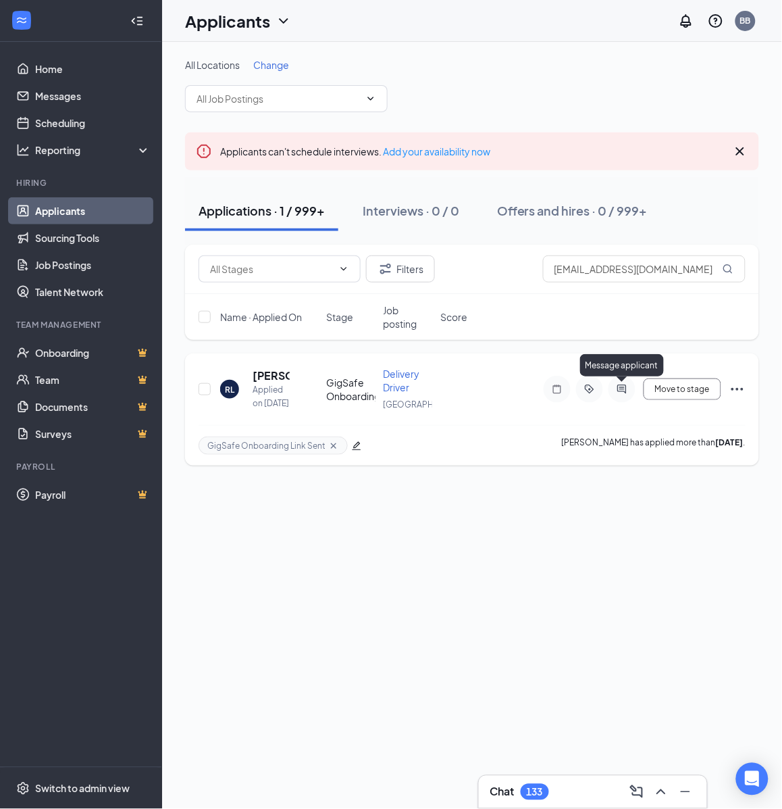
click at [625, 392] on icon "ActiveChat" at bounding box center [622, 388] width 9 height 9
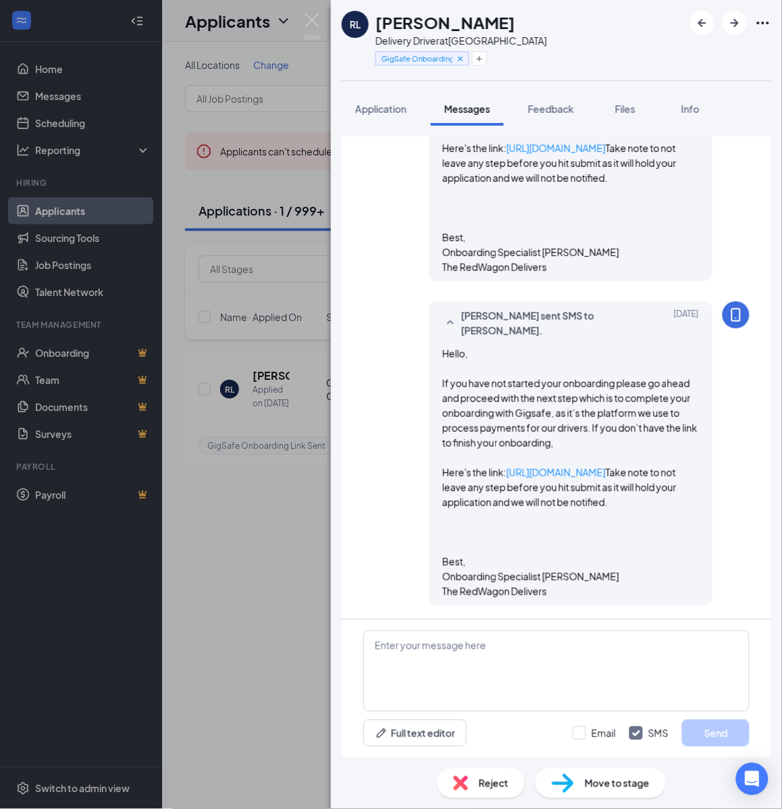
scroll to position [613, 0]
click at [492, 24] on h1 "[PERSON_NAME]" at bounding box center [446, 22] width 140 height 23
click at [491, 24] on h1 "[PERSON_NAME]" at bounding box center [446, 22] width 140 height 23
copy h1 "[PERSON_NAME]"
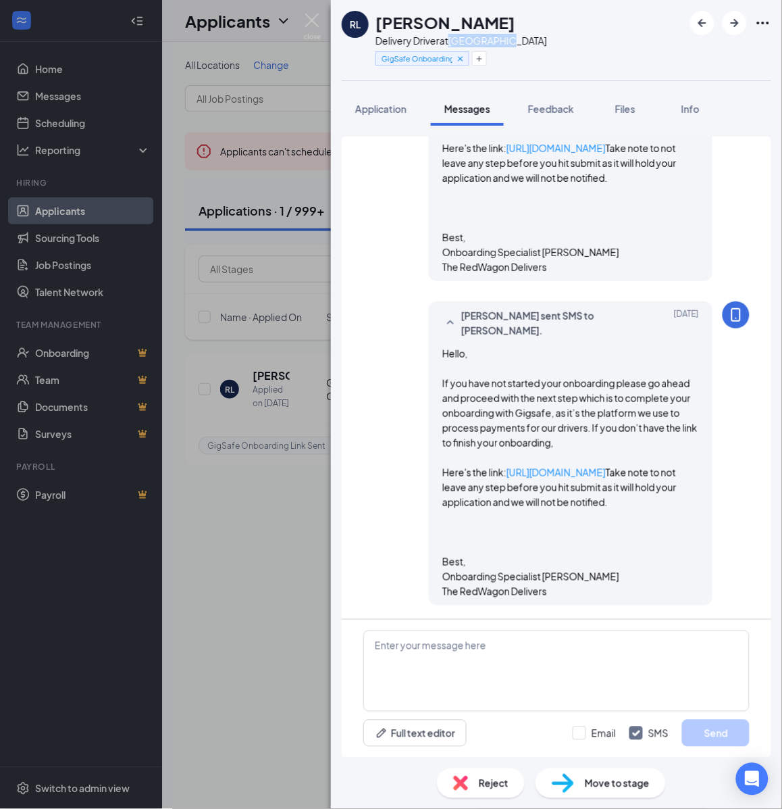
drag, startPoint x: 453, startPoint y: 41, endPoint x: 516, endPoint y: 38, distance: 62.3
click at [516, 38] on div "[PERSON_NAME] Delivery Driver at [GEOGRAPHIC_DATA] GigSafe Onboarding Link Sent" at bounding box center [556, 40] width 451 height 80
click at [484, 61] on icon "Plus" at bounding box center [480, 59] width 8 height 8
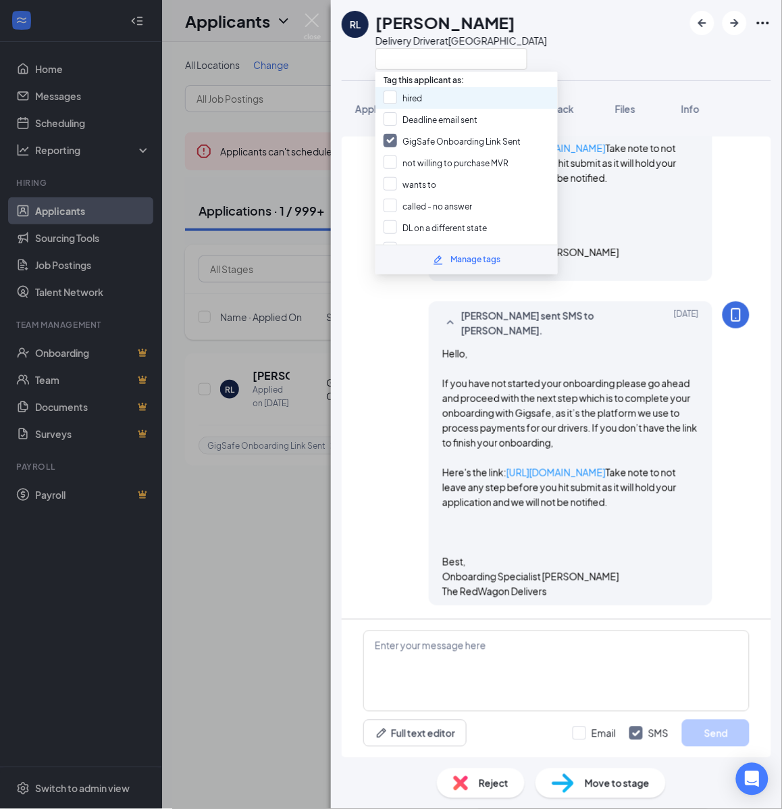
click at [433, 98] on div "hired" at bounding box center [467, 98] width 182 height 22
checkbox input "true"
click at [417, 146] on input "GigSafe Onboarding Link Sent" at bounding box center [452, 141] width 137 height 15
checkbox input "false"
click at [614, 793] on div "Move to stage" at bounding box center [601, 783] width 130 height 30
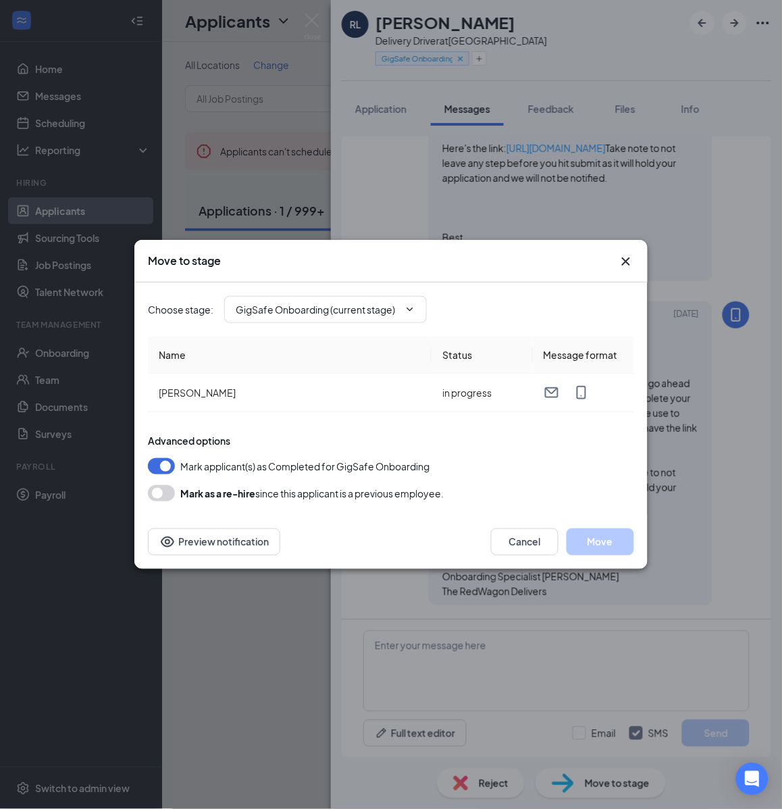
type input "Hiring Complete (final stage)"
click at [625, 551] on button "Move" at bounding box center [601, 541] width 68 height 27
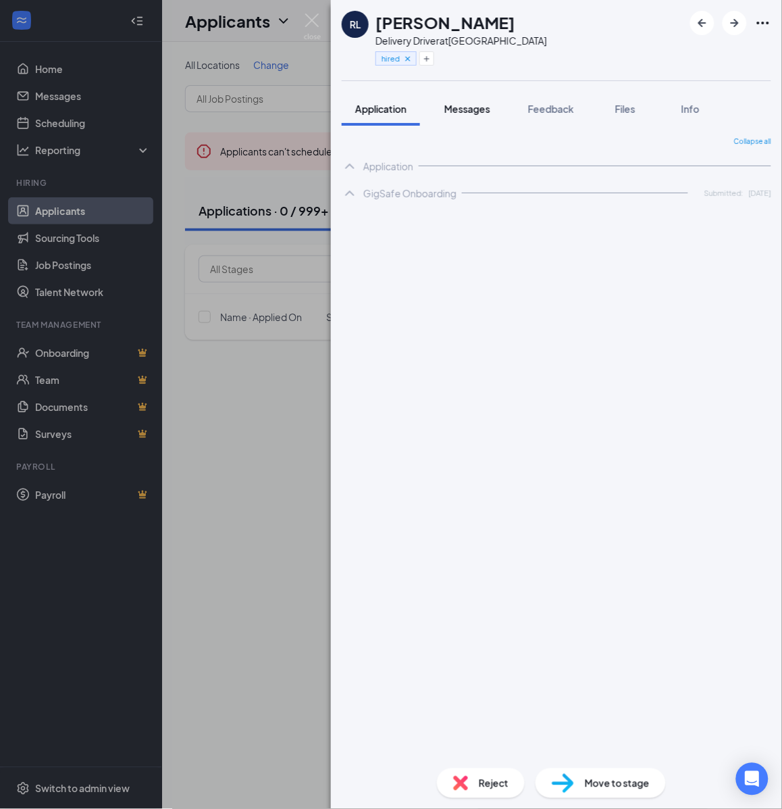
click at [481, 113] on span "Messages" at bounding box center [468, 109] width 46 height 12
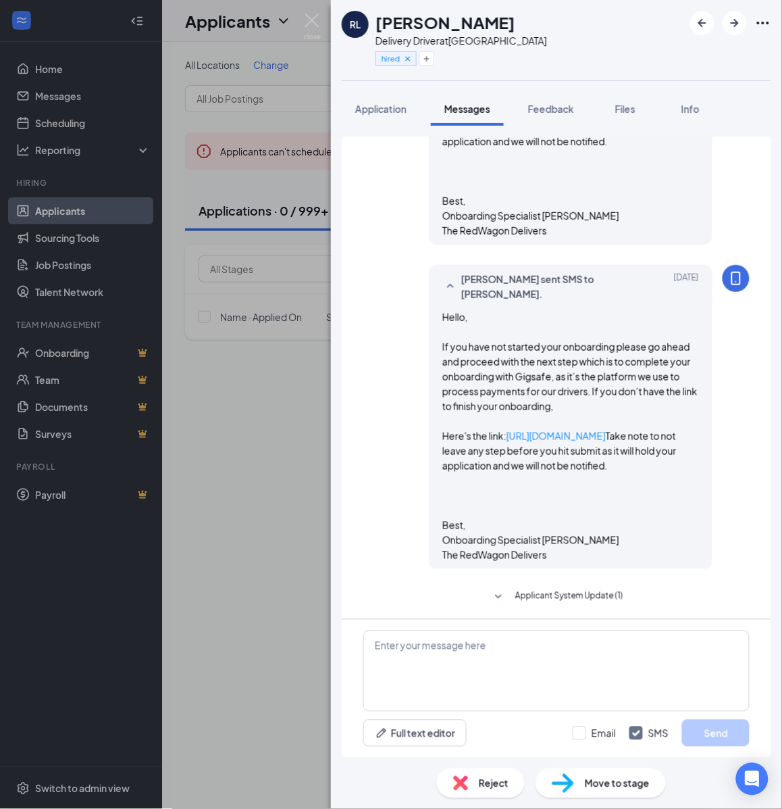
scroll to position [822, 0]
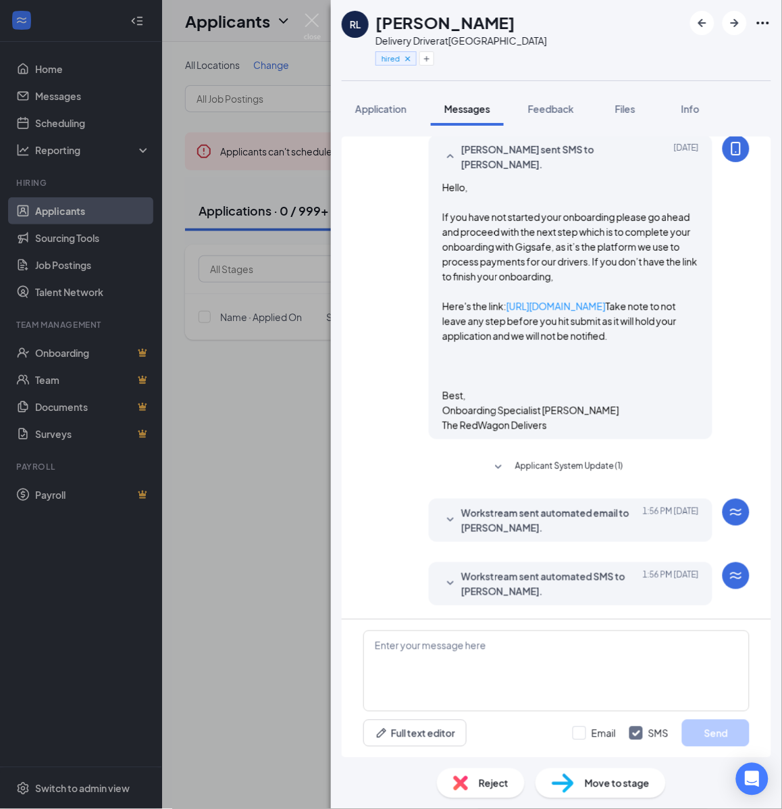
drag, startPoint x: 277, startPoint y: 457, endPoint x: 384, endPoint y: 313, distance: 179.2
click at [277, 457] on div "[PERSON_NAME] Delivery Driver at [GEOGRAPHIC_DATA] hired Application Messages F…" at bounding box center [391, 404] width 782 height 809
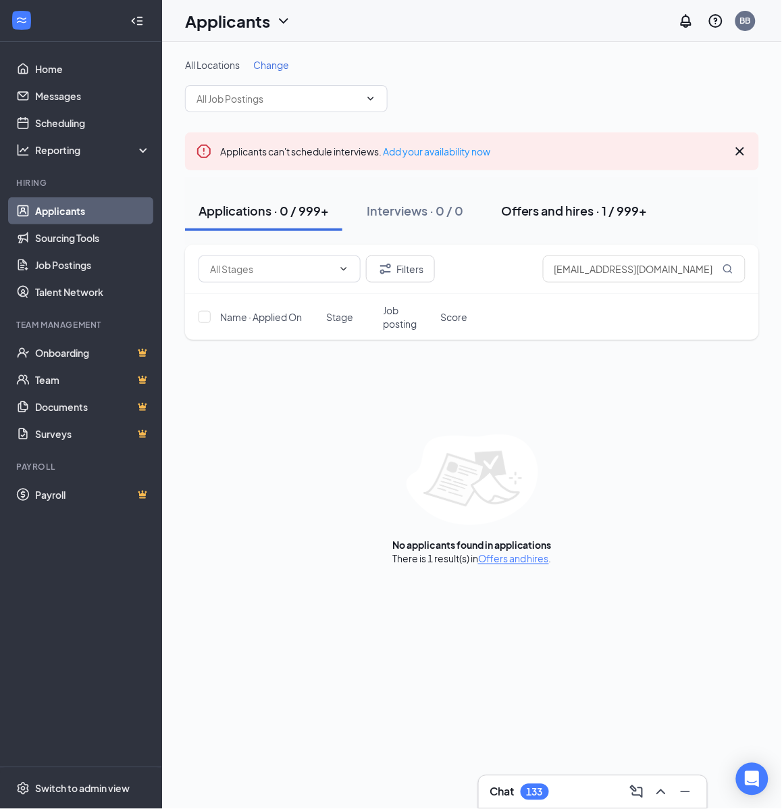
click at [595, 213] on div "Offers and hires · 1 / 999+" at bounding box center [574, 210] width 147 height 17
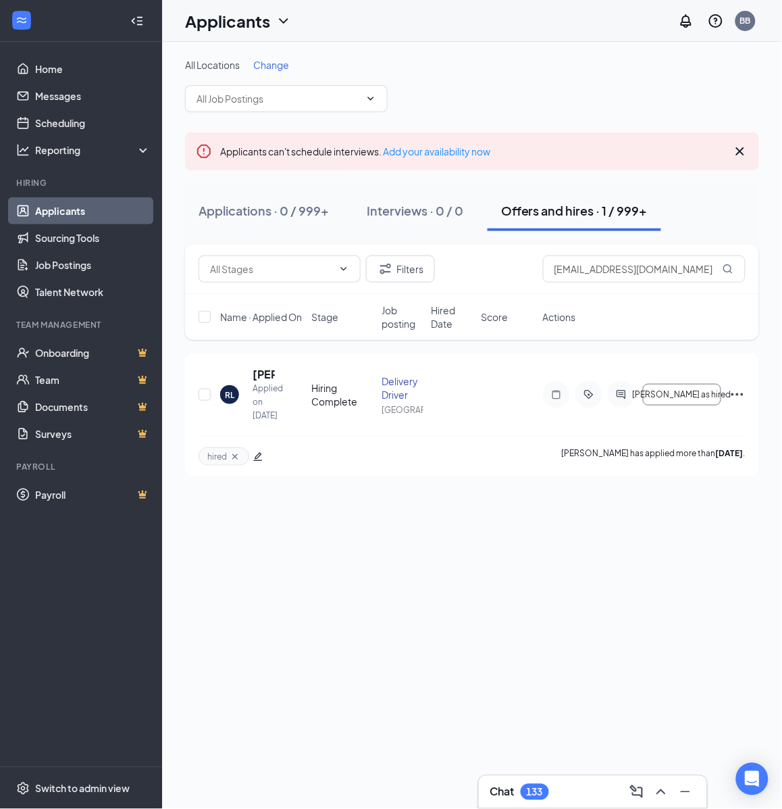
drag, startPoint x: 626, startPoint y: 401, endPoint x: 778, endPoint y: 421, distance: 154.0
click at [626, 401] on div at bounding box center [621, 394] width 27 height 27
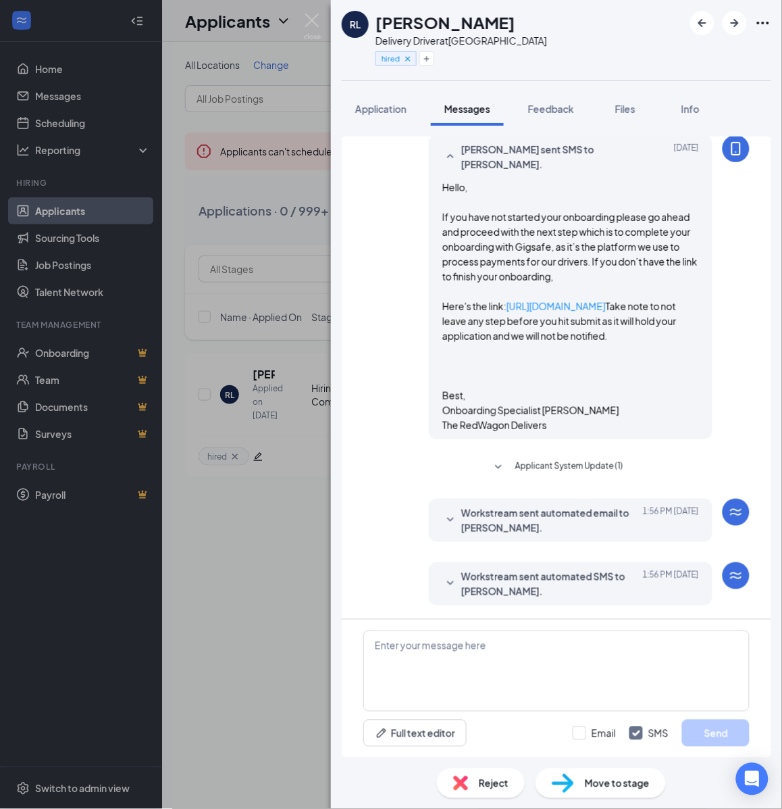
scroll to position [822, 0]
drag, startPoint x: 605, startPoint y: 659, endPoint x: 609, endPoint y: 691, distance: 31.3
click at [605, 659] on textarea at bounding box center [557, 670] width 386 height 81
paste textarea "Cartwheel Credentials and Other Important Information Congratulations on comple…"
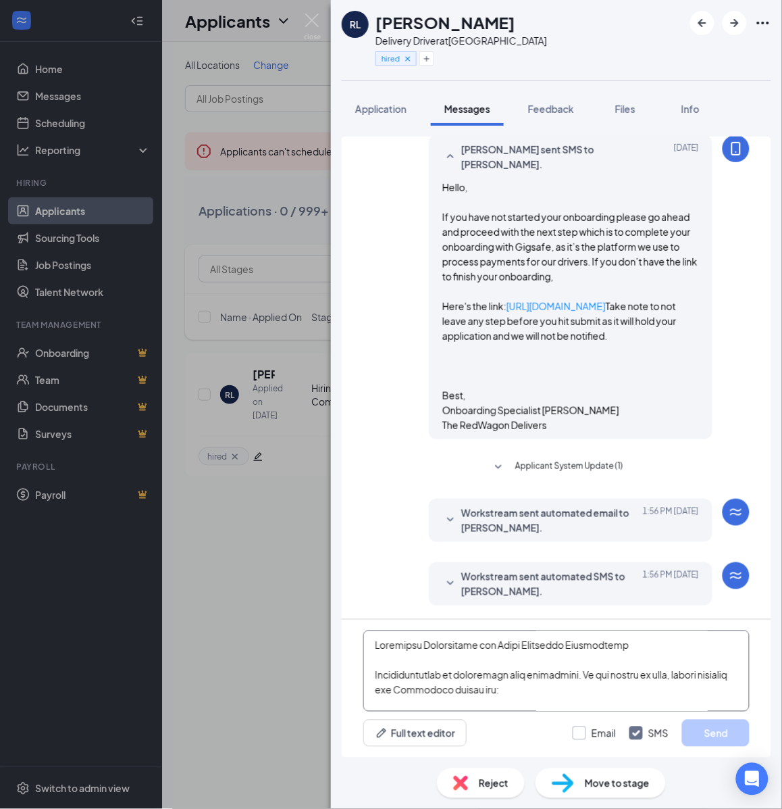
scroll to position [593, 0]
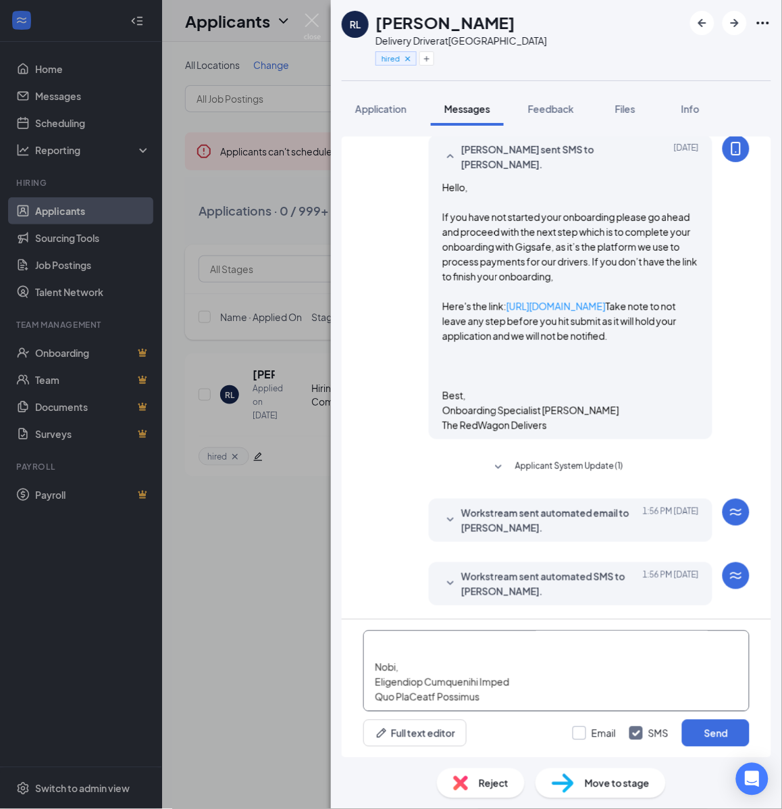
type textarea "Cartwheel Credentials and Other Important Information Congratulations on comple…"
click at [588, 733] on input "Email" at bounding box center [594, 733] width 43 height 14
checkbox input "true"
click at [715, 731] on button "Send" at bounding box center [716, 733] width 68 height 27
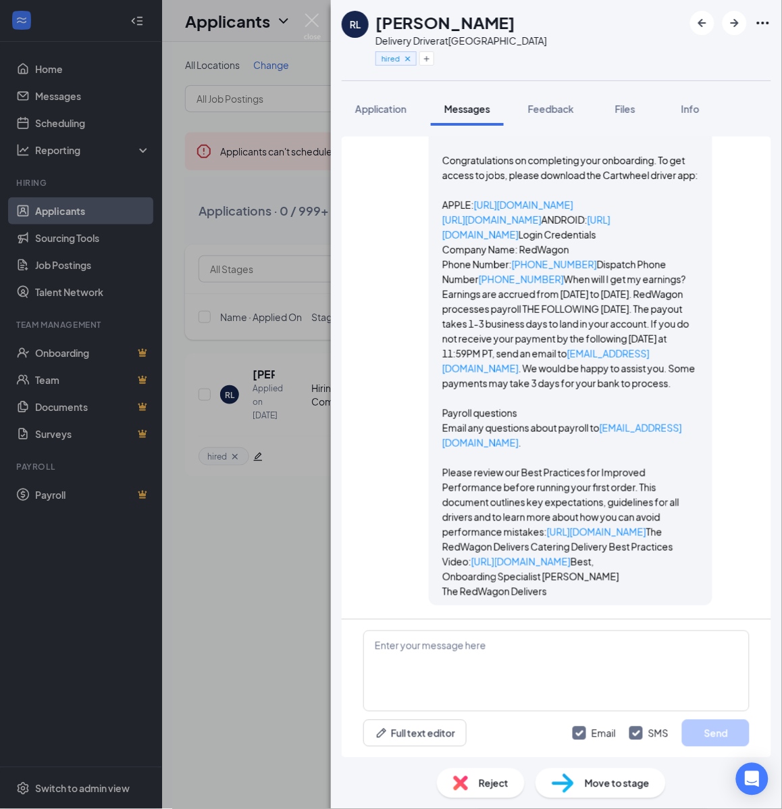
scroll to position [2571, 0]
click at [255, 518] on div "[PERSON_NAME] Delivery Driver at [GEOGRAPHIC_DATA] hired Application Messages F…" at bounding box center [391, 404] width 782 height 809
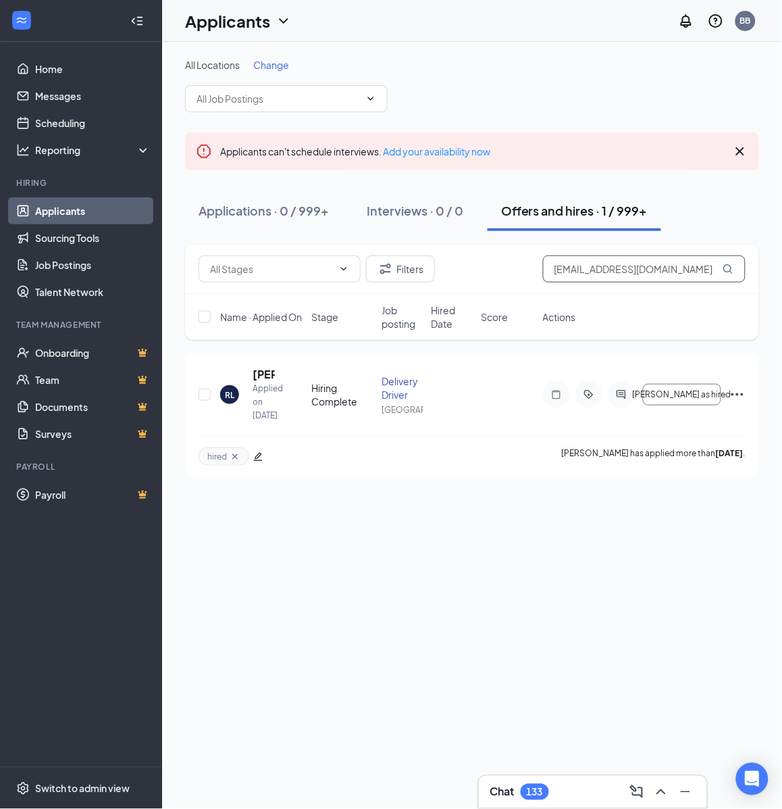
click at [667, 271] on input "[EMAIL_ADDRESS][DOMAIN_NAME]" at bounding box center [644, 268] width 203 height 27
paste input "[EMAIL_ADDRESS]"
type input "[EMAIL_ADDRESS][DOMAIN_NAME]"
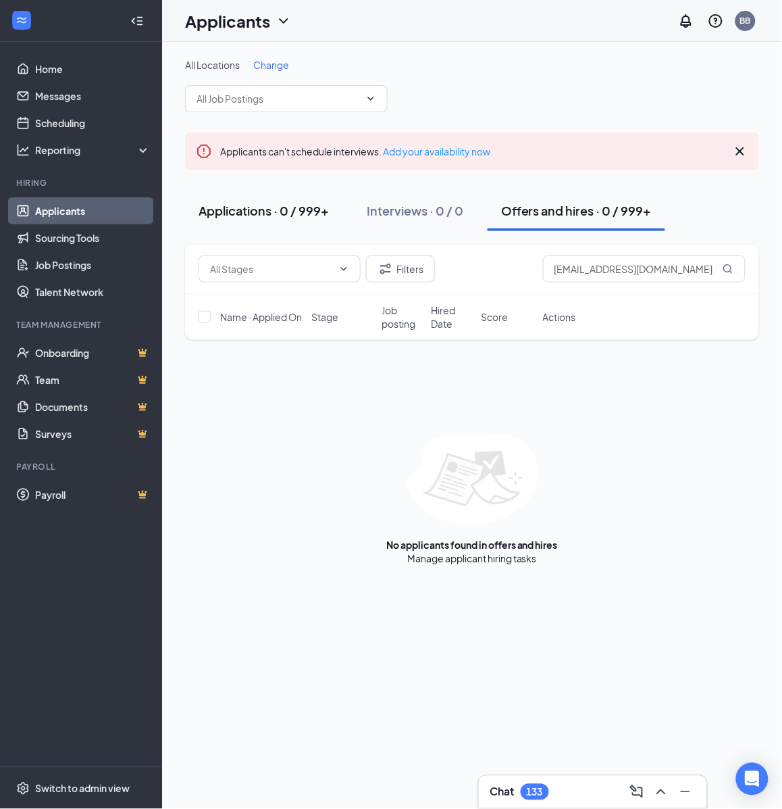
click at [261, 210] on div "Applications · 0 / 999+" at bounding box center [264, 210] width 130 height 17
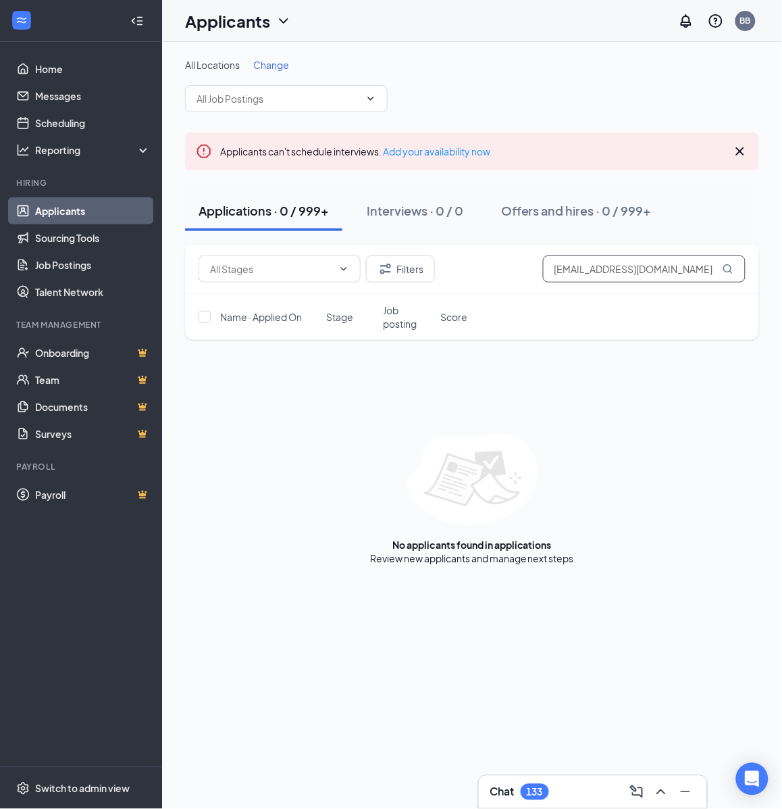
click at [690, 272] on input "[EMAIL_ADDRESS][DOMAIN_NAME]" at bounding box center [644, 268] width 203 height 27
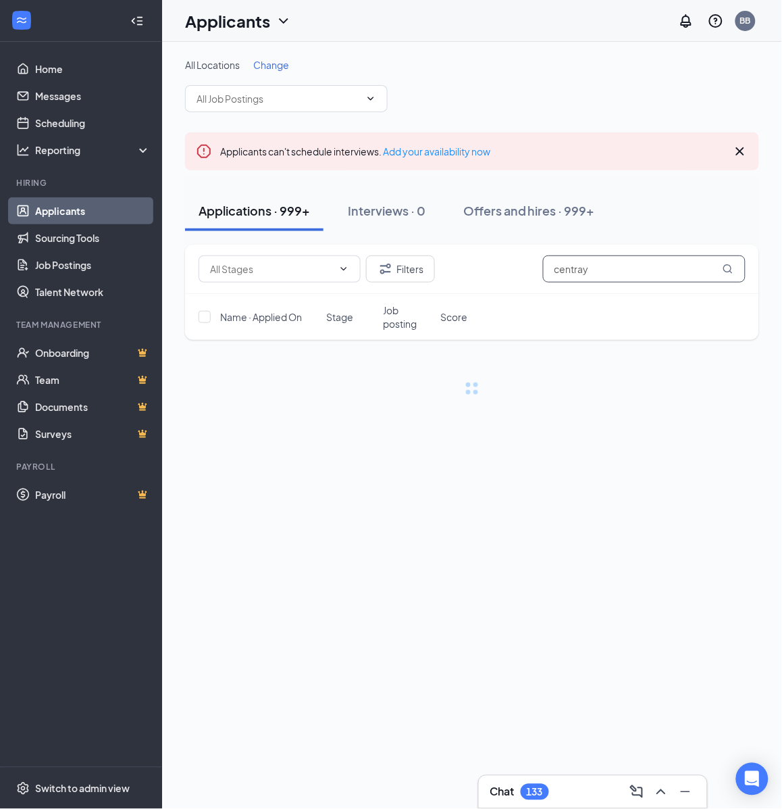
type input "centray"
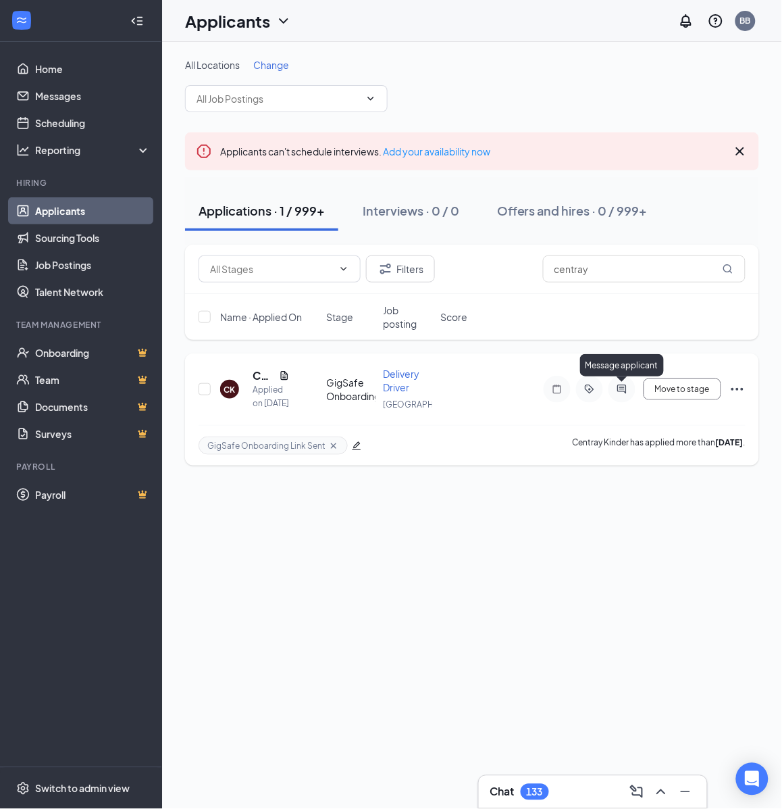
click at [623, 386] on icon "ActiveChat" at bounding box center [622, 389] width 16 height 11
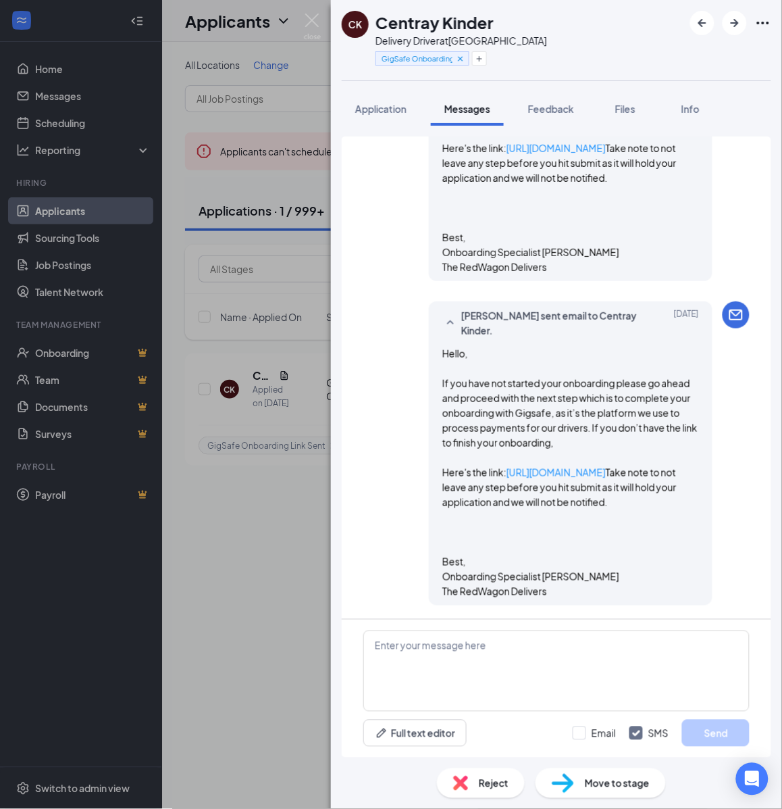
scroll to position [676, 0]
click at [480, 58] on icon "Plus" at bounding box center [479, 58] width 5 height 5
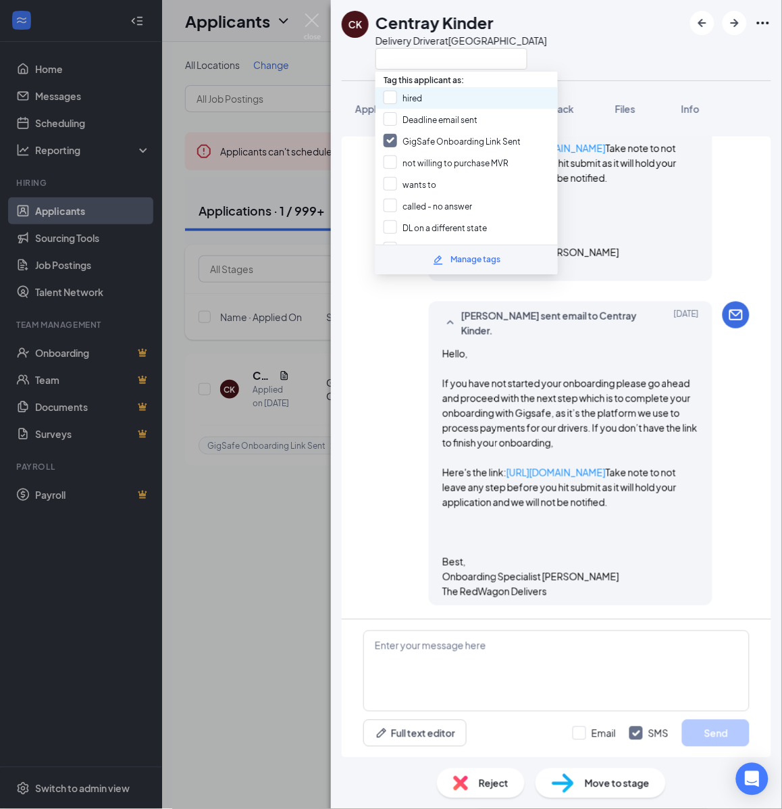
click at [439, 95] on div "hired" at bounding box center [467, 98] width 182 height 22
checkbox input "true"
click at [432, 130] on div "GigSafe Onboarding Link Sent" at bounding box center [467, 141] width 182 height 22
checkbox input "false"
click at [620, 781] on span "Move to stage" at bounding box center [617, 783] width 65 height 15
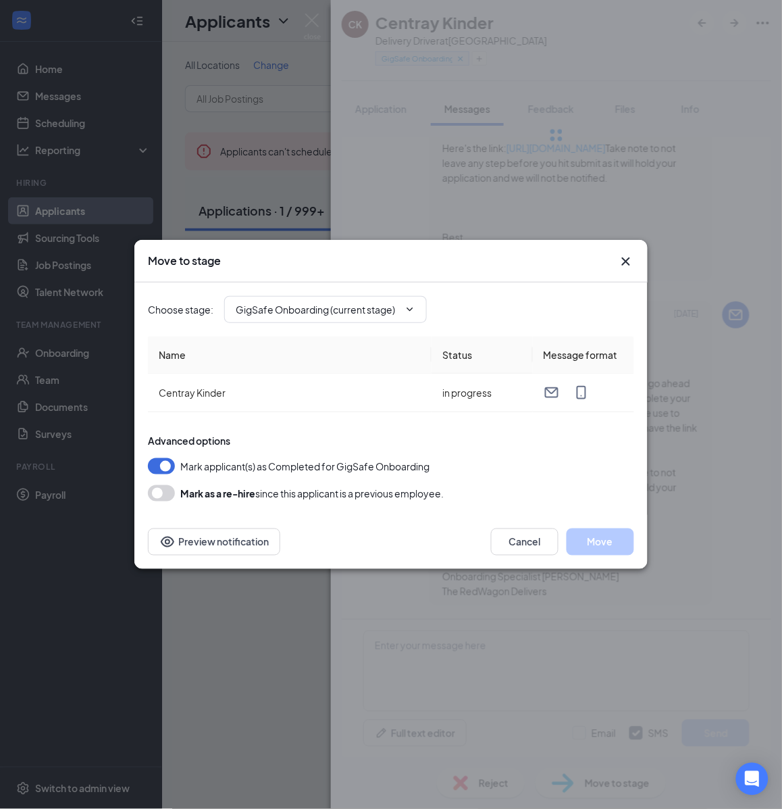
type input "Hiring Complete (final stage)"
click at [620, 536] on button "Move" at bounding box center [601, 541] width 68 height 27
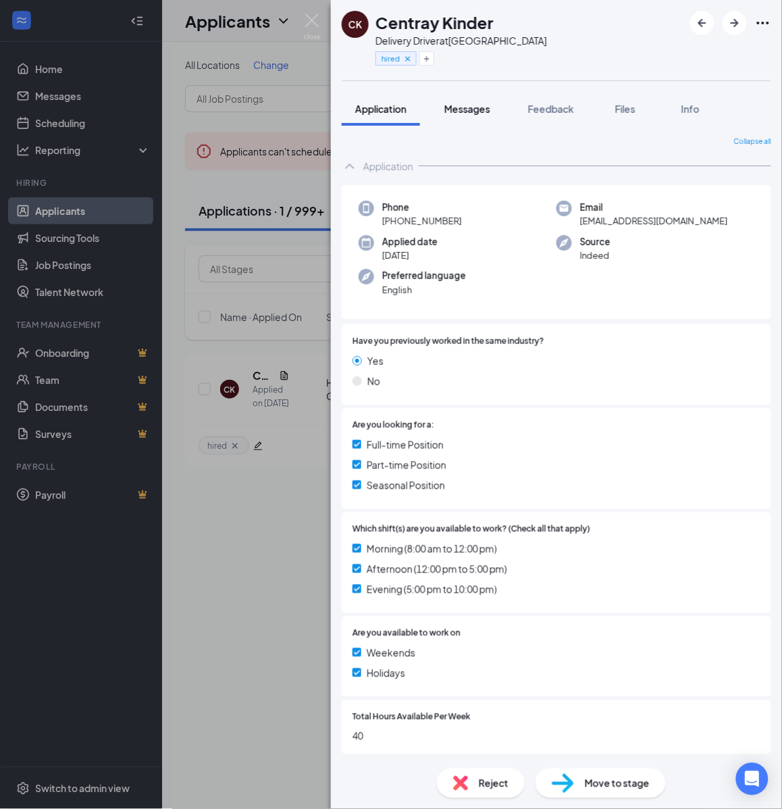
click at [459, 111] on span "Messages" at bounding box center [468, 109] width 46 height 12
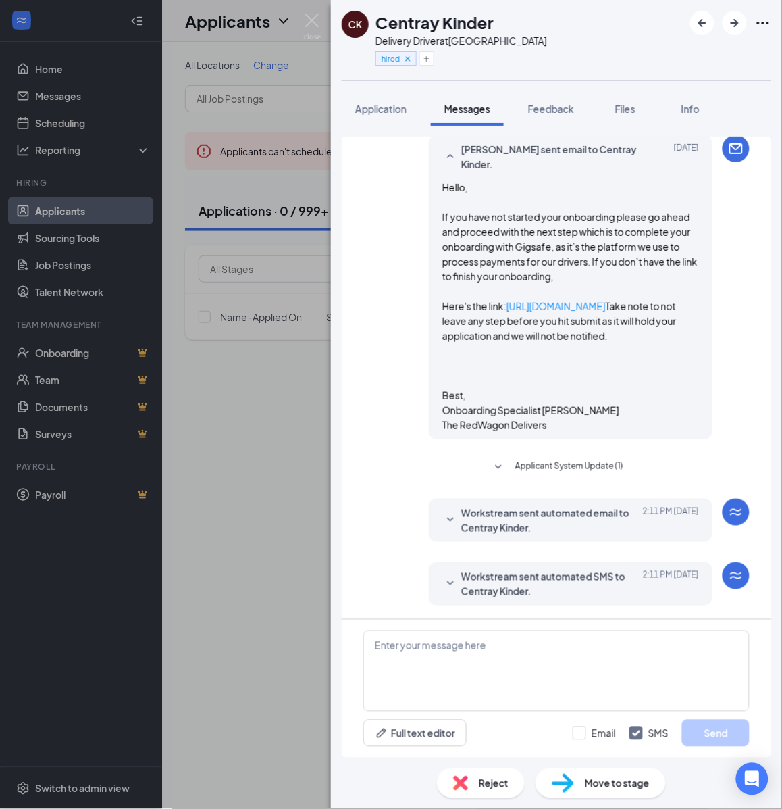
scroll to position [847, 0]
click at [509, 677] on textarea at bounding box center [557, 670] width 386 height 81
paste textarea "Cartwheel Credentials and Other Important Information Congratulations on comple…"
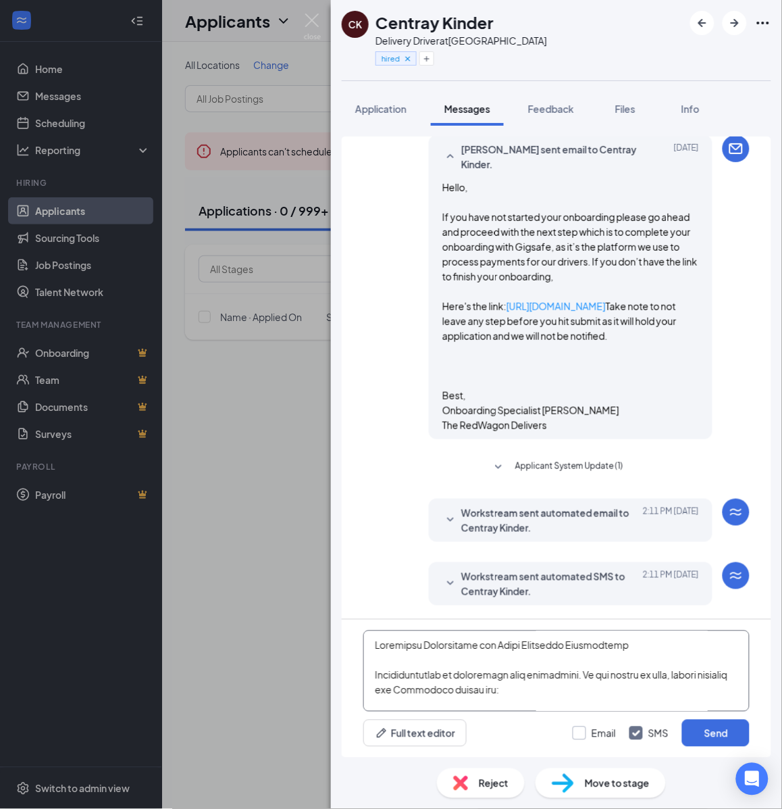
scroll to position [593, 0]
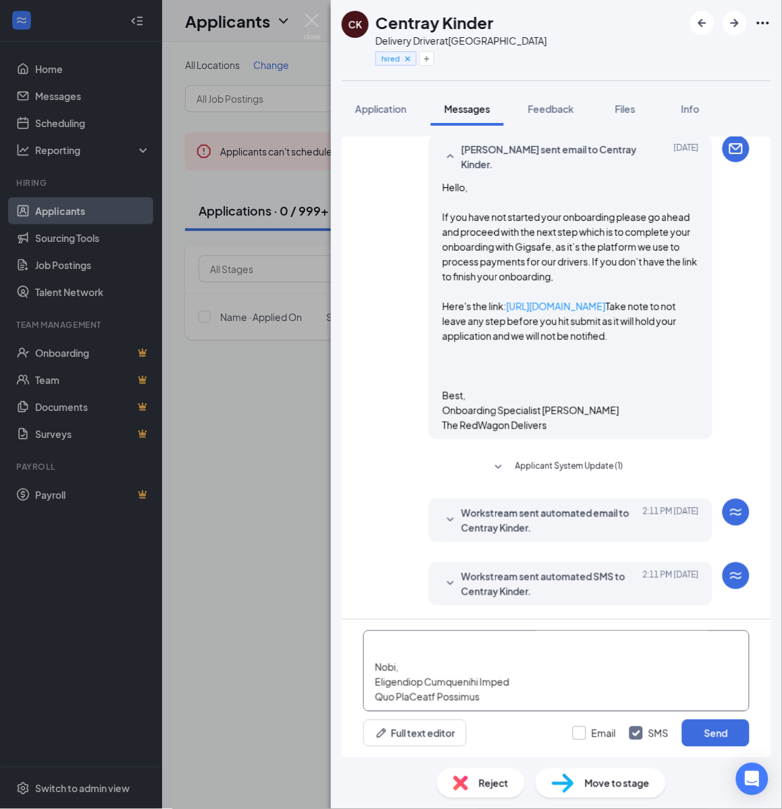
type textarea "Cartwheel Credentials and Other Important Information Congratulations on comple…"
click at [591, 730] on input "Email" at bounding box center [594, 733] width 43 height 14
checkbox input "true"
click at [712, 731] on button "Send" at bounding box center [716, 733] width 68 height 27
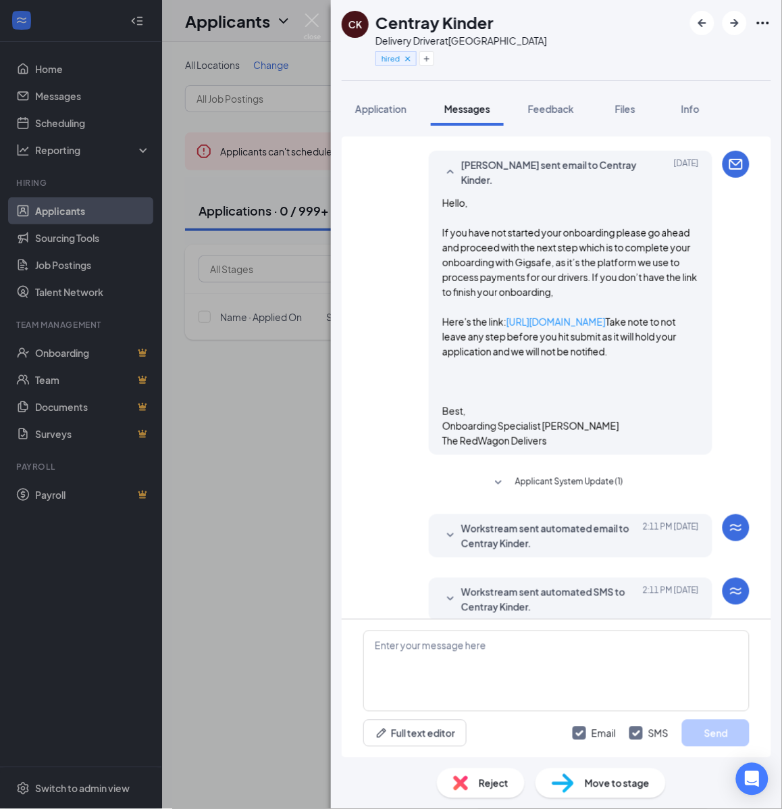
scroll to position [653, 0]
click at [247, 491] on div "CK Centray Kinder Delivery Driver at [GEOGRAPHIC_DATA] hired Application Messag…" at bounding box center [391, 404] width 782 height 809
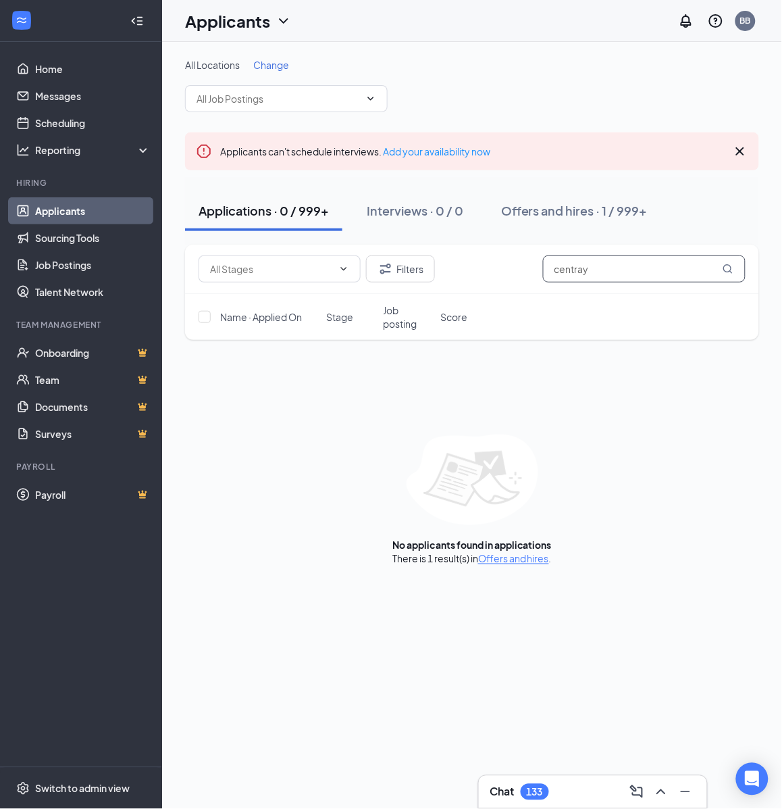
click at [602, 276] on input "centray" at bounding box center [644, 268] width 203 height 27
click at [539, 218] on div "Offers and hires · 1 / 999+" at bounding box center [574, 210] width 147 height 17
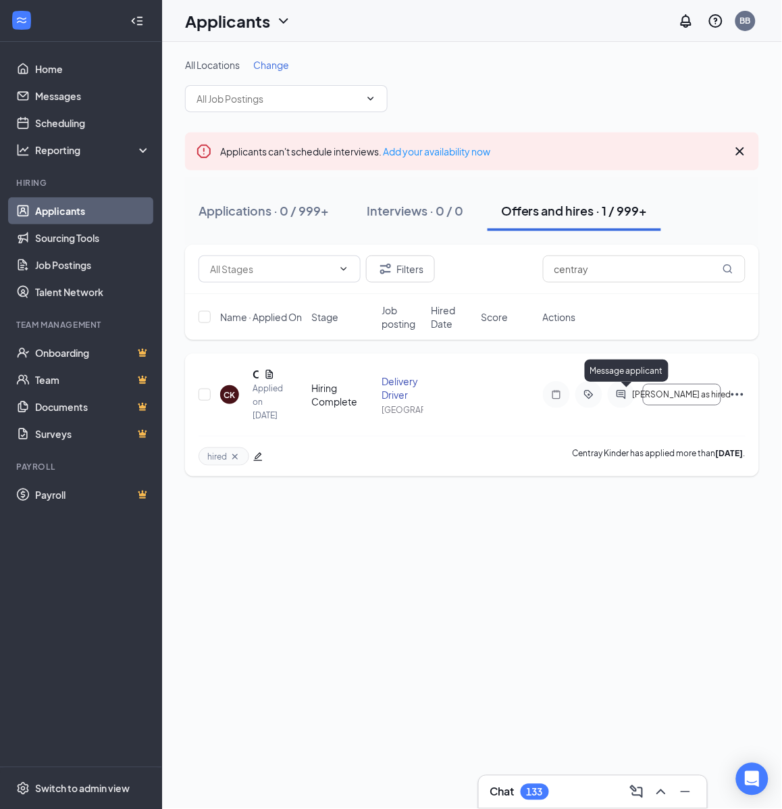
click at [626, 393] on icon "ActiveChat" at bounding box center [621, 394] width 9 height 9
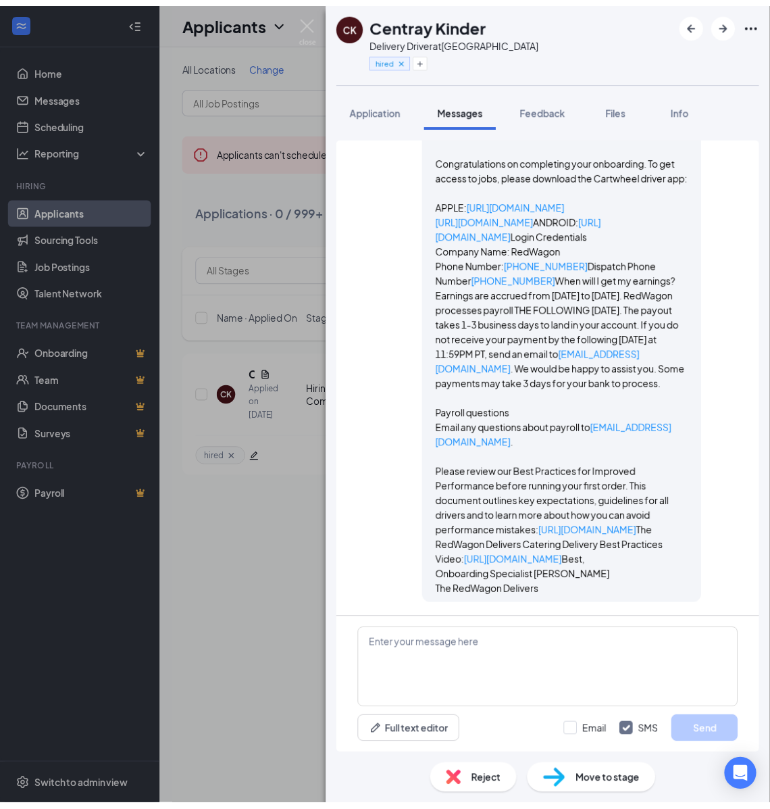
scroll to position [2436, 0]
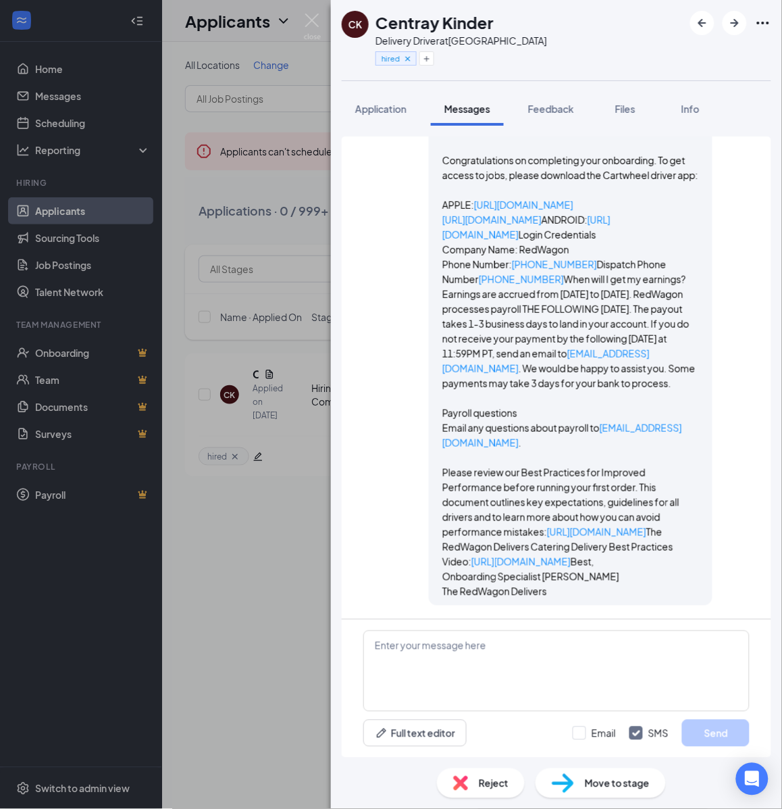
click at [239, 228] on div "CK Centray Kinder Delivery Driver at [GEOGRAPHIC_DATA] hired Application Messag…" at bounding box center [391, 404] width 782 height 809
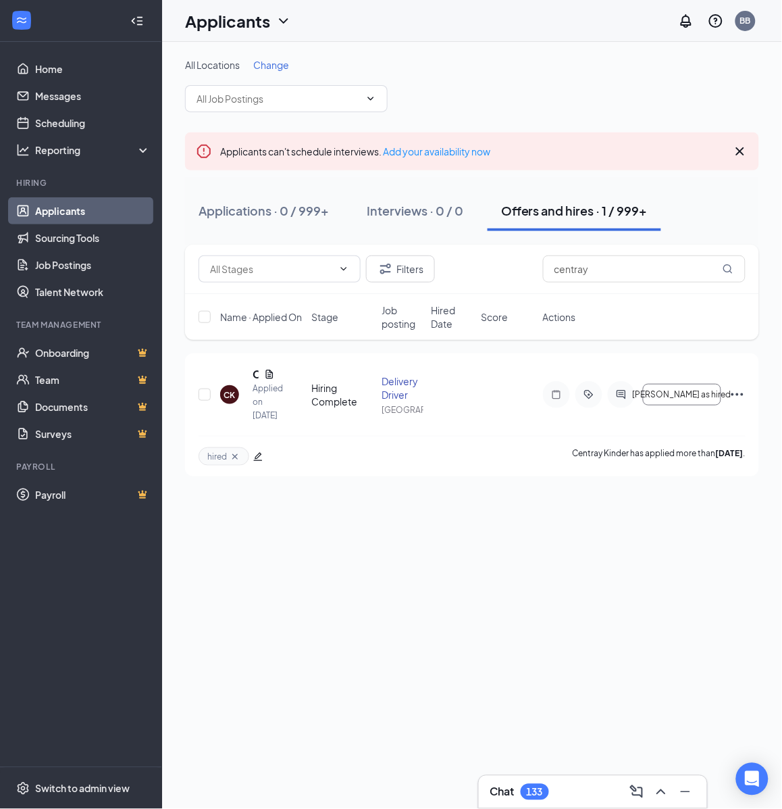
click at [224, 214] on div "Applications · 0 / 999+" at bounding box center [264, 210] width 130 height 17
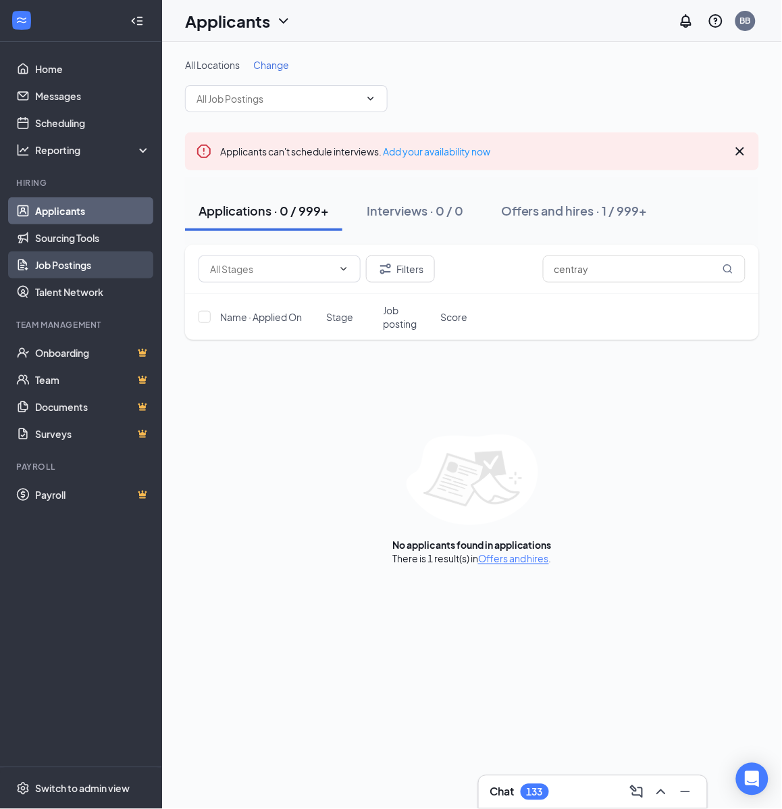
click at [90, 258] on link "Job Postings" at bounding box center [93, 264] width 116 height 27
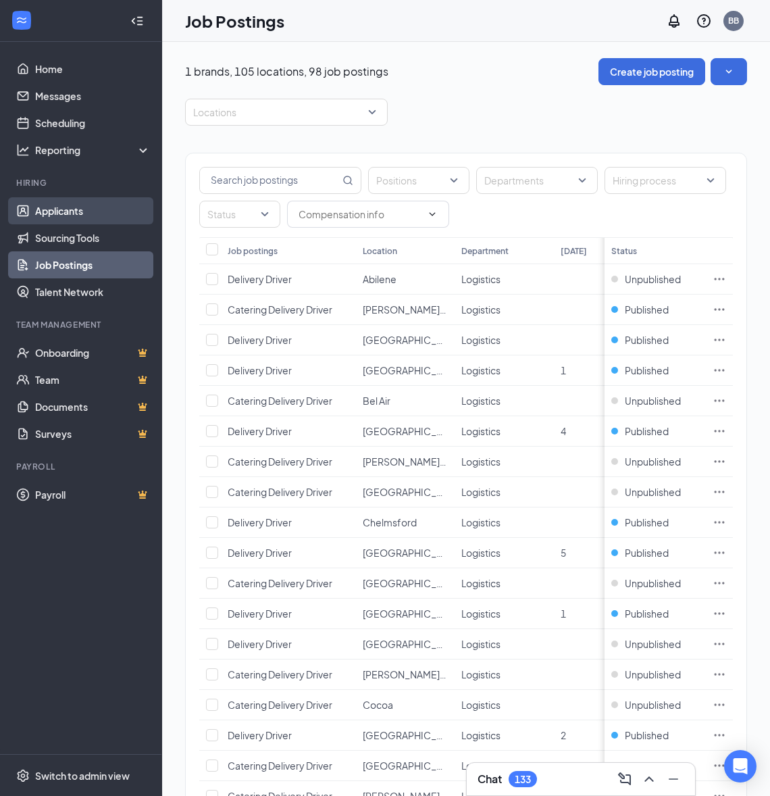
click at [96, 205] on link "Applicants" at bounding box center [93, 210] width 116 height 27
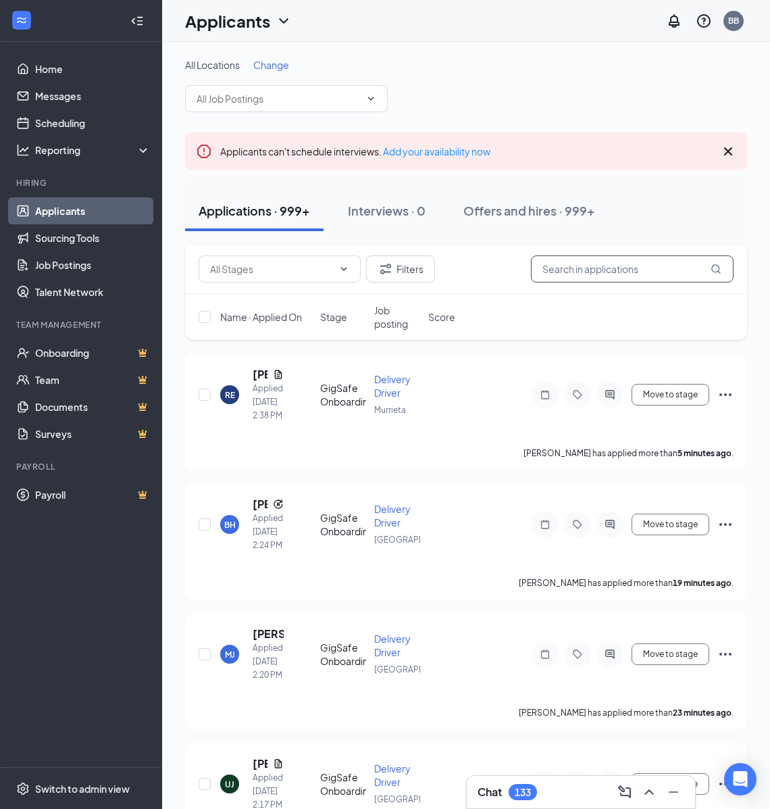
click at [660, 275] on input "text" at bounding box center [632, 268] width 203 height 27
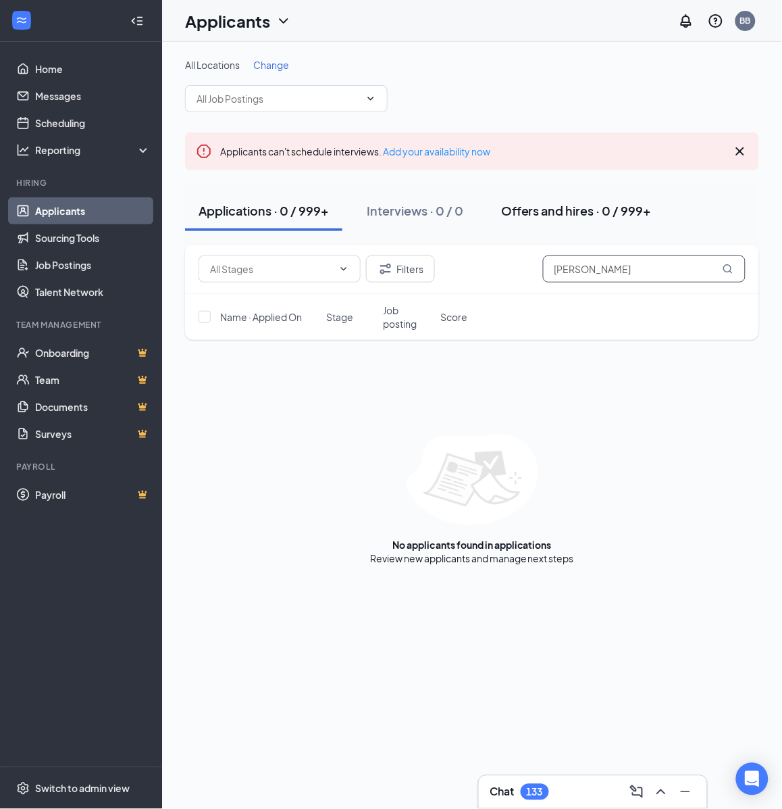
type input "[PERSON_NAME]"
click at [596, 215] on div "Offers and hires · 0 / 999+" at bounding box center [576, 210] width 151 height 17
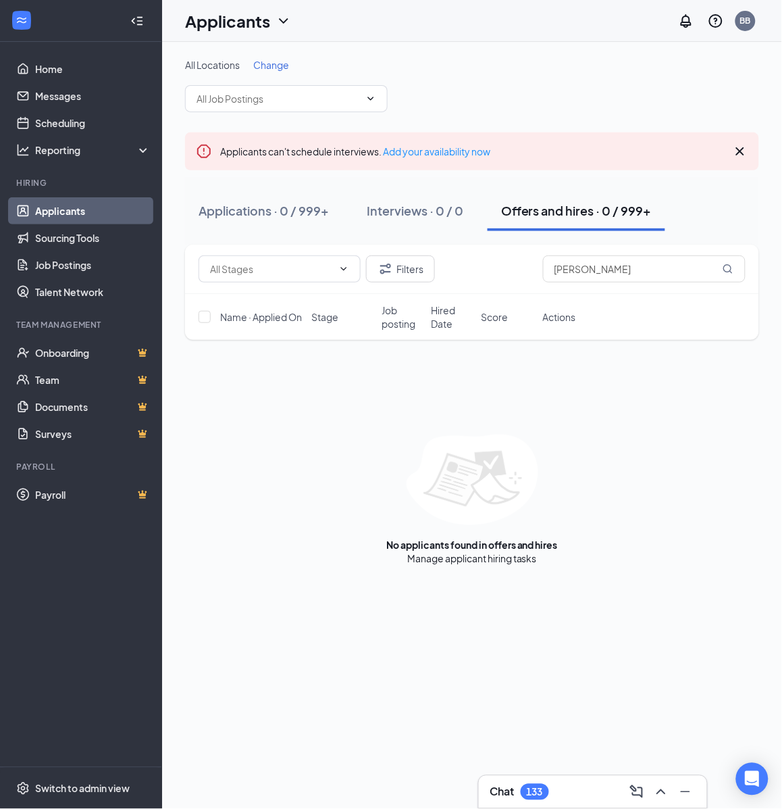
drag, startPoint x: 242, startPoint y: 209, endPoint x: 7, endPoint y: 228, distance: 235.2
click at [241, 209] on div "Applications · 0 / 999+" at bounding box center [264, 210] width 130 height 17
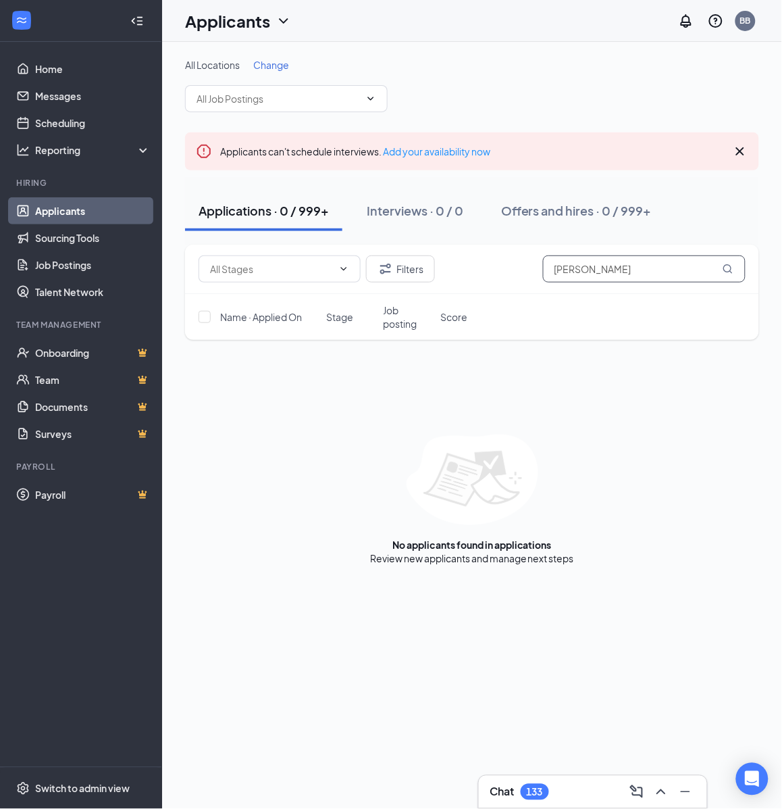
drag, startPoint x: 630, startPoint y: 272, endPoint x: 618, endPoint y: 280, distance: 15.0
click at [630, 272] on input "[PERSON_NAME]" at bounding box center [644, 268] width 203 height 27
paste input "[EMAIL_ADDRESS][DOMAIN_NAME]"
type input "[PERSON_NAME]"
click at [562, 207] on div "Offers and hires · 0 / 999+" at bounding box center [576, 210] width 151 height 17
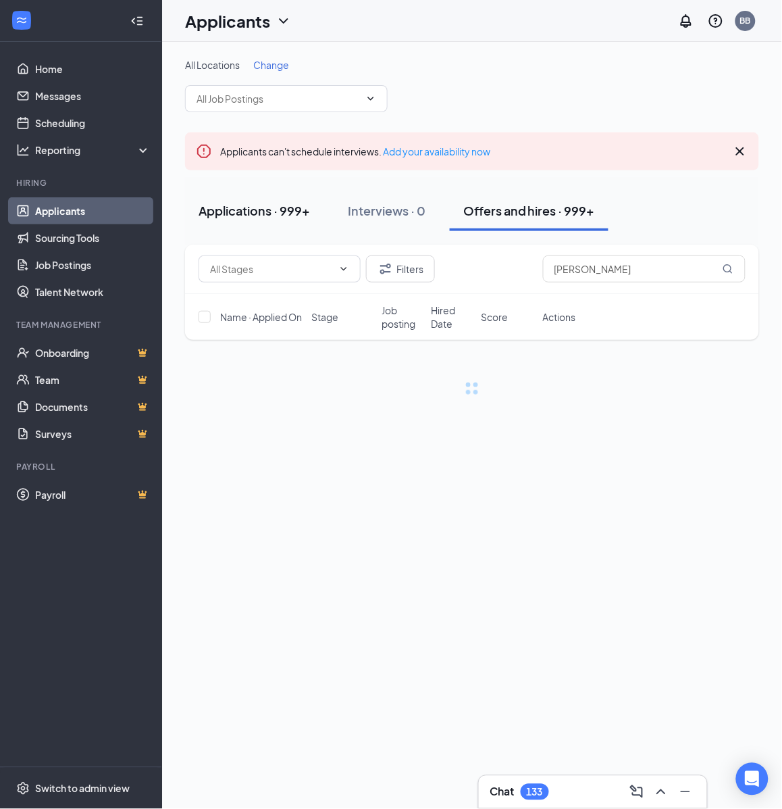
click at [247, 216] on div "Applications · 999+" at bounding box center [254, 210] width 111 height 17
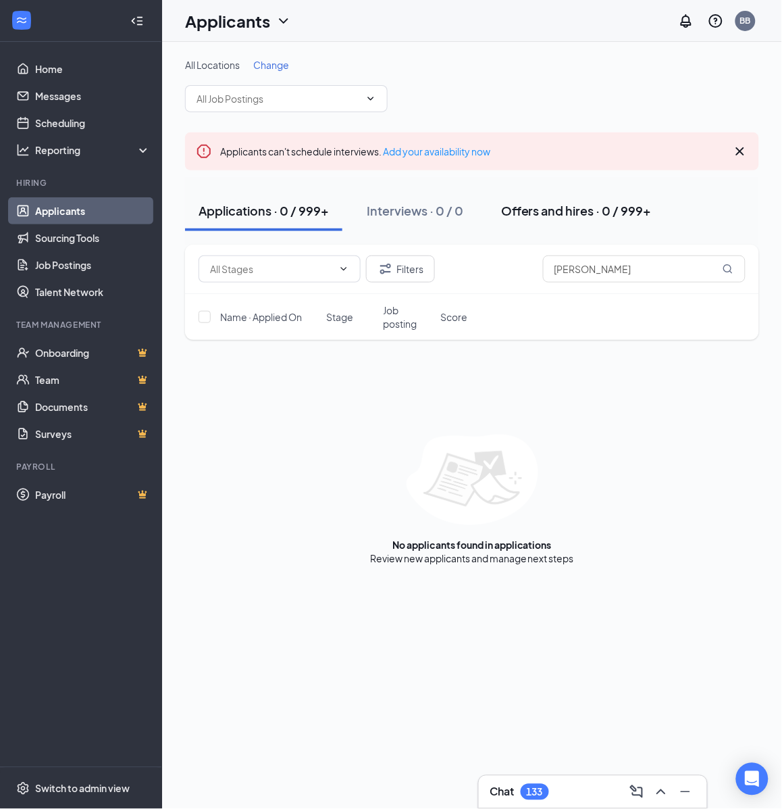
click at [565, 204] on div "Offers and hires · 0 / 999+" at bounding box center [576, 210] width 151 height 17
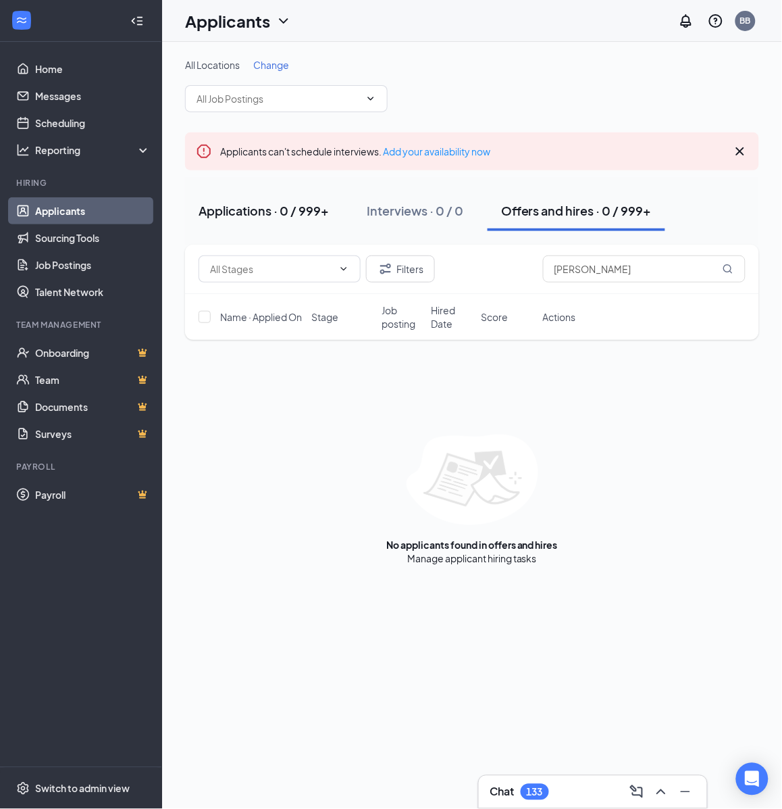
click at [223, 220] on button "Applications · 0 / 999+" at bounding box center [263, 211] width 157 height 41
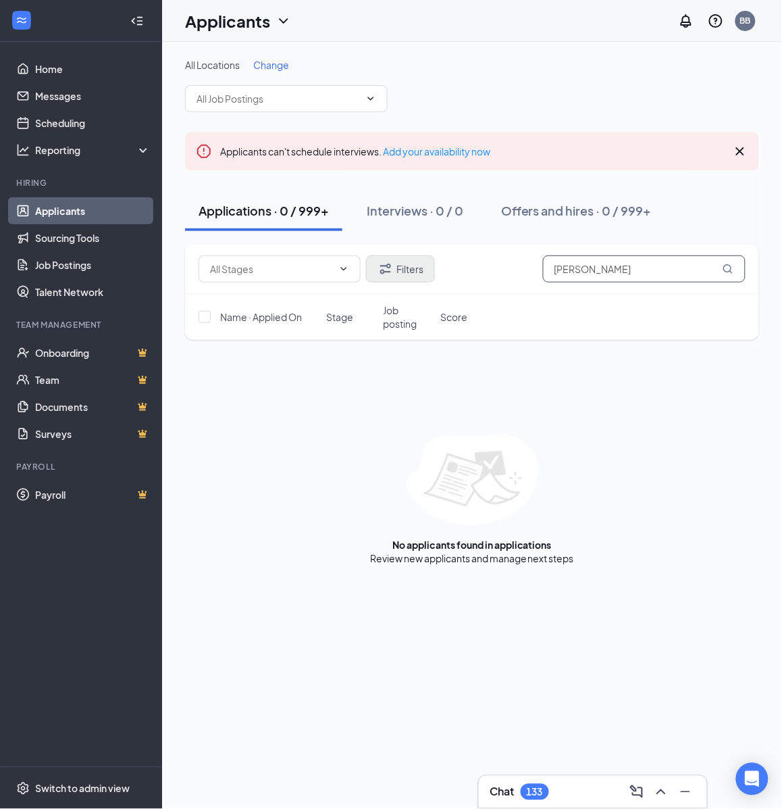
drag, startPoint x: 618, startPoint y: 264, endPoint x: 420, endPoint y: 271, distance: 198.1
click at [342, 267] on div "Filters [PERSON_NAME]" at bounding box center [472, 268] width 547 height 27
type input "[PERSON_NAME]"
click at [424, 216] on div "Interviews · 0 / 0" at bounding box center [415, 210] width 97 height 17
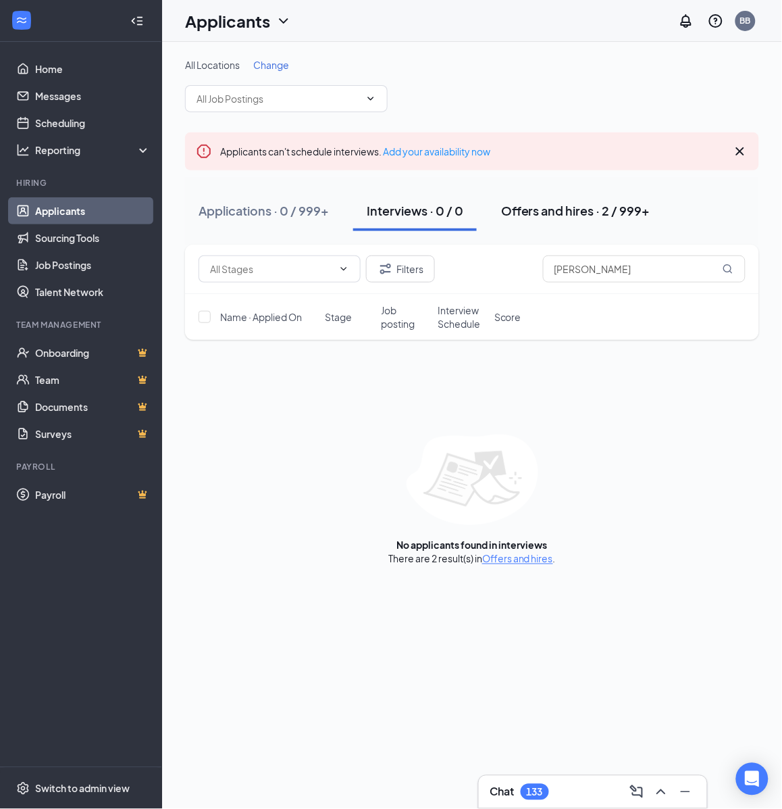
click at [541, 214] on div "Offers and hires · 2 / 999+" at bounding box center [575, 210] width 149 height 17
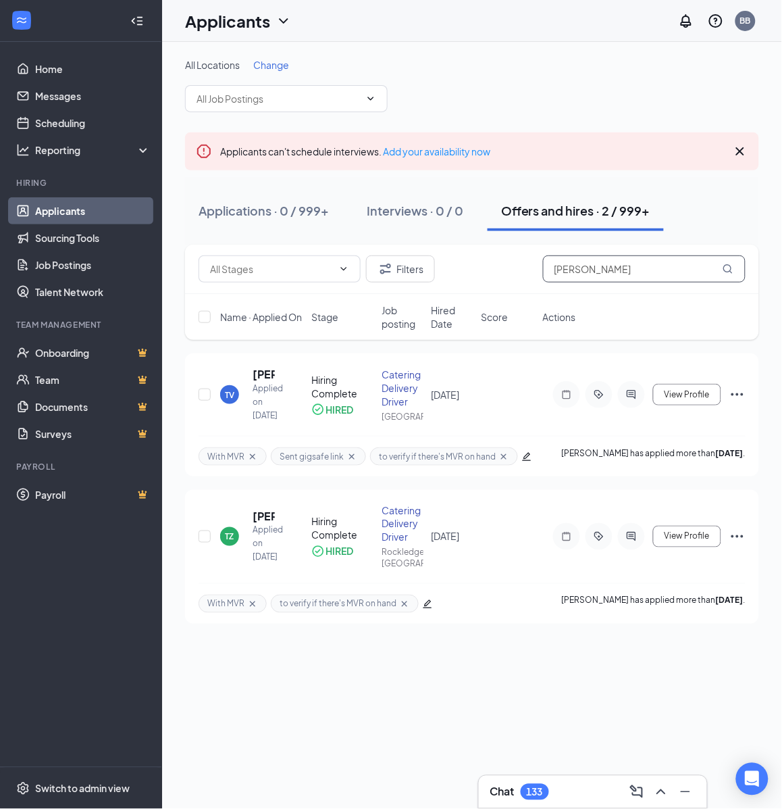
click at [612, 262] on input "[PERSON_NAME]" at bounding box center [644, 268] width 203 height 27
paste input "[PERSON_NAME]"
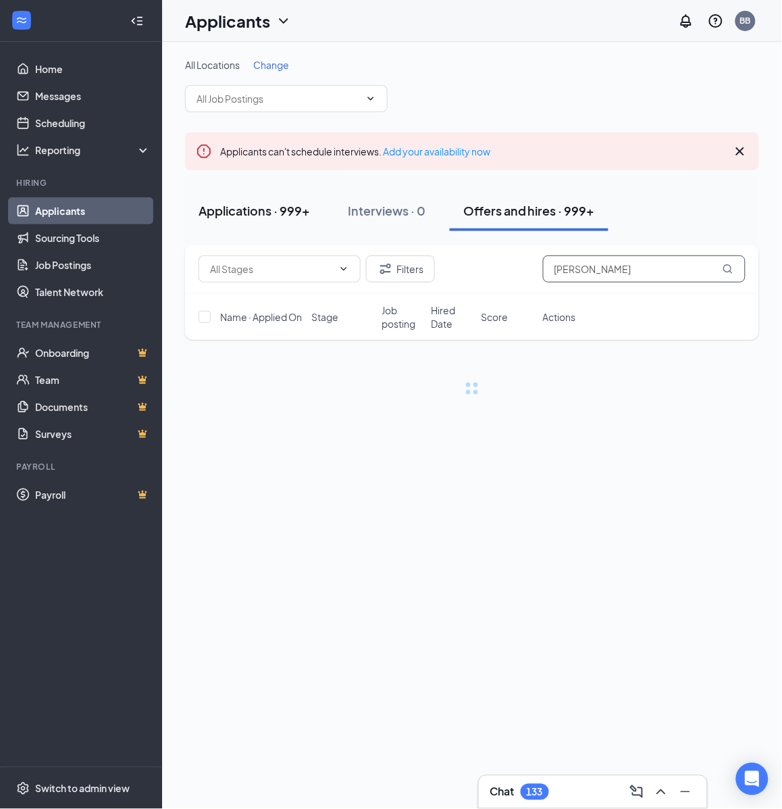
type input "[PERSON_NAME]"
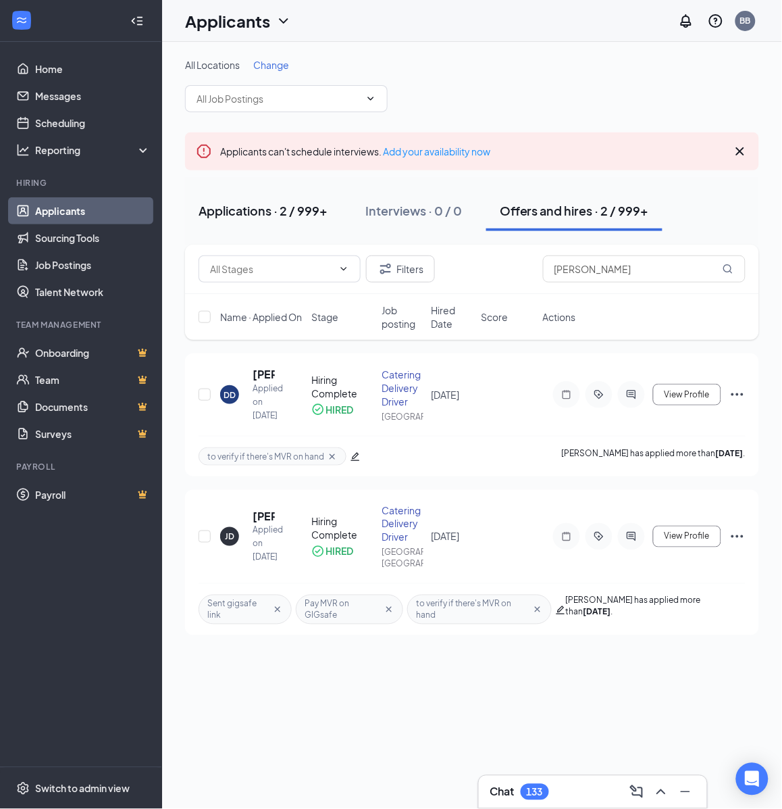
drag, startPoint x: 264, startPoint y: 213, endPoint x: 241, endPoint y: 220, distance: 23.5
click at [245, 234] on div "Applications · 2 / 999+ Interviews · 0 / 0 Offers and hires · 2 / 999+" at bounding box center [472, 211] width 574 height 68
click at [241, 216] on div "Applications · 2 / 999+" at bounding box center [263, 210] width 129 height 17
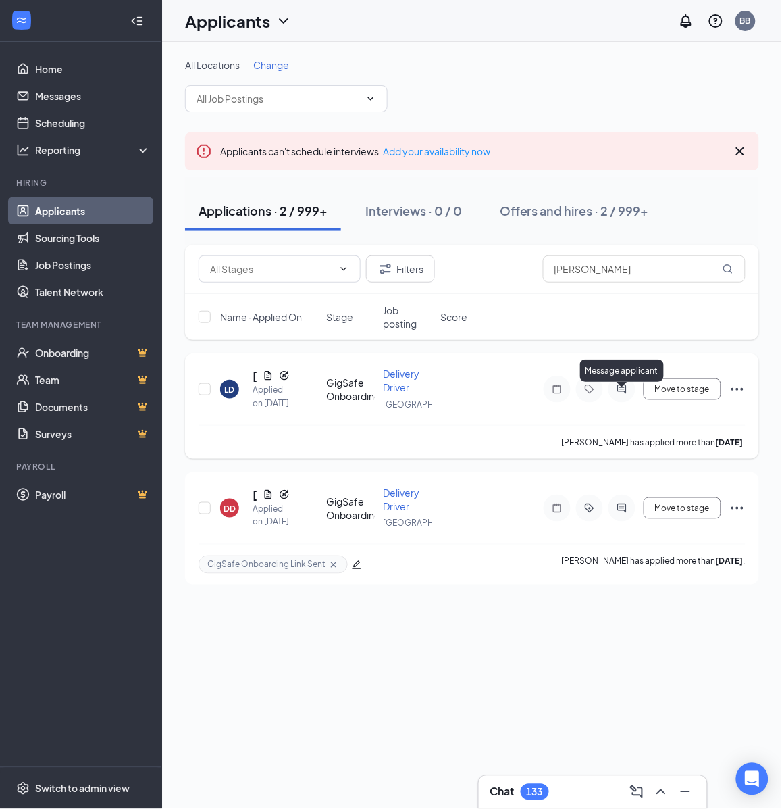
click at [622, 393] on icon "ActiveChat" at bounding box center [622, 388] width 9 height 9
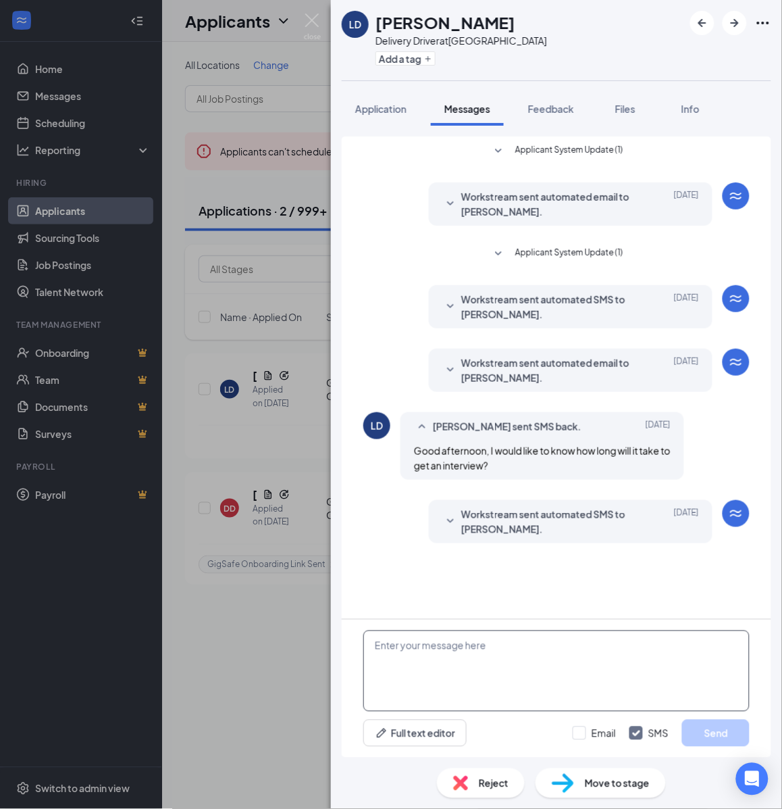
click at [565, 687] on textarea at bounding box center [557, 670] width 386 height 81
paste textarea "Hello [PERSON_NAME], If you have not started your onboarding please go ahead an…"
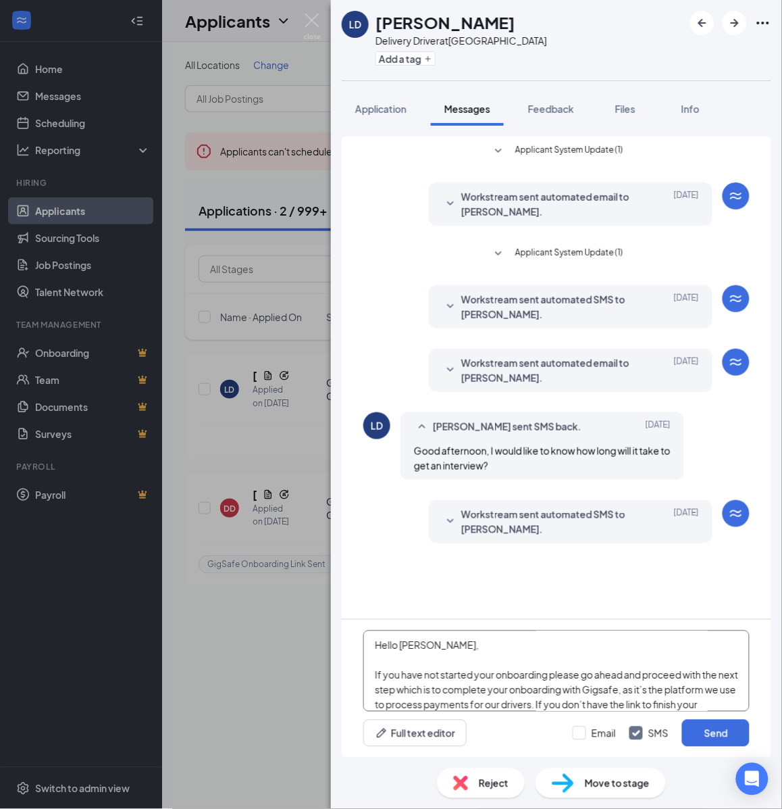
scroll to position [237, 0]
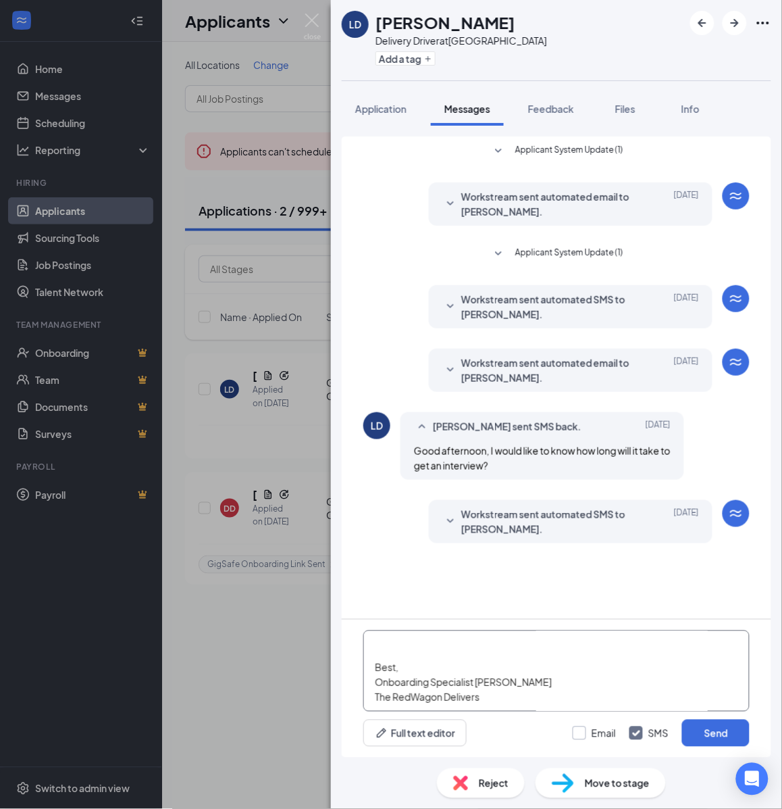
type textarea "Hello [PERSON_NAME], If you have not started your onboarding please go ahead an…"
click at [598, 733] on input "Email" at bounding box center [594, 733] width 43 height 14
checkbox input "true"
drag, startPoint x: 720, startPoint y: 731, endPoint x: 701, endPoint y: 715, distance: 25.4
click at [704, 718] on div "Hello [PERSON_NAME], If you have not started your onboarding please go ahead an…" at bounding box center [557, 689] width 430 height 138
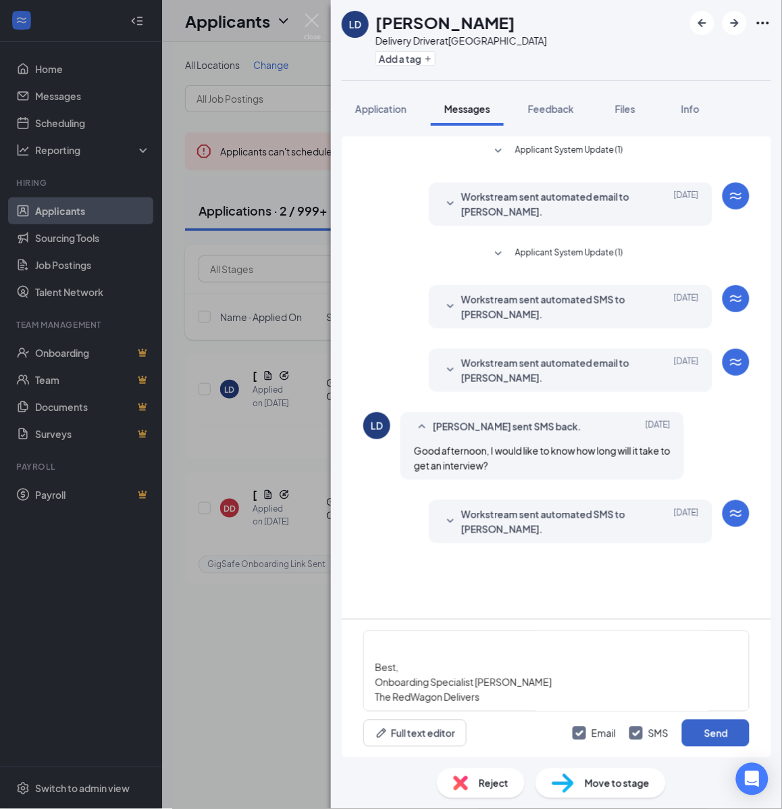
click at [745, 737] on button "Send" at bounding box center [716, 733] width 68 height 27
click at [428, 66] on div "Add a tag" at bounding box center [462, 58] width 172 height 22
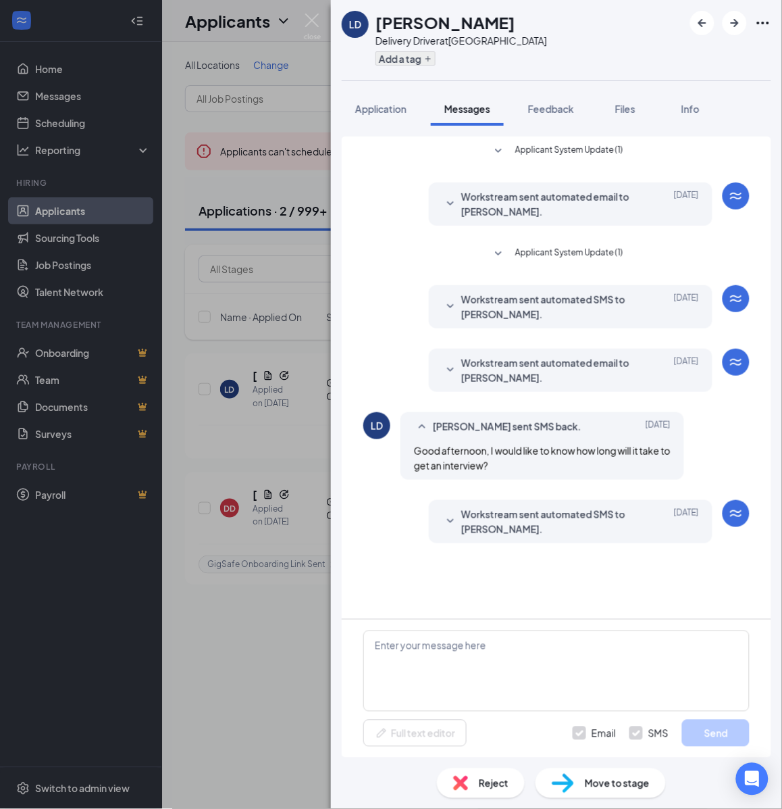
scroll to position [0, 0]
click at [423, 62] on button "Add a tag" at bounding box center [406, 58] width 60 height 14
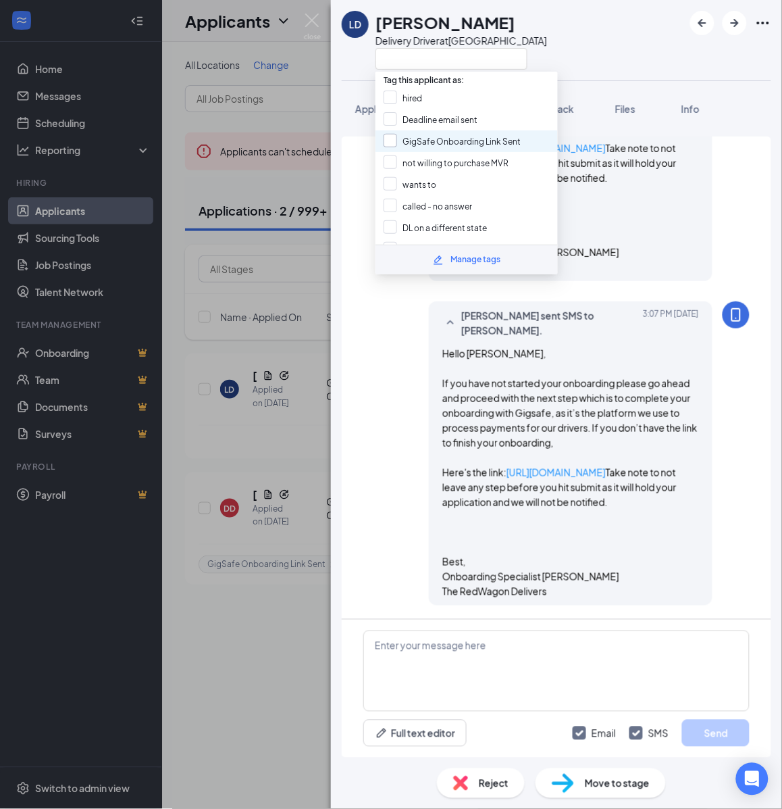
scroll to position [764, 0]
click at [413, 143] on input "GigSafe Onboarding Link Sent" at bounding box center [452, 141] width 137 height 15
checkbox input "true"
drag, startPoint x: 298, startPoint y: 690, endPoint x: 286, endPoint y: 671, distance: 22.5
click at [295, 690] on div "LD [PERSON_NAME] Delivery Driver at [GEOGRAPHIC_DATA] Application Messages Feed…" at bounding box center [391, 404] width 782 height 809
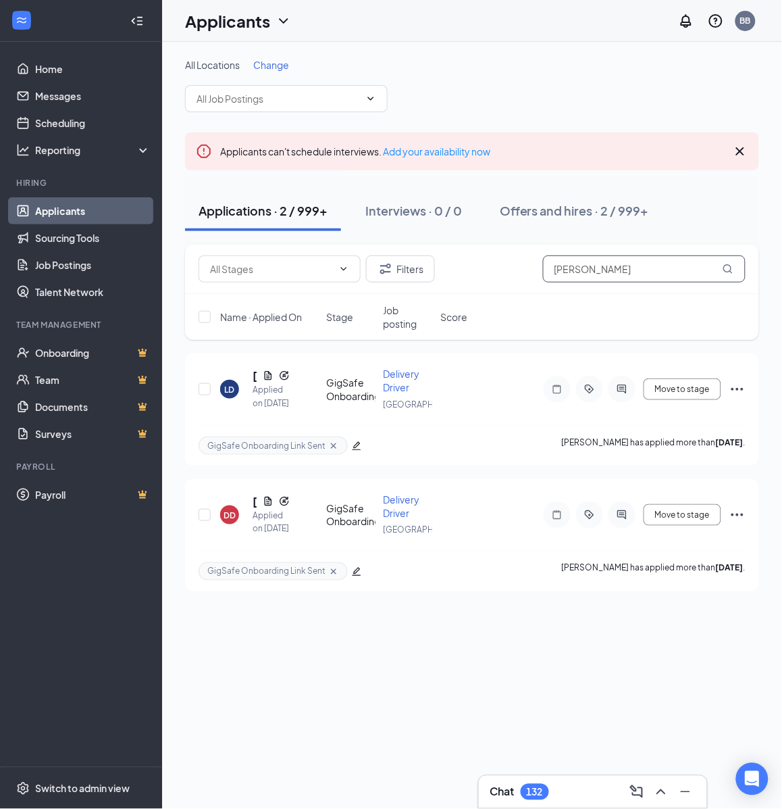
drag, startPoint x: 644, startPoint y: 272, endPoint x: 654, endPoint y: 269, distance: 10.7
click at [644, 272] on input "[PERSON_NAME]" at bounding box center [644, 268] width 203 height 27
paste input "[PERSON_NAME]"
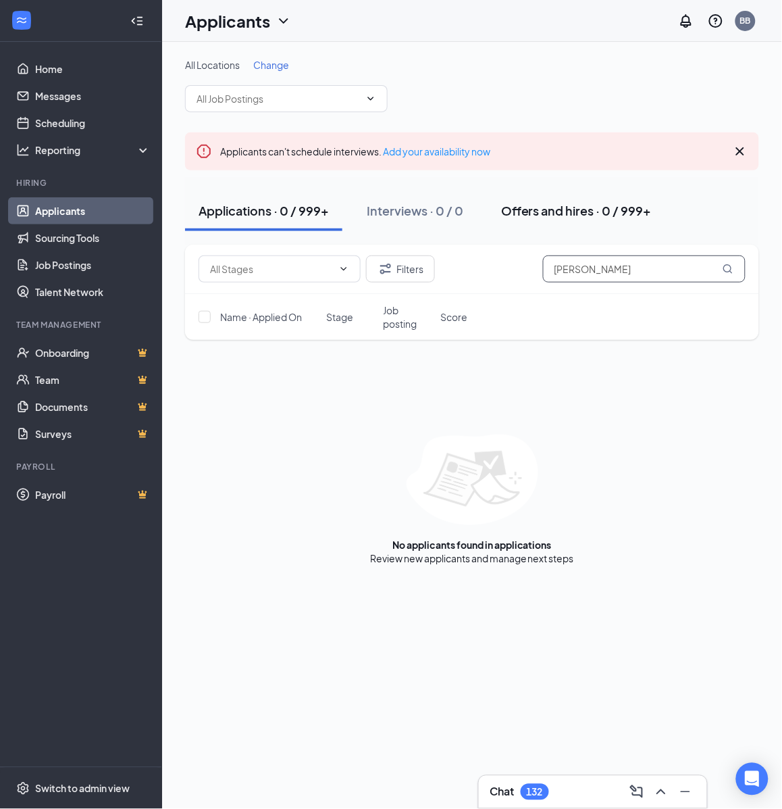
type input "[PERSON_NAME]"
click at [556, 214] on div "Offers and hires · 0 / 999+" at bounding box center [576, 210] width 151 height 17
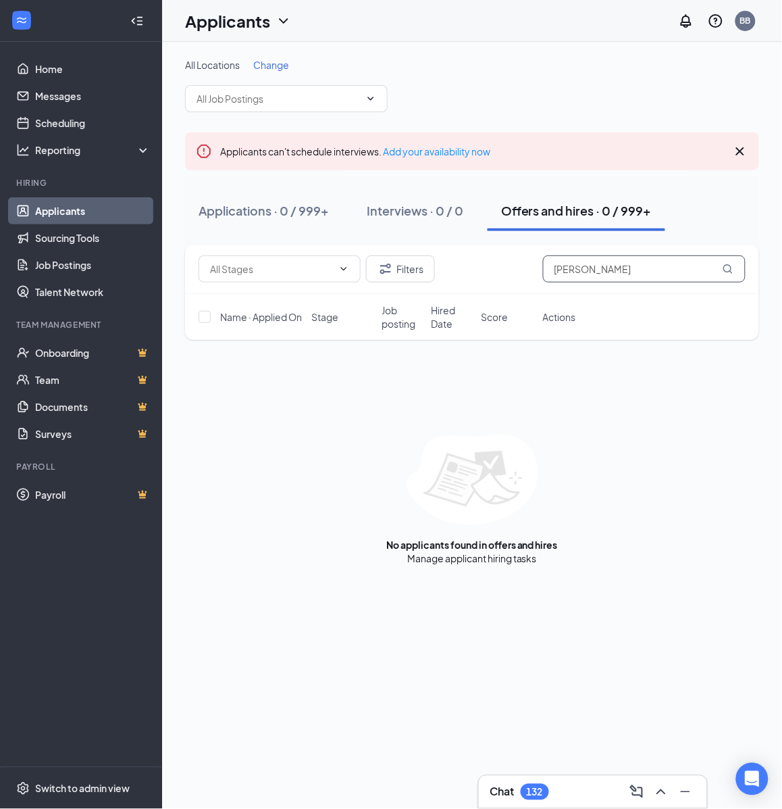
click at [617, 257] on input "[PERSON_NAME]" at bounding box center [644, 268] width 203 height 27
paste input "[EMAIL_ADDRESS][DOMAIN_NAME]"
type input "[EMAIL_ADDRESS][DOMAIN_NAME]"
click at [254, 218] on div "Applications · 0 / 999+" at bounding box center [264, 210] width 130 height 17
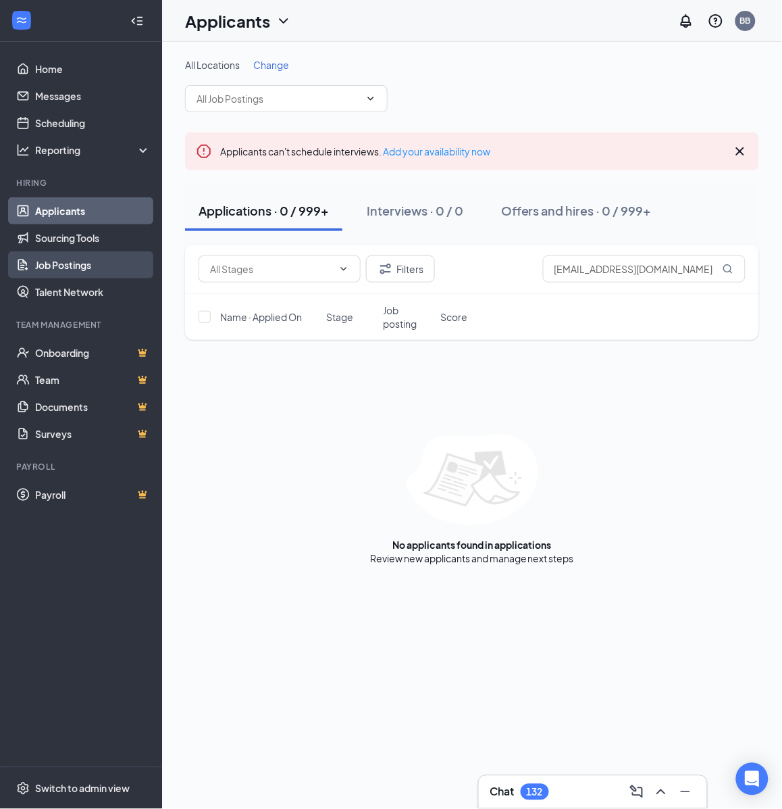
click at [92, 257] on link "Job Postings" at bounding box center [93, 264] width 116 height 27
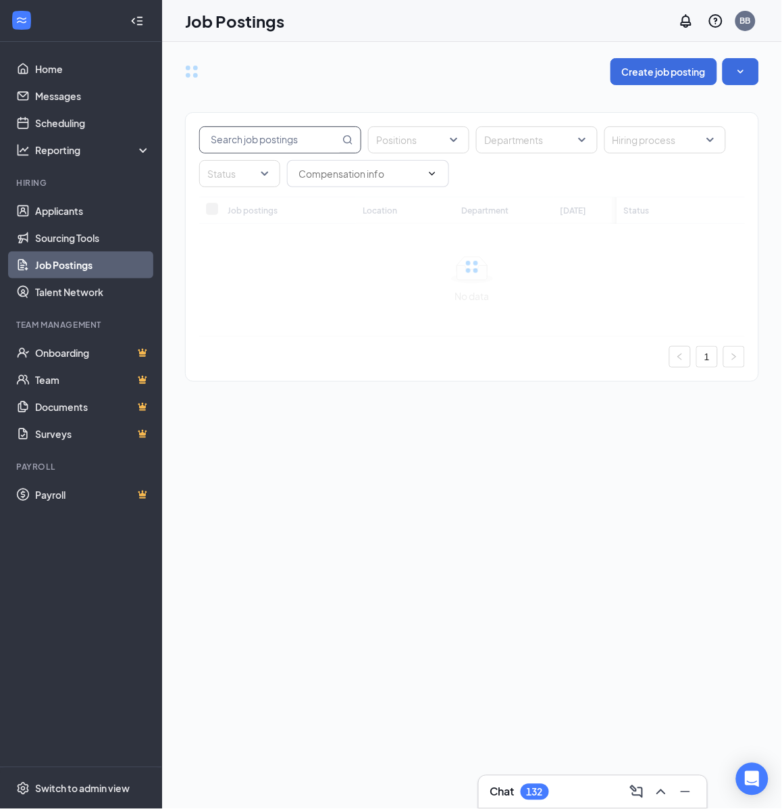
click at [316, 137] on input "text" at bounding box center [270, 140] width 140 height 26
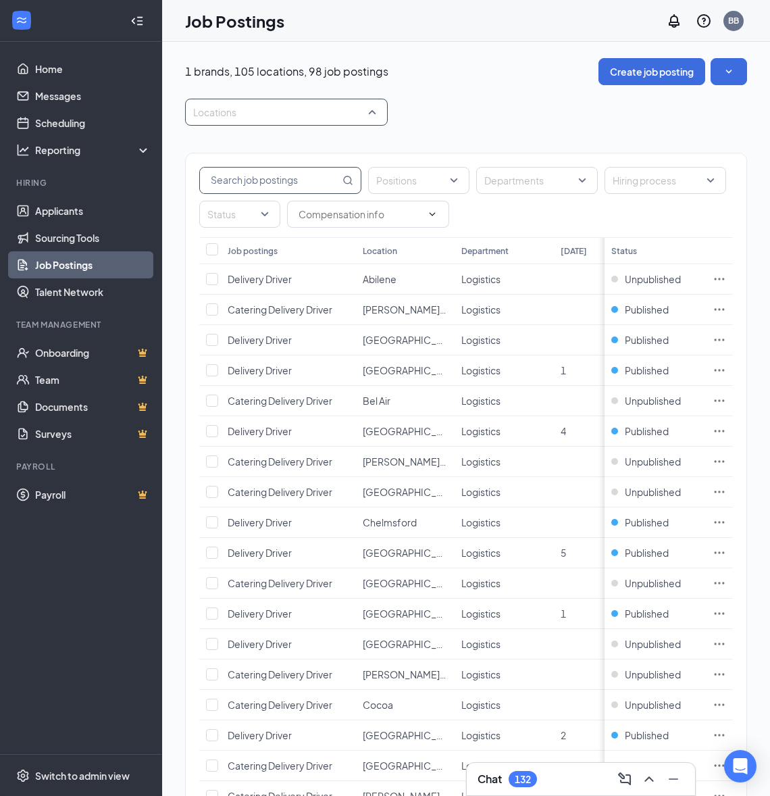
click at [305, 109] on div at bounding box center [280, 112] width 182 height 22
type input "dallas"
click at [284, 147] on div "[GEOGRAPHIC_DATA]" at bounding box center [285, 148] width 181 height 15
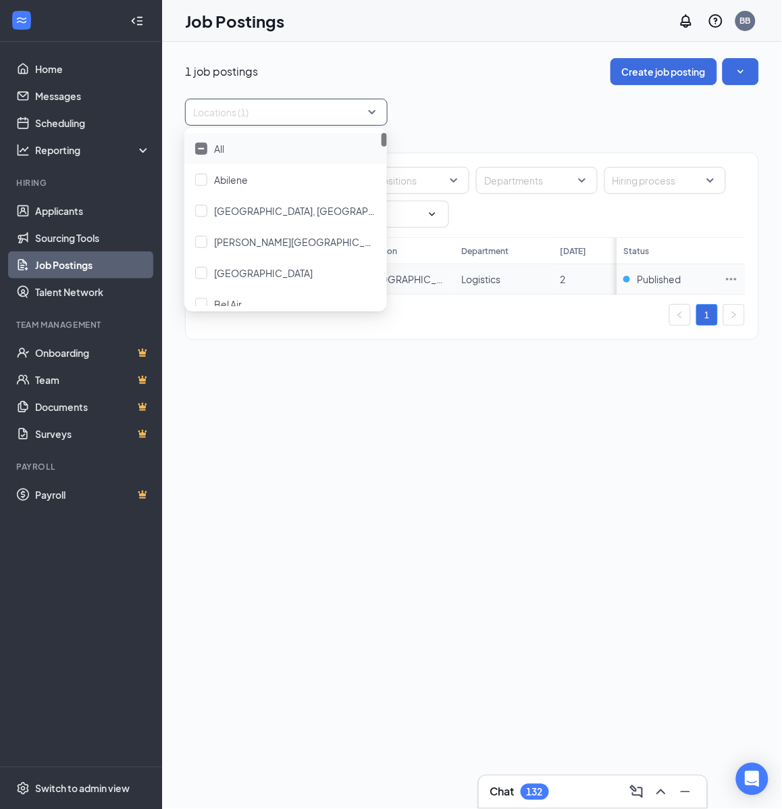
click at [728, 275] on icon "Ellipses" at bounding box center [732, 279] width 14 height 14
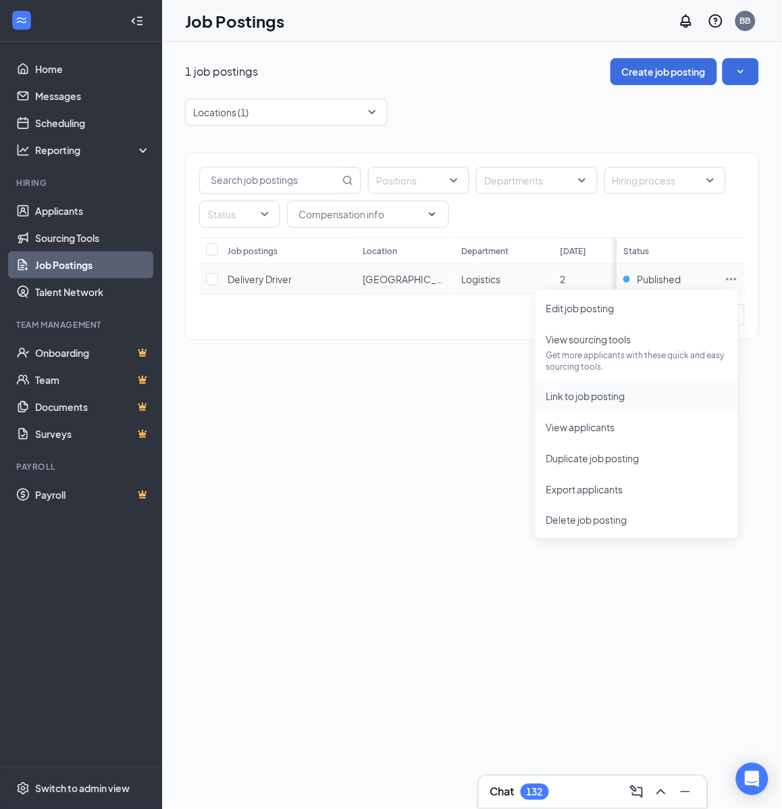
click at [642, 392] on span "Link to job posting" at bounding box center [637, 396] width 181 height 15
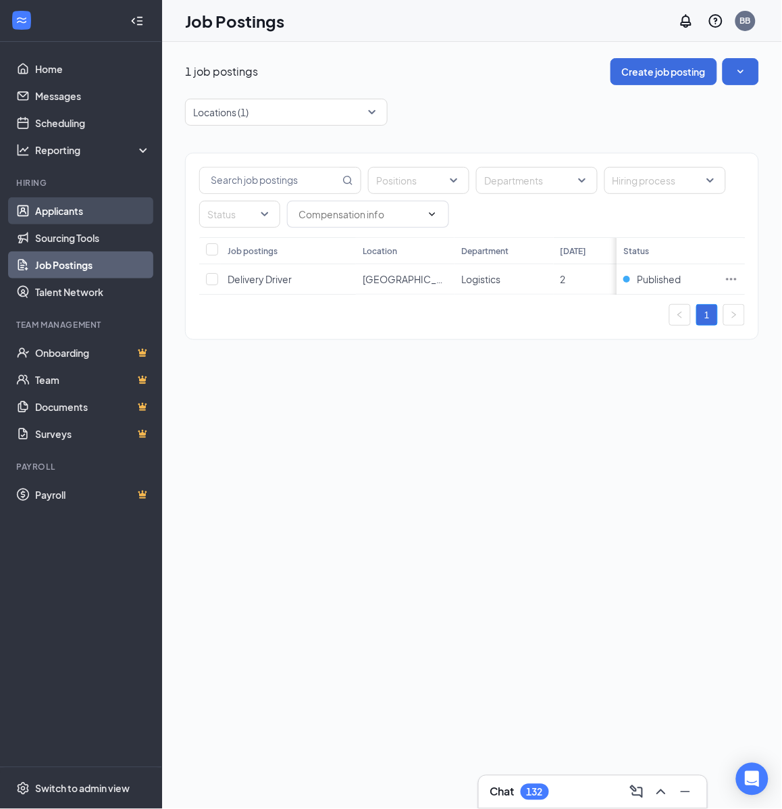
click at [70, 208] on link "Applicants" at bounding box center [93, 210] width 116 height 27
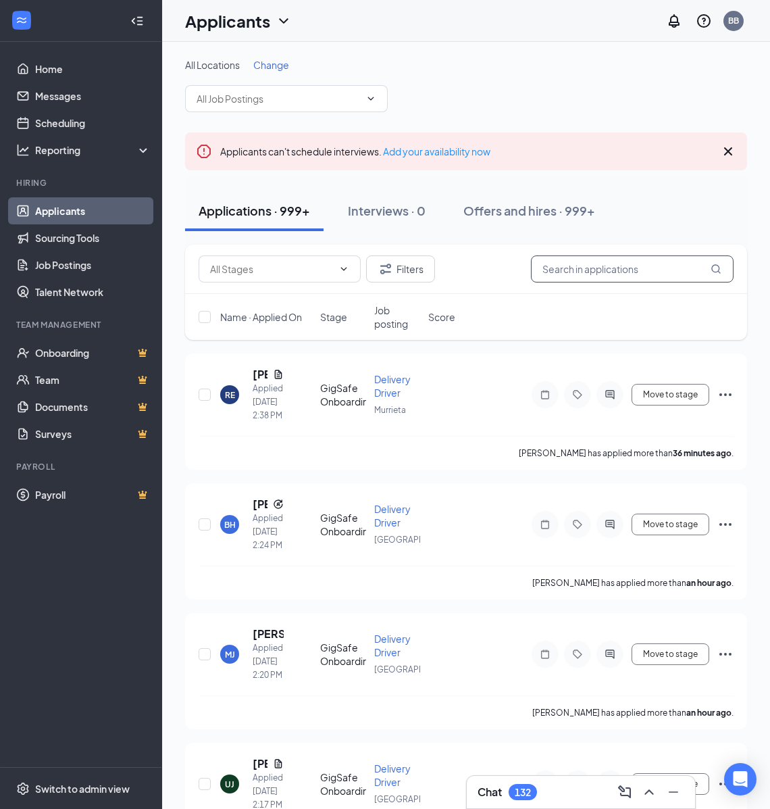
click at [618, 258] on input "text" at bounding box center [632, 268] width 203 height 27
paste input "[EMAIL_ADDRESS][DOMAIN_NAME]"
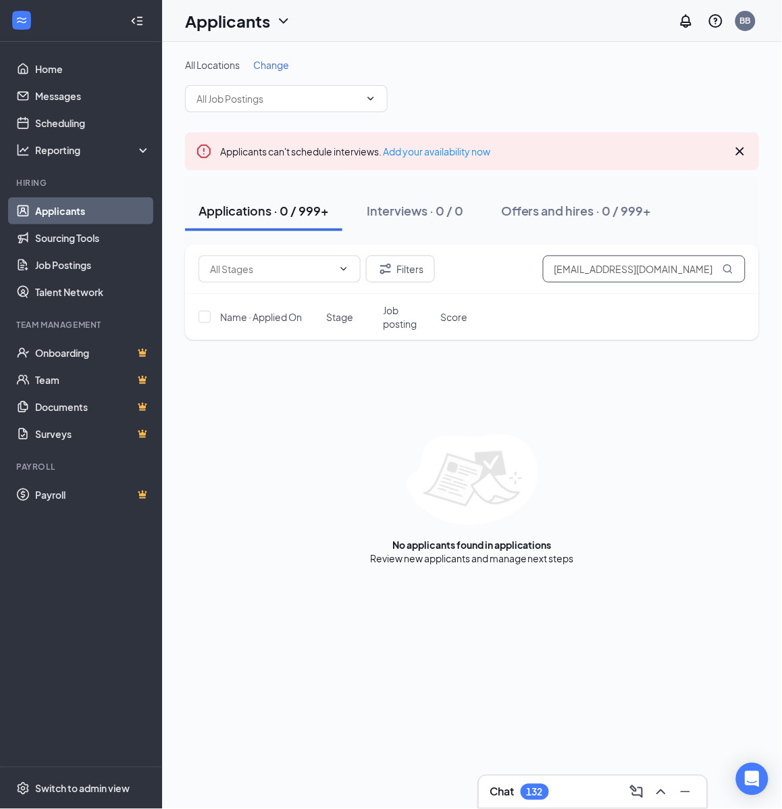
click at [664, 278] on input "[EMAIL_ADDRESS][DOMAIN_NAME]" at bounding box center [644, 268] width 203 height 27
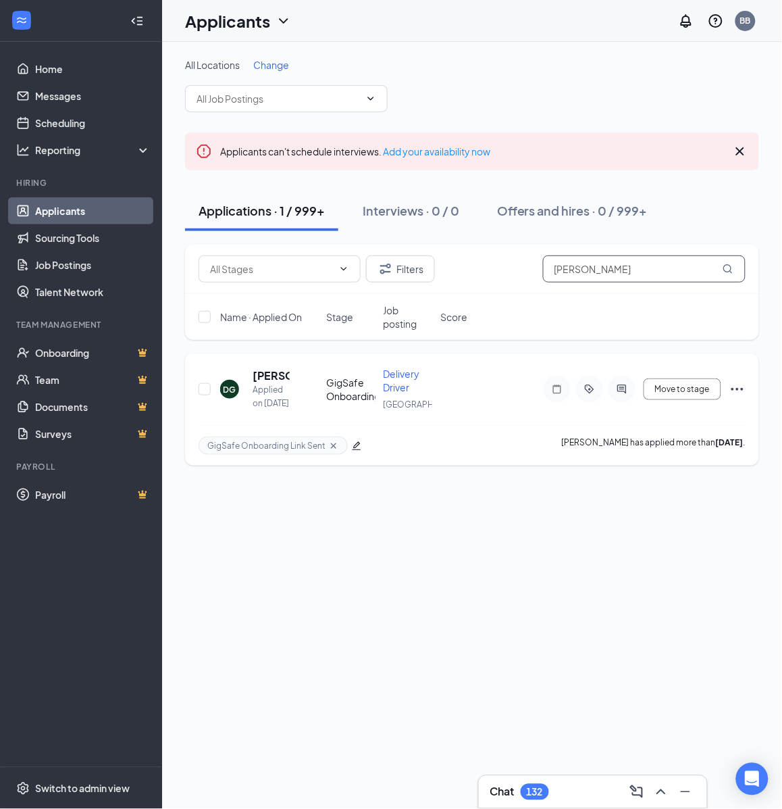
type input "[PERSON_NAME]"
click at [629, 386] on div at bounding box center [622, 389] width 27 height 27
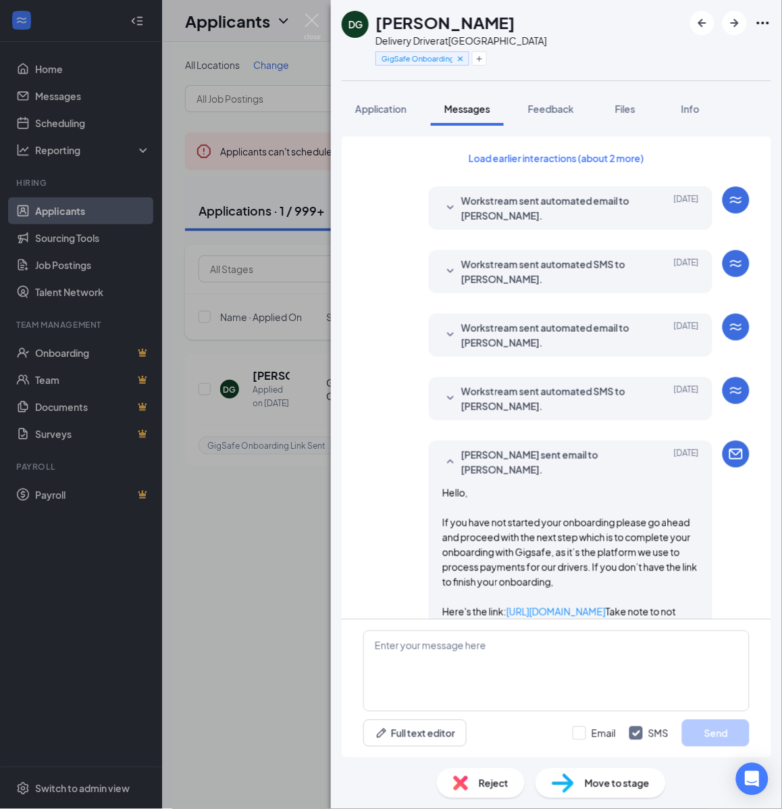
click at [482, 12] on h1 "[PERSON_NAME]" at bounding box center [446, 22] width 140 height 23
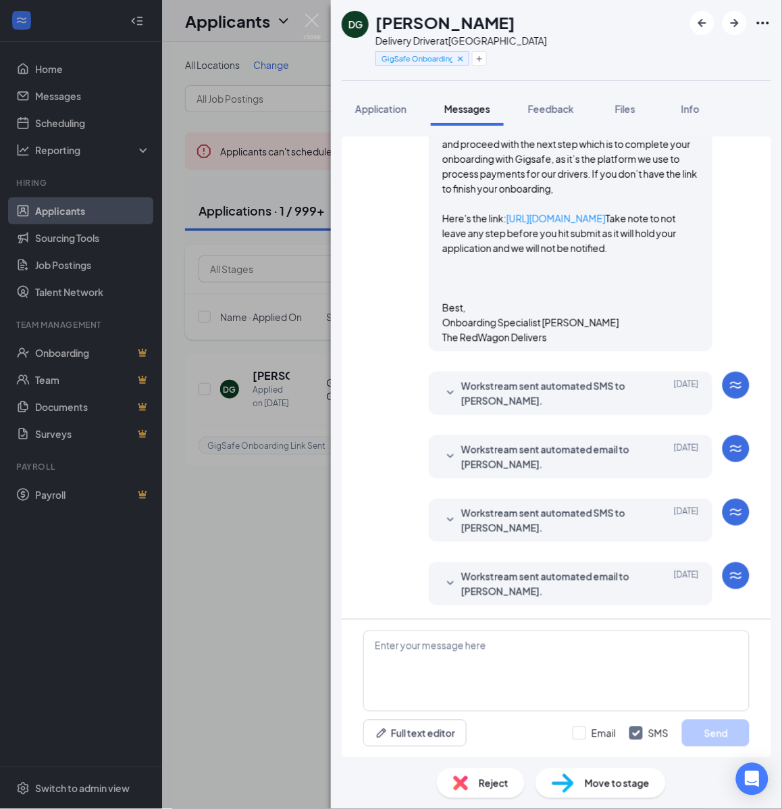
scroll to position [896, 0]
click at [481, 21] on h1 "[PERSON_NAME]" at bounding box center [446, 22] width 140 height 23
copy h1 "[PERSON_NAME]"
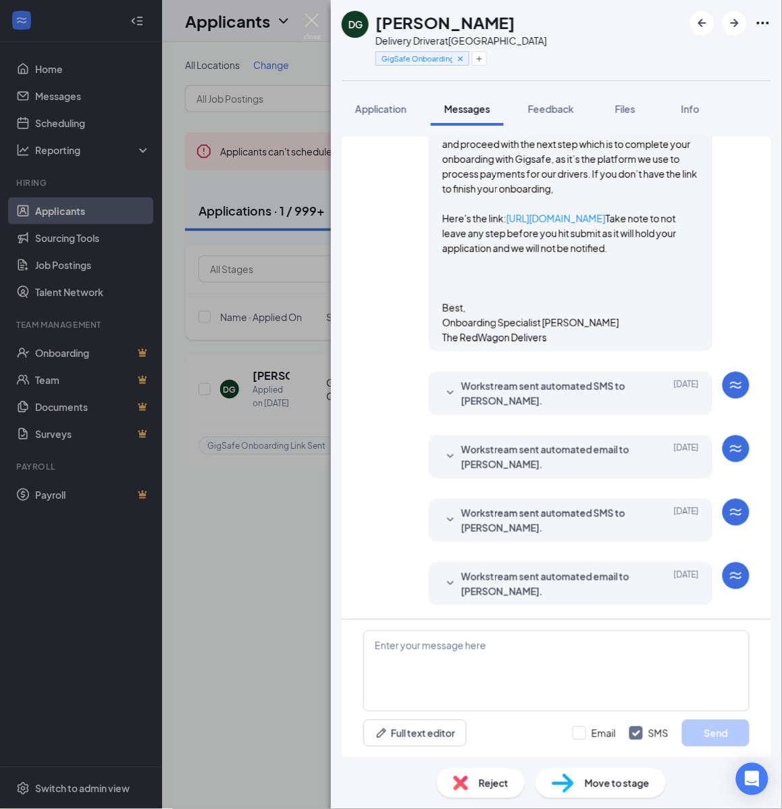
click at [468, 41] on div "Delivery Driver at [GEOGRAPHIC_DATA]" at bounding box center [462, 41] width 172 height 14
click at [485, 54] on button "button" at bounding box center [479, 58] width 15 height 14
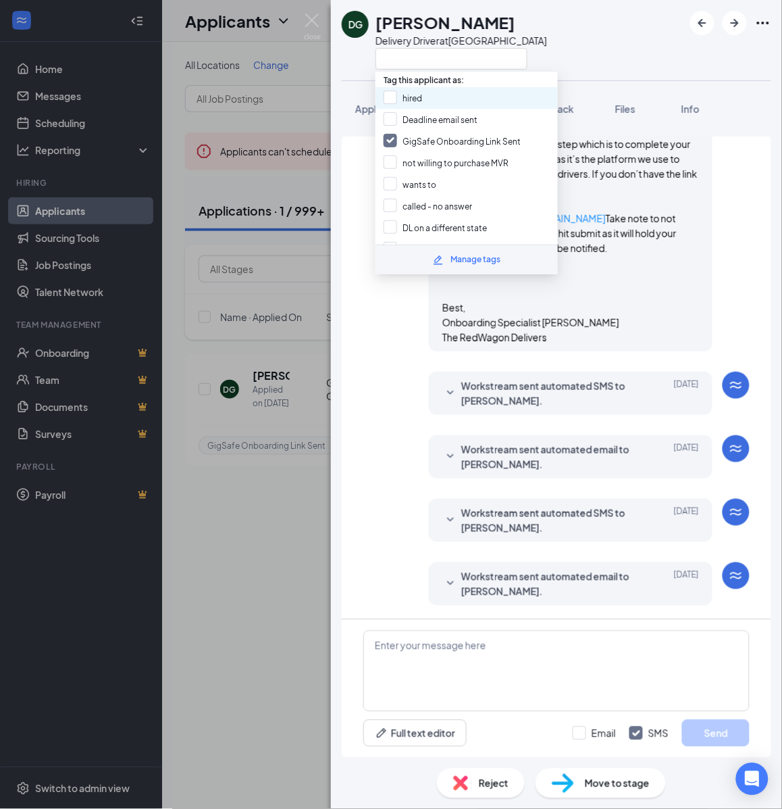
click at [451, 92] on div "hired" at bounding box center [467, 98] width 182 height 22
checkbox input "true"
click at [407, 139] on input "GigSafe Onboarding Link Sent" at bounding box center [452, 141] width 137 height 15
checkbox input "false"
click at [608, 782] on span "Move to stage" at bounding box center [617, 783] width 65 height 15
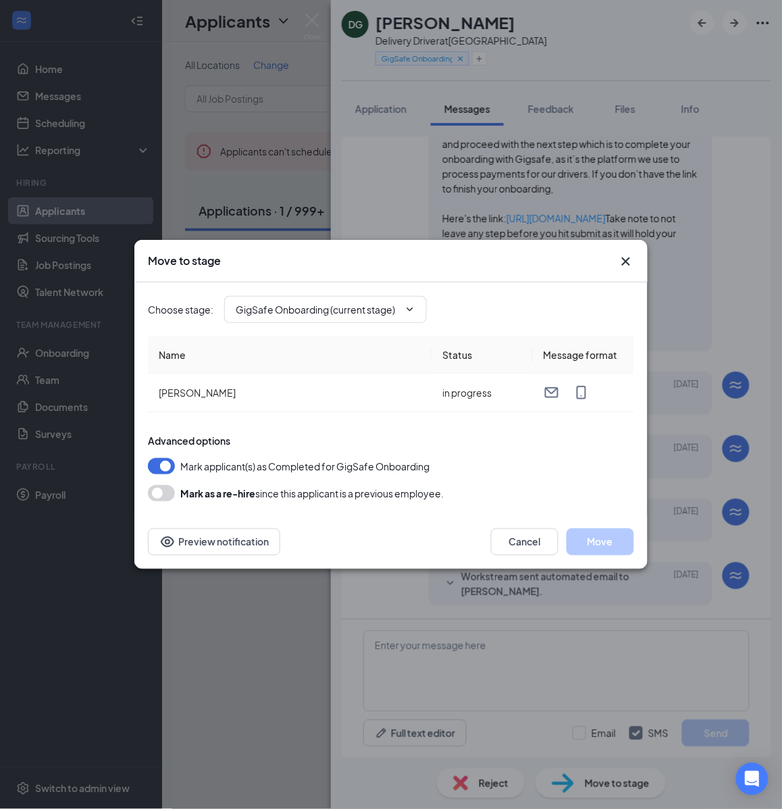
type input "Hiring Complete (final stage)"
click at [601, 544] on button "Move" at bounding box center [601, 541] width 68 height 27
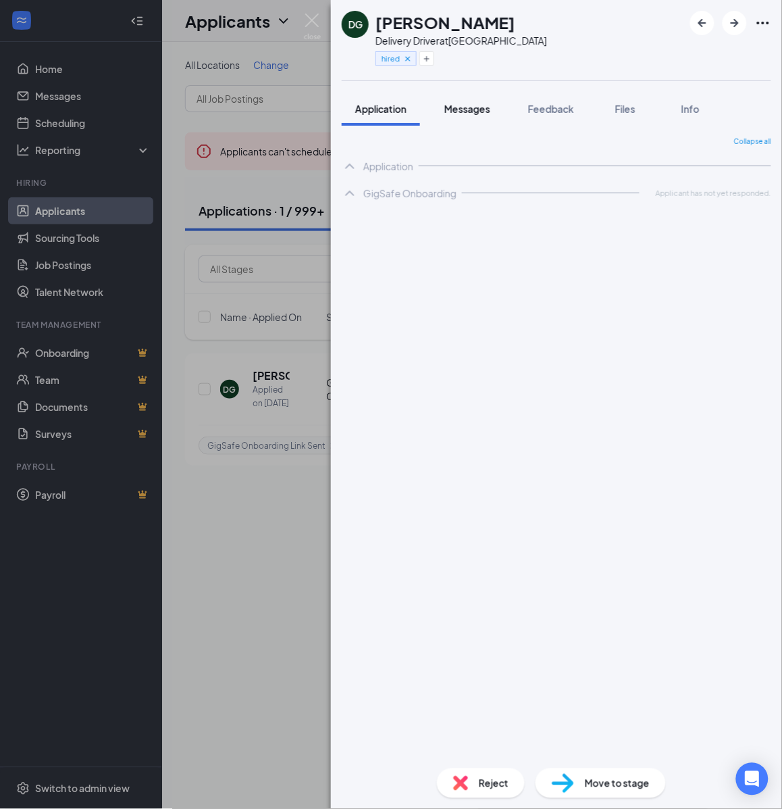
click at [478, 109] on span "Messages" at bounding box center [468, 109] width 46 height 12
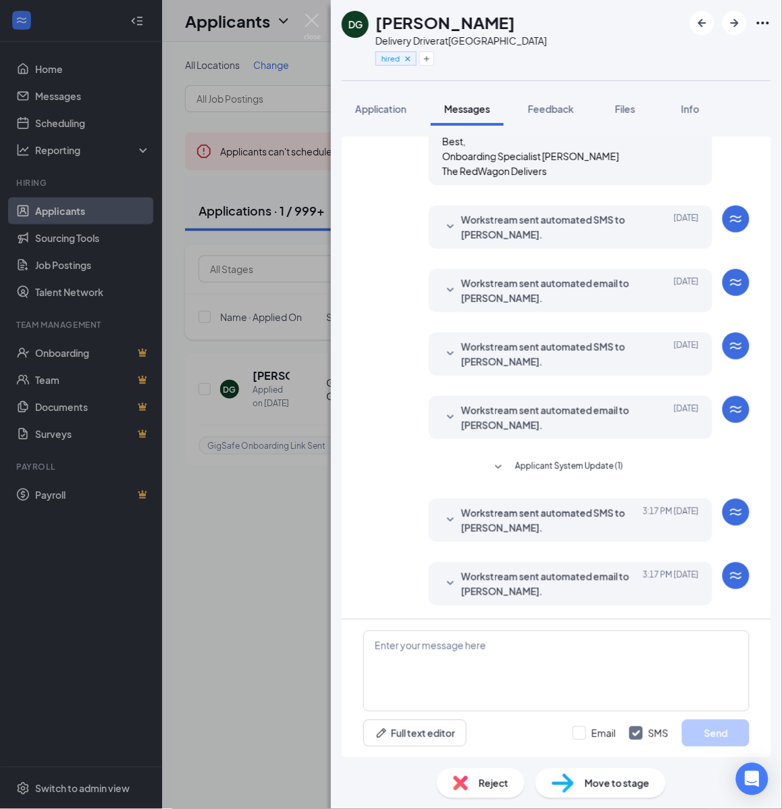
scroll to position [872, 0]
click at [569, 674] on textarea at bounding box center [557, 670] width 386 height 81
paste textarea "Cartwheel Credentials and Other Important Information Congratulations on comple…"
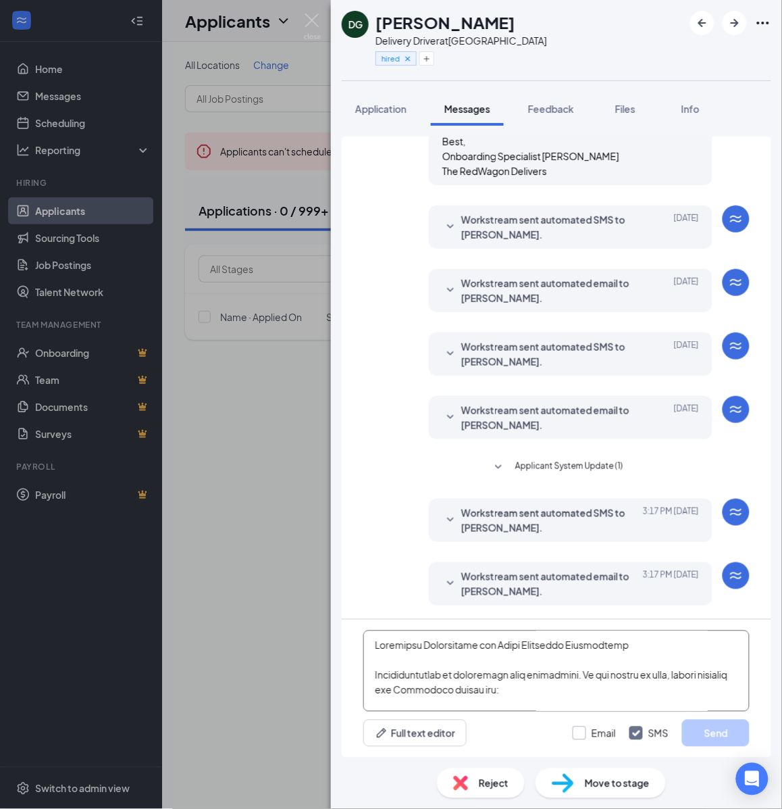
scroll to position [593, 0]
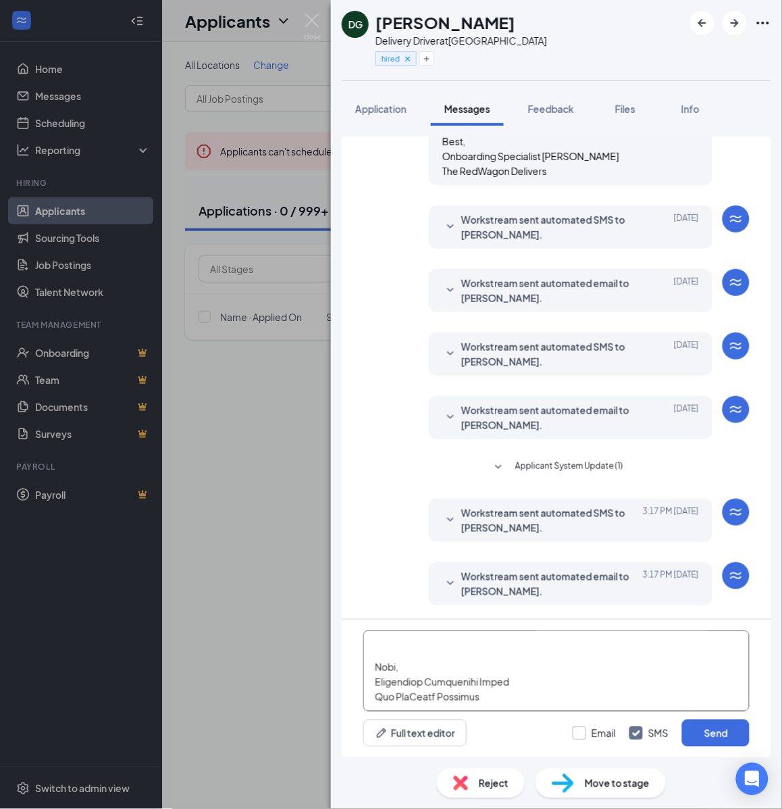
type textarea "Cartwheel Credentials and Other Important Information Congratulations on comple…"
click at [582, 735] on input "Email" at bounding box center [594, 733] width 43 height 14
checkbox input "true"
click at [700, 739] on button "Send" at bounding box center [716, 733] width 68 height 27
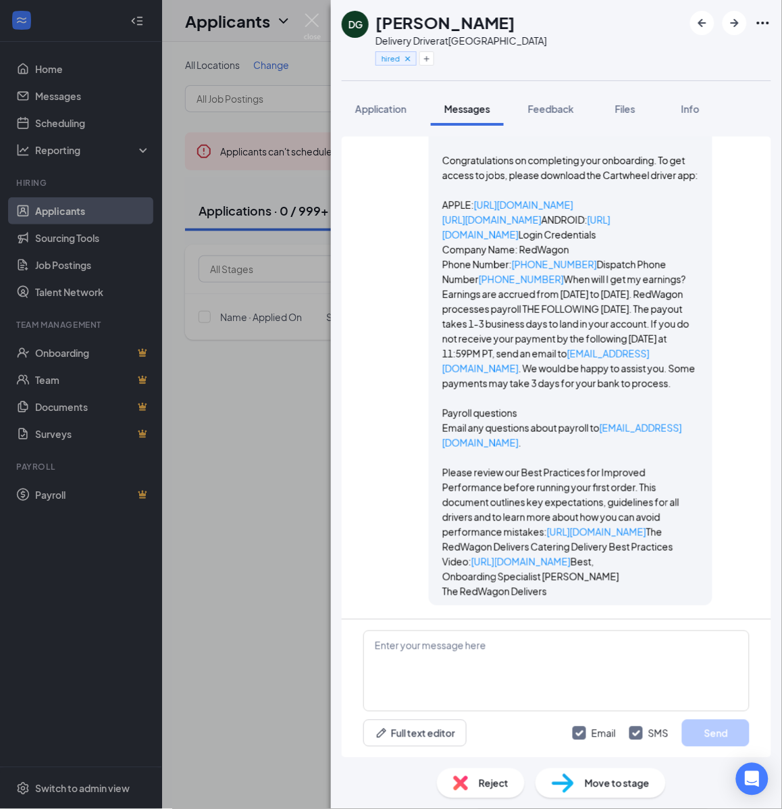
scroll to position [2619, 0]
